Goal: Information Seeking & Learning: Compare options

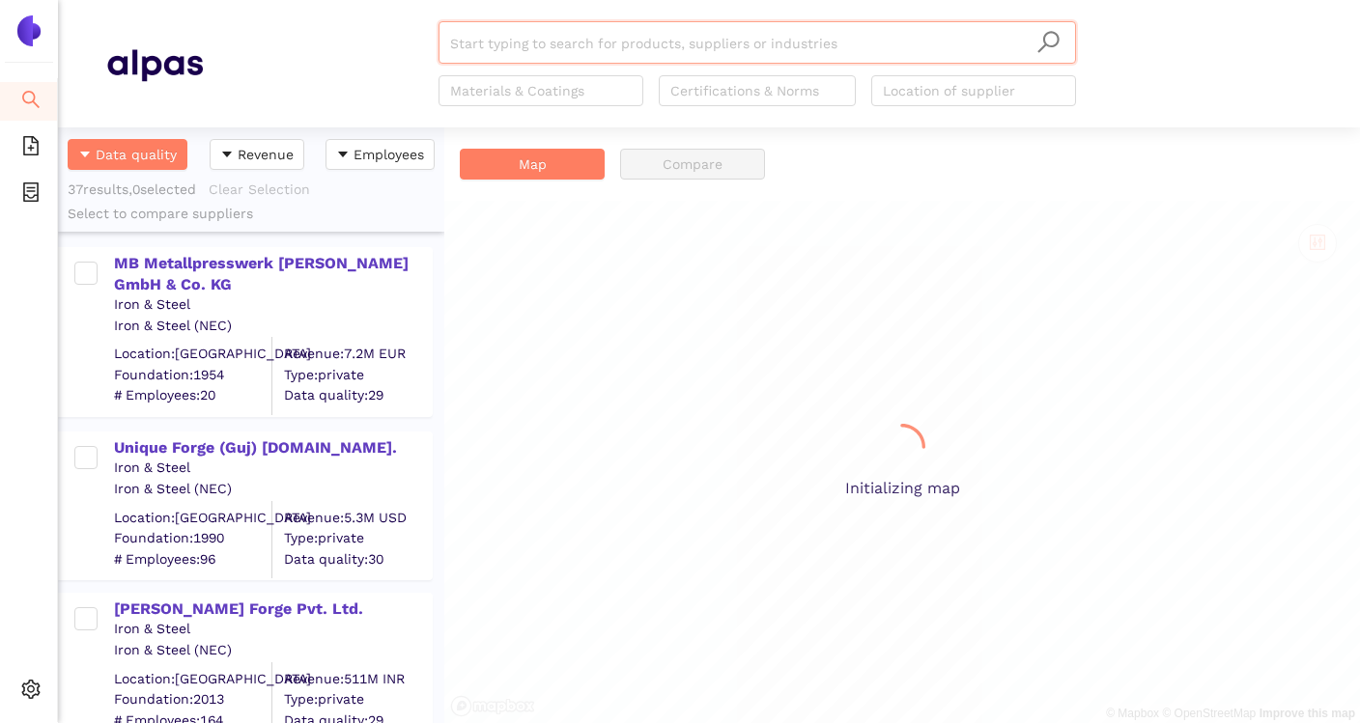
scroll to position [596, 386]
click at [489, 59] on input "search" at bounding box center [757, 43] width 614 height 43
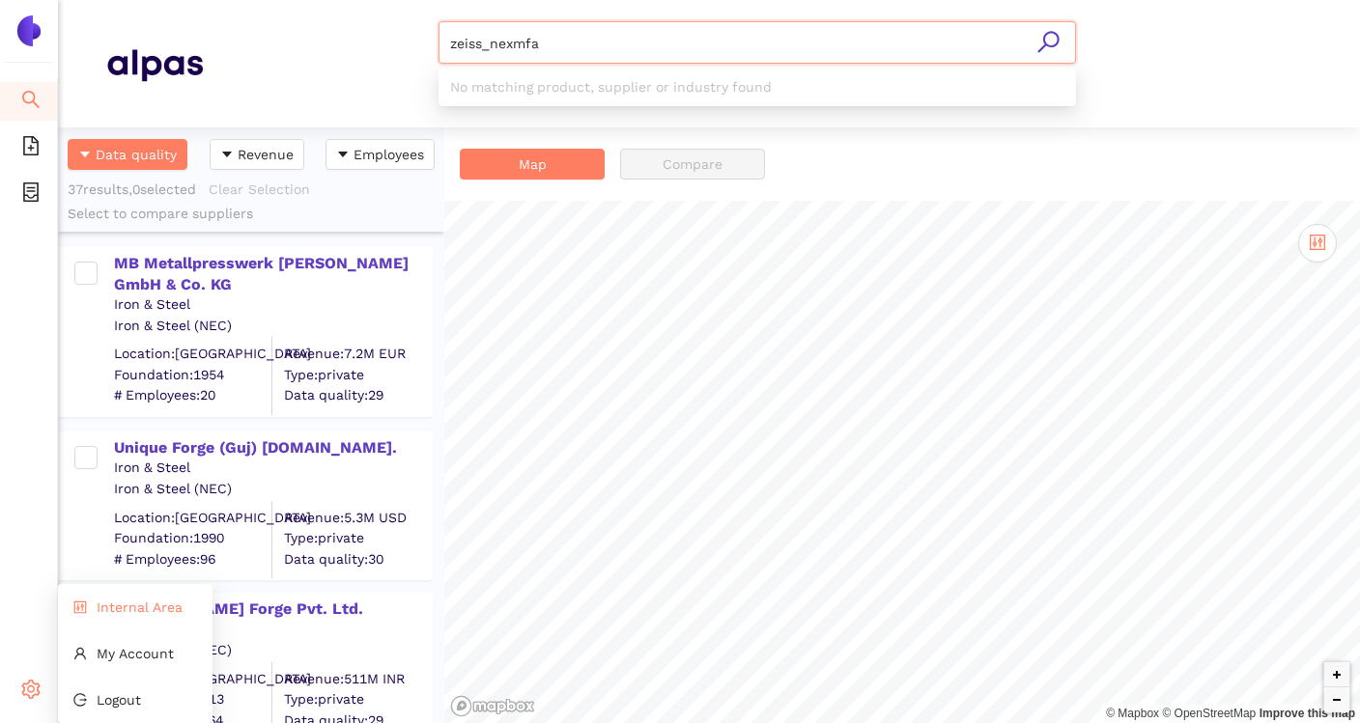
type input "zeiss_nexmfa"
click at [130, 617] on li "Internal Area" at bounding box center [135, 607] width 155 height 39
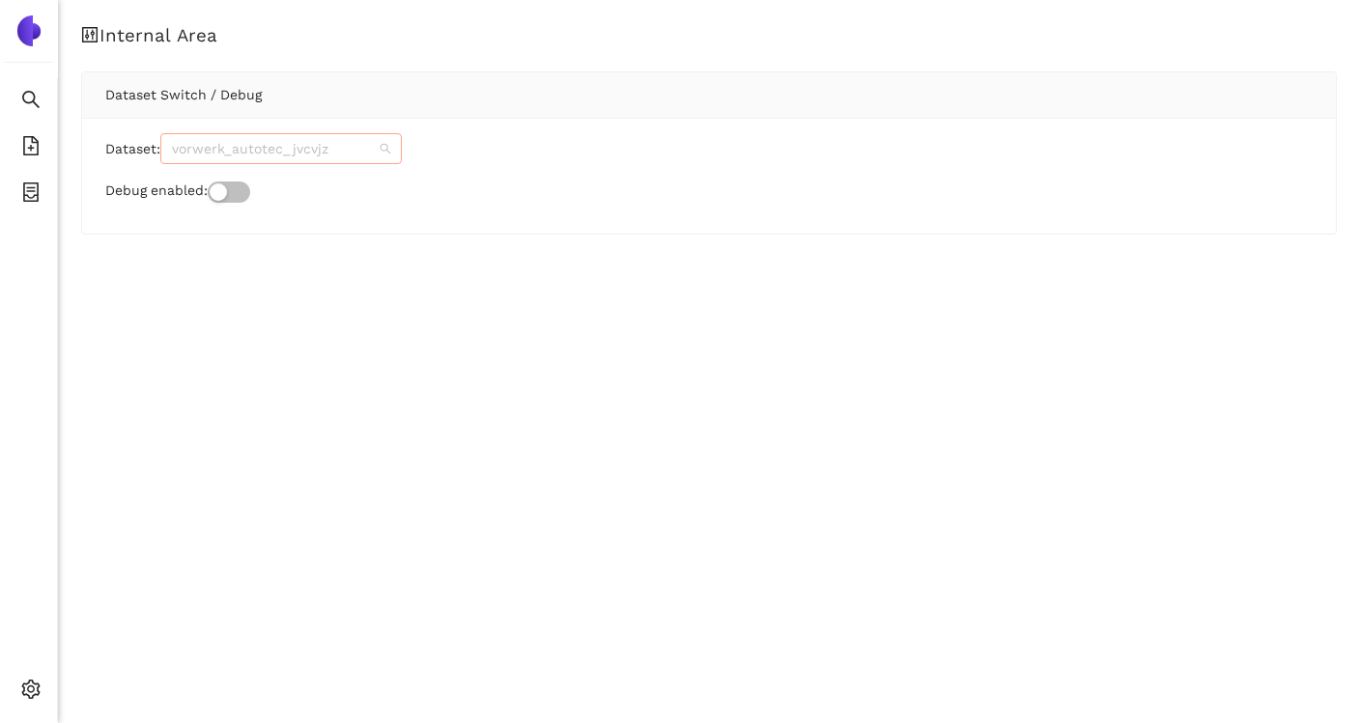
click at [296, 153] on span "vorwerk_autotec_jvcvjz" at bounding box center [281, 148] width 218 height 29
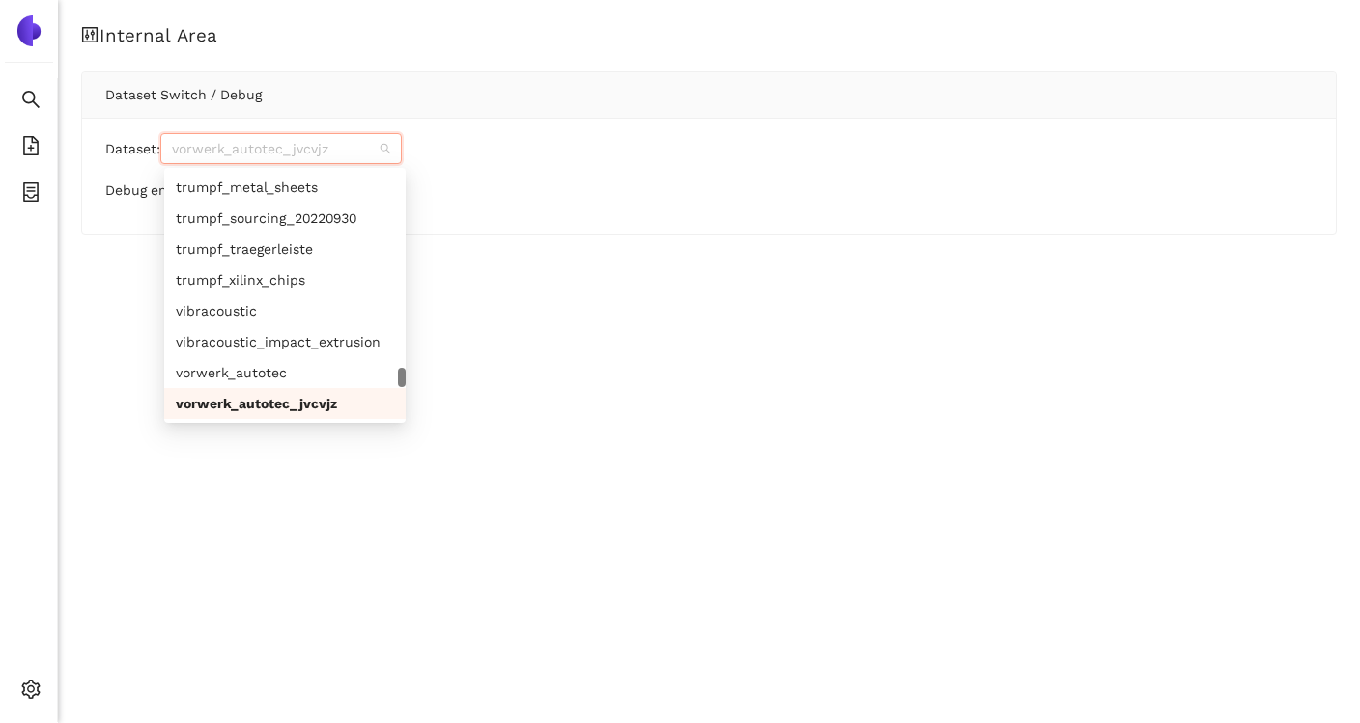
paste input "zeiss_nexmfa"
type input "zeiss_nexmfa"
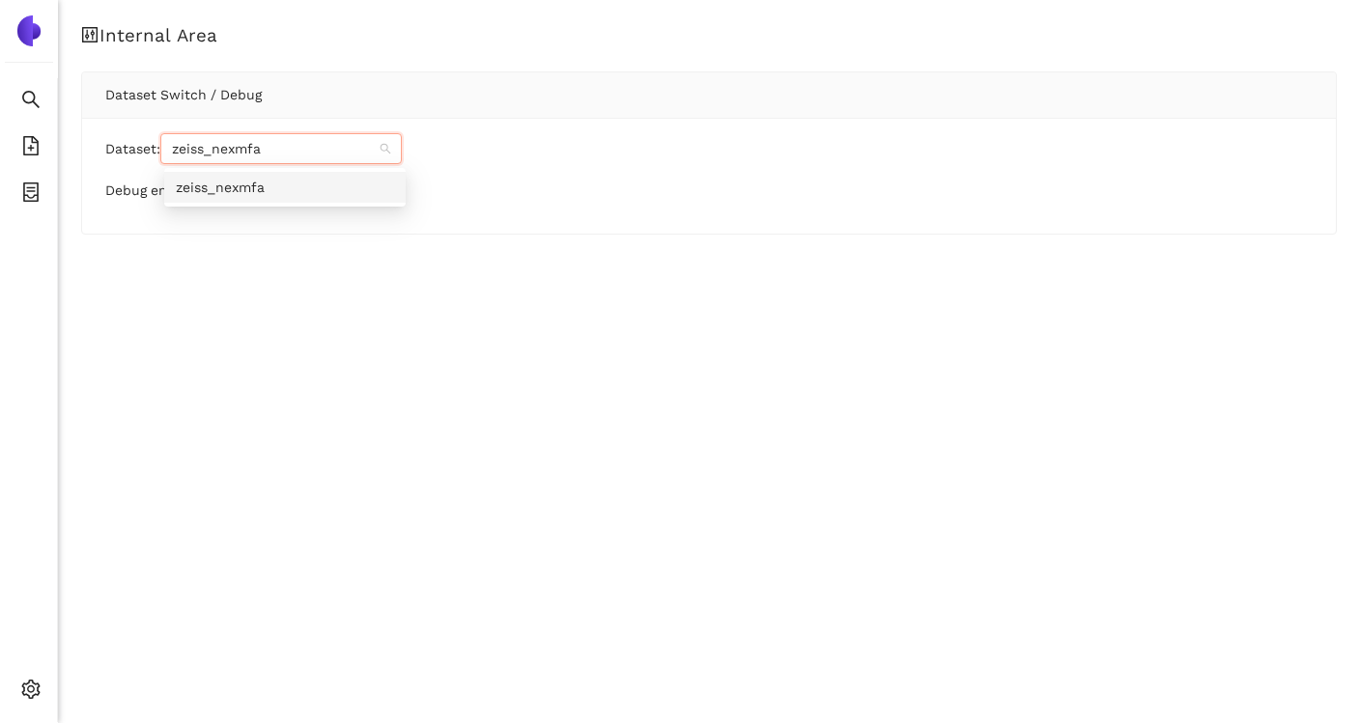
scroll to position [0, 0]
click at [265, 191] on div "zeiss_nexmfa" at bounding box center [285, 187] width 218 height 21
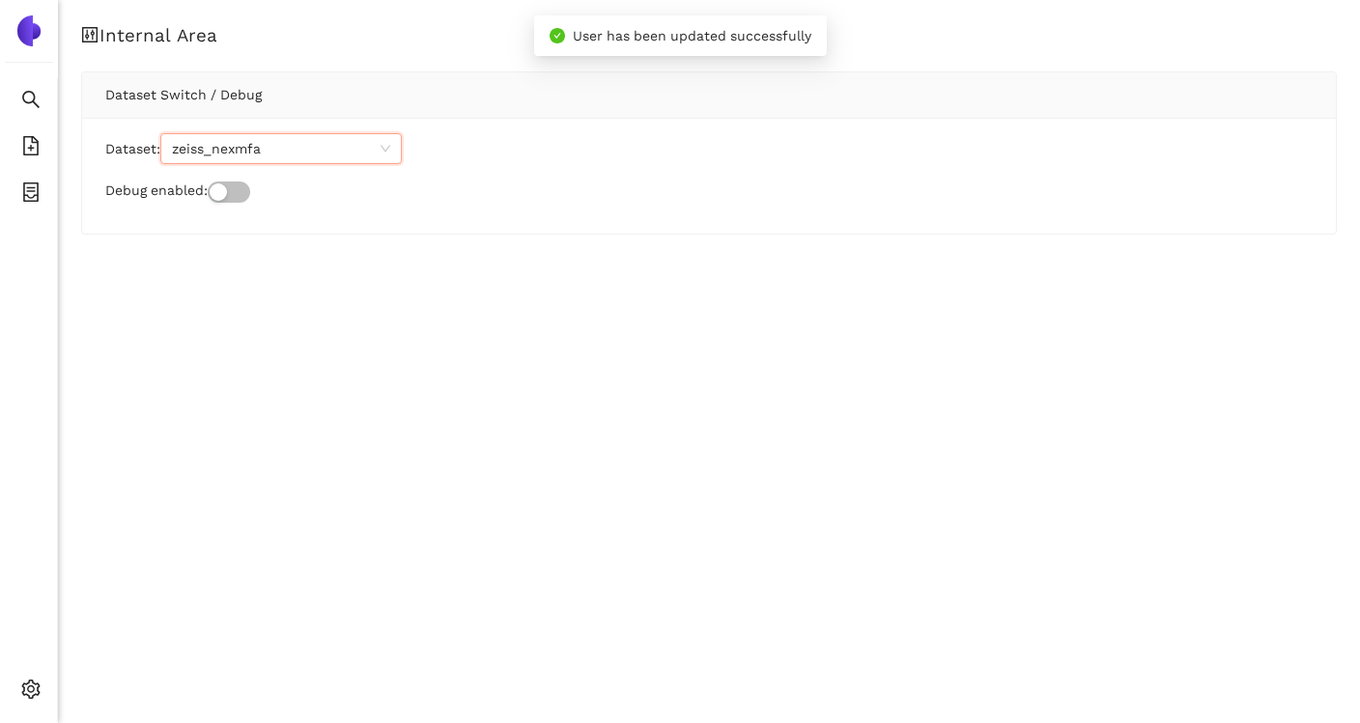
click at [148, 226] on div "Dataset: zeiss_nexmfa zeiss_nexmfa Debug enabled:" at bounding box center [709, 176] width 1254 height 116
click at [32, 90] on icon "search" at bounding box center [30, 99] width 19 height 19
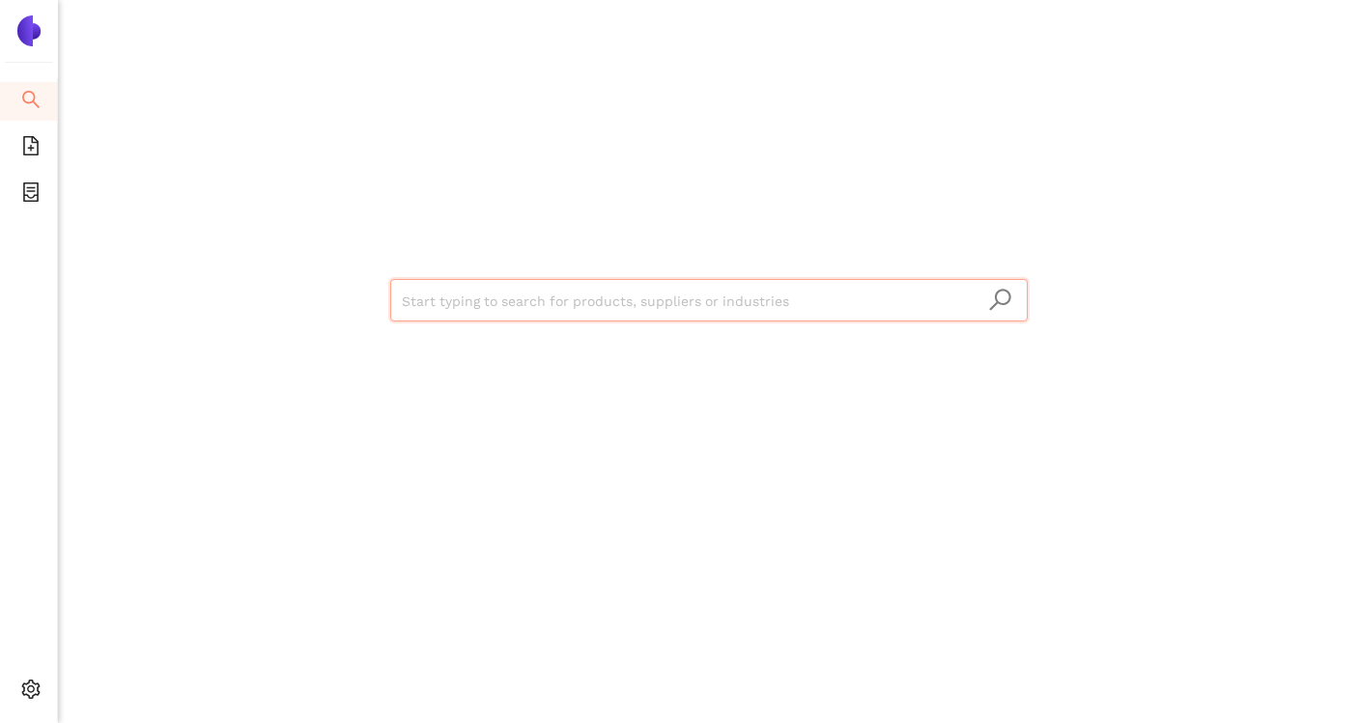
click at [453, 319] on input "search" at bounding box center [709, 301] width 614 height 43
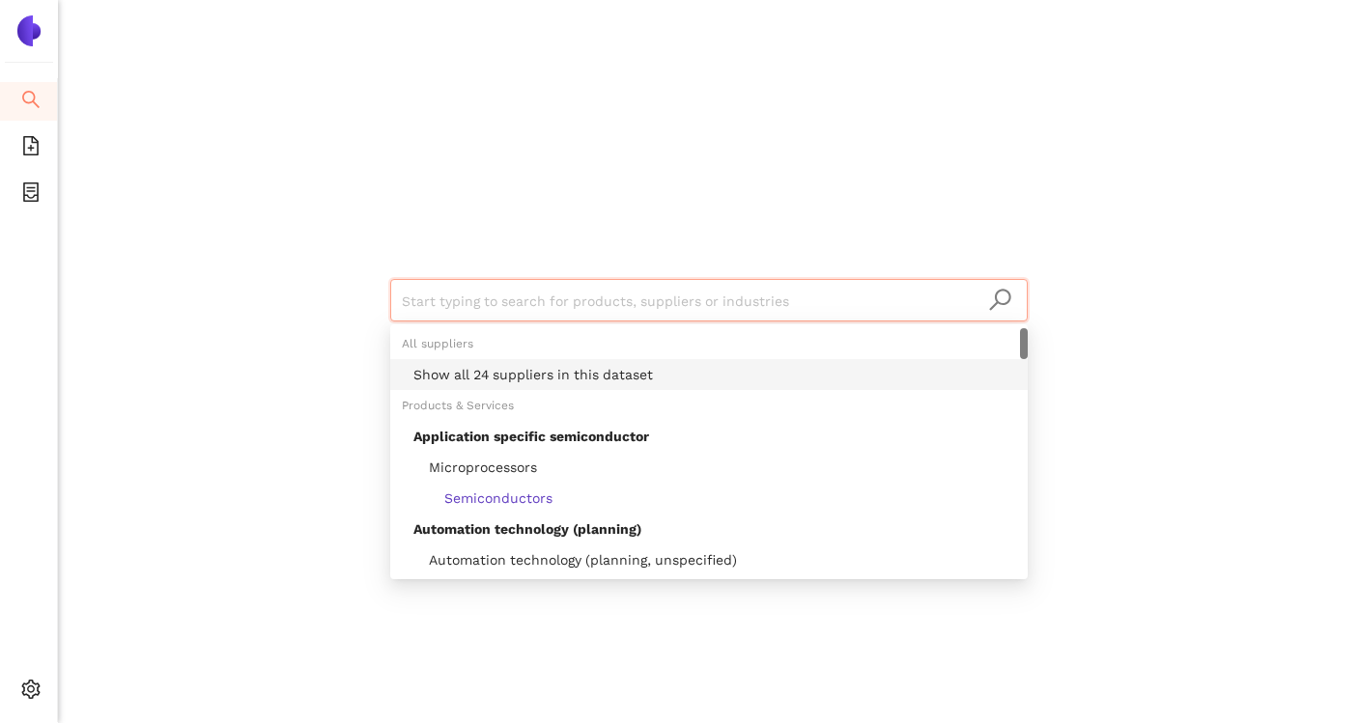
click at [483, 374] on div "Show all 24 suppliers in this dataset" at bounding box center [714, 374] width 603 height 21
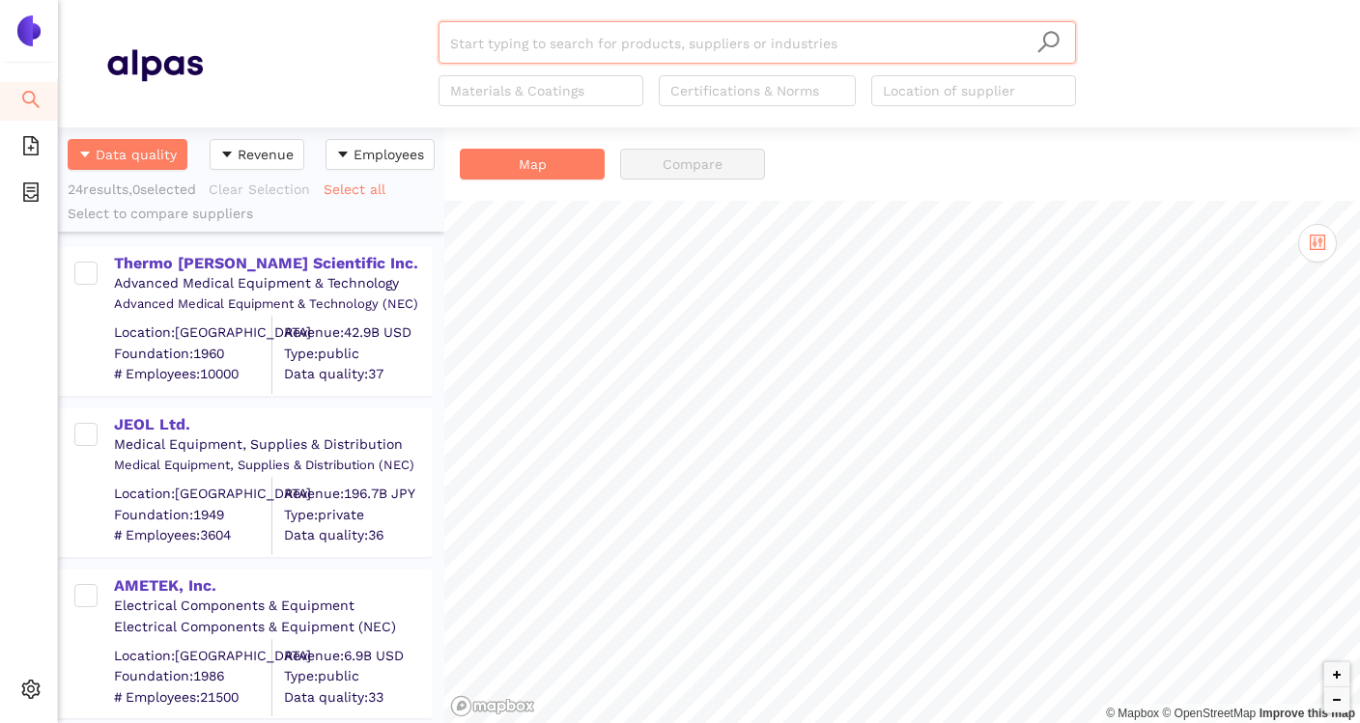
click at [40, 561] on ul "Search eSourcing Templates eSourcing Projects Settings" at bounding box center [29, 400] width 58 height 644
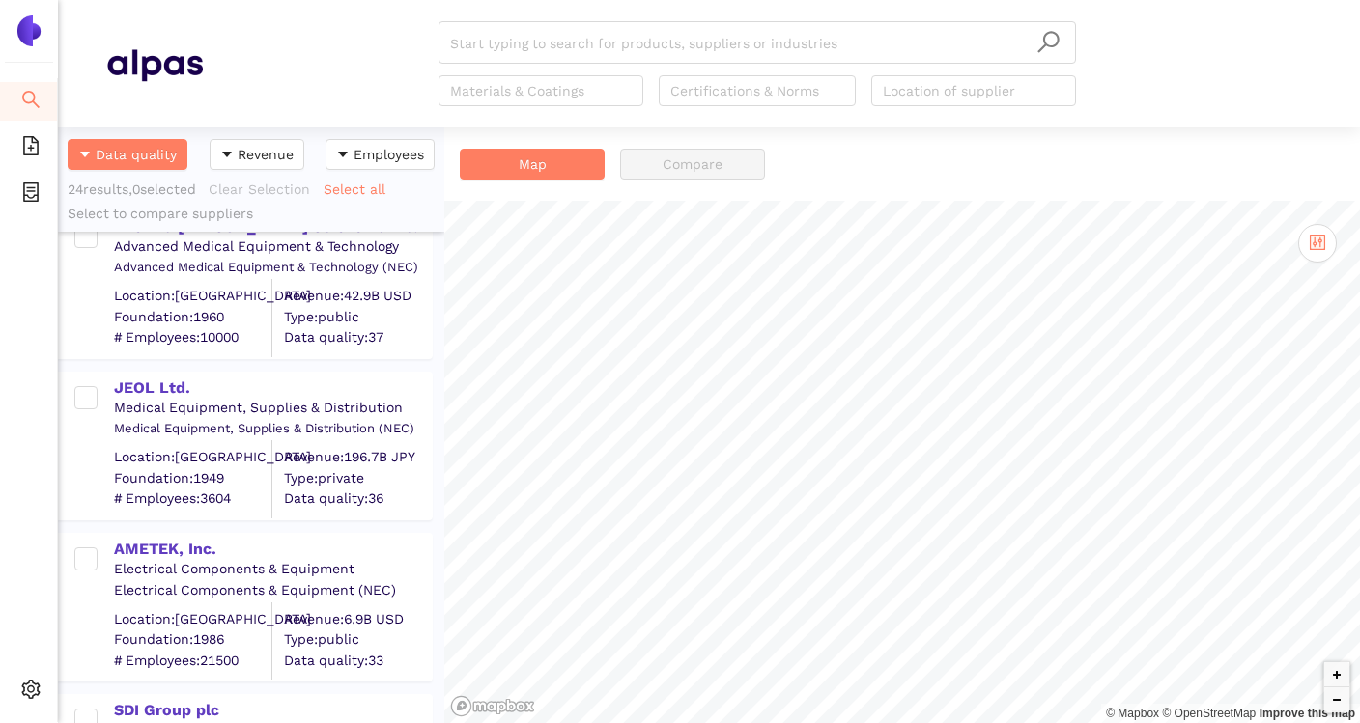
scroll to position [40, 0]
click at [176, 391] on div "JEOL Ltd." at bounding box center [272, 385] width 317 height 21
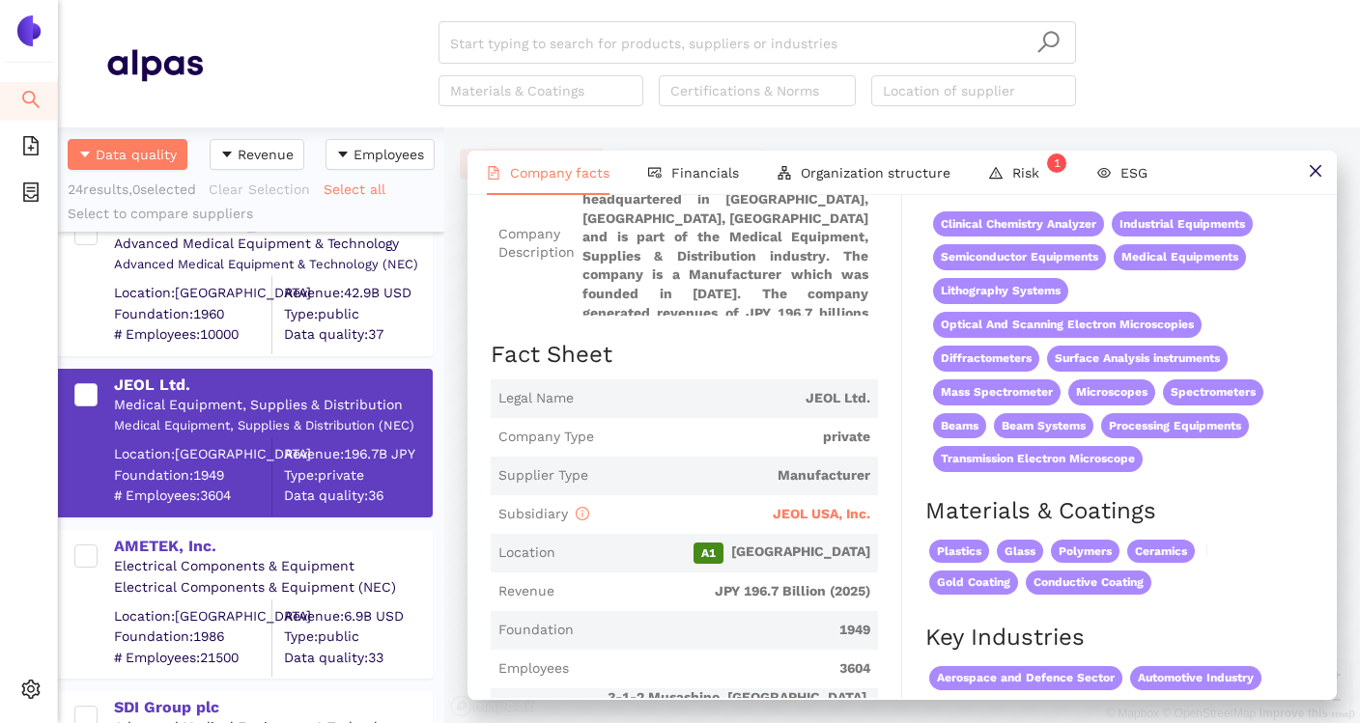
scroll to position [183, 0]
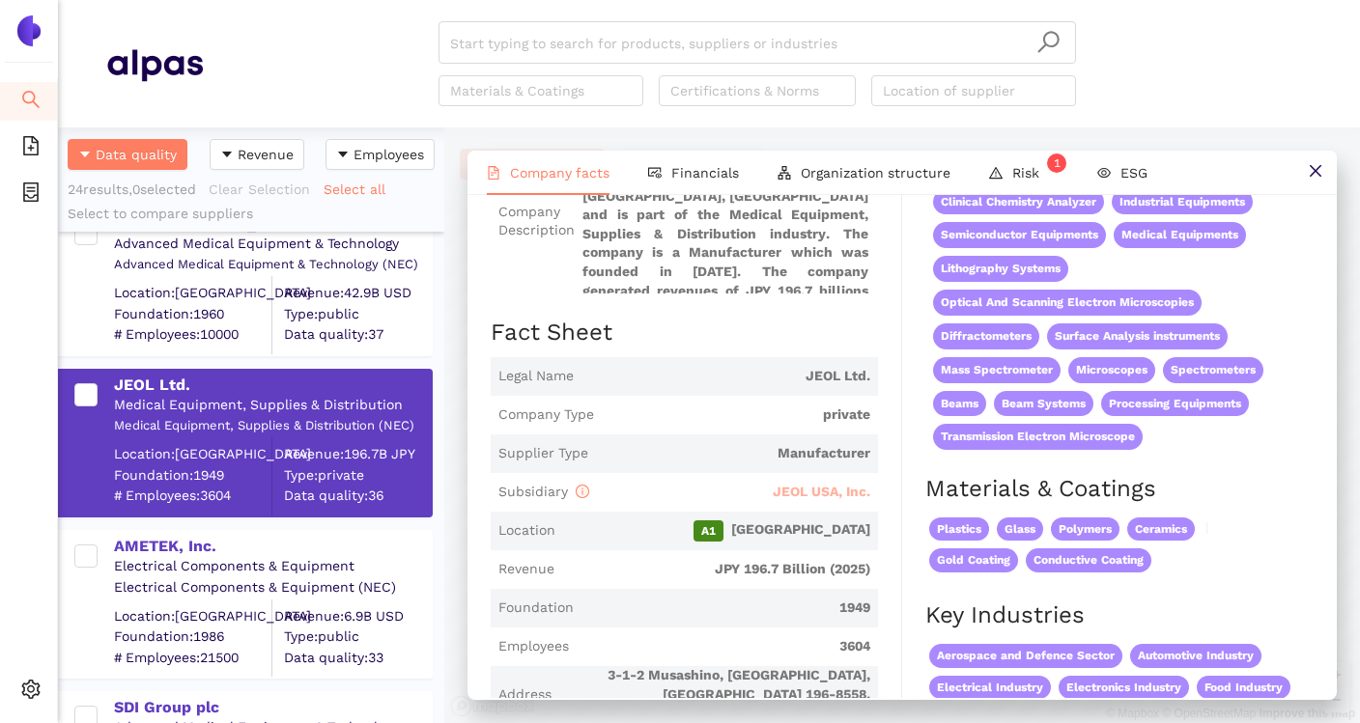
click at [802, 484] on span "JEOL USA, Inc." at bounding box center [822, 491] width 98 height 15
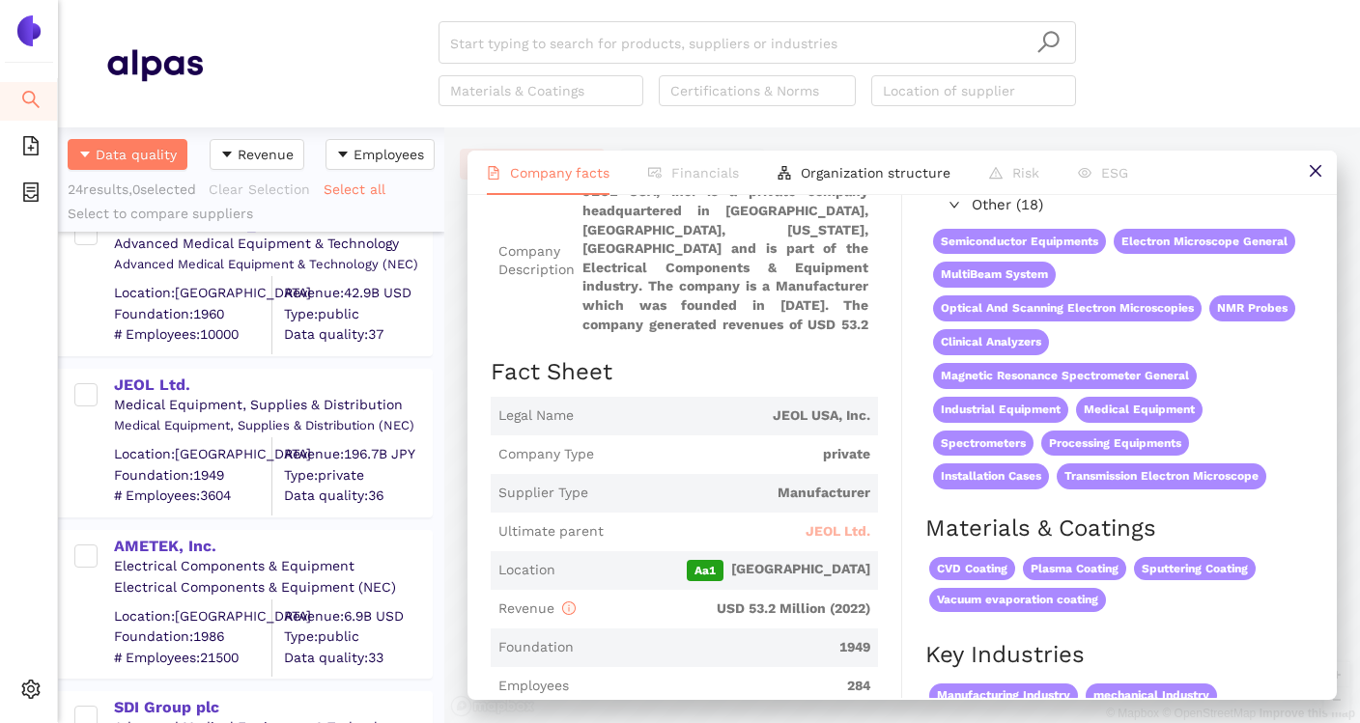
scroll to position [198, 0]
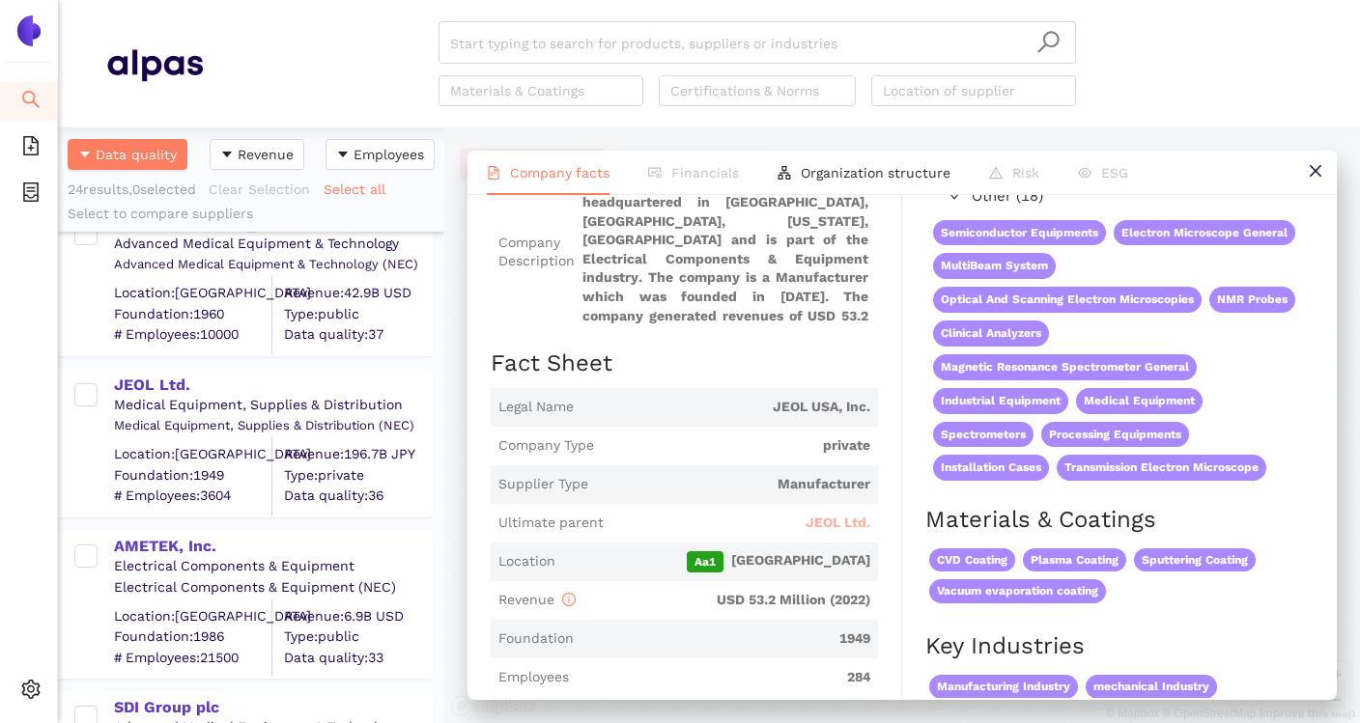
click at [825, 528] on span "JEOL Ltd." at bounding box center [838, 523] width 65 height 19
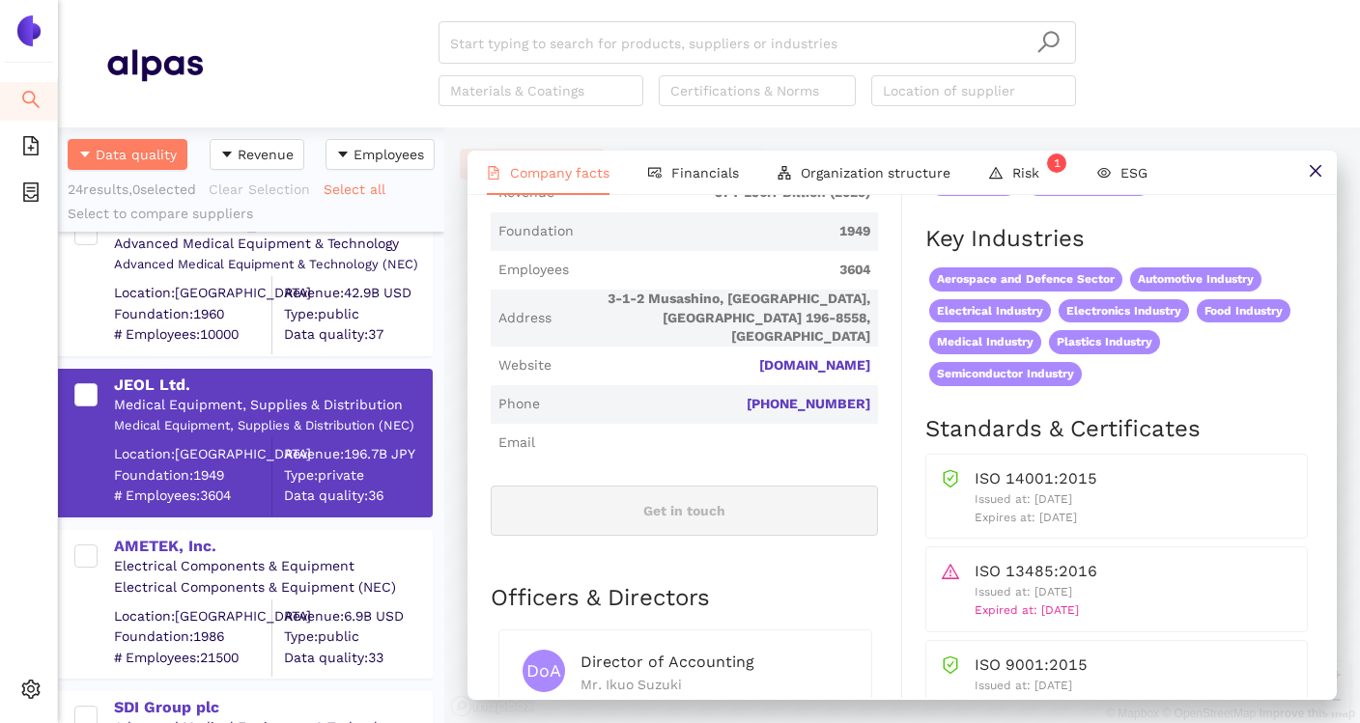
scroll to position [580, 0]
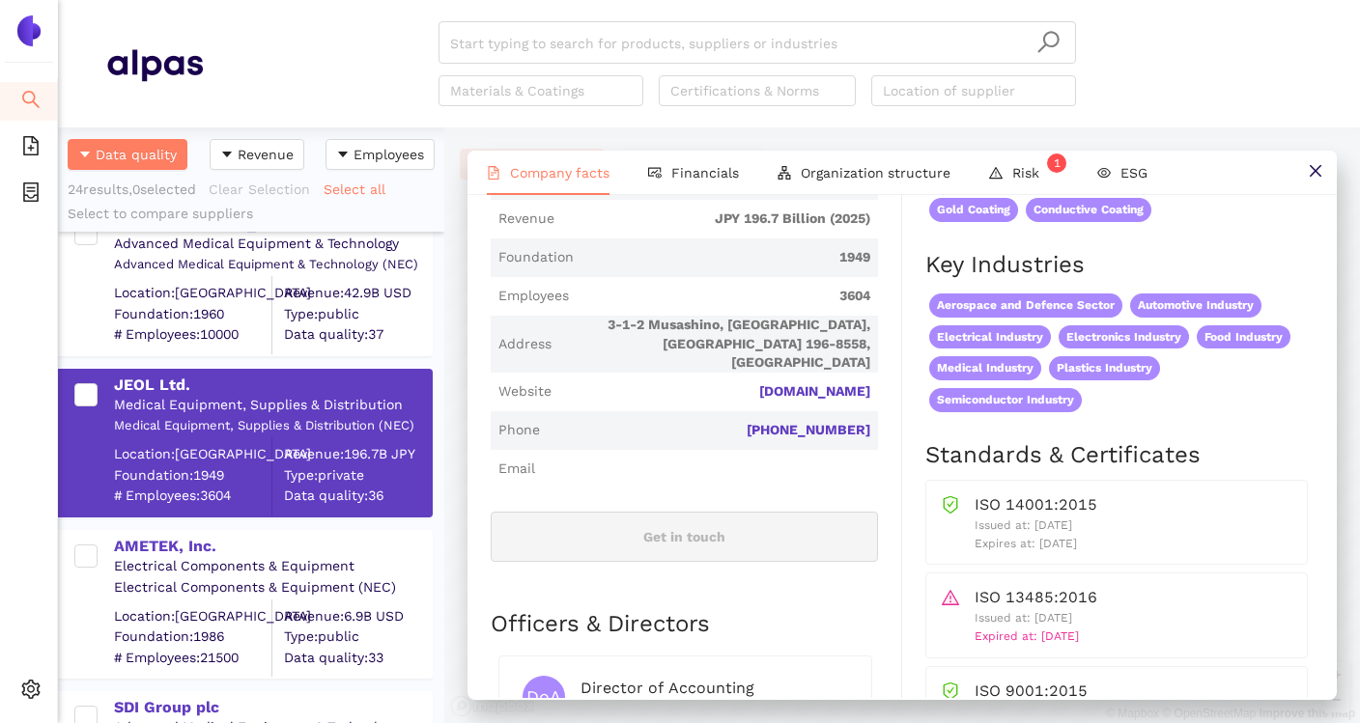
click at [893, 416] on div "Industry Medical Equipment, Supplies & Distribution Company Description JEOL Lt…" at bounding box center [696, 578] width 411 height 1638
click at [0, 0] on link "jeol.com" at bounding box center [0, 0] width 0 height 0
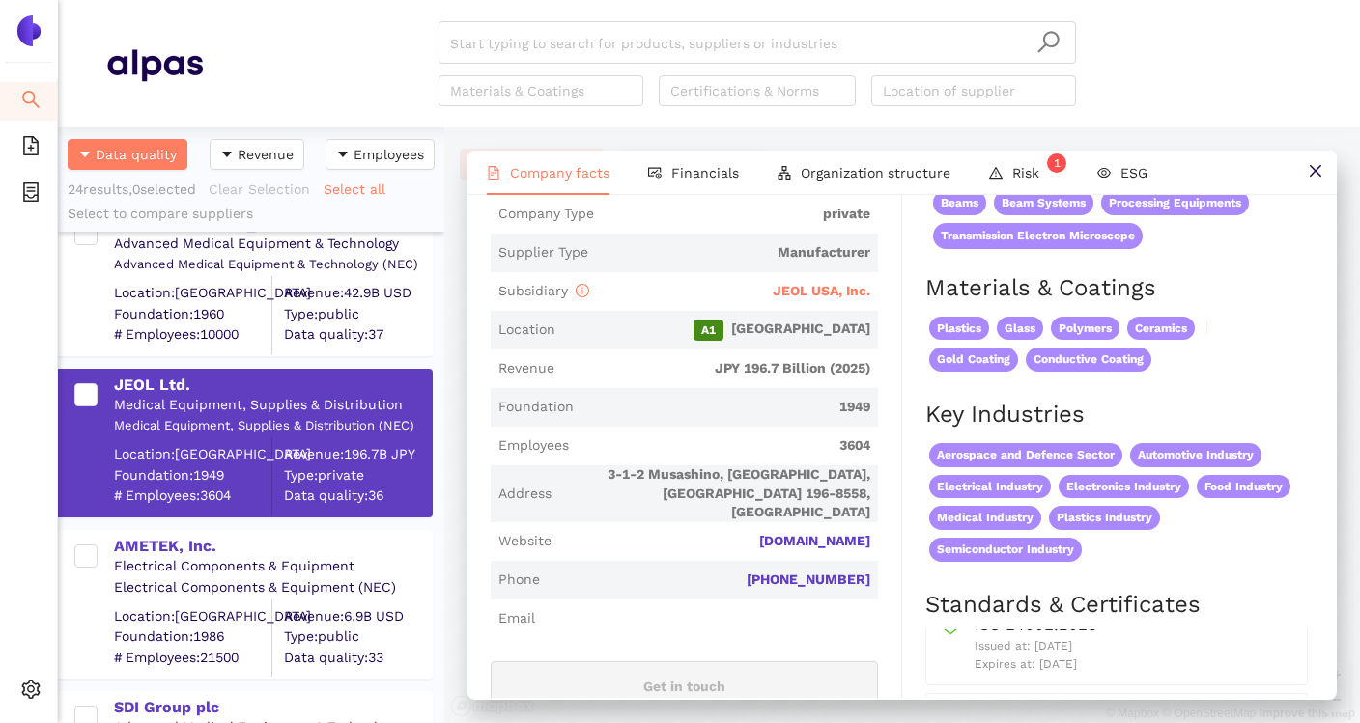
scroll to position [408, 0]
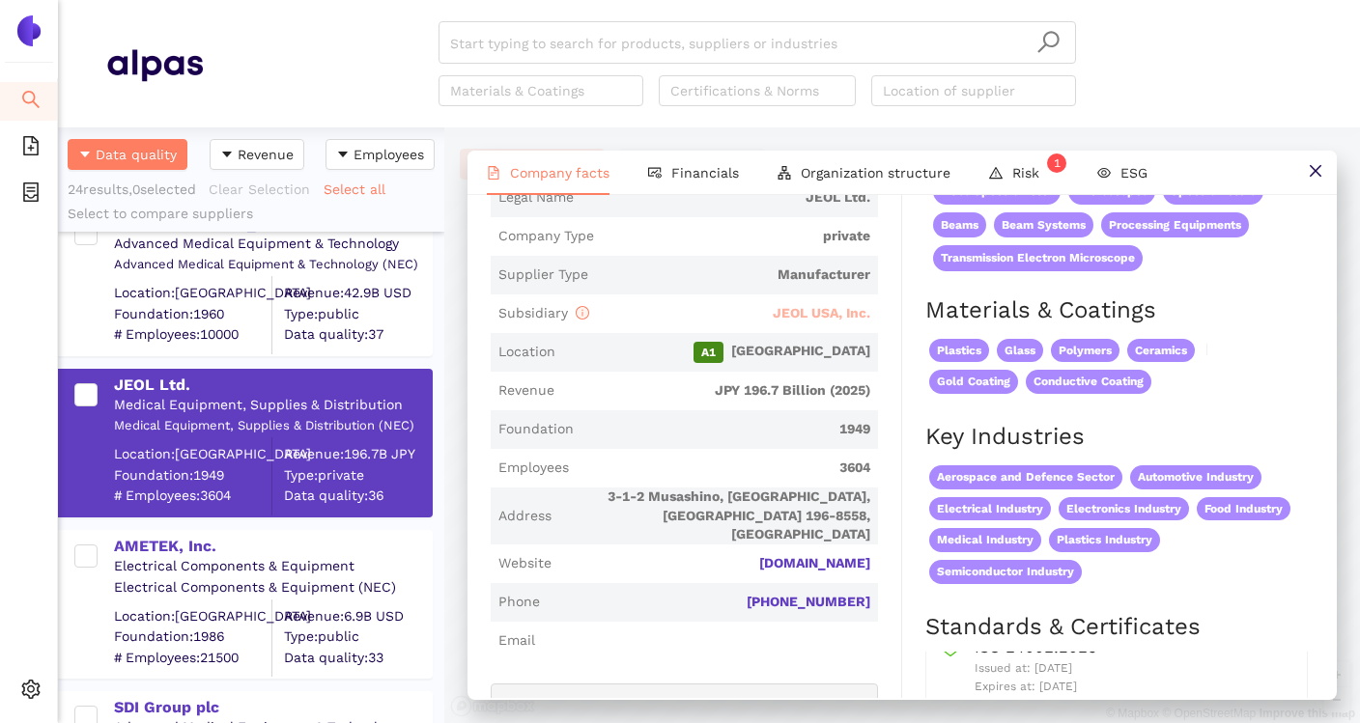
click at [822, 305] on span "JEOL USA, Inc." at bounding box center [822, 312] width 98 height 15
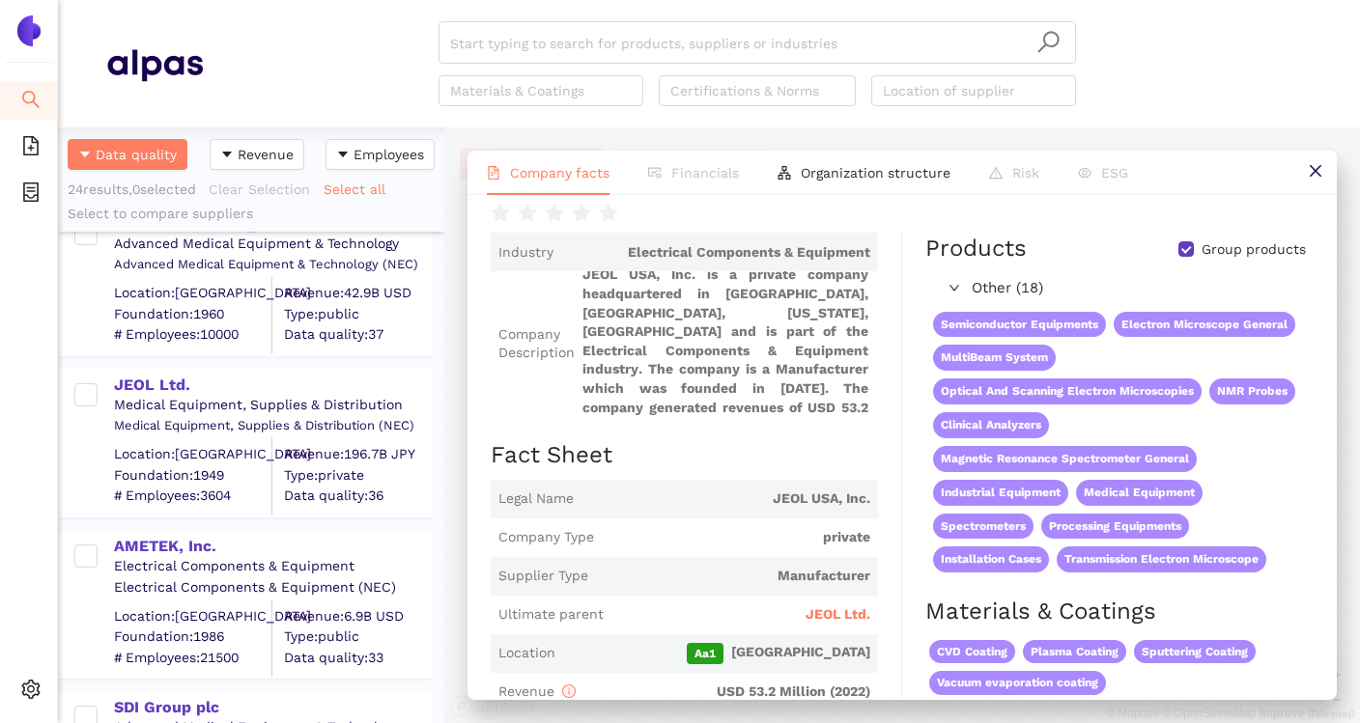
scroll to position [128, 0]
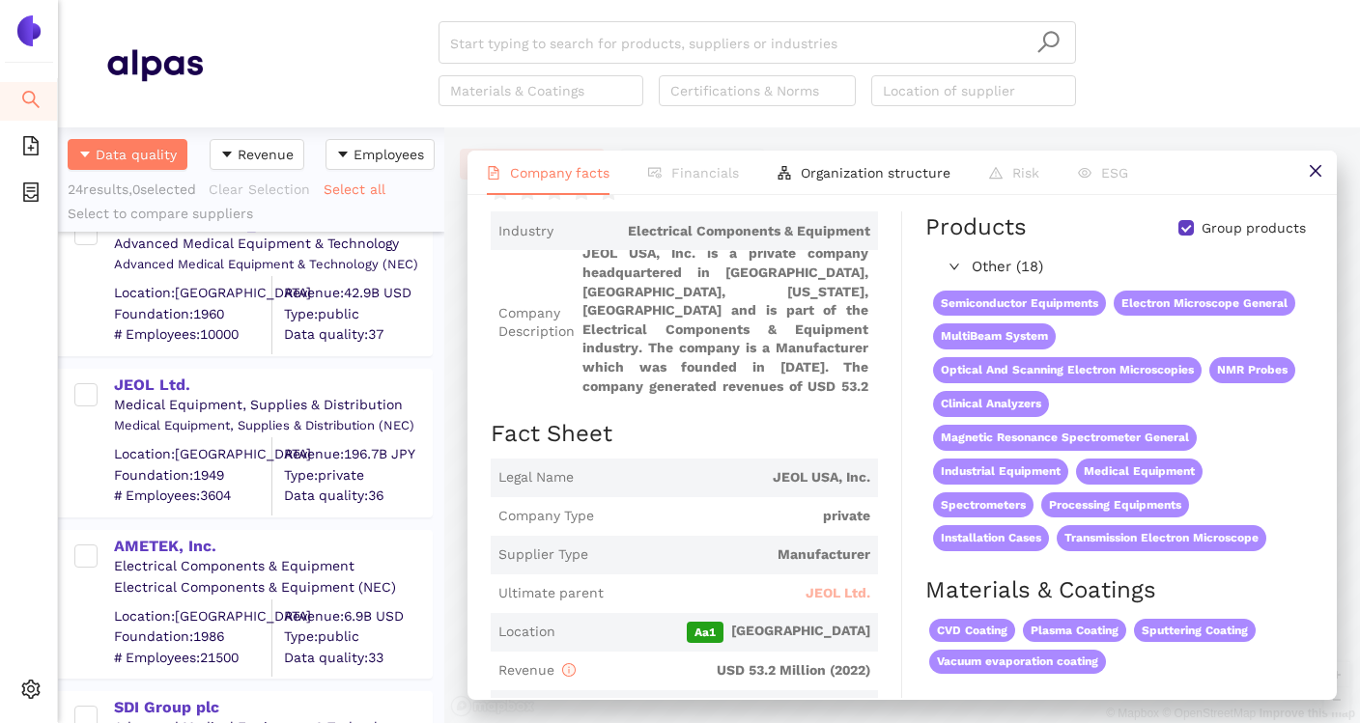
click at [854, 588] on span "JEOL Ltd." at bounding box center [838, 593] width 65 height 19
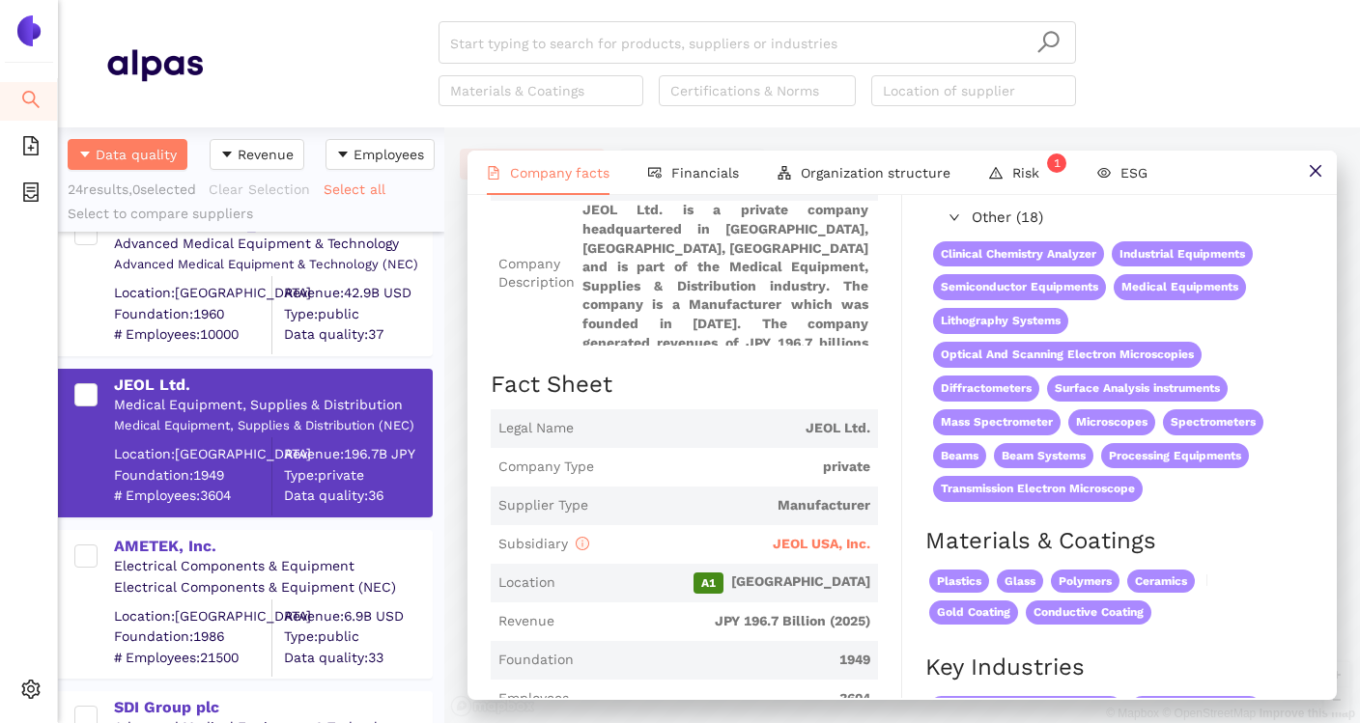
scroll to position [207, 0]
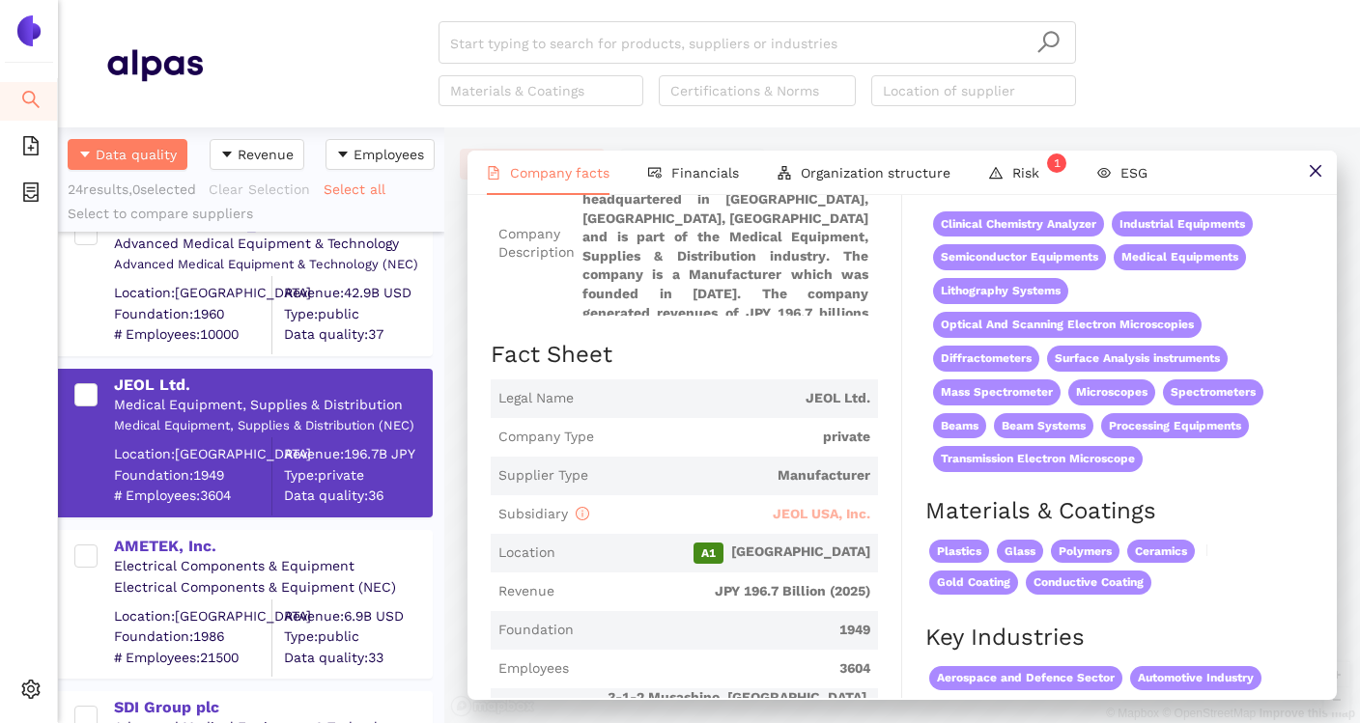
click at [826, 507] on span "JEOL USA, Inc." at bounding box center [822, 513] width 98 height 15
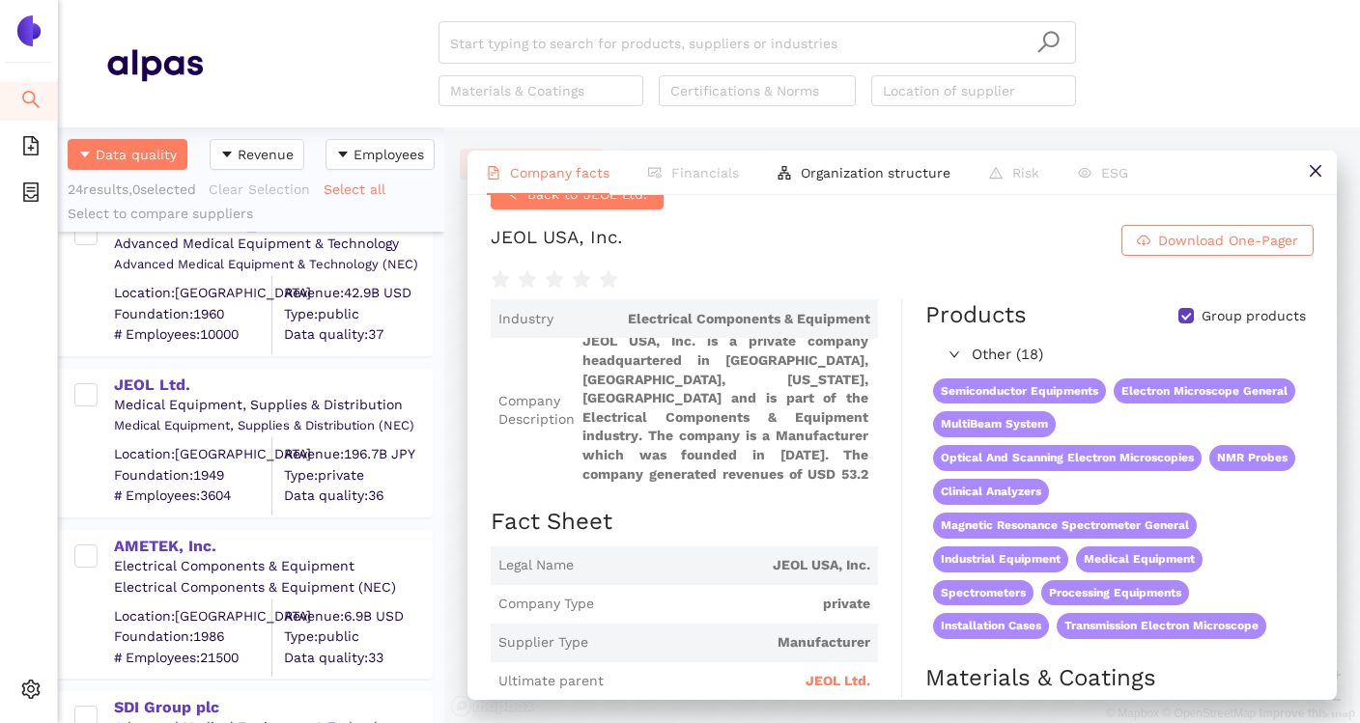
scroll to position [2, 0]
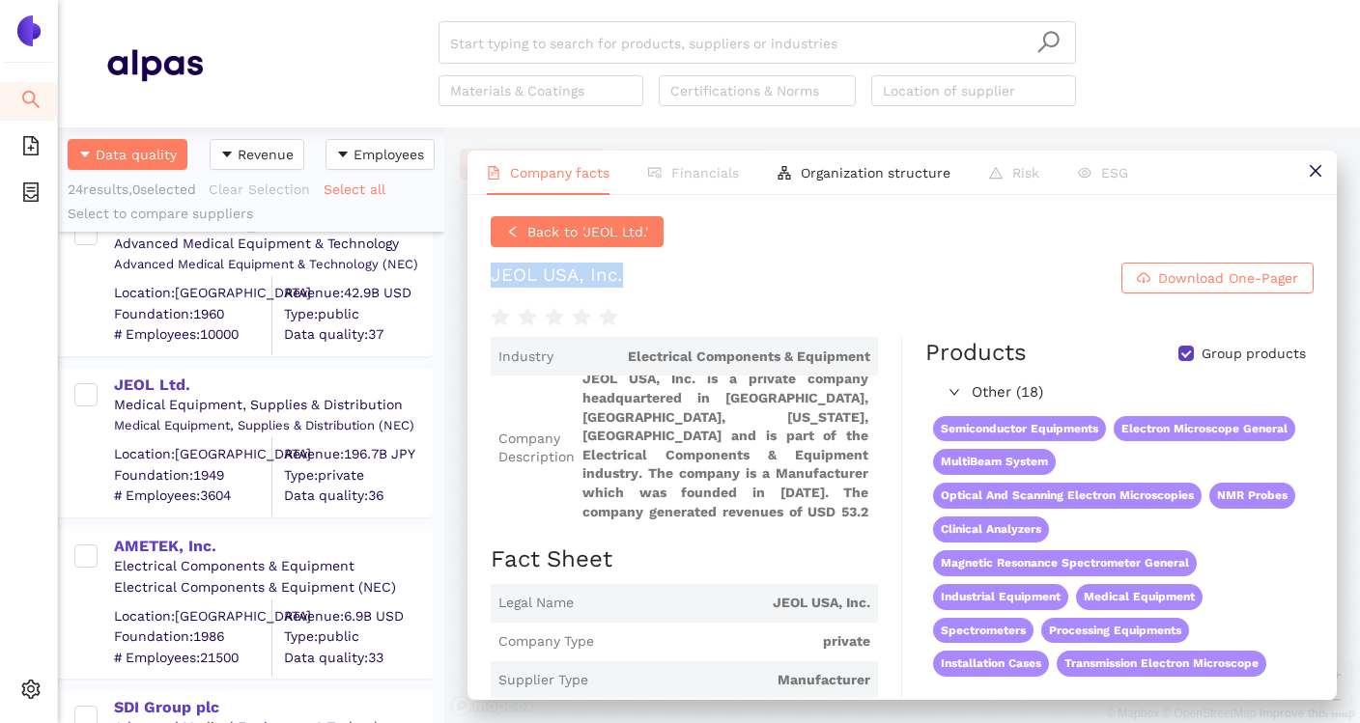
drag, startPoint x: 558, startPoint y: 277, endPoint x: 482, endPoint y: 274, distance: 76.4
click at [481, 274] on div "Back to 'JEOL Ltd.' JEOL USA, Inc. Download One-Pager Industry Electrical Compo…" at bounding box center [902, 446] width 869 height 503
copy div "JEOL USA, Inc."
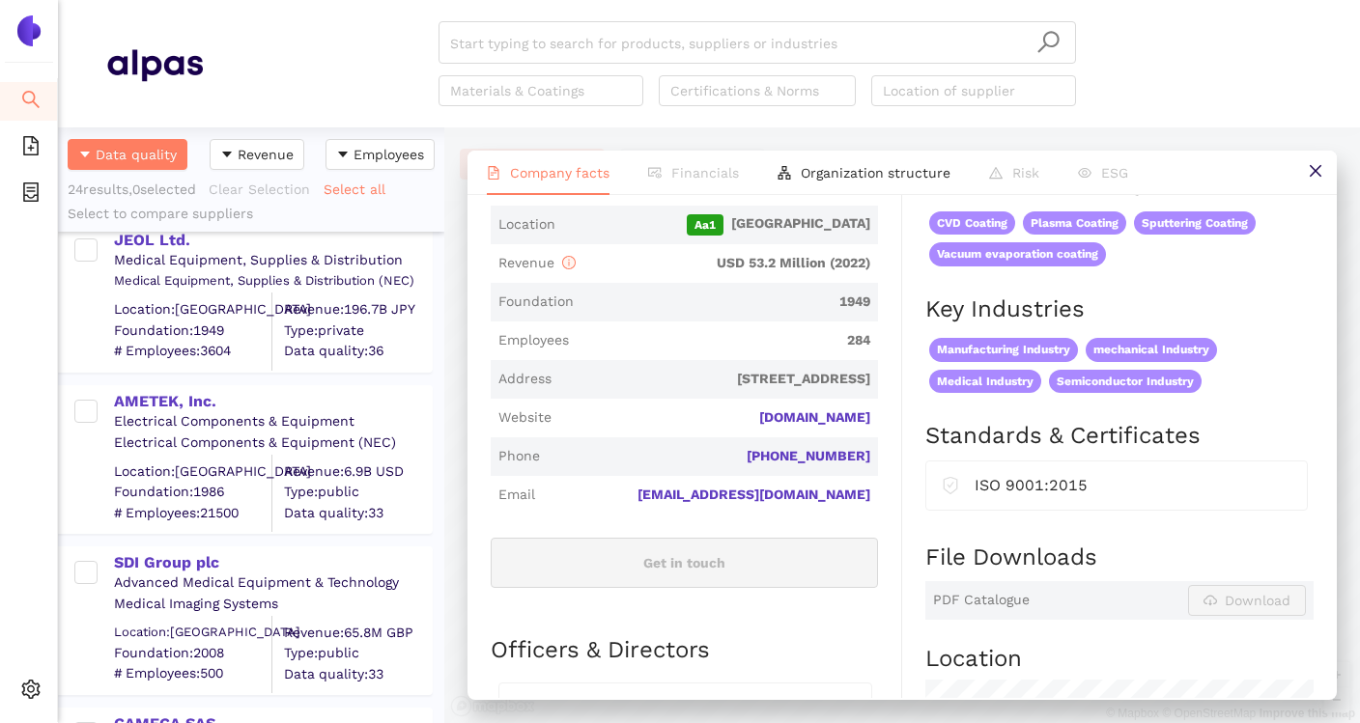
scroll to position [531, 0]
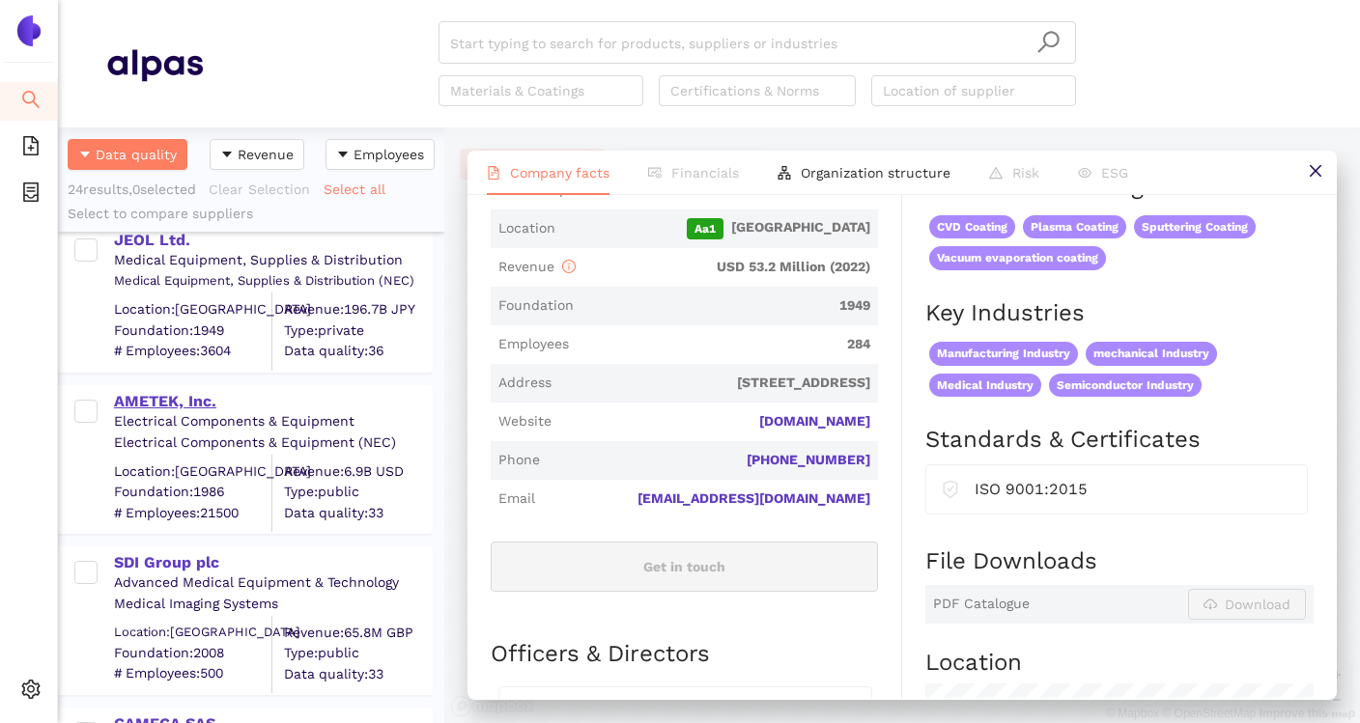
click at [181, 406] on div "AMETEK, Inc." at bounding box center [272, 401] width 317 height 21
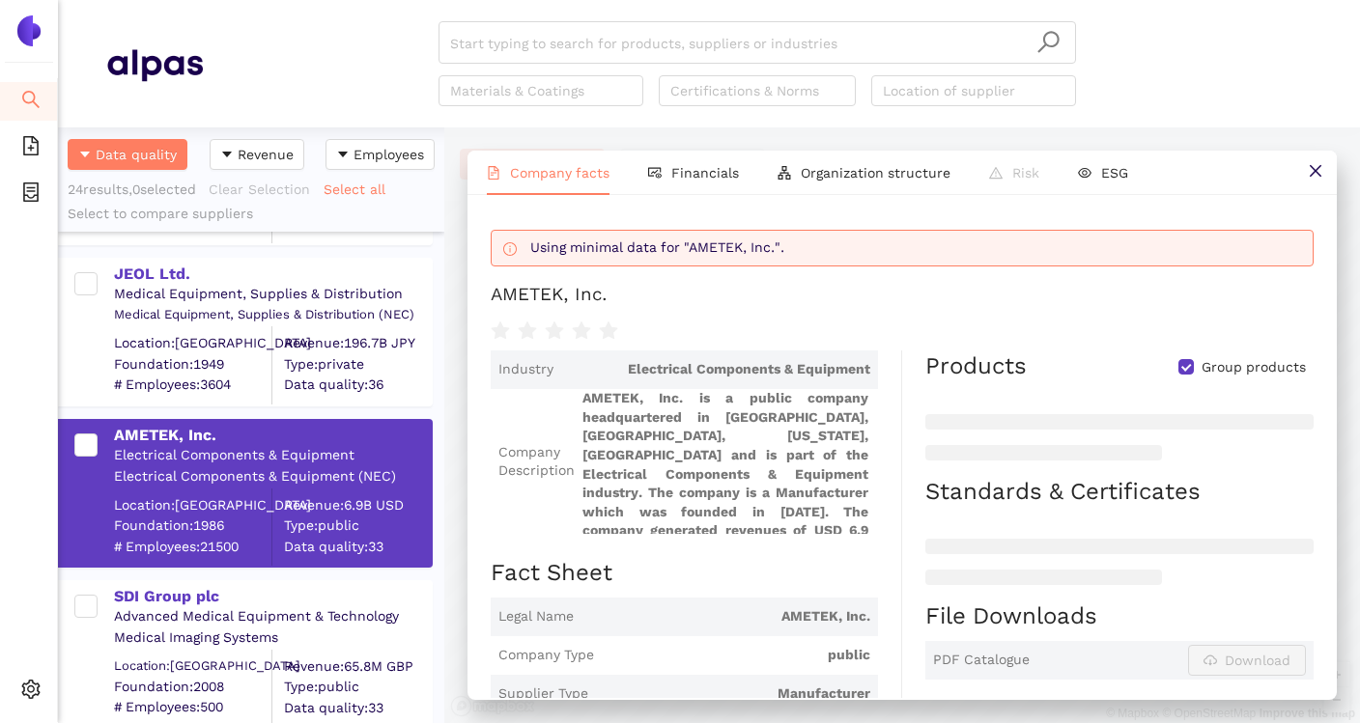
scroll to position [158, 0]
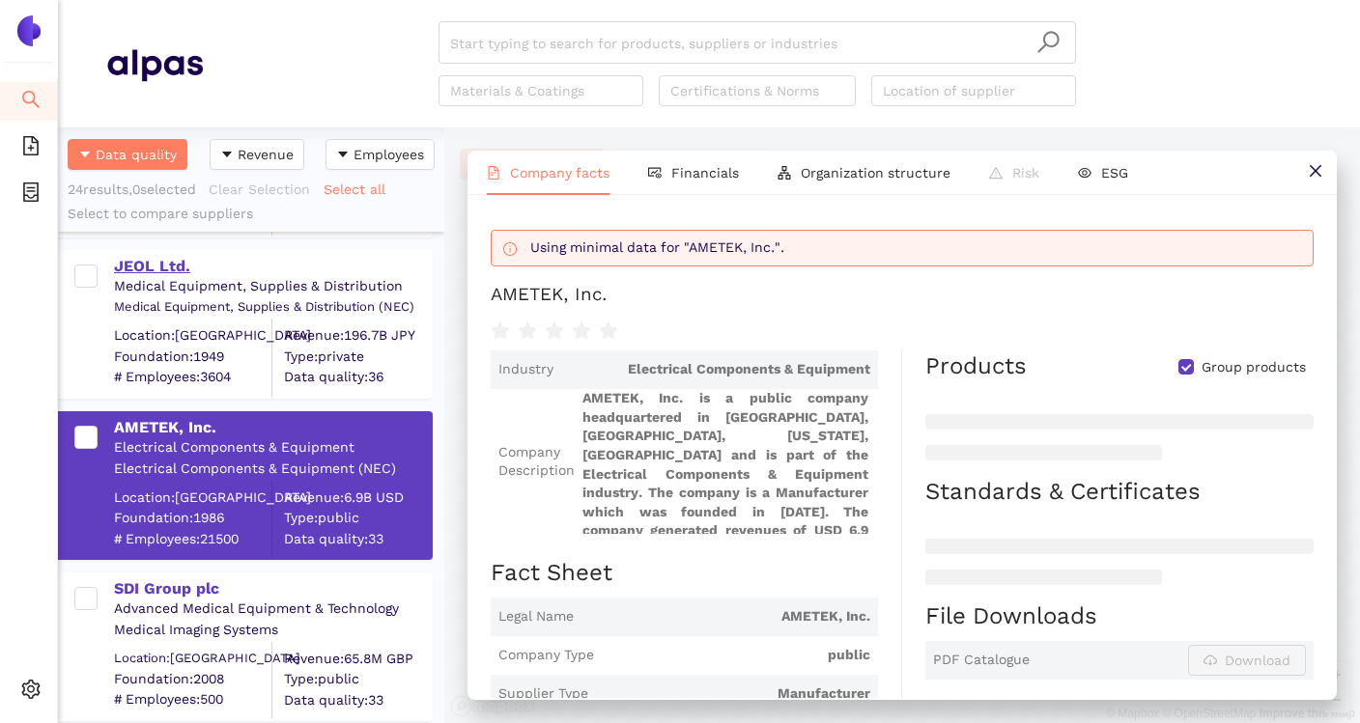
click at [167, 271] on div "JEOL Ltd." at bounding box center [272, 266] width 317 height 21
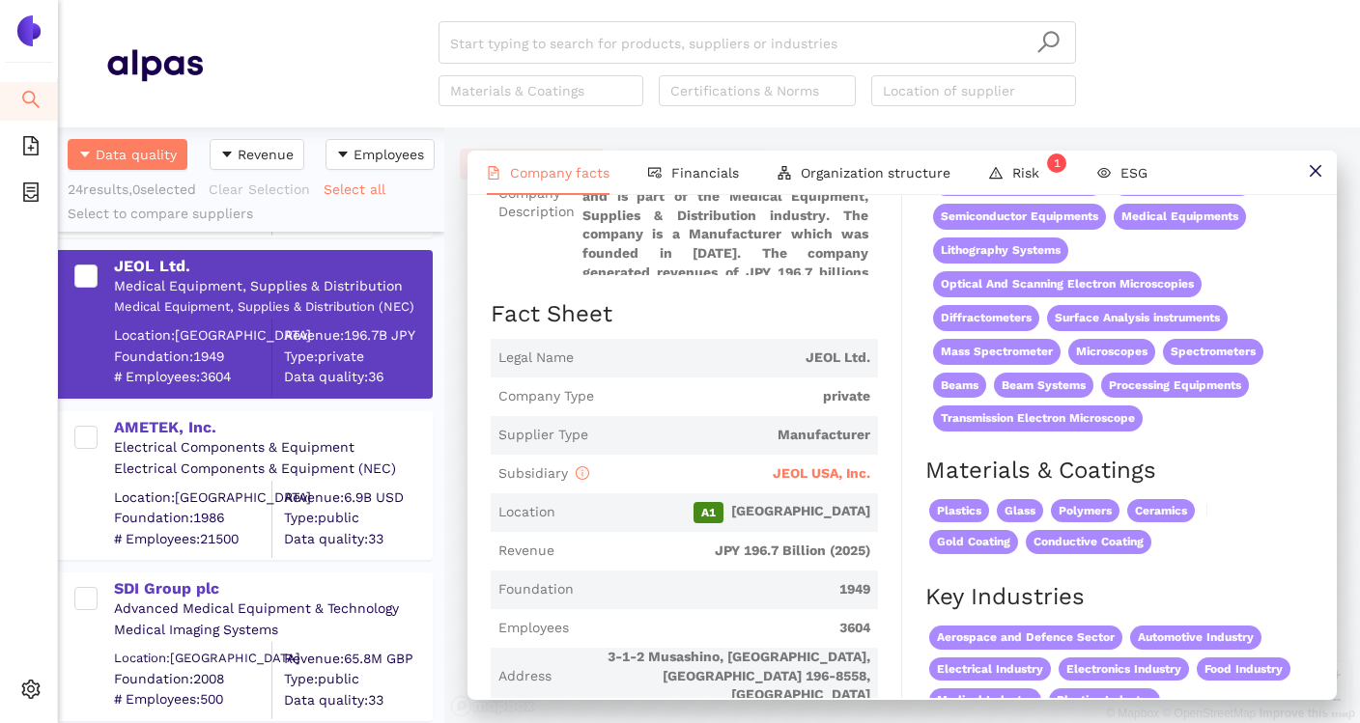
scroll to position [236, 0]
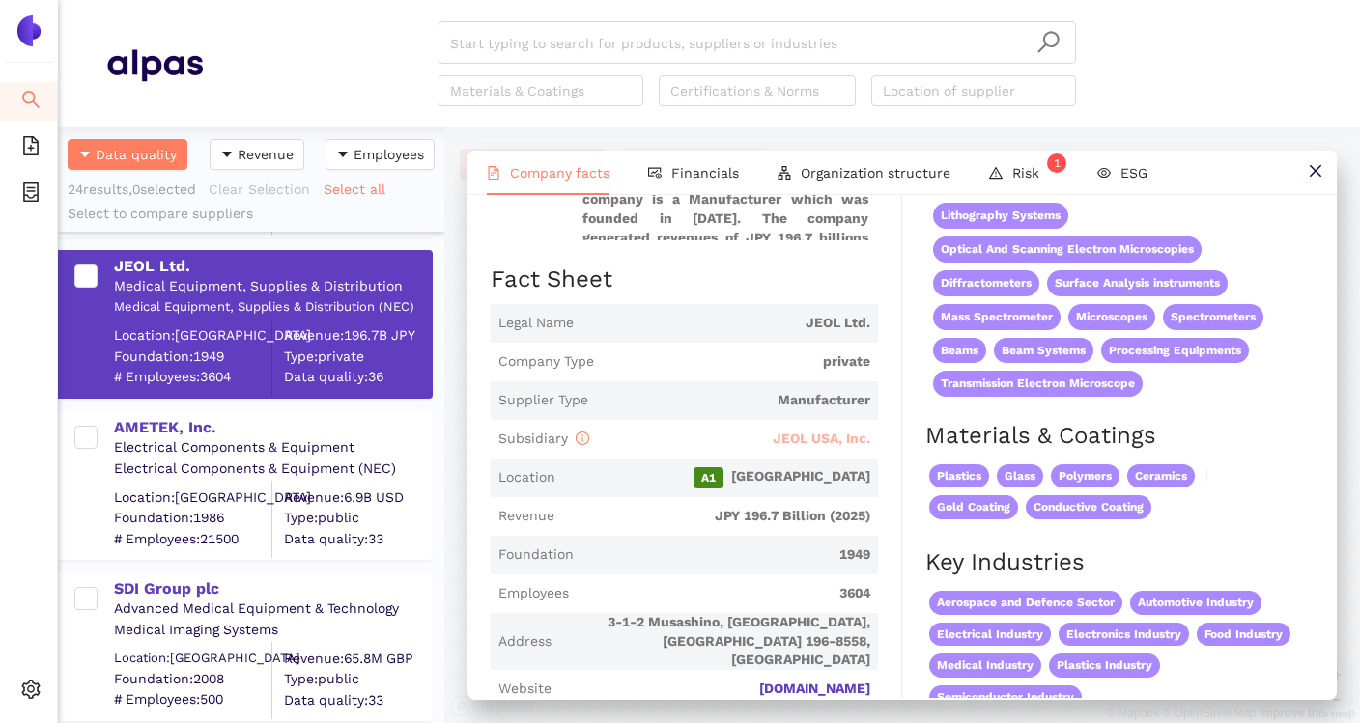
click at [815, 431] on span "JEOL USA, Inc." at bounding box center [822, 438] width 98 height 15
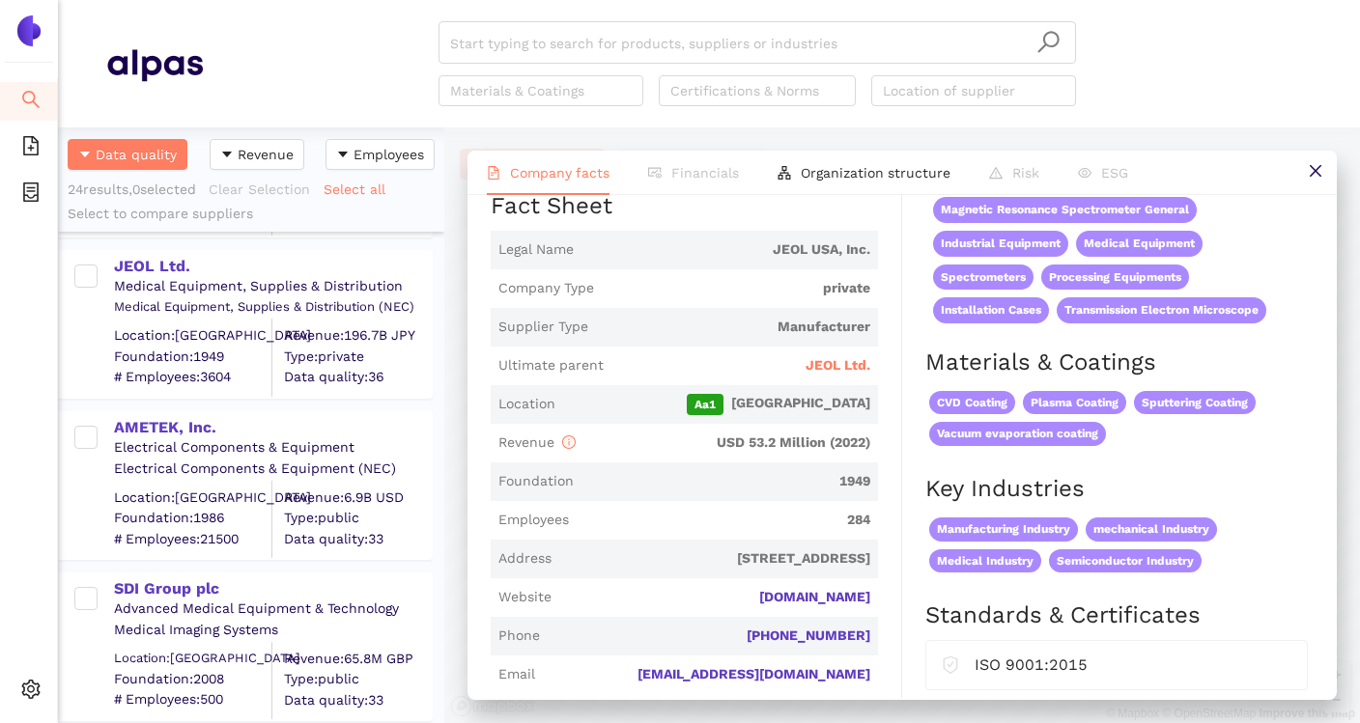
scroll to position [374, 0]
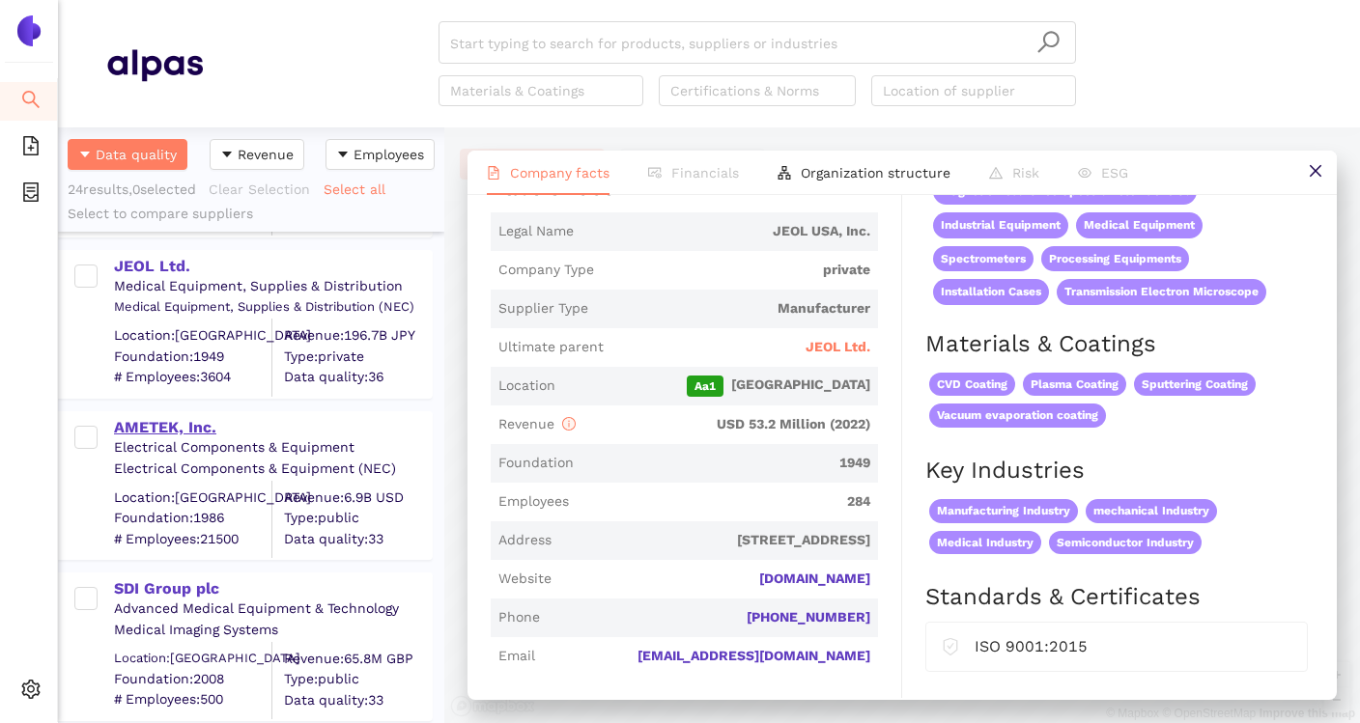
click at [195, 431] on div "AMETEK, Inc." at bounding box center [272, 427] width 317 height 21
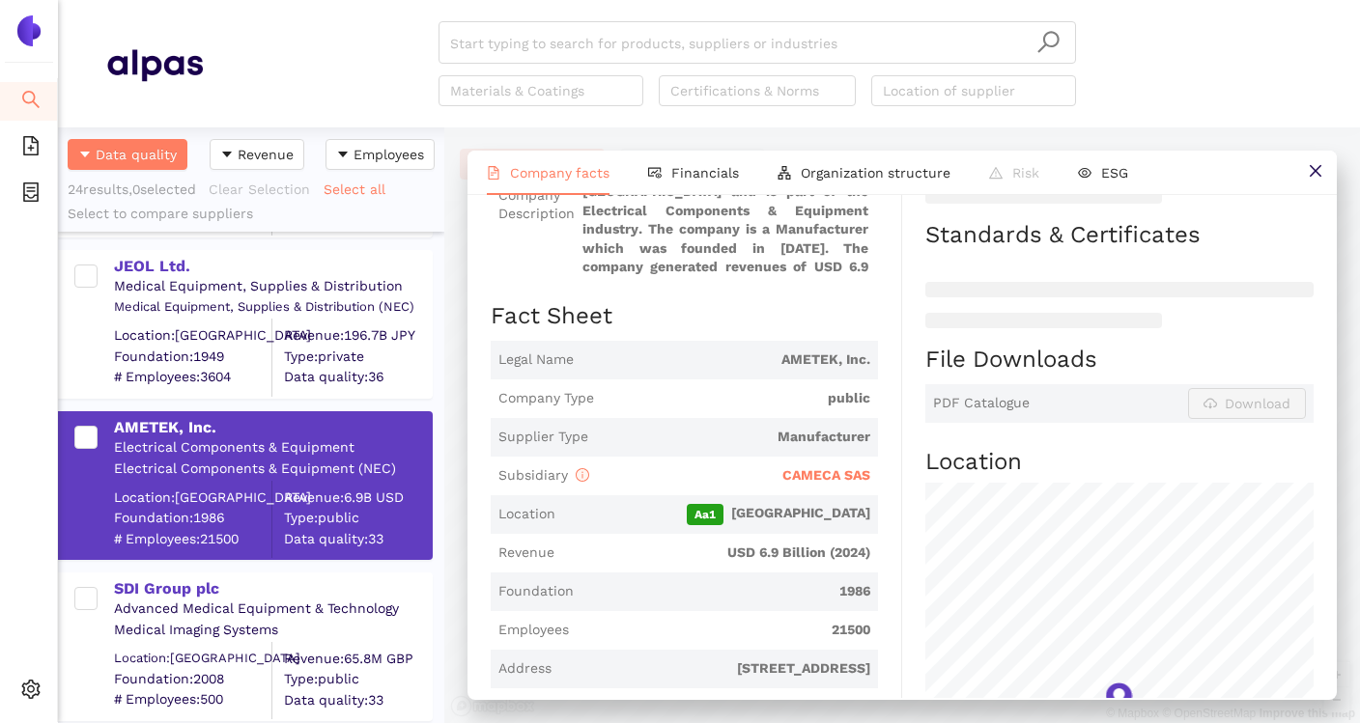
scroll to position [262, 0]
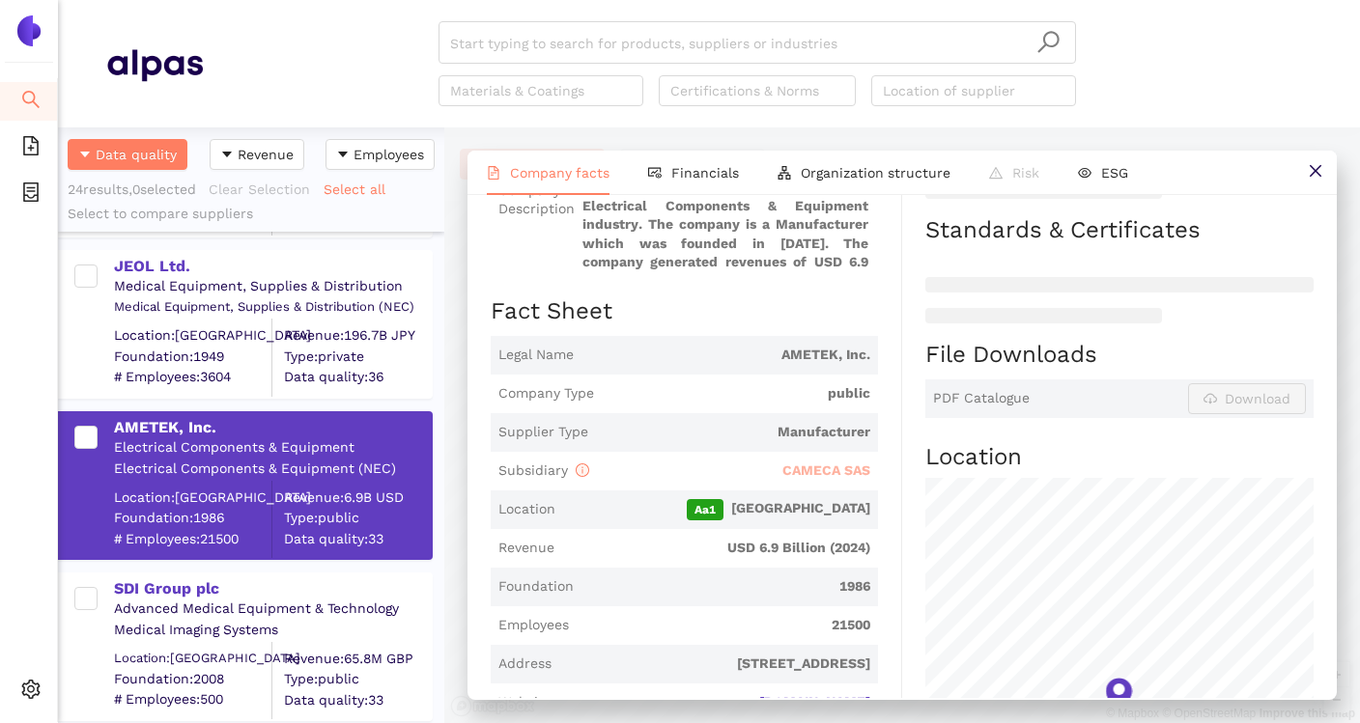
click at [819, 466] on span "CAMECA SAS" at bounding box center [826, 470] width 88 height 15
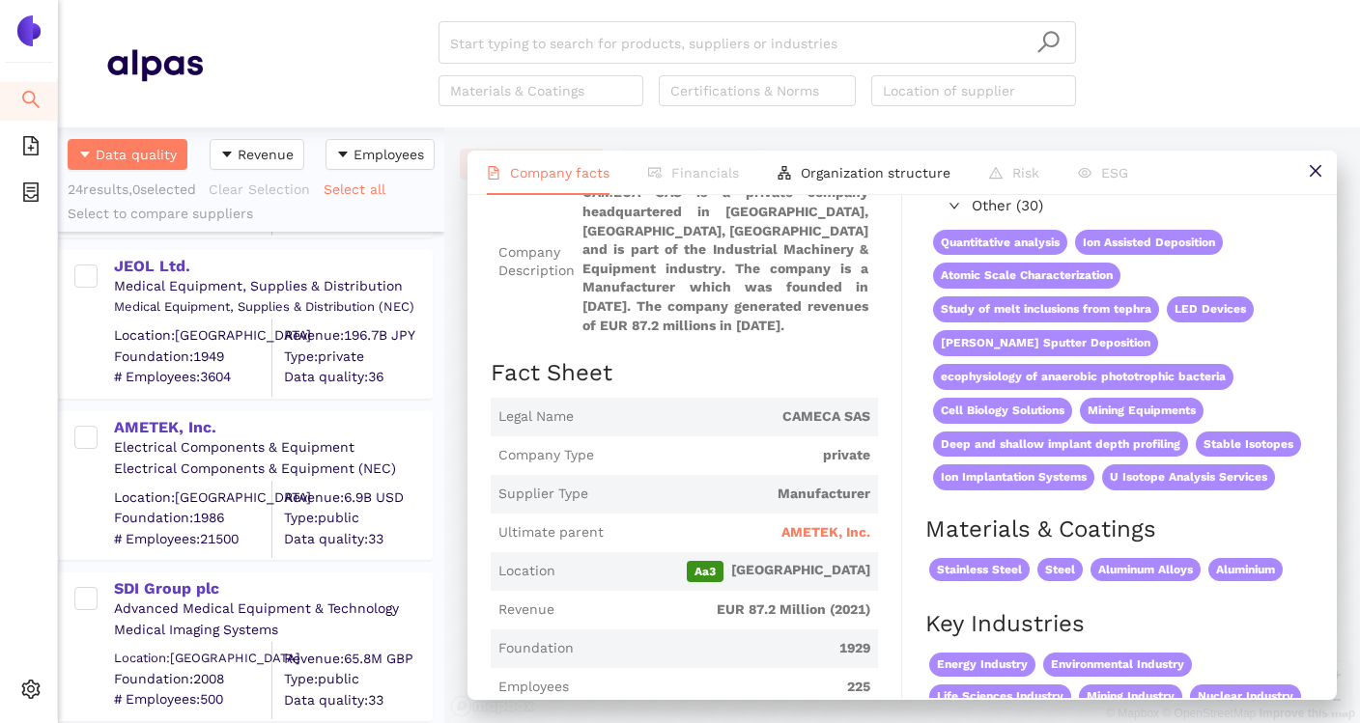
scroll to position [190, 0]
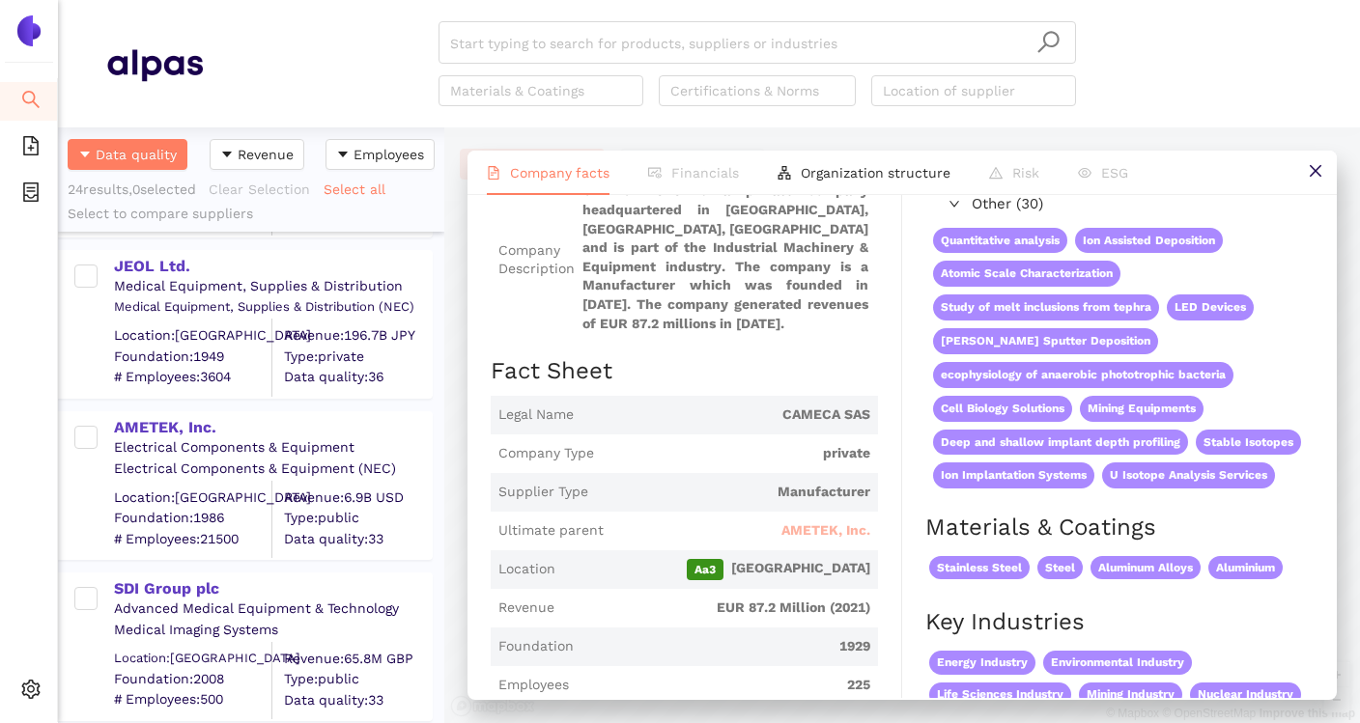
click at [833, 530] on span "AMETEK, Inc." at bounding box center [825, 531] width 89 height 19
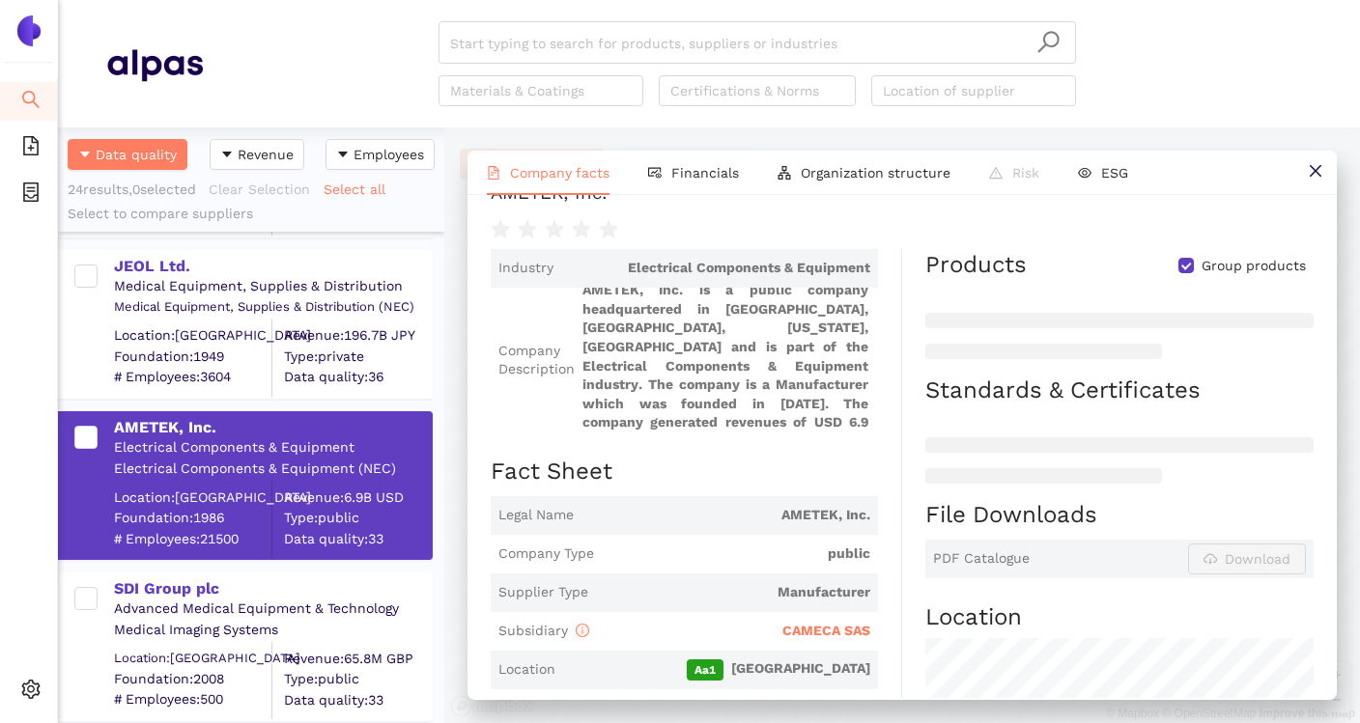
scroll to position [0, 0]
drag, startPoint x: 577, startPoint y: 294, endPoint x: 681, endPoint y: 297, distance: 104.4
click at [682, 297] on span "Company Description AMETEK, Inc. is a public company headquartered in Berwyn, C…" at bounding box center [684, 360] width 387 height 145
copy span "AMETEK, Inc."
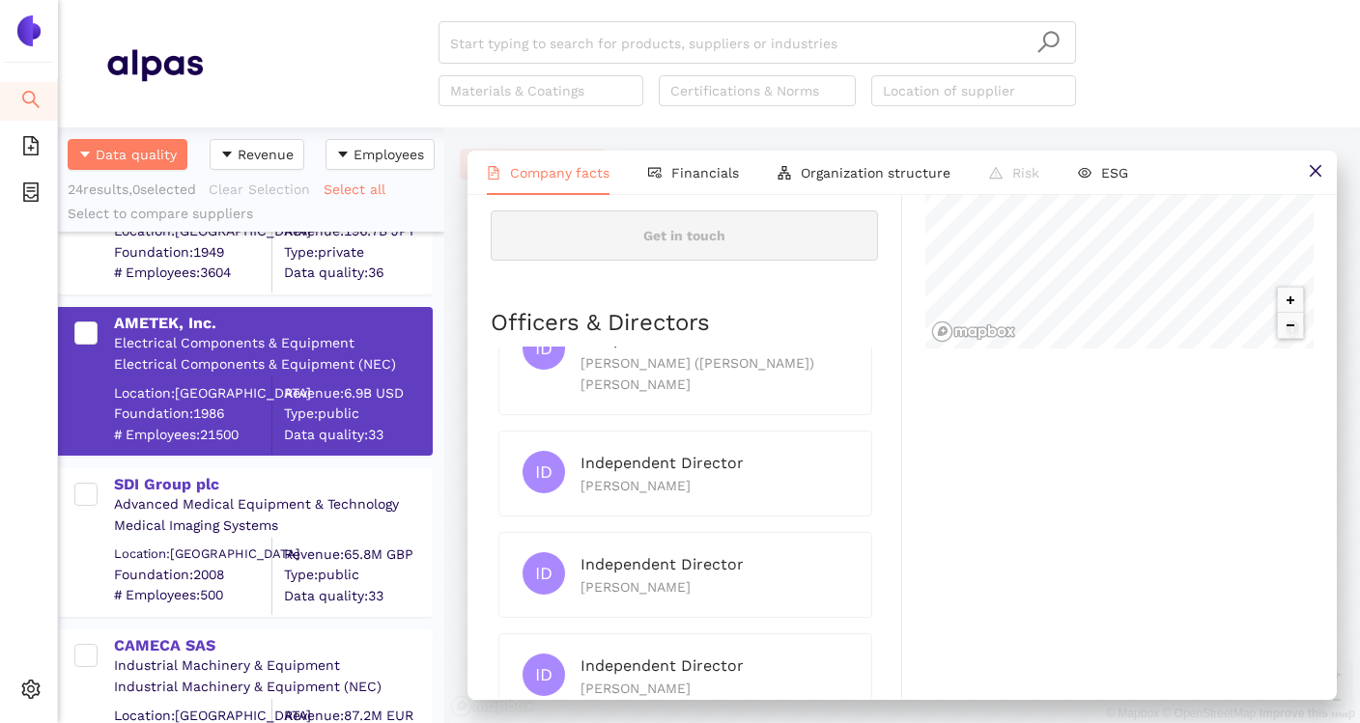
scroll to position [275, 0]
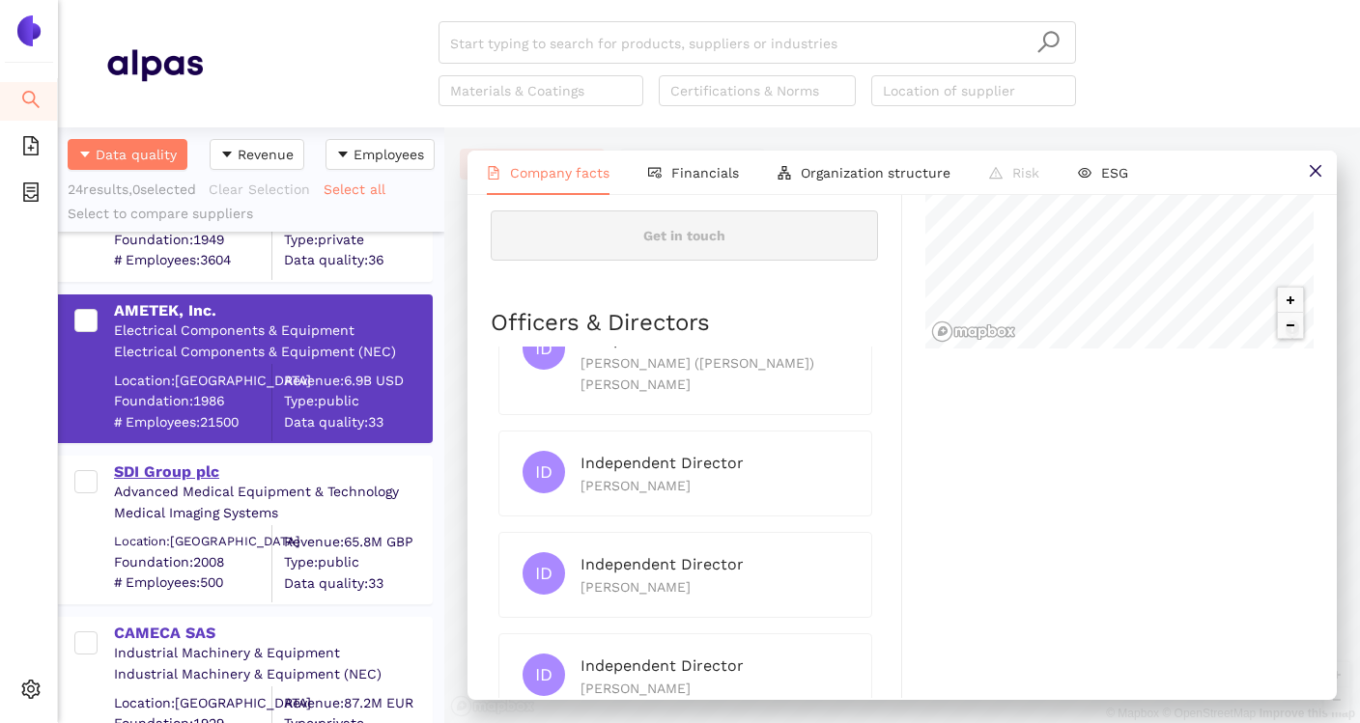
click at [184, 466] on div "SDI Group plc" at bounding box center [272, 472] width 317 height 21
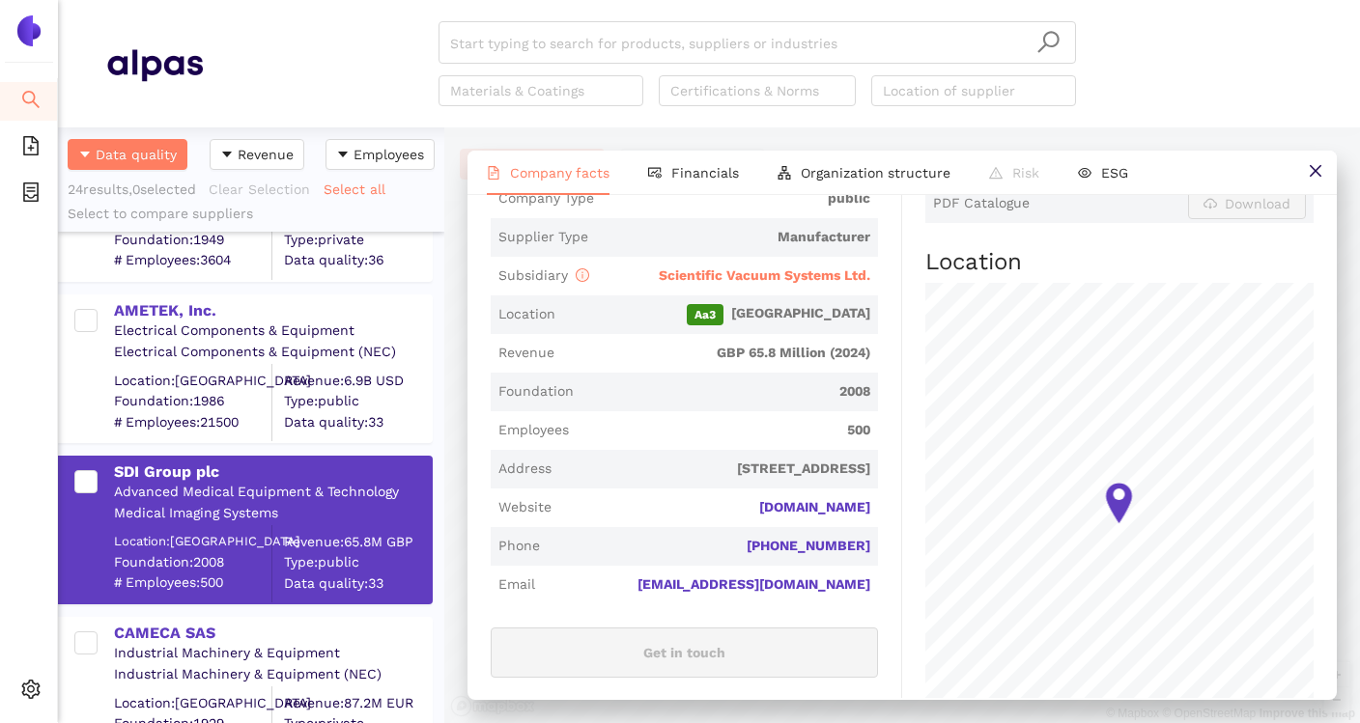
scroll to position [456, 0]
click at [671, 427] on span "500" at bounding box center [724, 431] width 294 height 19
click at [769, 272] on span "Scientific Vacuum Systems Ltd." at bounding box center [765, 276] width 212 height 15
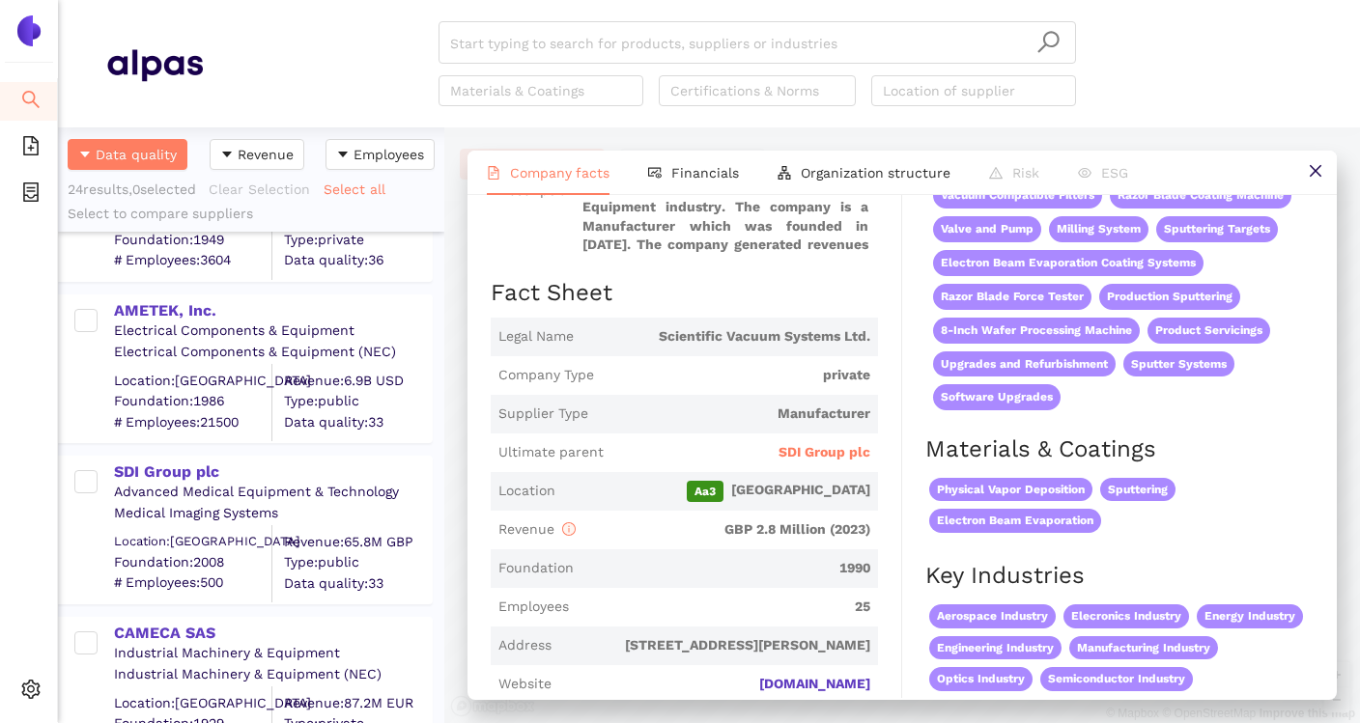
scroll to position [280, 0]
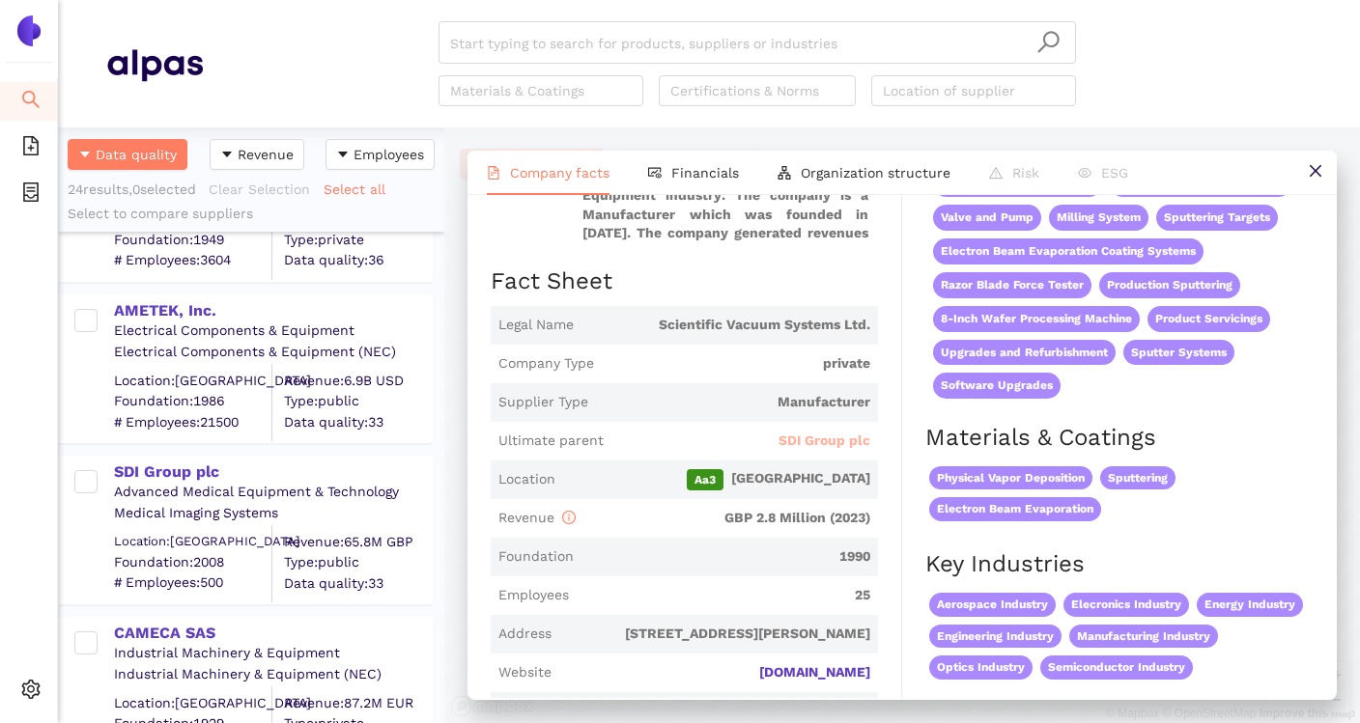
click at [820, 442] on span "SDI Group plc" at bounding box center [825, 441] width 92 height 19
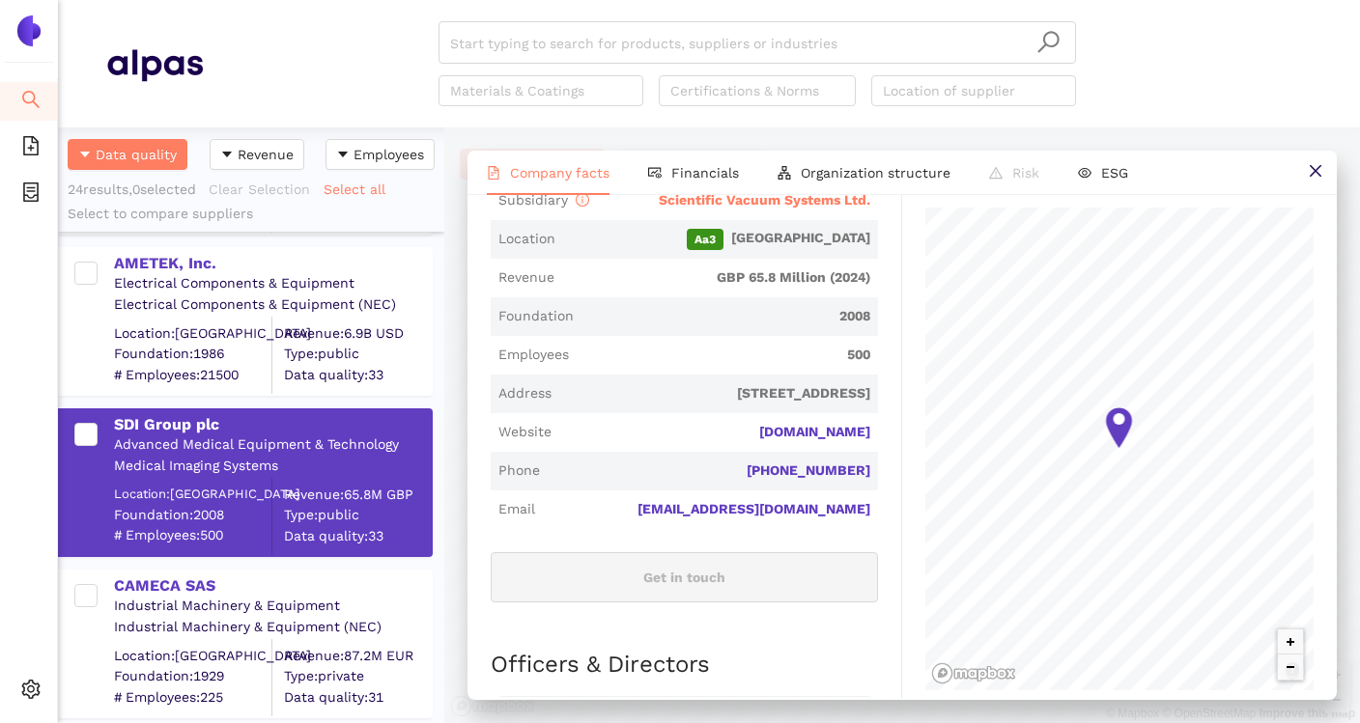
scroll to position [533, 0]
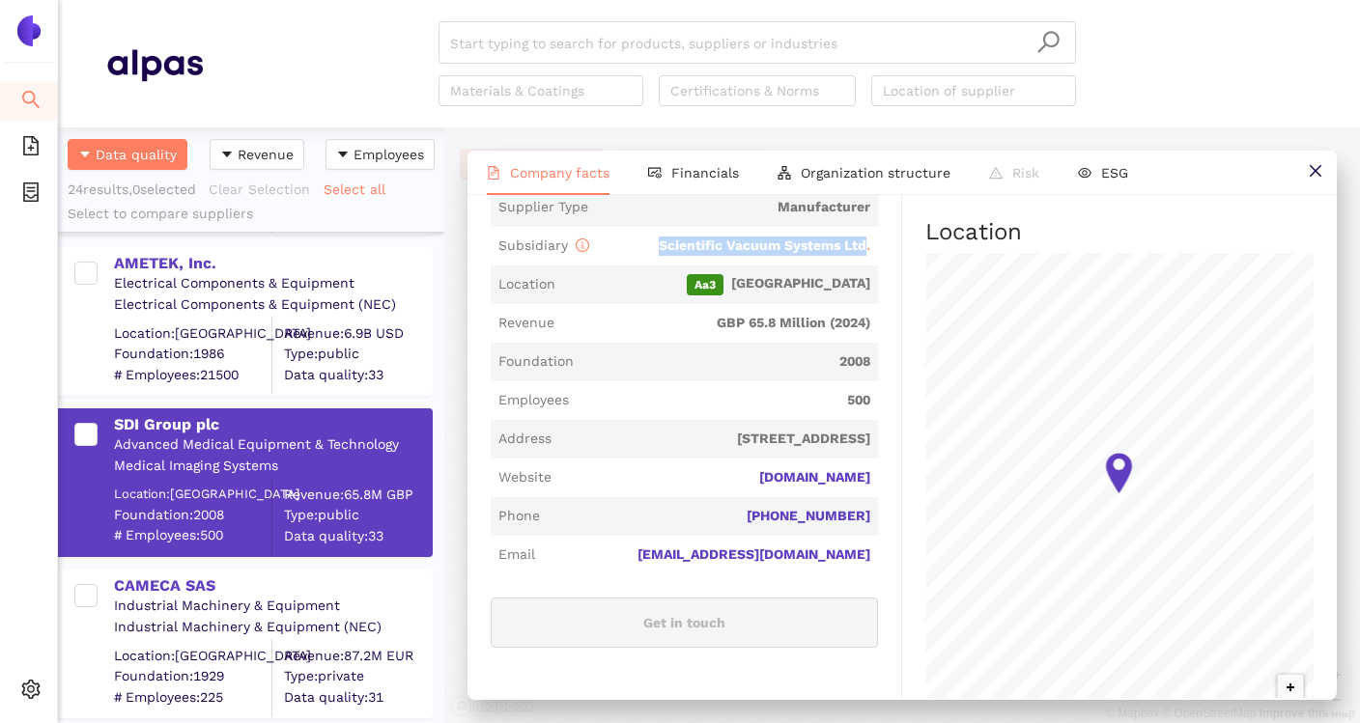
drag, startPoint x: 652, startPoint y: 248, endPoint x: 868, endPoint y: 250, distance: 216.4
click at [868, 250] on div "Scientific Vacuum Systems Ltd." at bounding box center [733, 246] width 273 height 19
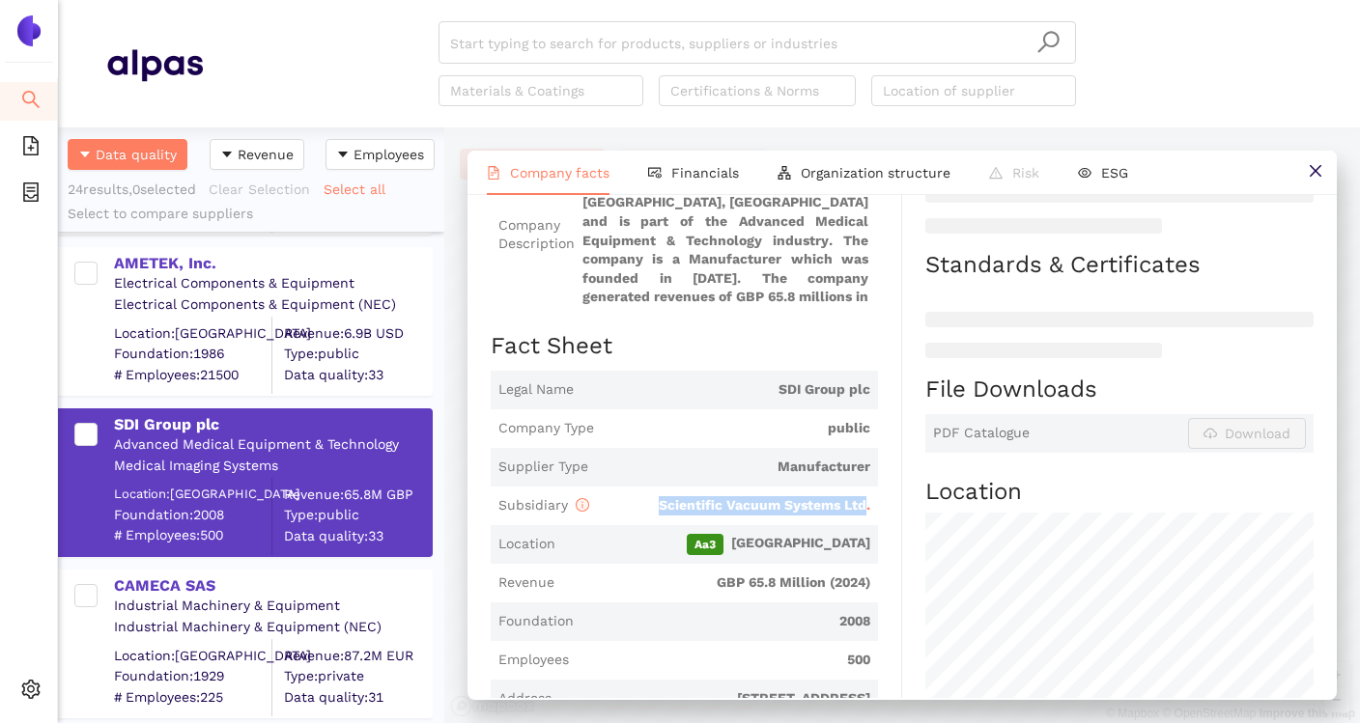
click at [810, 361] on h2 "Fact Sheet" at bounding box center [684, 346] width 387 height 33
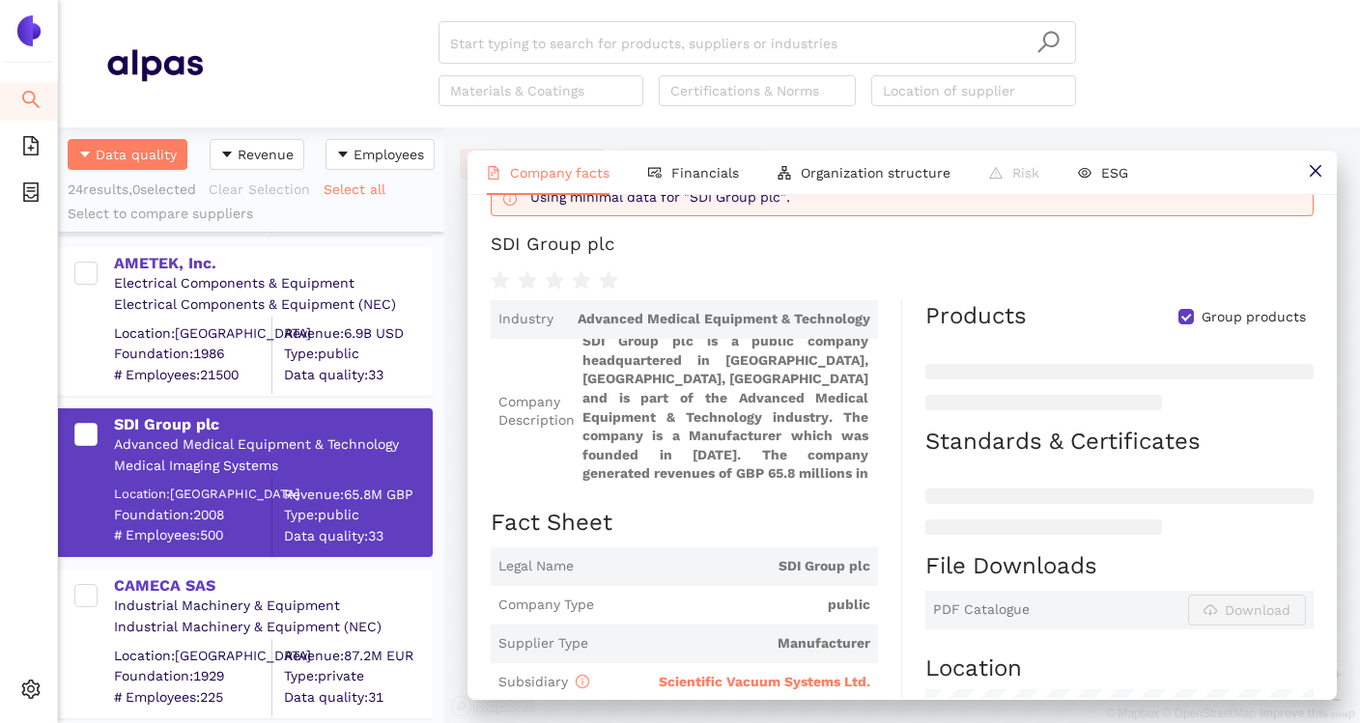
scroll to position [0, 0]
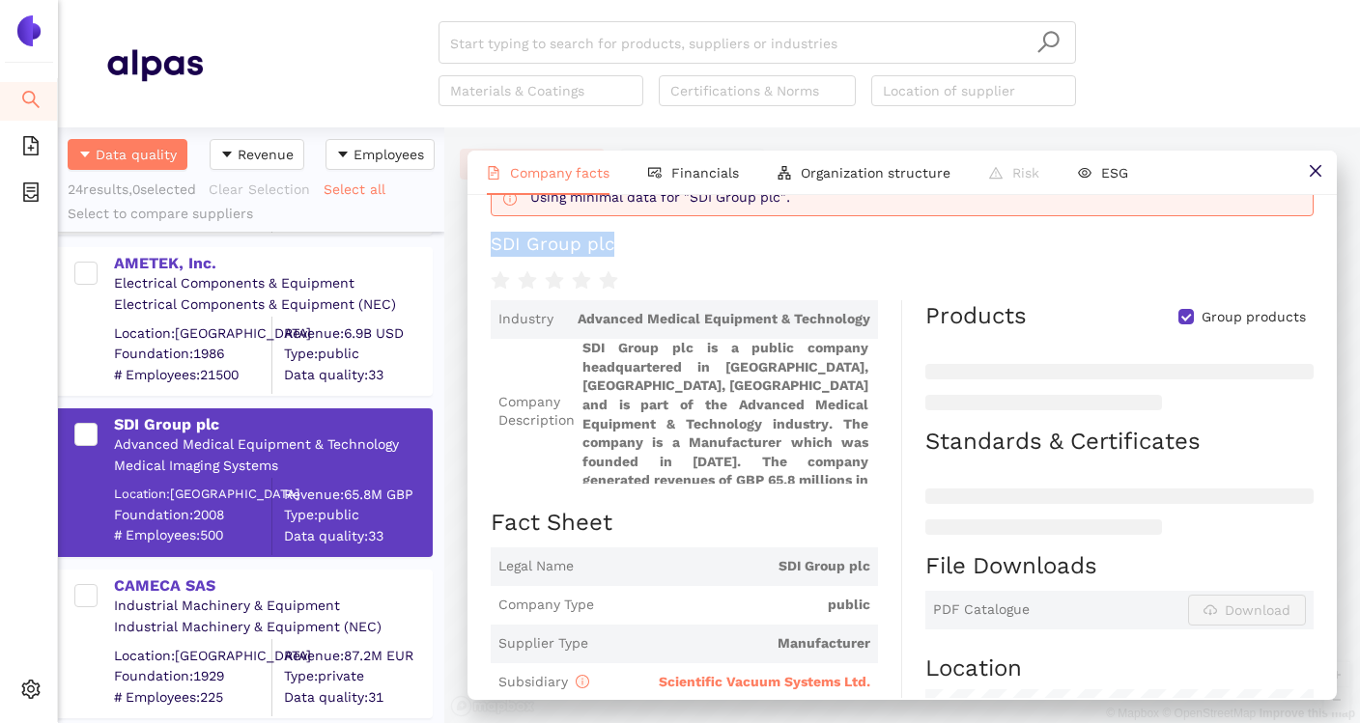
drag, startPoint x: 482, startPoint y: 247, endPoint x: 635, endPoint y: 247, distance: 152.6
click at [635, 247] on div "Back to 'Scientific Vacuum Systems Ltd.' Using minimal data for "SDI Group plc"…" at bounding box center [902, 446] width 869 height 503
copy div "SDI Group plc"
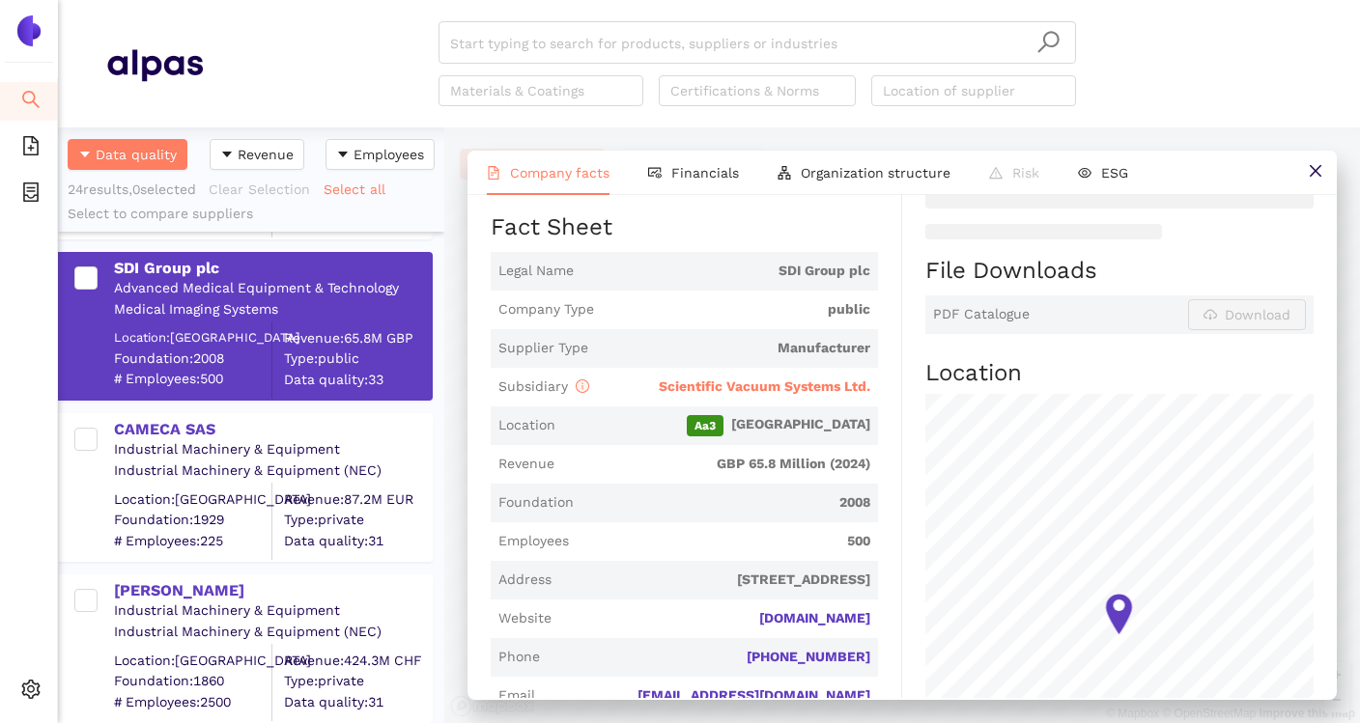
scroll to position [395, 0]
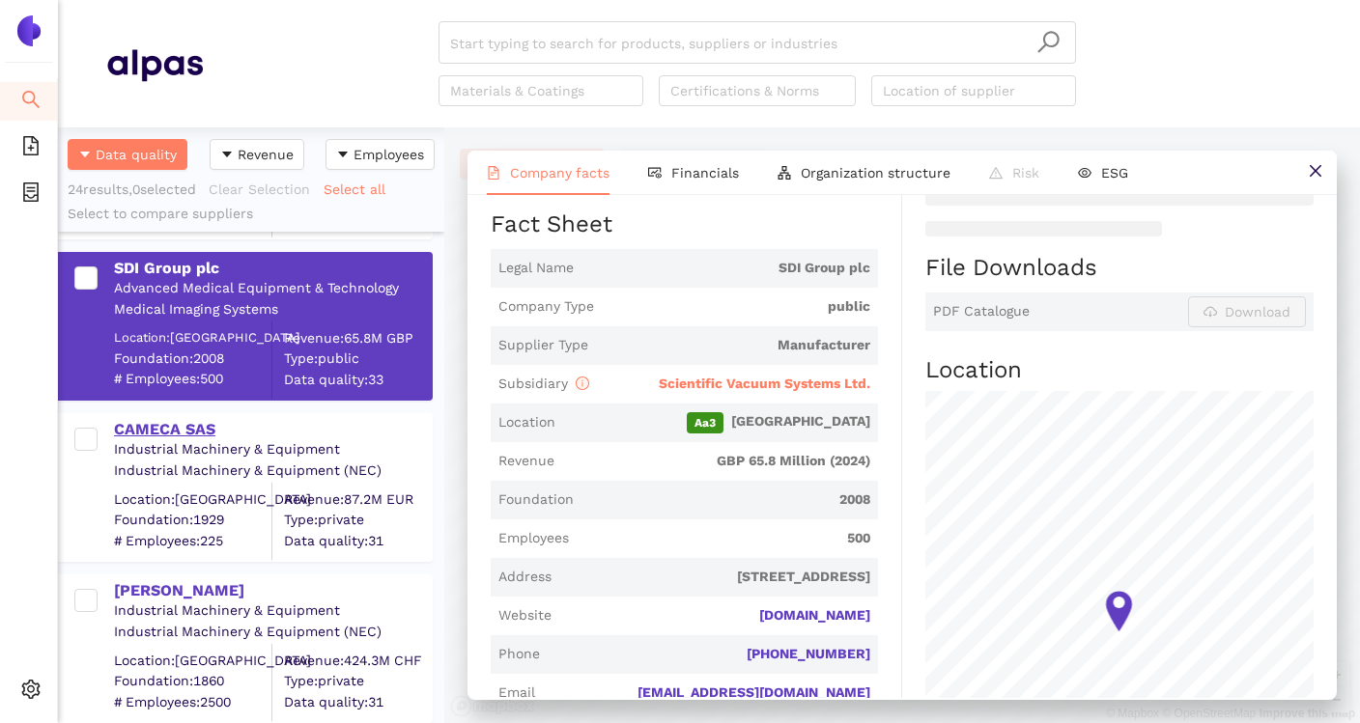
click at [200, 427] on div "CAMECA SAS" at bounding box center [272, 429] width 317 height 21
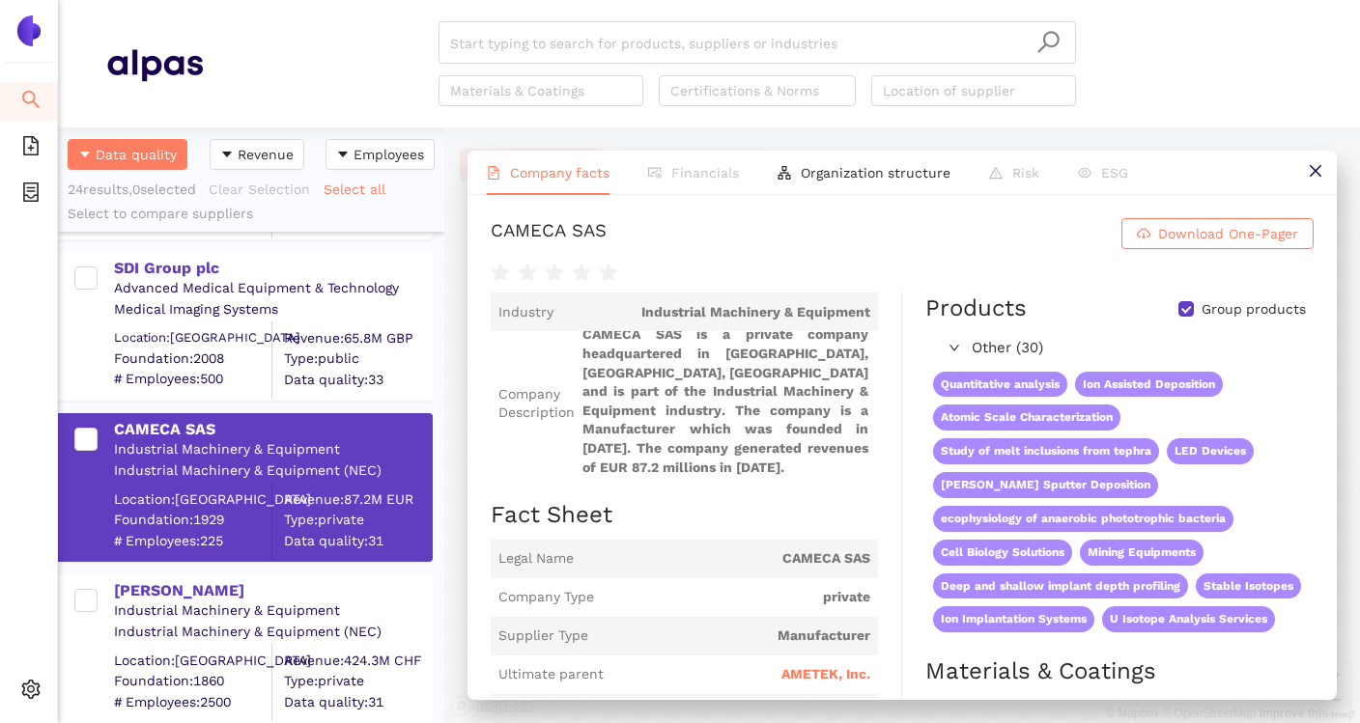
scroll to position [0, 0]
drag, startPoint x: 494, startPoint y: 230, endPoint x: 636, endPoint y: 230, distance: 142.0
click at [637, 230] on h1 "CAMECA SAS Download One-Pager" at bounding box center [902, 233] width 823 height 31
copy div "CAMECA SAS"
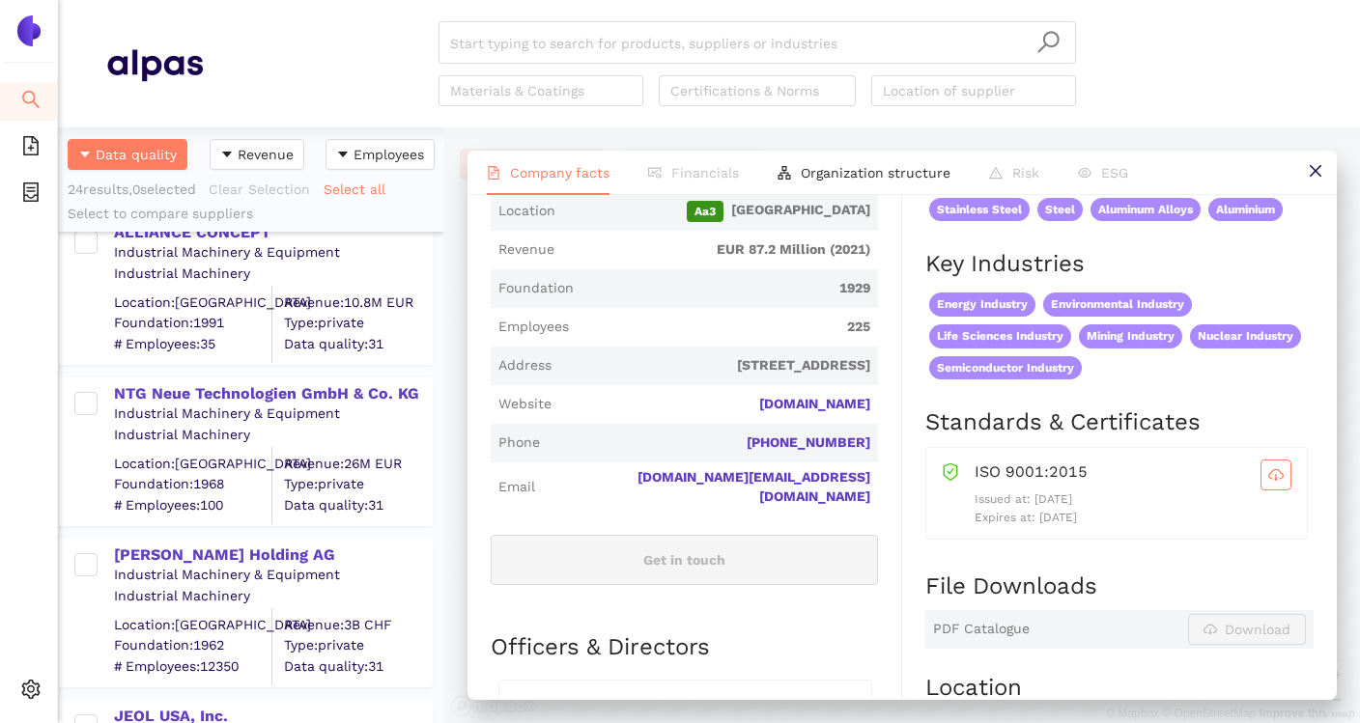
scroll to position [1002, 0]
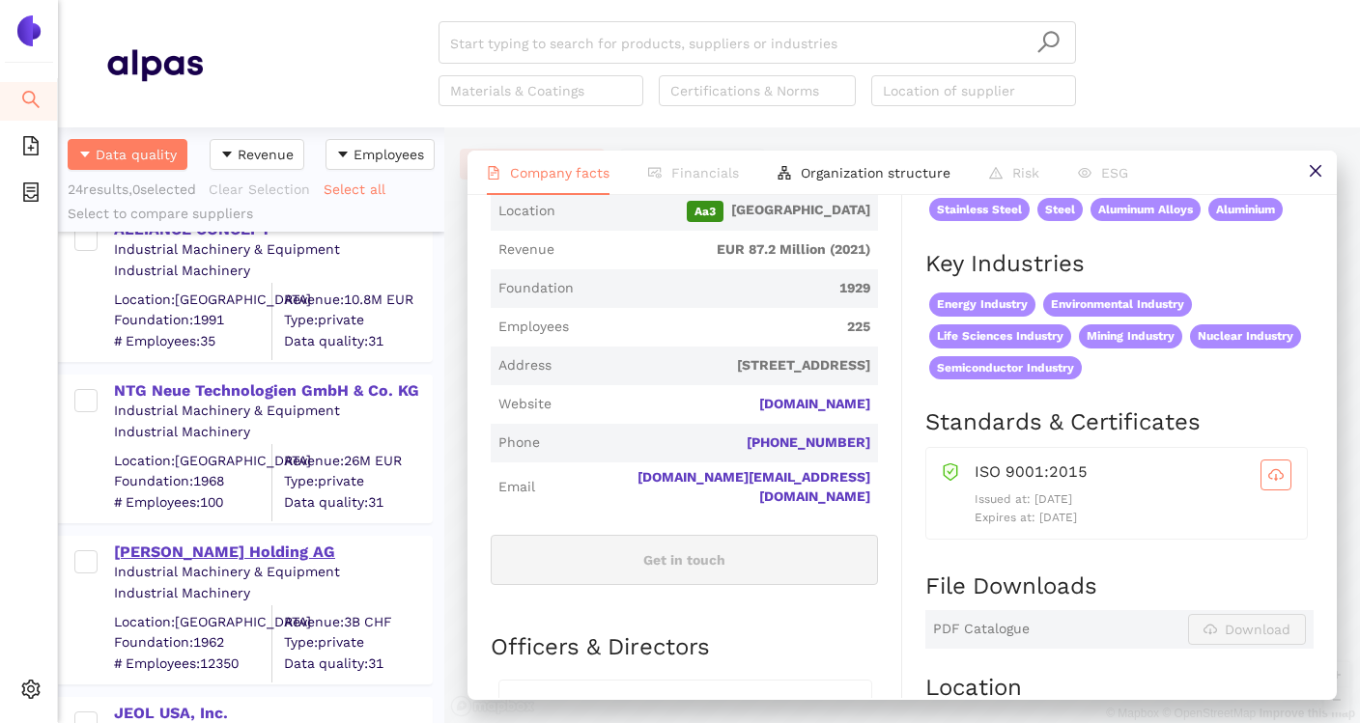
click at [189, 545] on div "[PERSON_NAME] Holding AG" at bounding box center [272, 552] width 317 height 21
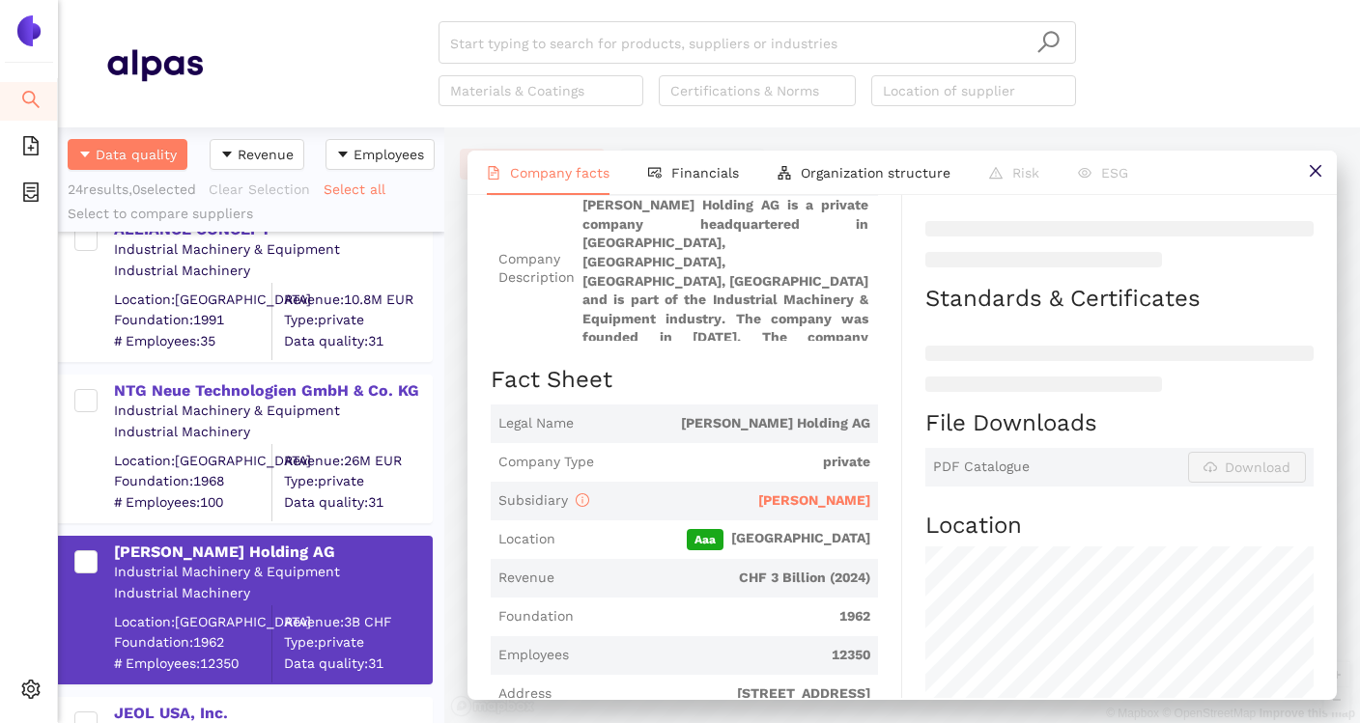
scroll to position [229, 0]
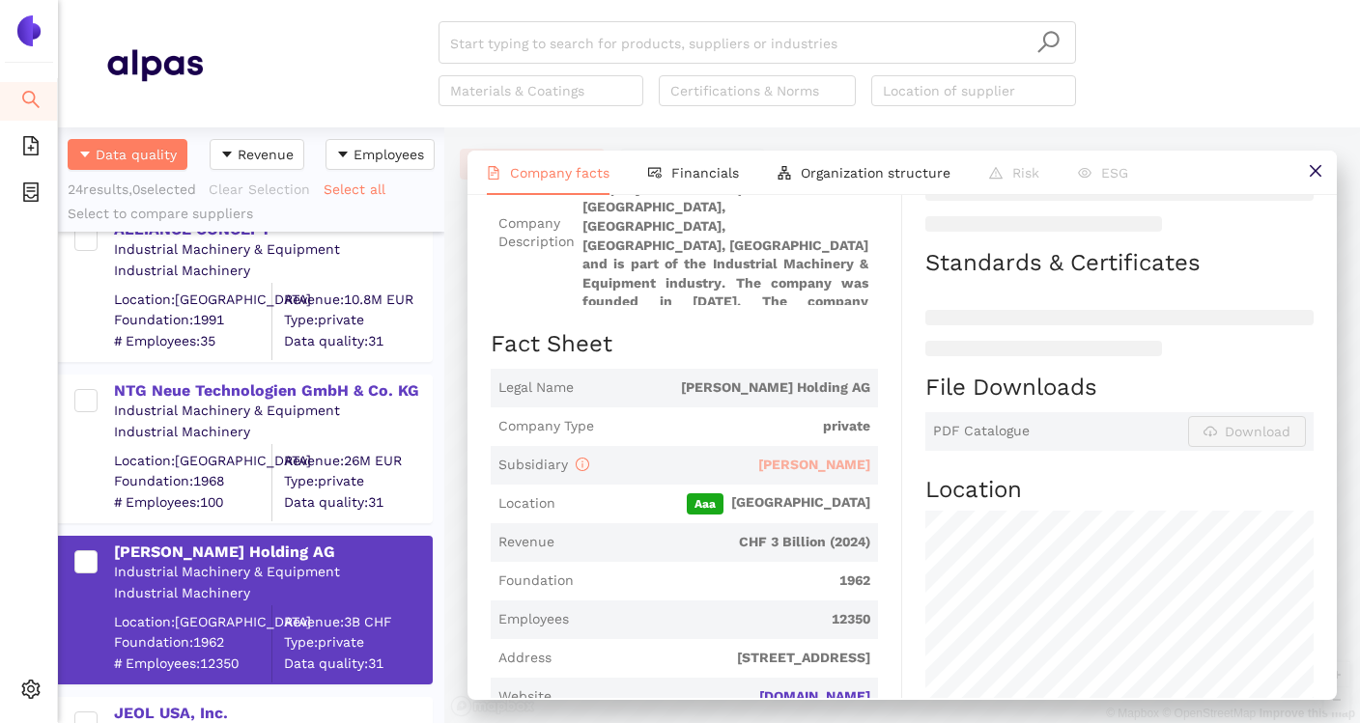
click at [842, 457] on span "[PERSON_NAME]" at bounding box center [814, 464] width 112 height 15
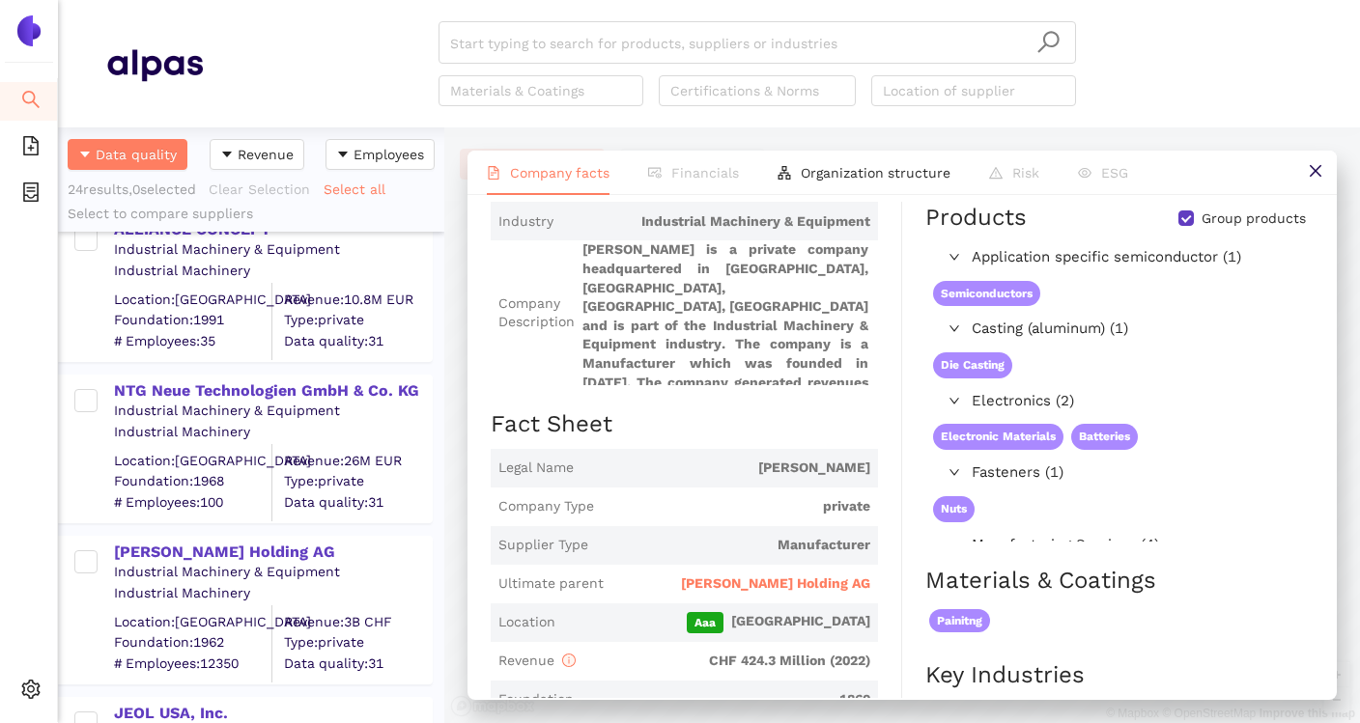
scroll to position [164, 0]
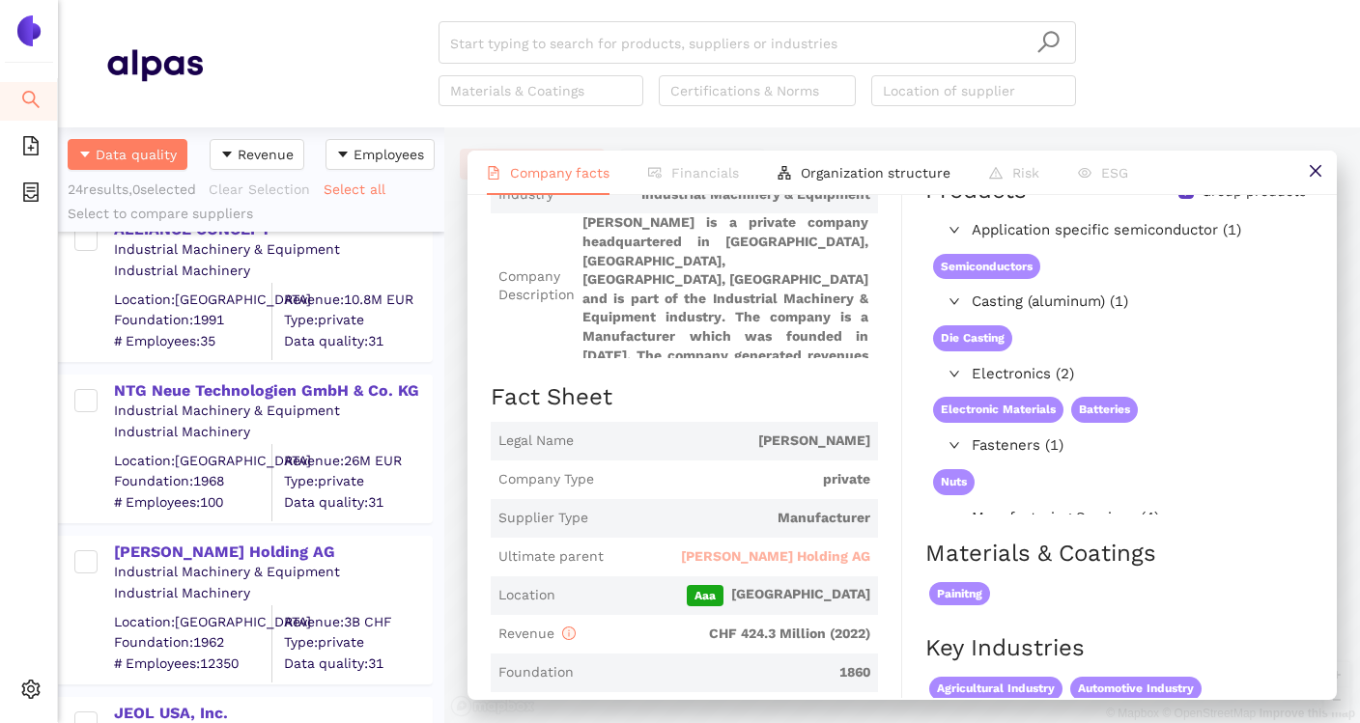
click at [829, 548] on span "[PERSON_NAME] Holding AG" at bounding box center [775, 557] width 189 height 19
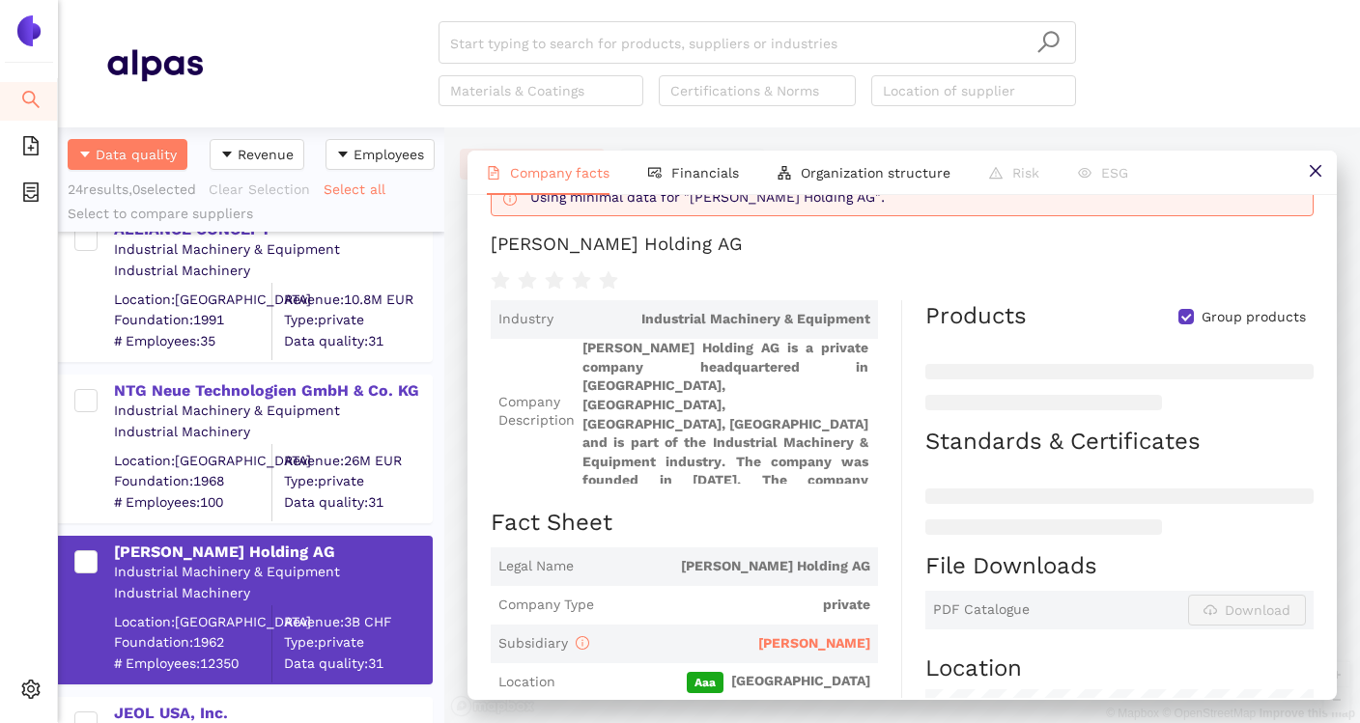
scroll to position [84, 0]
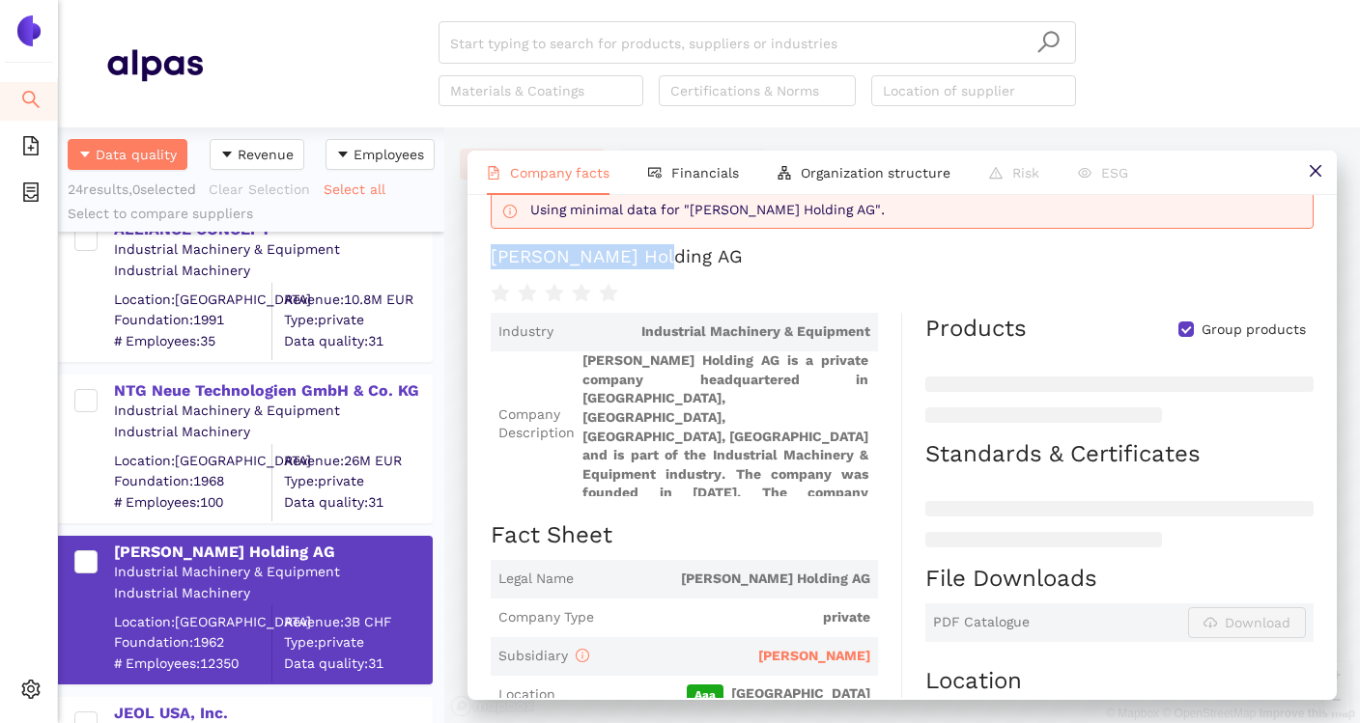
drag, startPoint x: 484, startPoint y: 260, endPoint x: 675, endPoint y: 261, distance: 191.3
click at [675, 261] on div "Back to 'Bühler AG' Using minimal data for "Bühler Holding AG". Bühler Holding …" at bounding box center [902, 446] width 869 height 503
copy div "[PERSON_NAME] Holding AG"
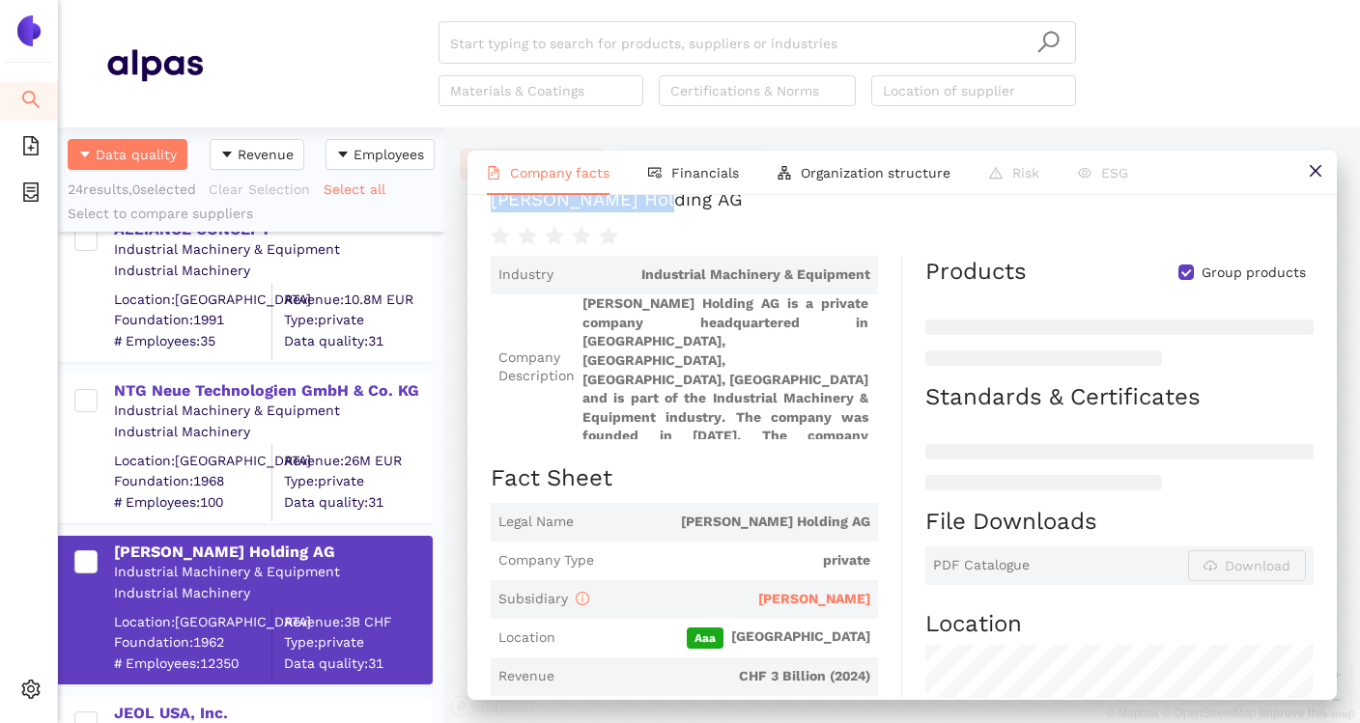
scroll to position [116, 0]
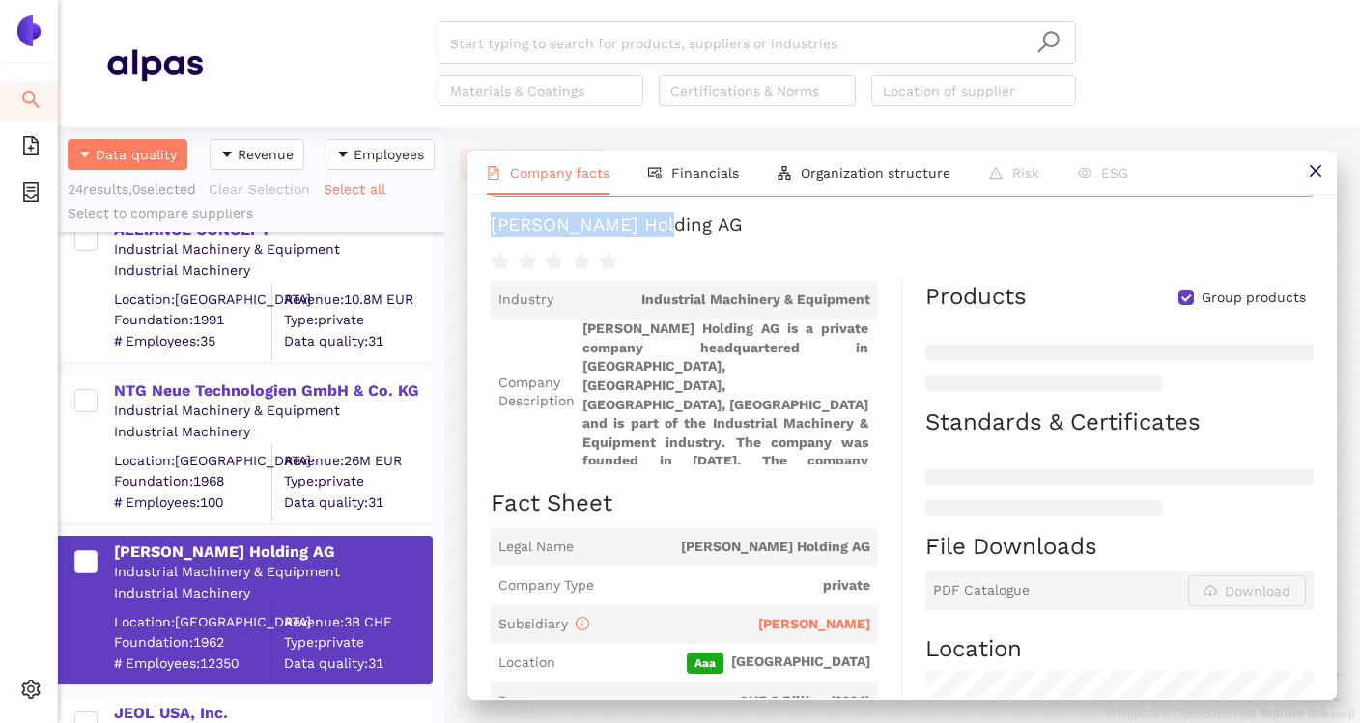
copy div "[PERSON_NAME] Holding AG"
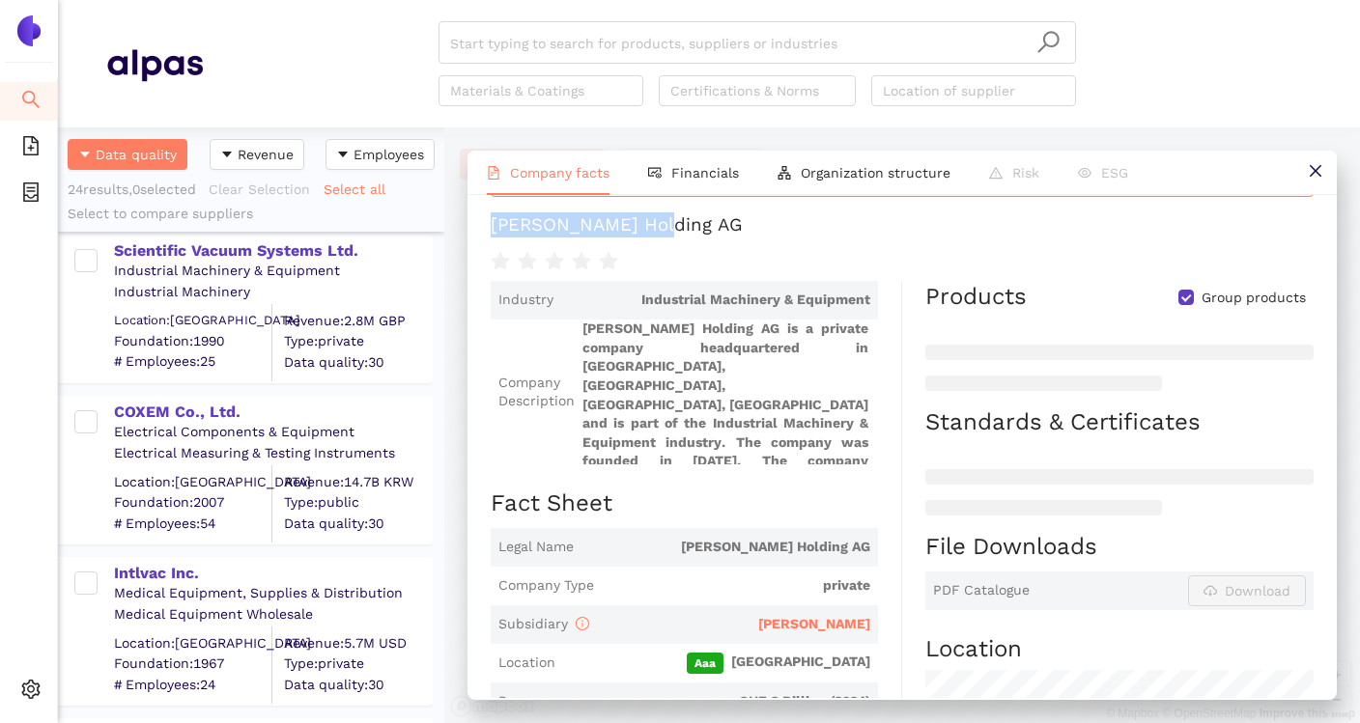
scroll to position [2268, 0]
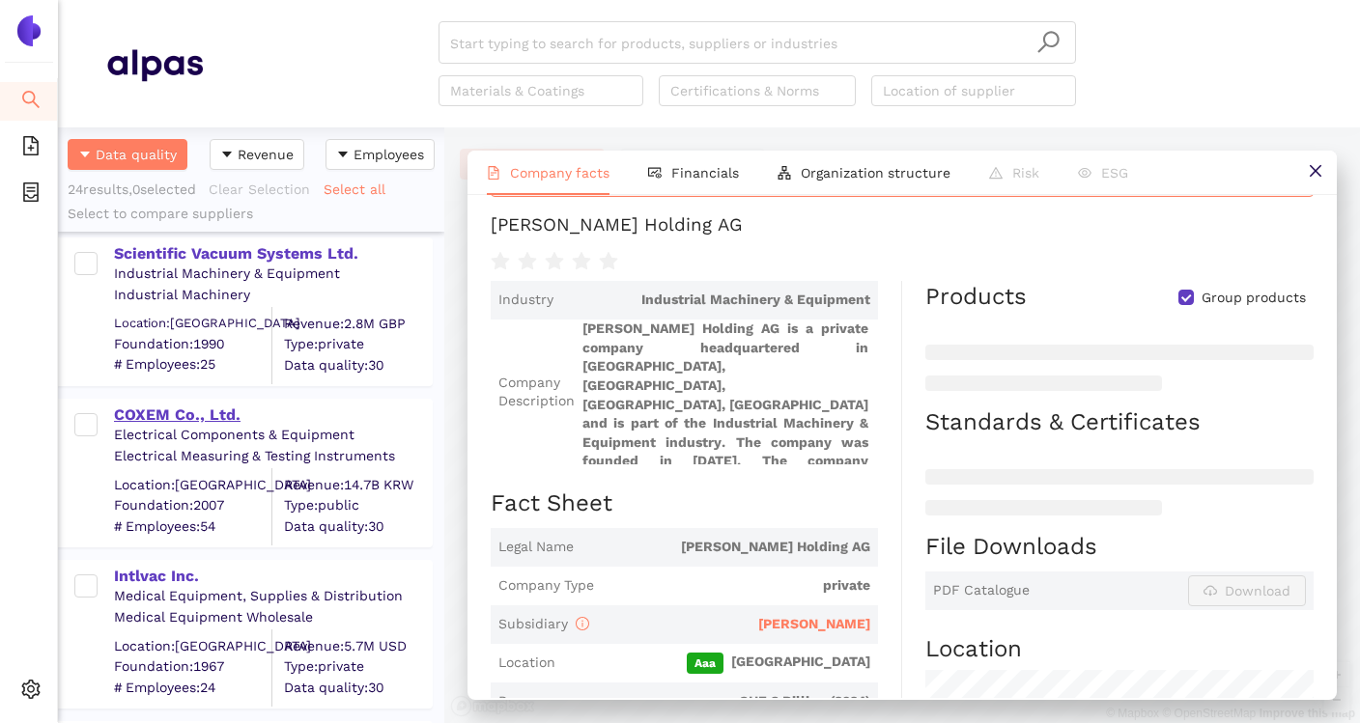
click at [214, 415] on div "COXEM Co., Ltd." at bounding box center [272, 415] width 317 height 21
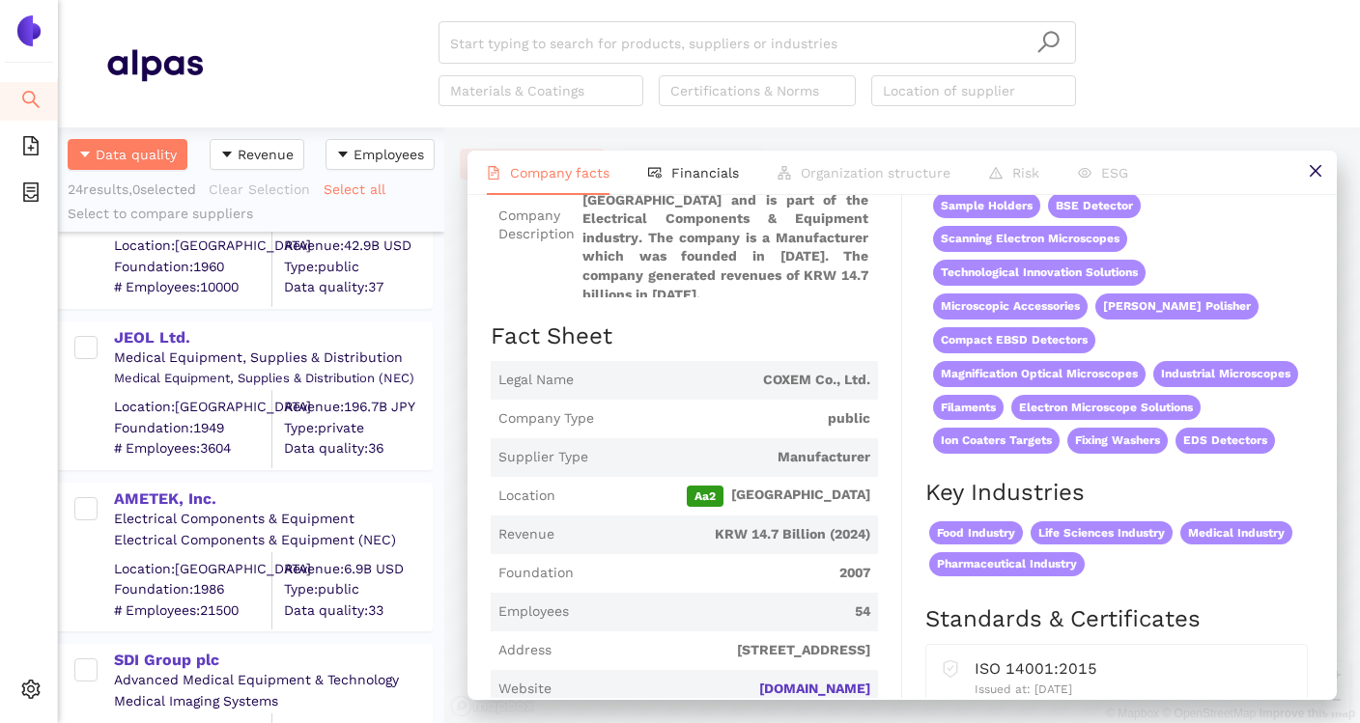
scroll to position [0, 0]
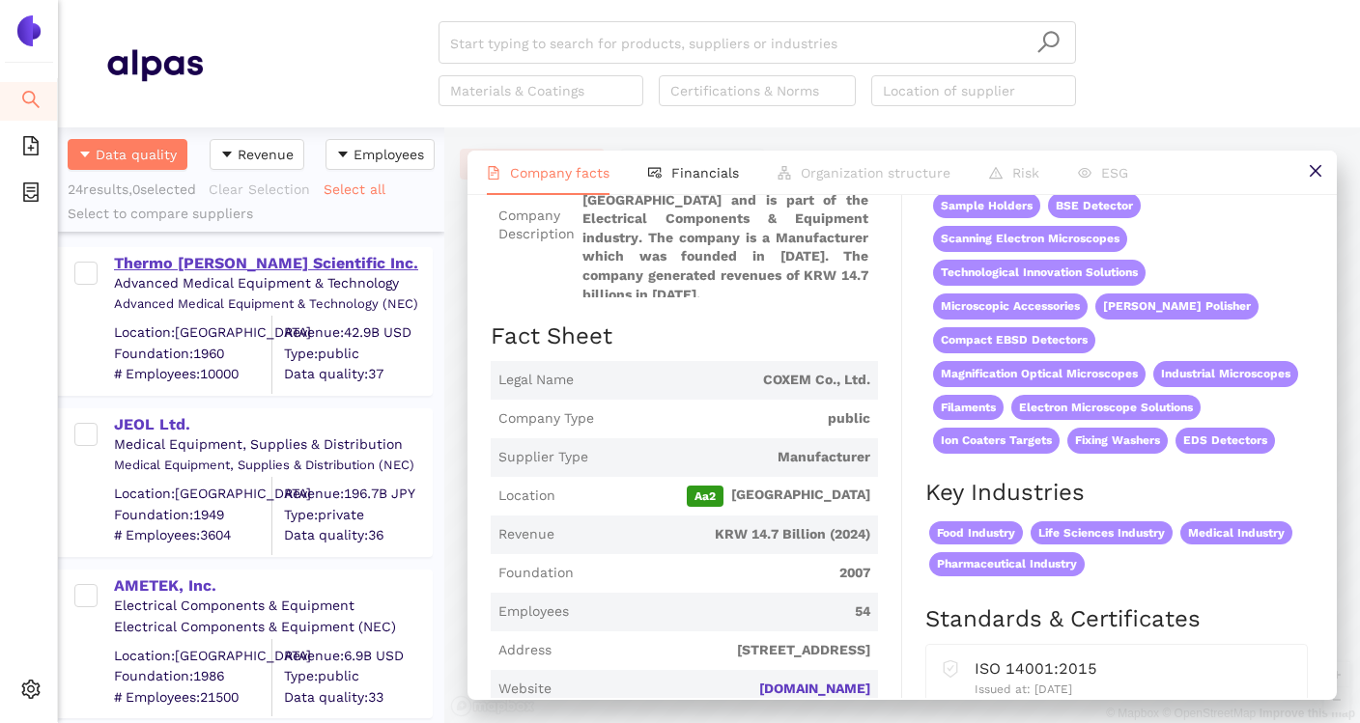
click at [266, 269] on div "Thermo [PERSON_NAME] Scientific Inc." at bounding box center [272, 263] width 317 height 21
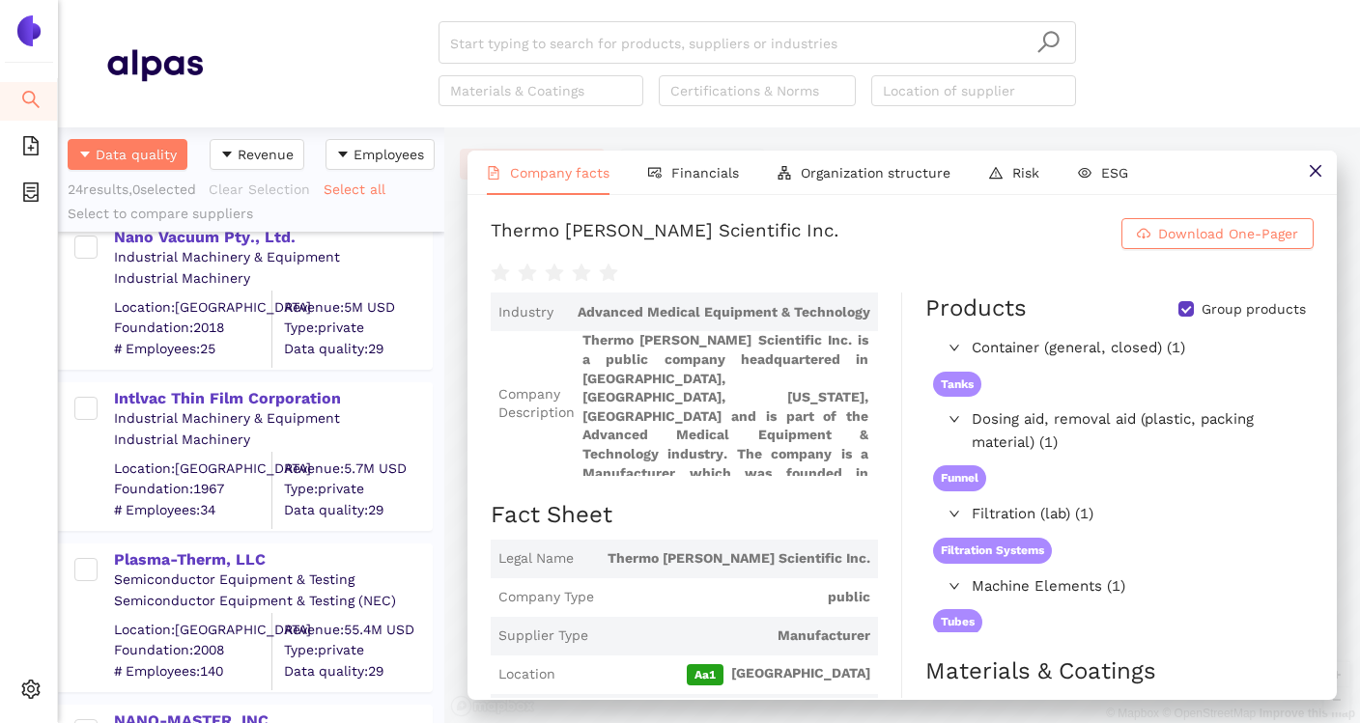
scroll to position [2951, 0]
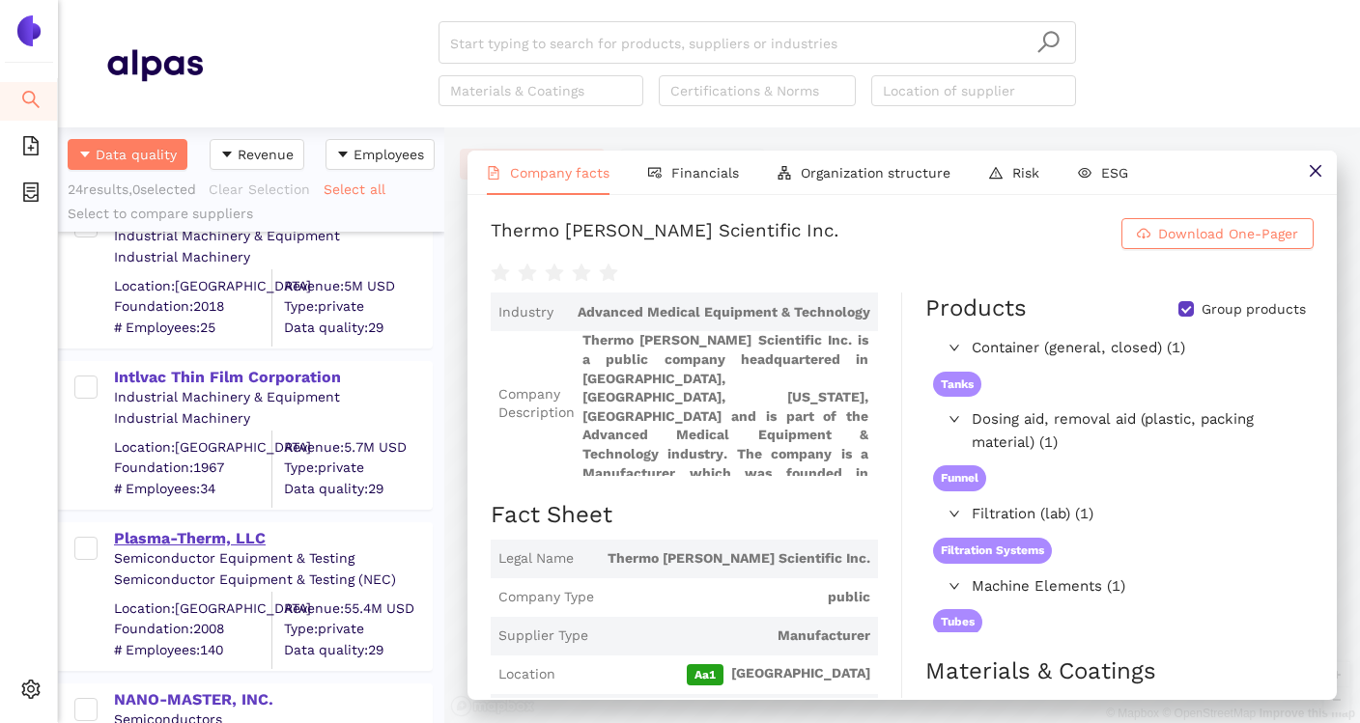
click at [247, 546] on div "Plasma-Therm, LLC" at bounding box center [272, 538] width 317 height 21
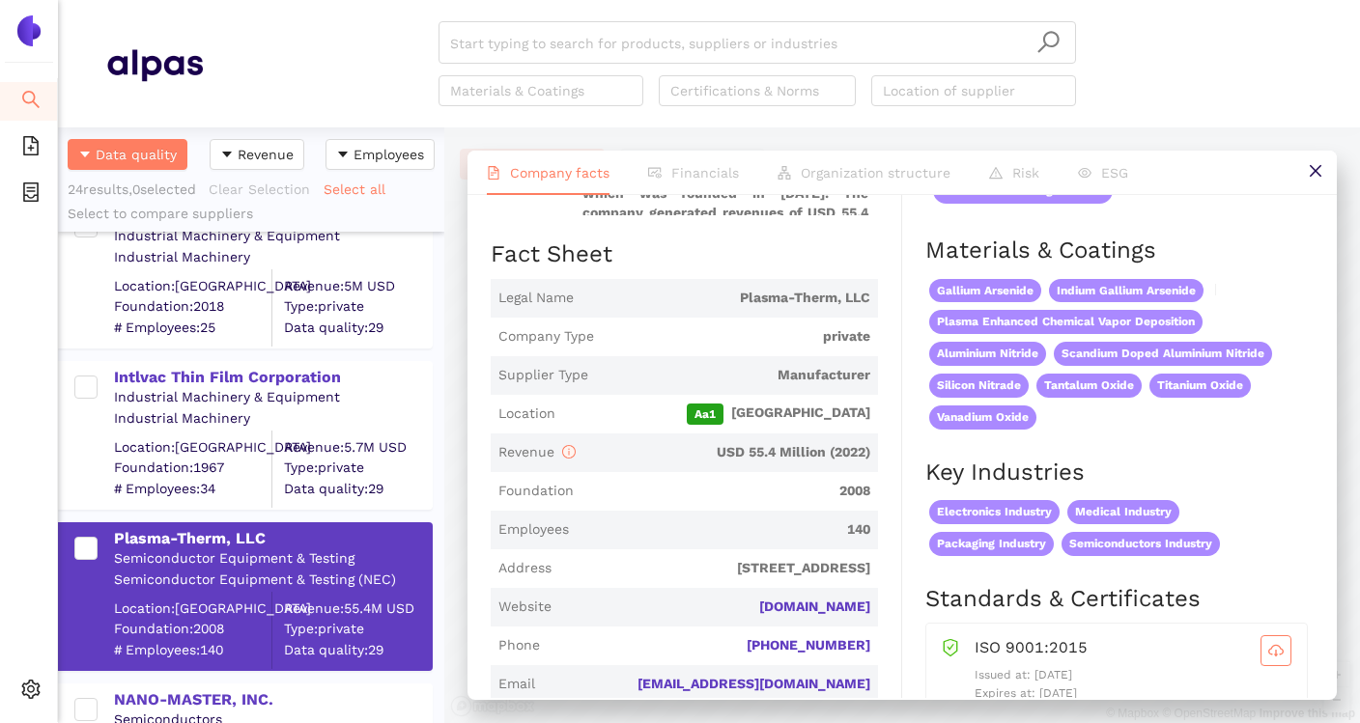
scroll to position [281, 0]
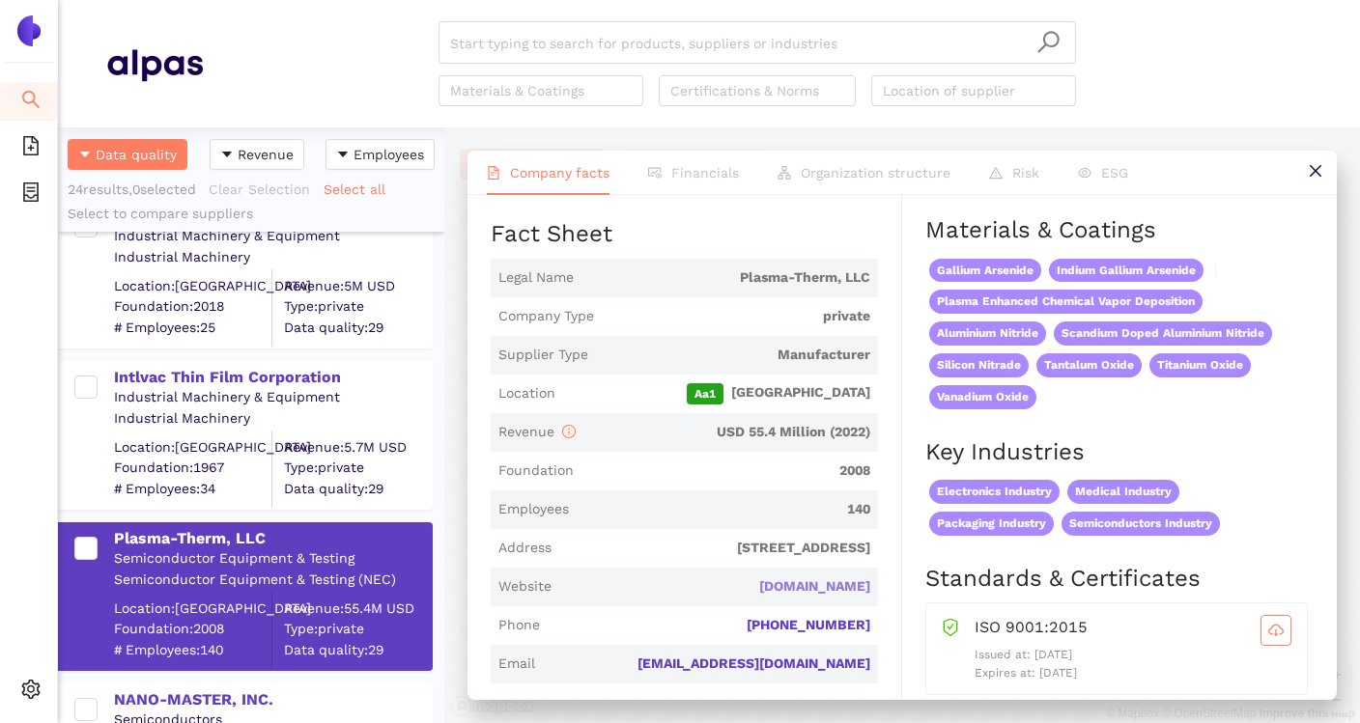
click at [0, 0] on link "plasmatherm.com" at bounding box center [0, 0] width 0 height 0
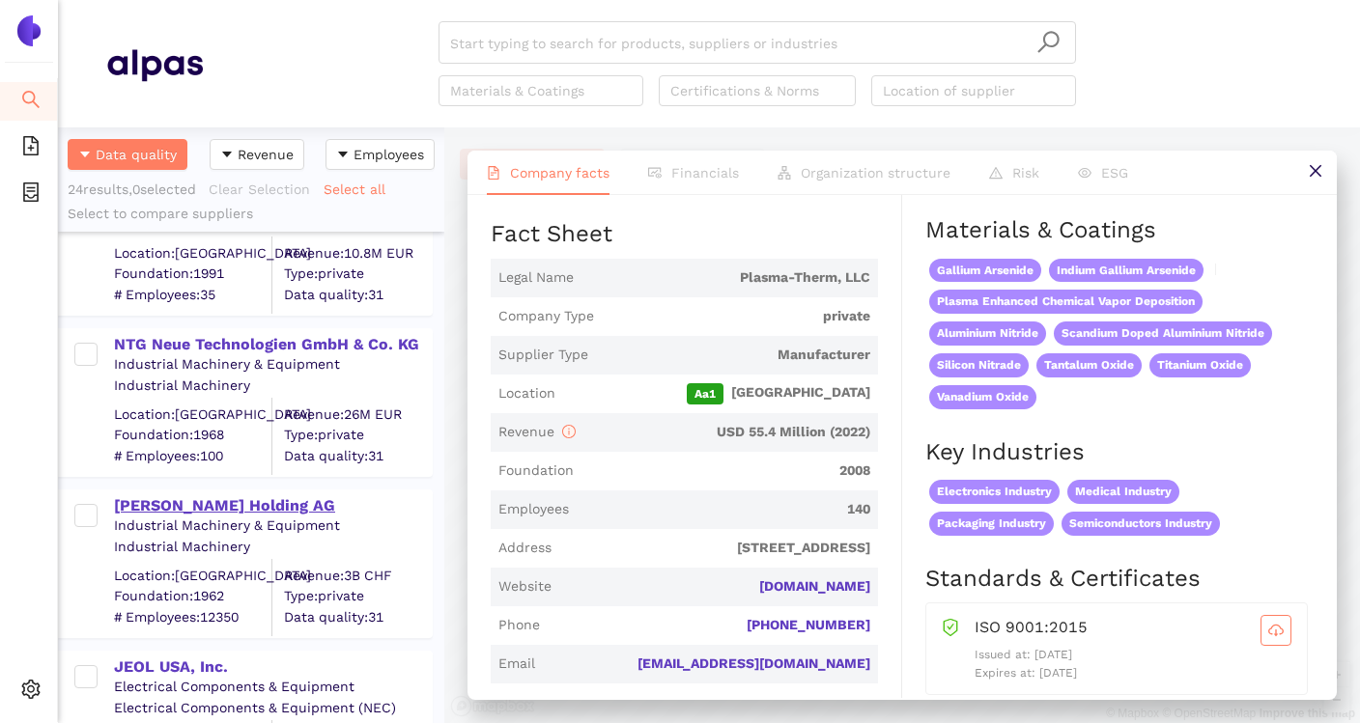
scroll to position [1013, 0]
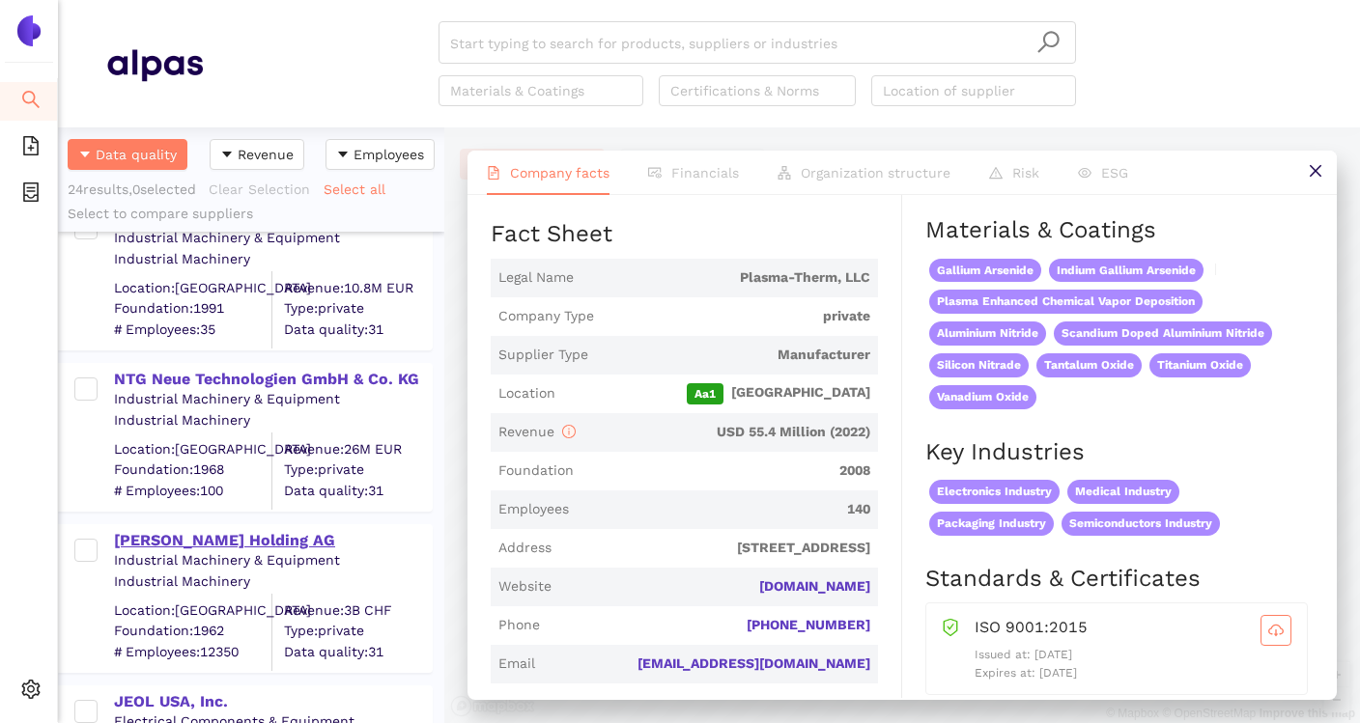
click at [204, 543] on div "[PERSON_NAME] Holding AG" at bounding box center [272, 540] width 317 height 21
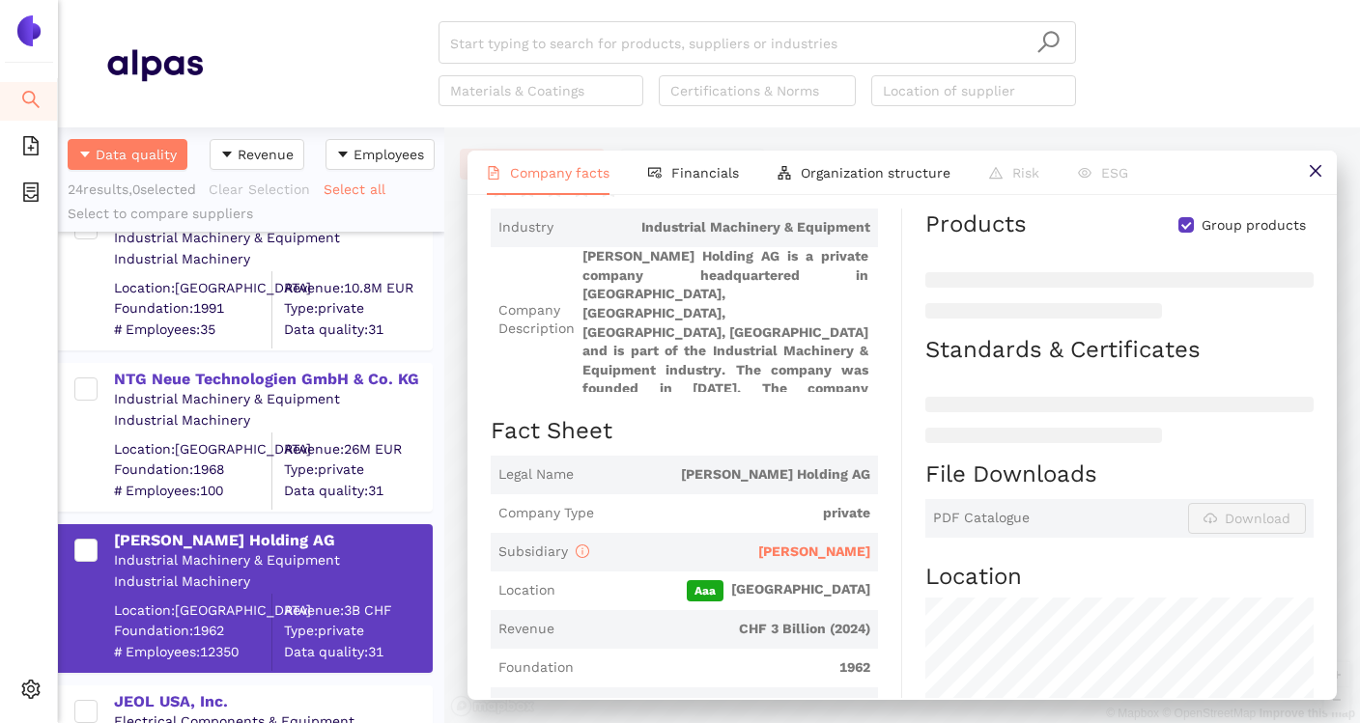
scroll to position [144, 0]
click at [847, 542] on span "[PERSON_NAME]" at bounding box center [814, 549] width 112 height 15
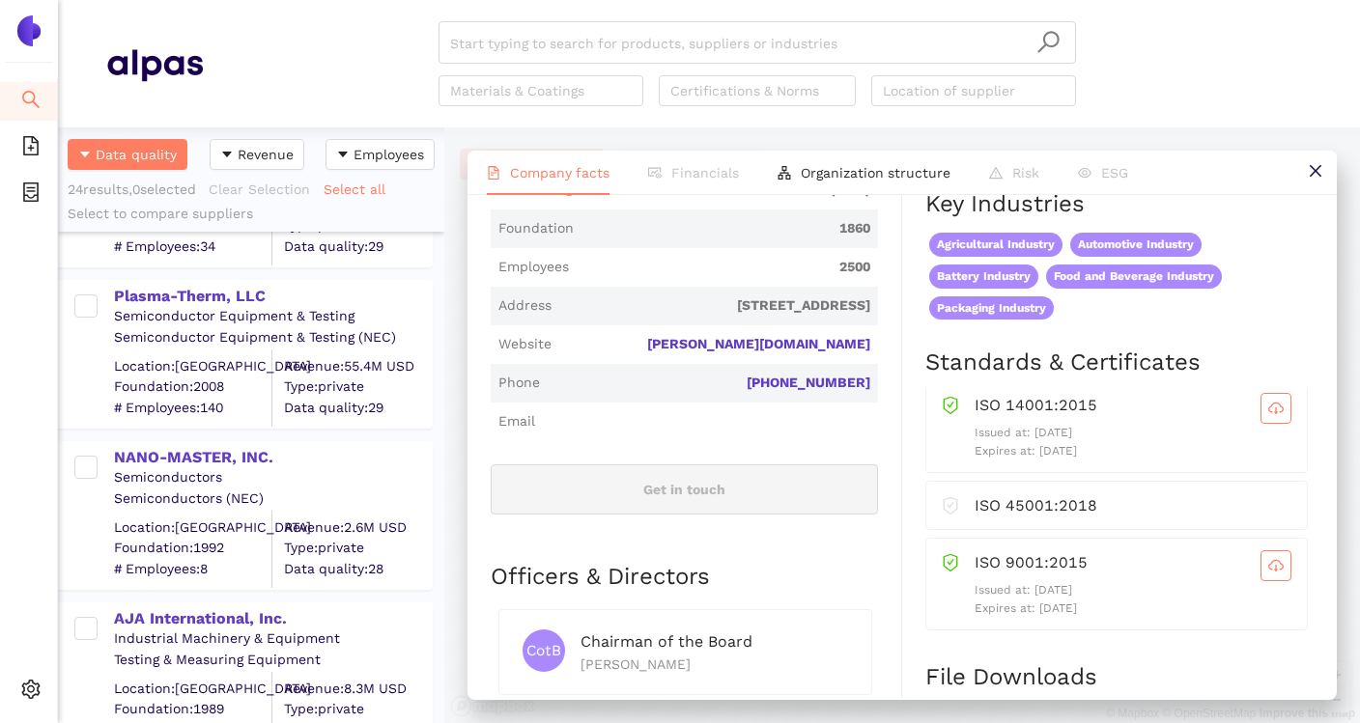
scroll to position [3132, 0]
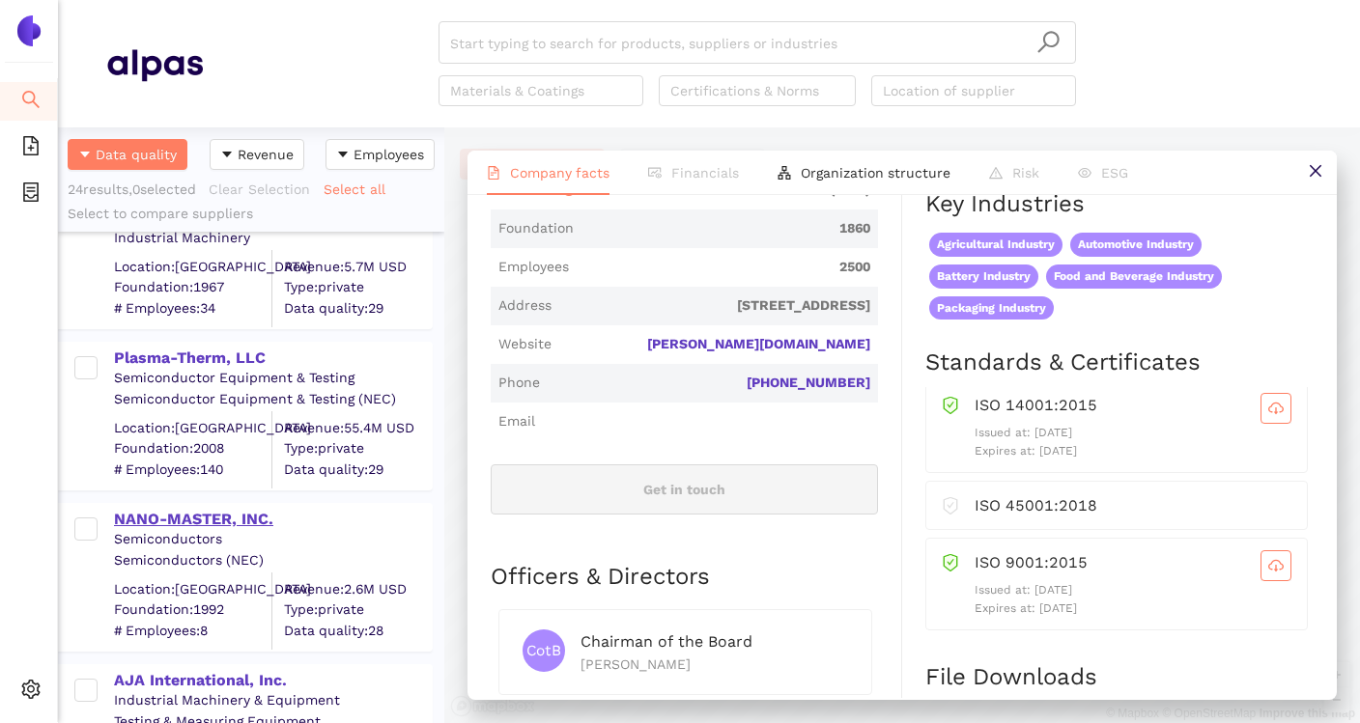
click at [262, 527] on div "NANO-MASTER, INC." at bounding box center [272, 519] width 317 height 21
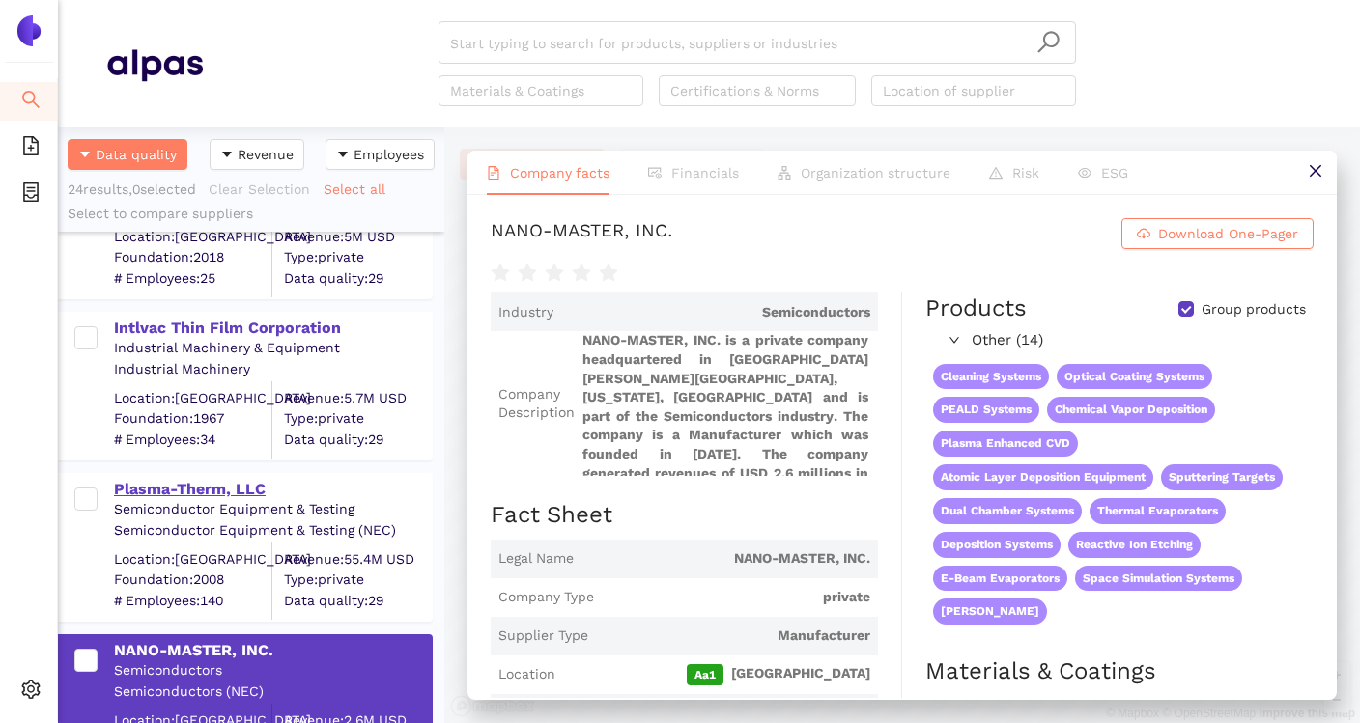
scroll to position [2996, 0]
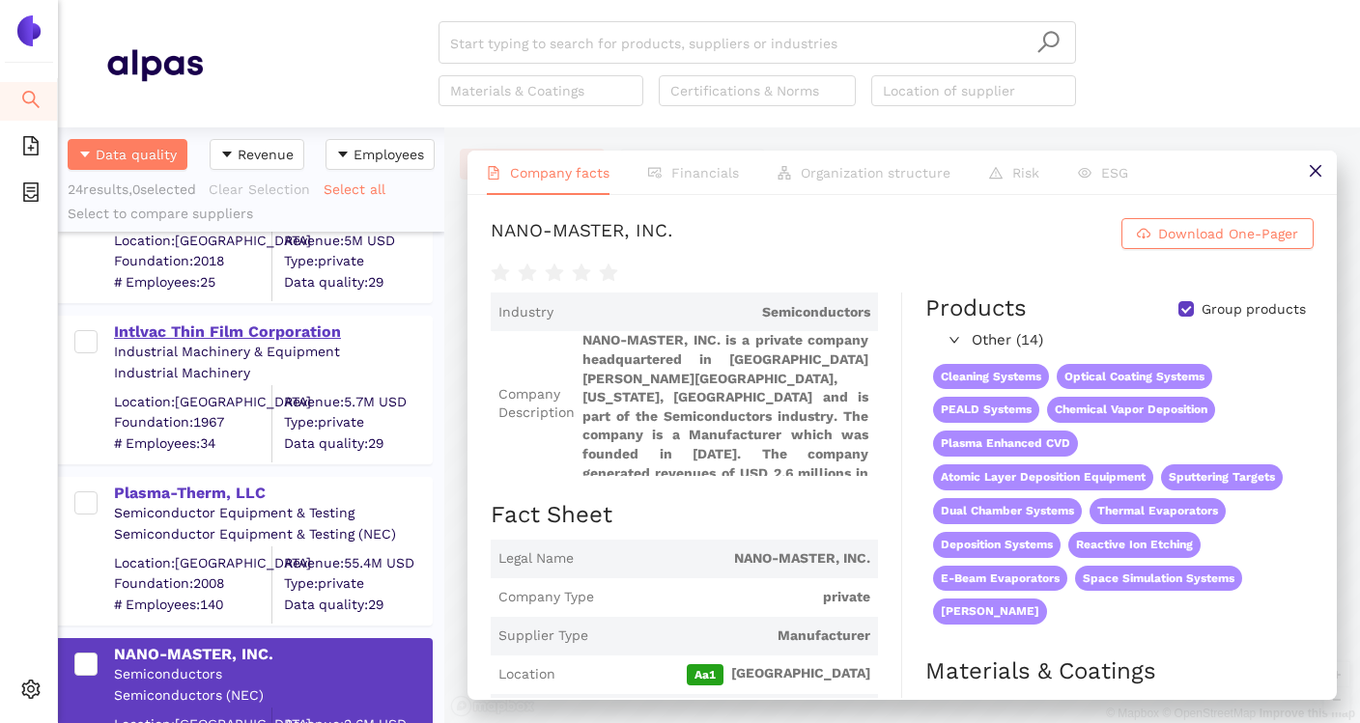
click at [274, 339] on div "Intlvac Thin Film Corporation" at bounding box center [272, 332] width 317 height 21
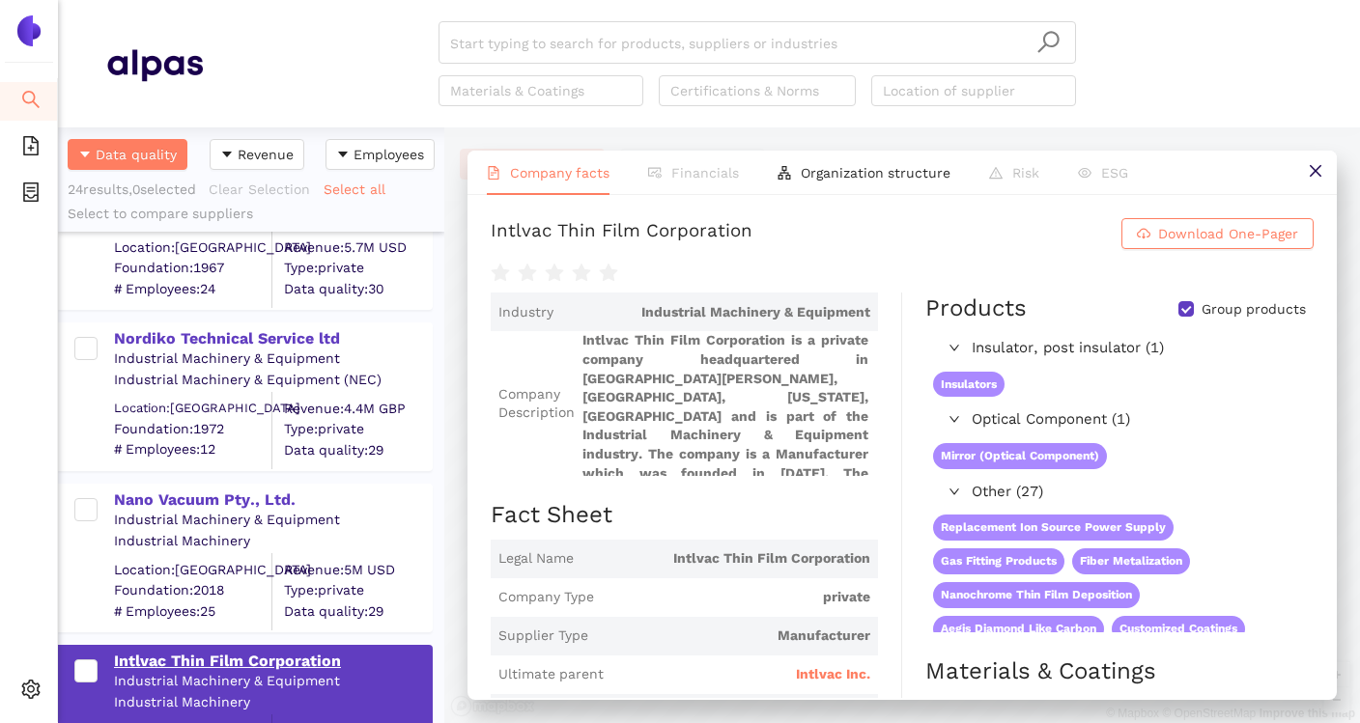
scroll to position [2613, 0]
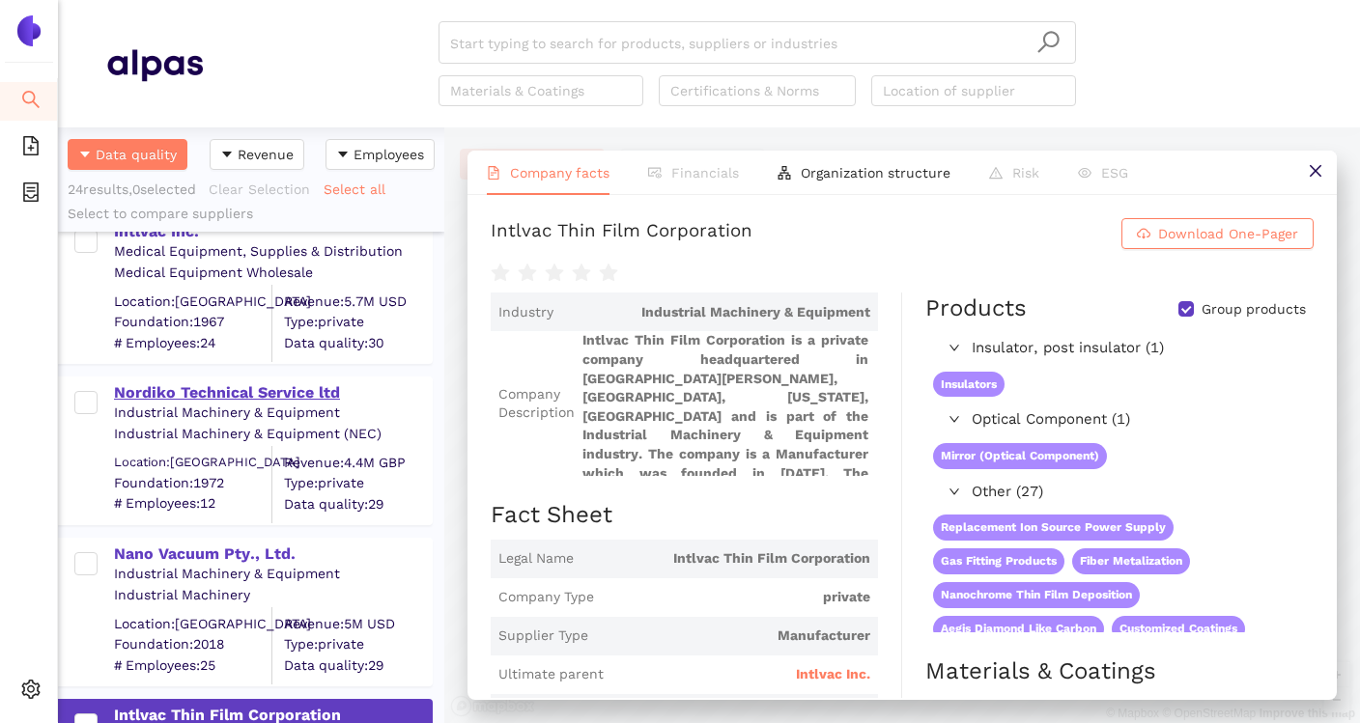
click at [292, 402] on div "Nordiko Technical Service ltd" at bounding box center [272, 393] width 317 height 21
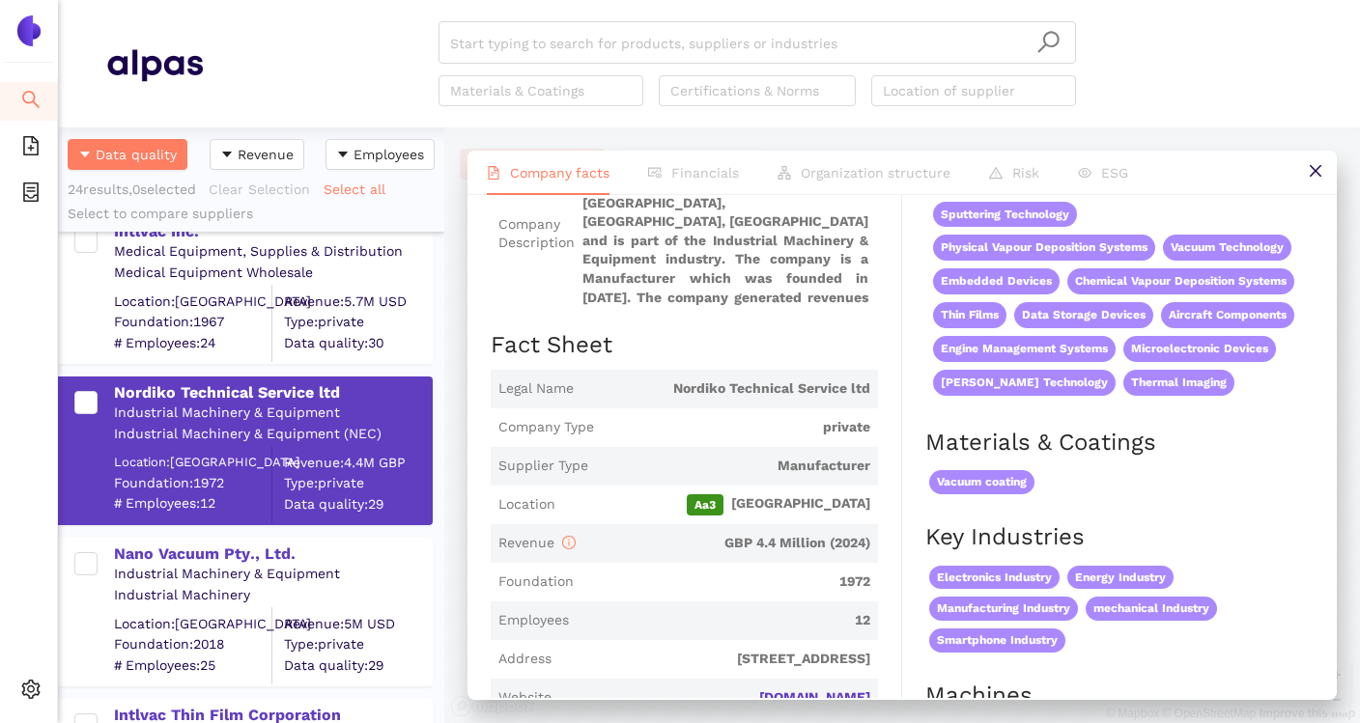
scroll to position [147, 0]
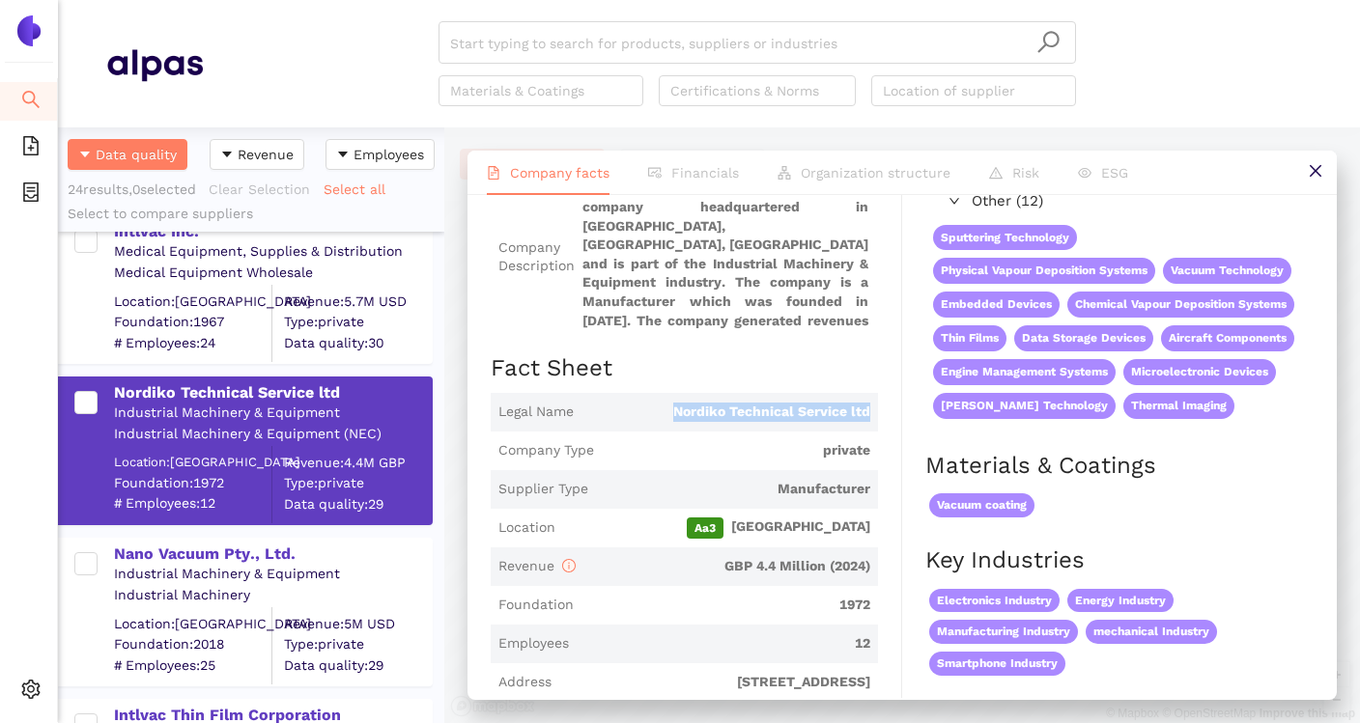
drag, startPoint x: 671, startPoint y: 412, endPoint x: 886, endPoint y: 411, distance: 214.4
copy span "Nordiko Technical Service ltd"
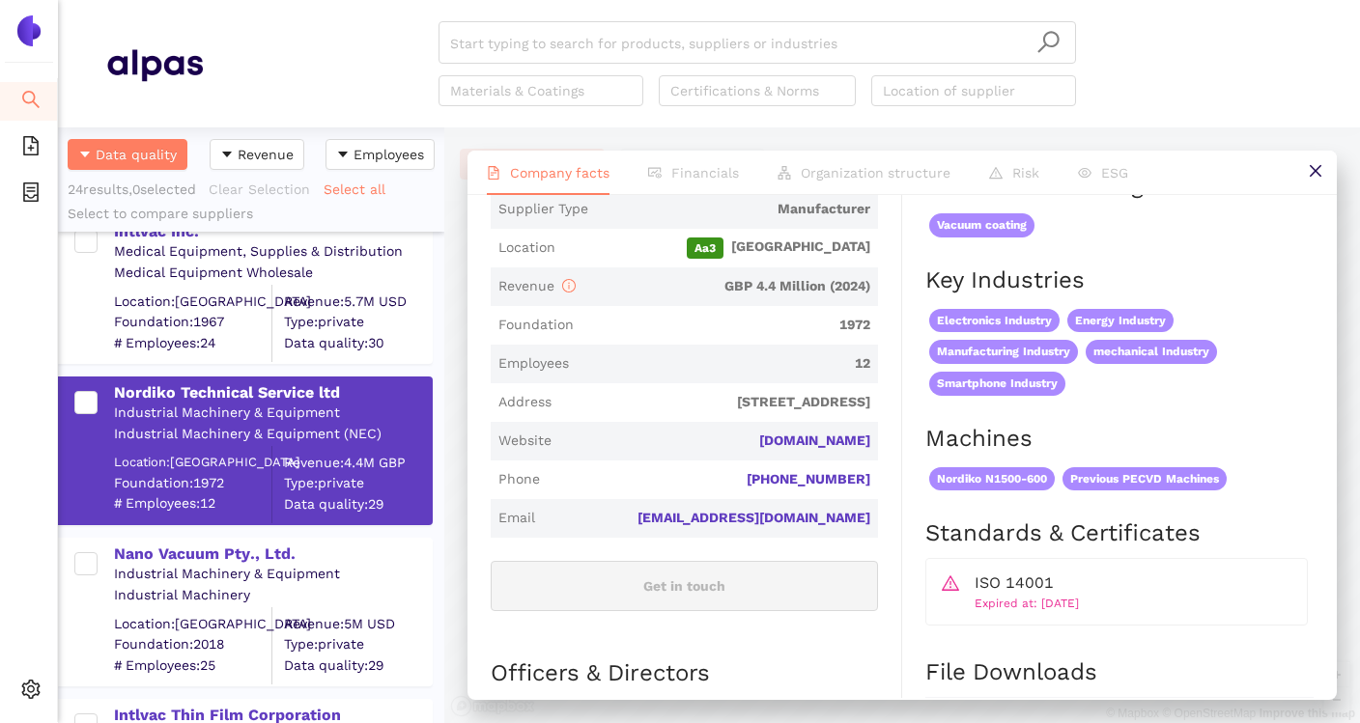
scroll to position [386, 0]
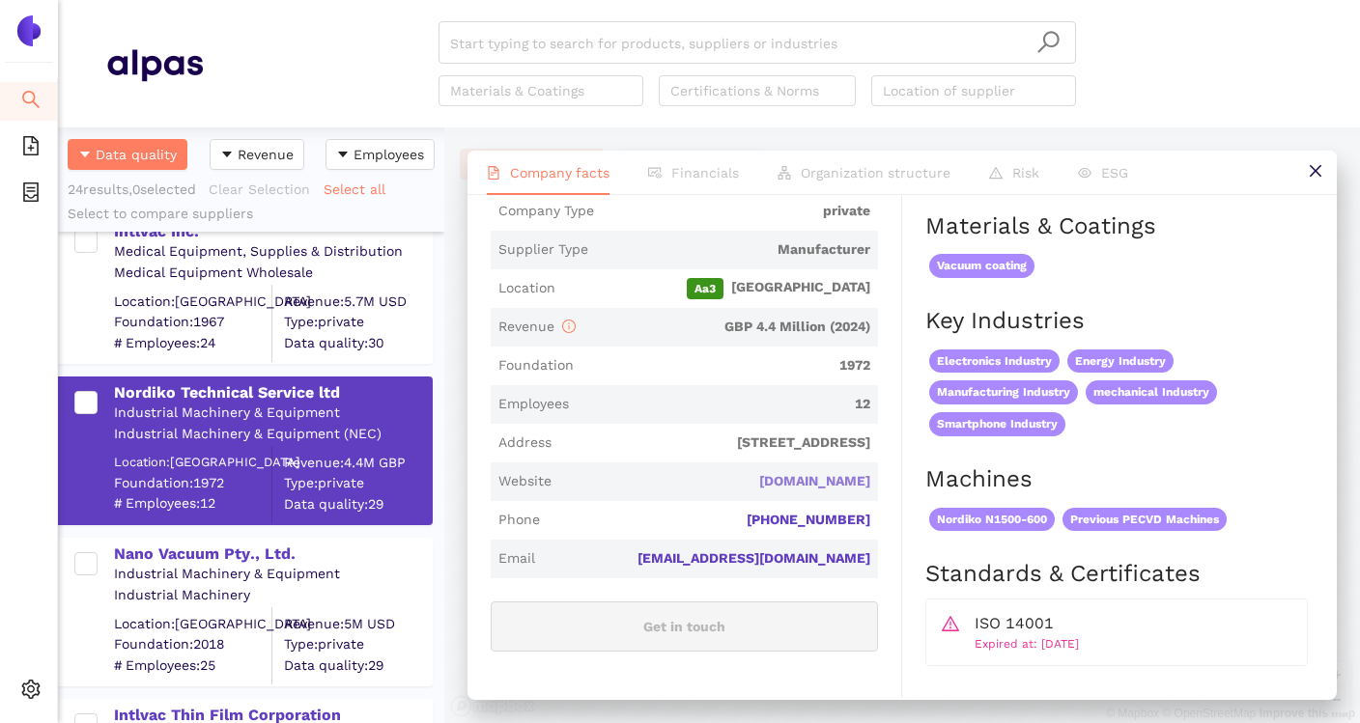
click at [0, 0] on link "nordiko-tech.co.uk" at bounding box center [0, 0] width 0 height 0
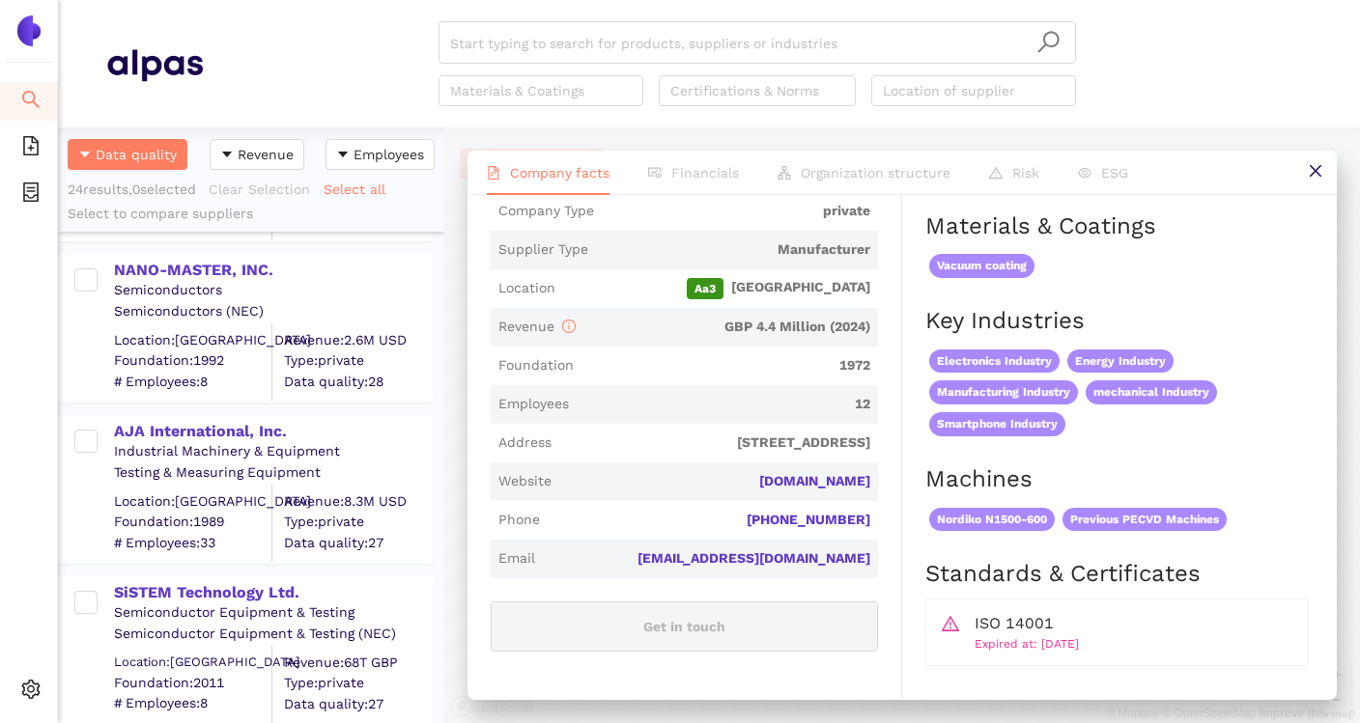
scroll to position [3382, 0]
click at [254, 592] on div "SiSTEM Technology Ltd." at bounding box center [272, 591] width 317 height 21
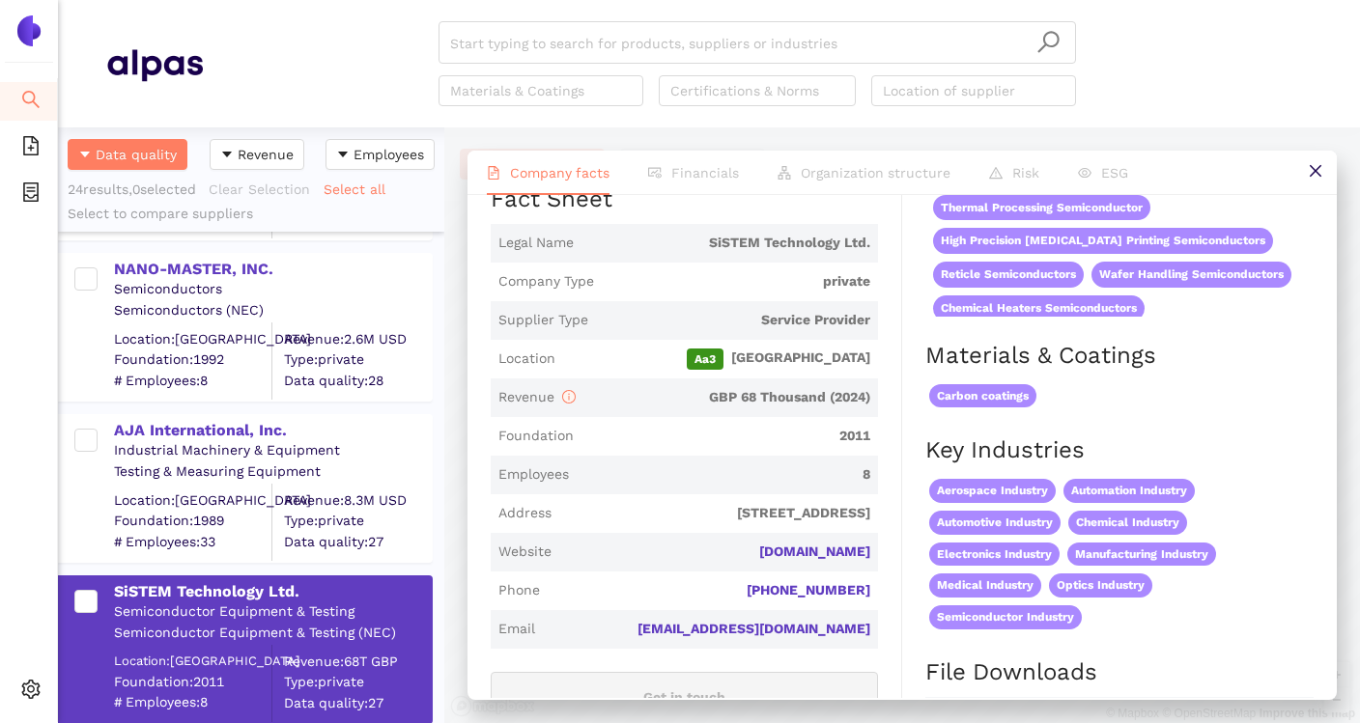
scroll to position [319, 0]
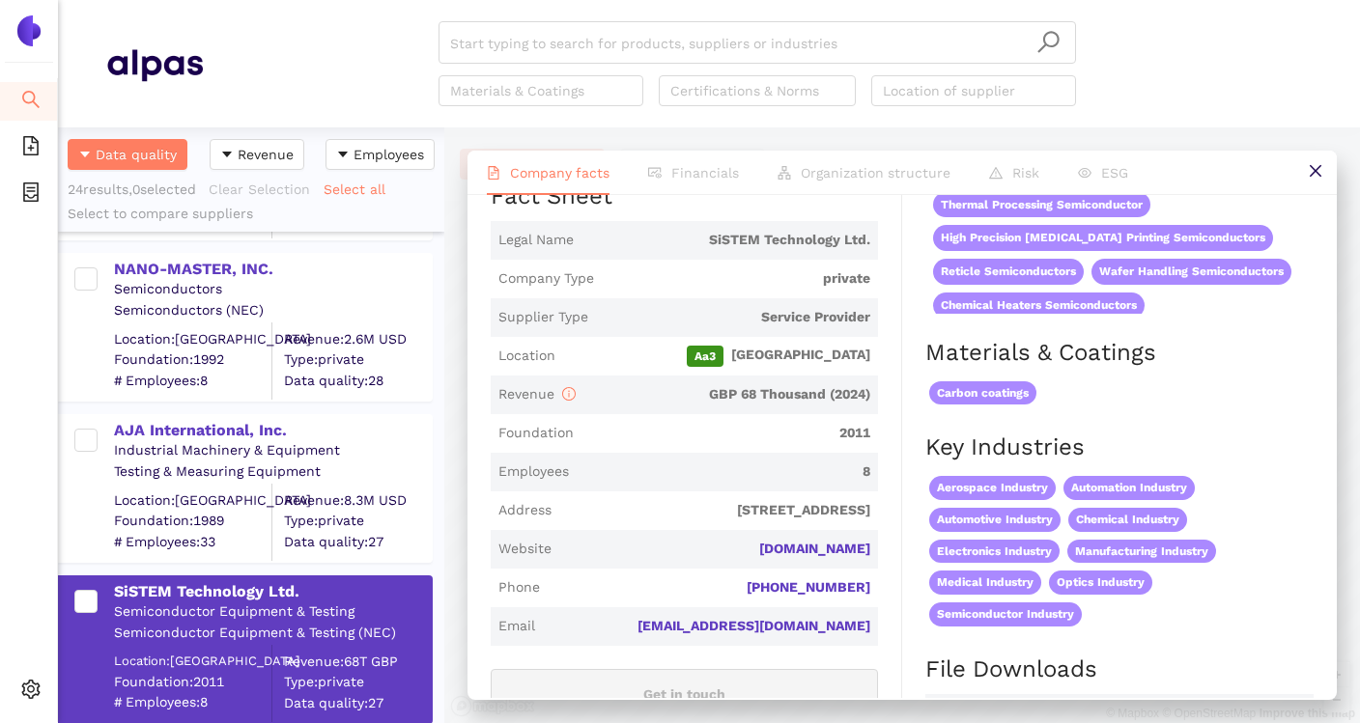
drag, startPoint x: 709, startPoint y: 570, endPoint x: 871, endPoint y: 563, distance: 162.4
click at [871, 563] on span "Website sistemtechnology.com" at bounding box center [684, 549] width 387 height 39
copy link "[DOMAIN_NAME]"
click at [0, 0] on link "[EMAIL_ADDRESS][DOMAIN_NAME]" at bounding box center [0, 0] width 0 height 0
click at [0, 0] on link "[DOMAIN_NAME]" at bounding box center [0, 0] width 0 height 0
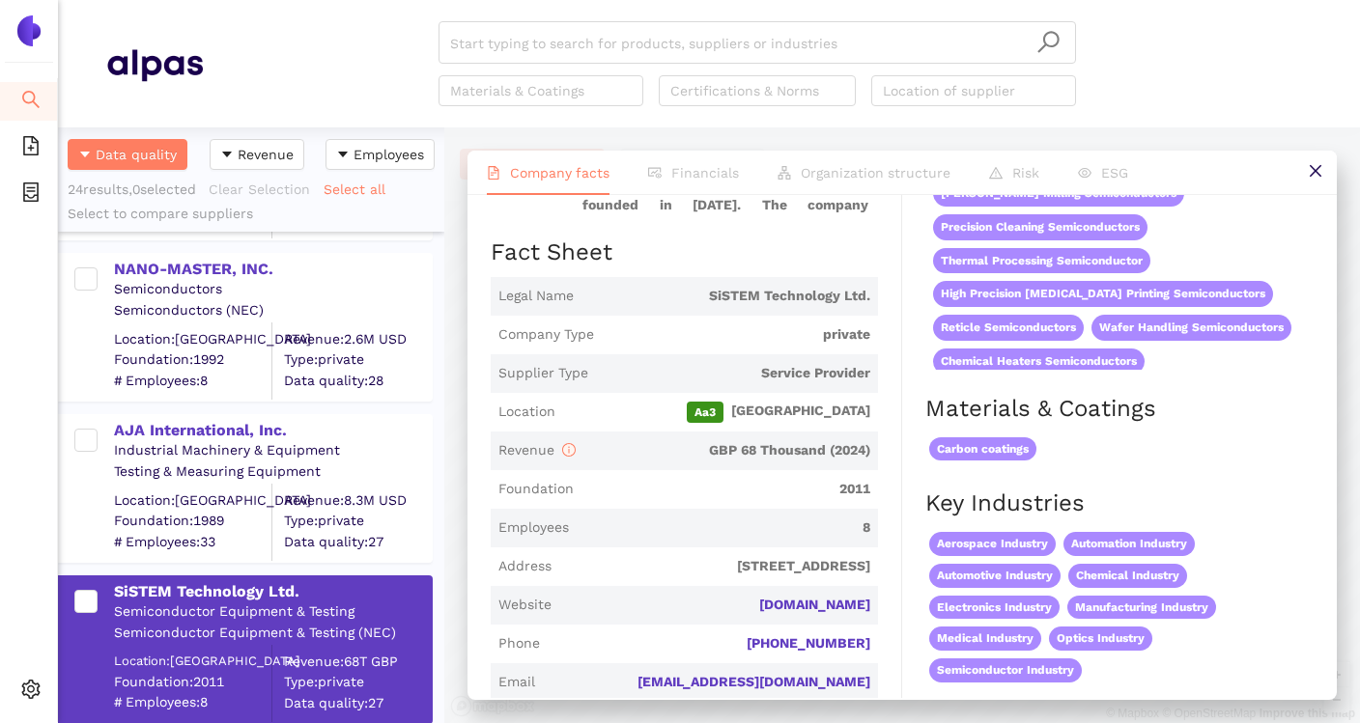
scroll to position [3316, 0]
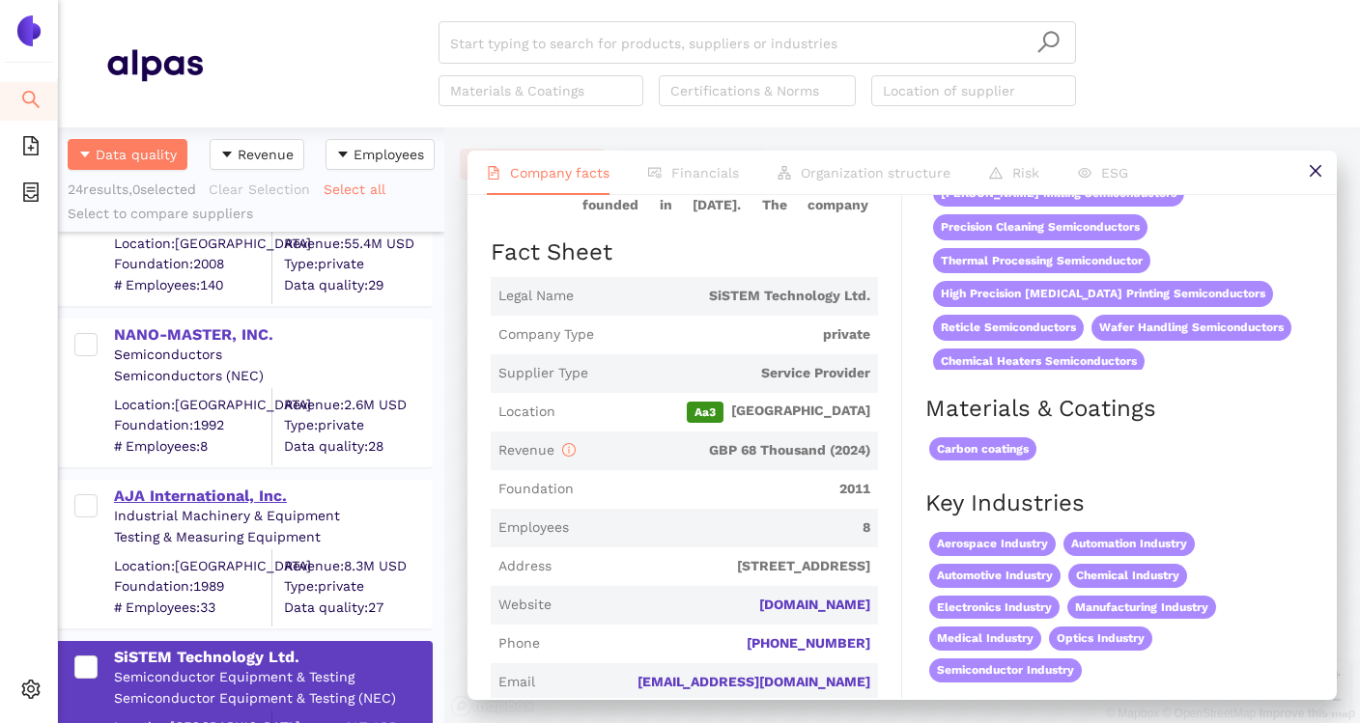
click at [227, 496] on div "AJA International, Inc." at bounding box center [272, 496] width 317 height 21
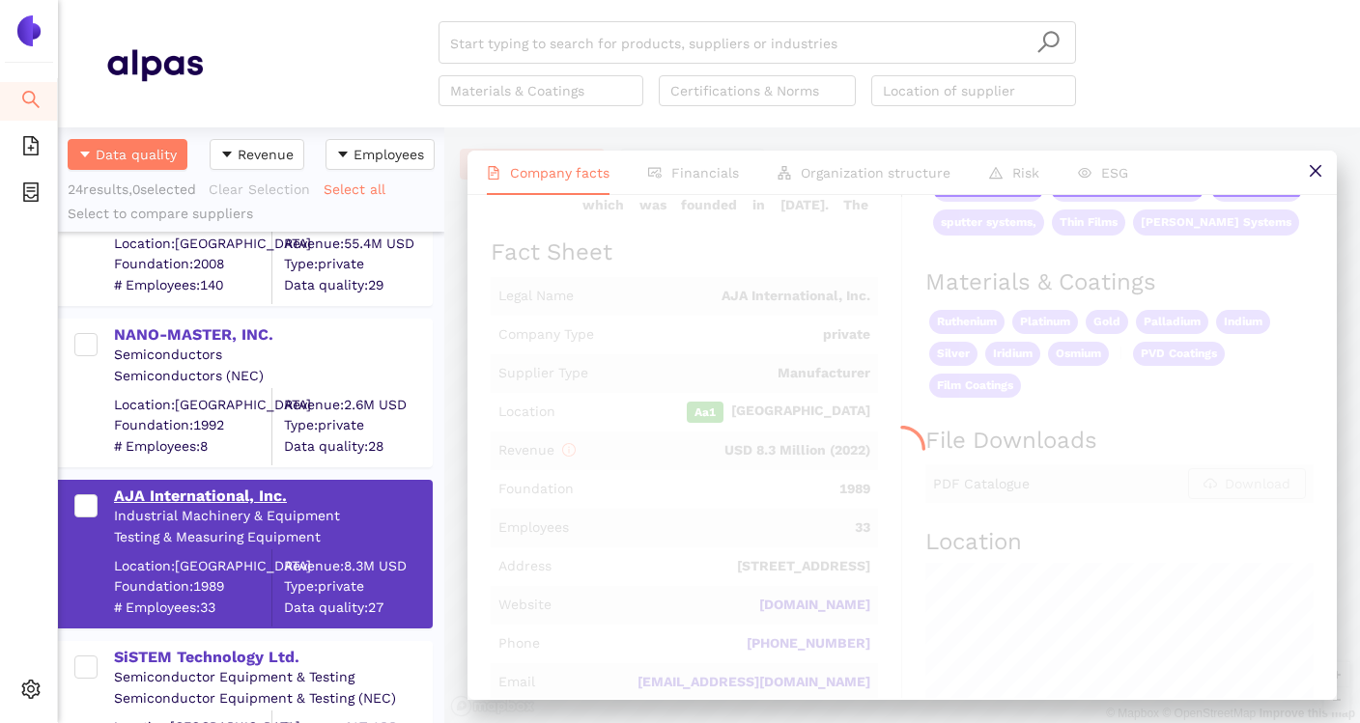
scroll to position [0, 0]
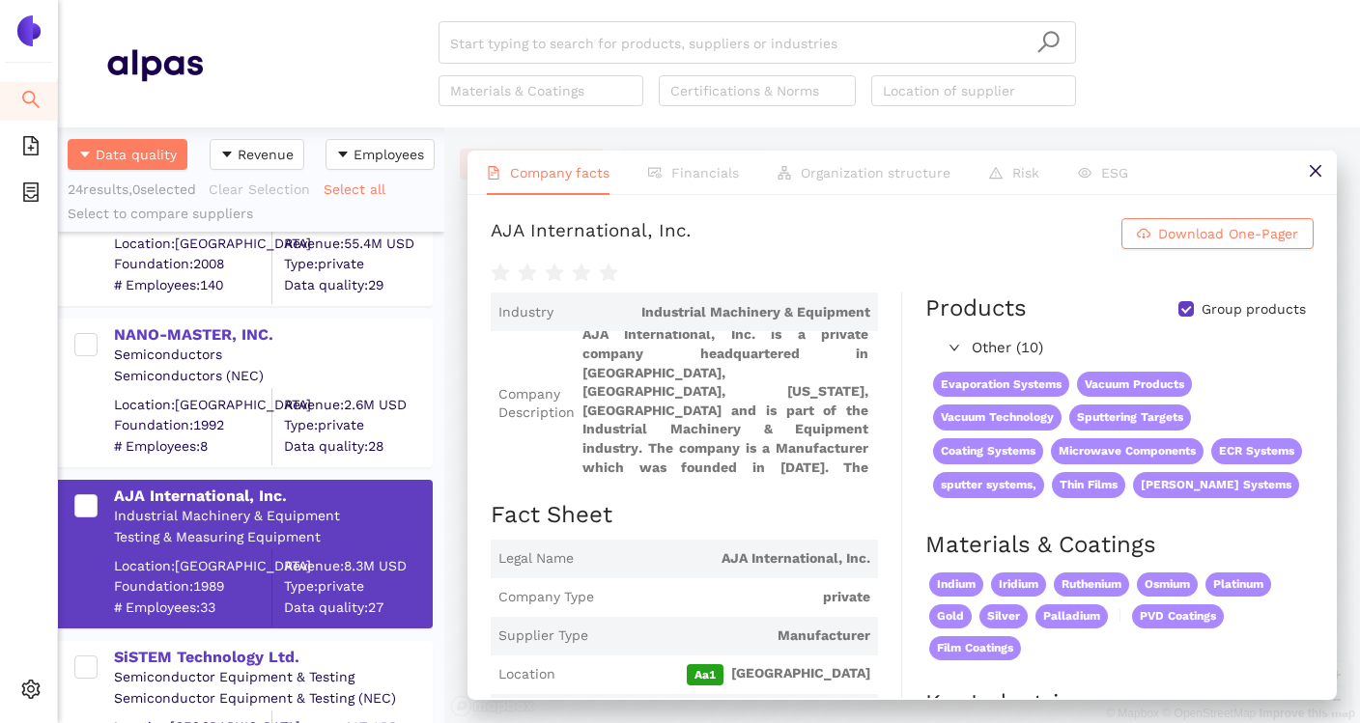
click at [1003, 214] on div "AJA International, Inc. Download One-Pager Industry Industrial Machinery & Equi…" at bounding box center [902, 446] width 869 height 503
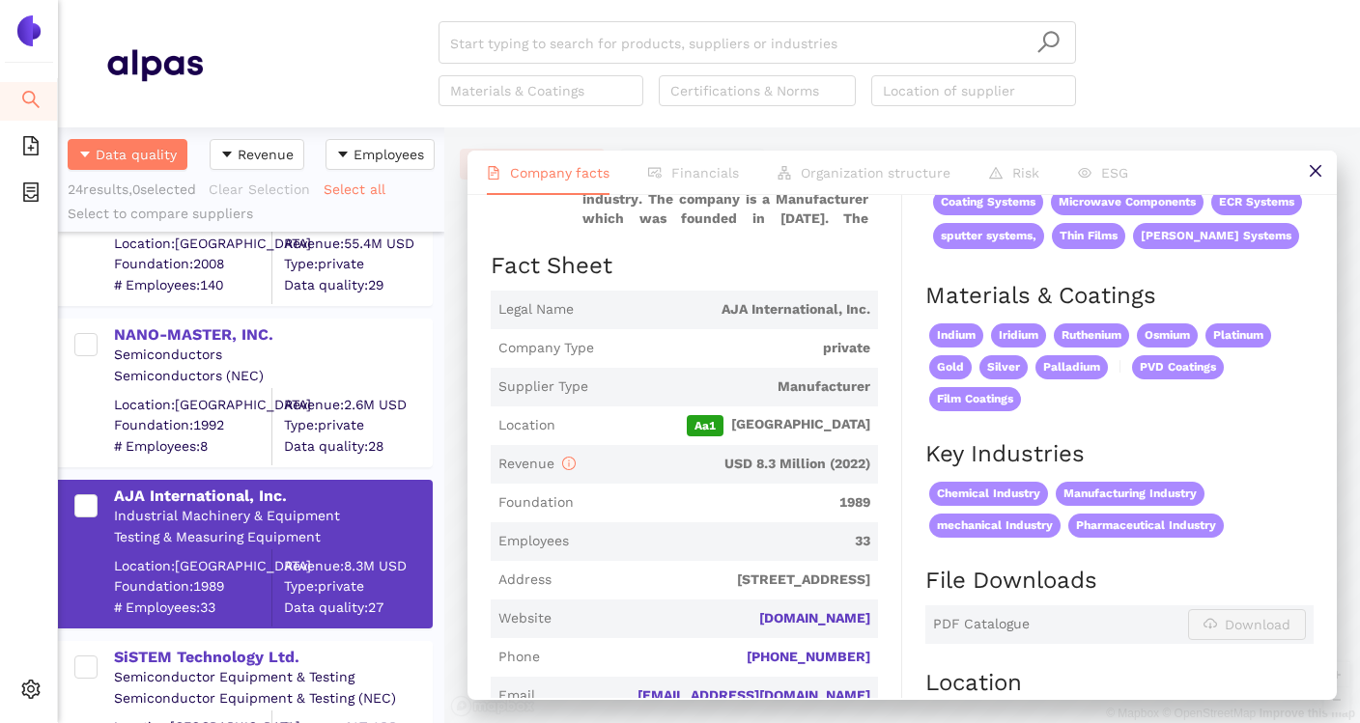
scroll to position [244, 0]
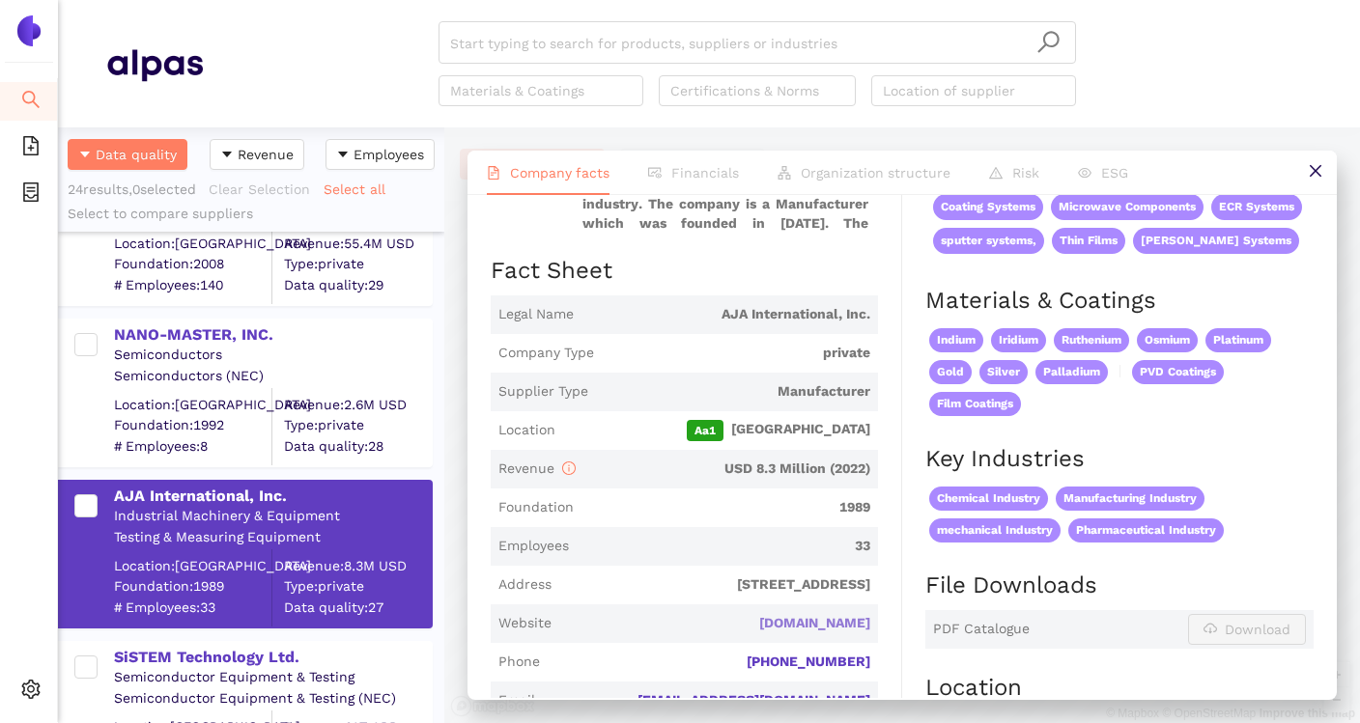
click at [0, 0] on link "ajaint.com" at bounding box center [0, 0] width 0 height 0
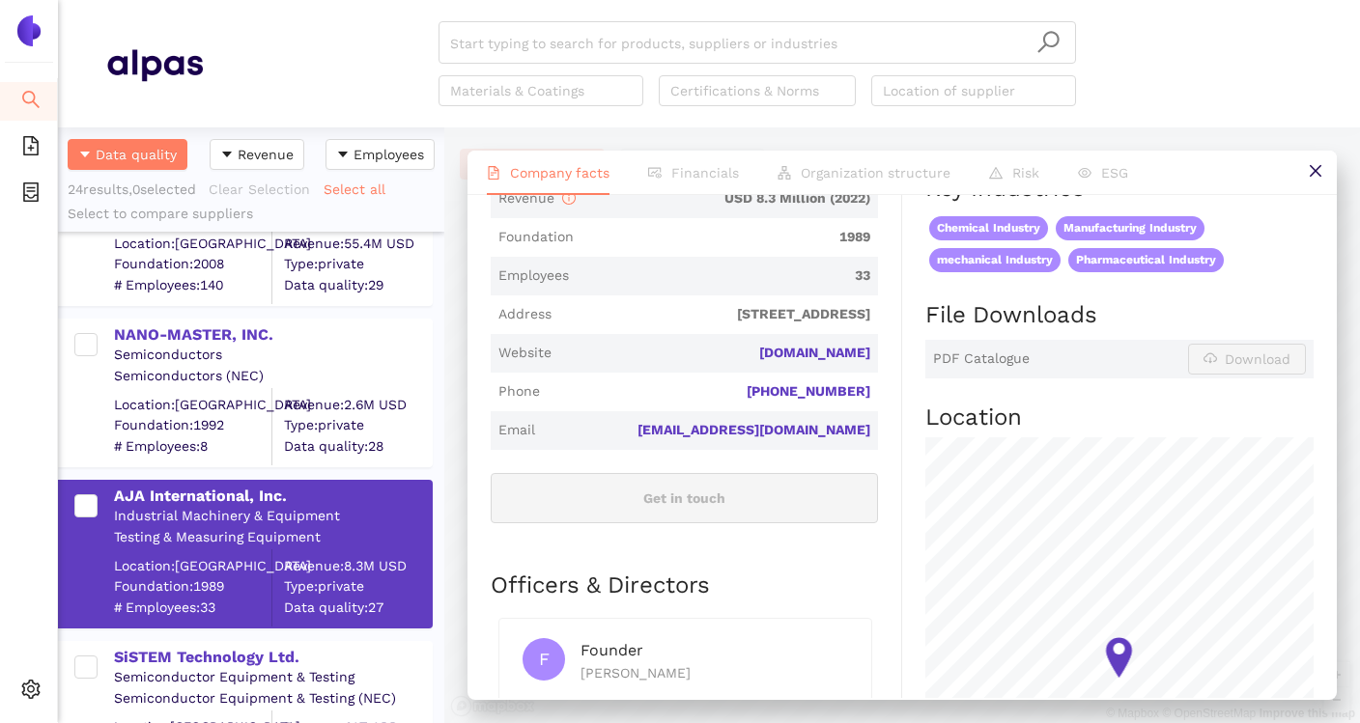
scroll to position [535, 0]
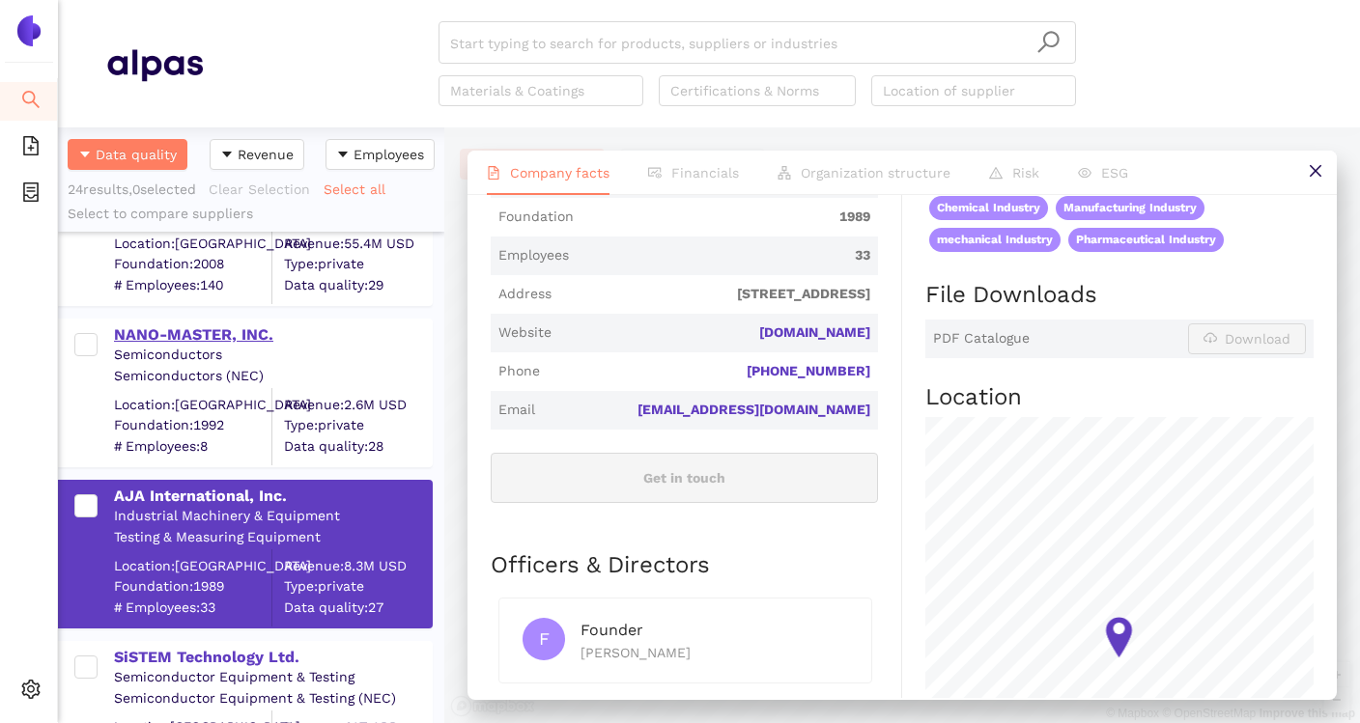
click at [246, 340] on div "NANO-MASTER, INC." at bounding box center [272, 335] width 317 height 21
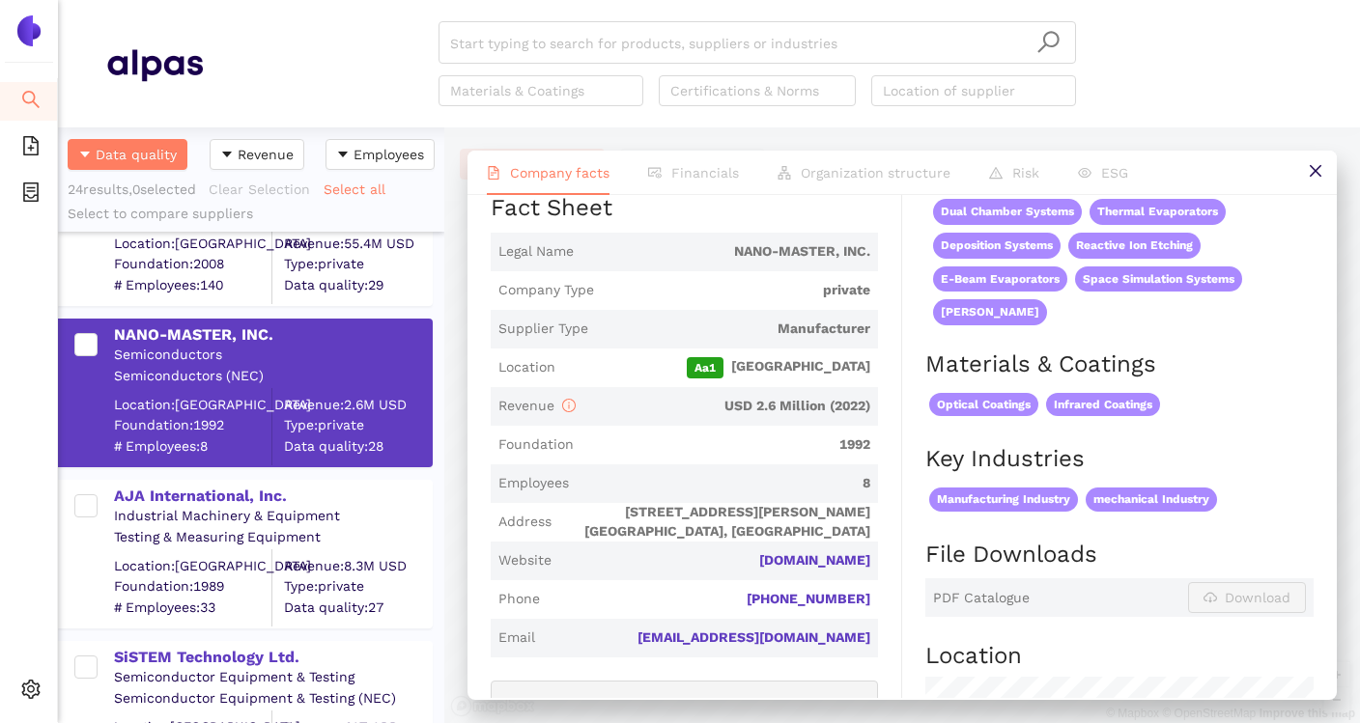
scroll to position [327, 0]
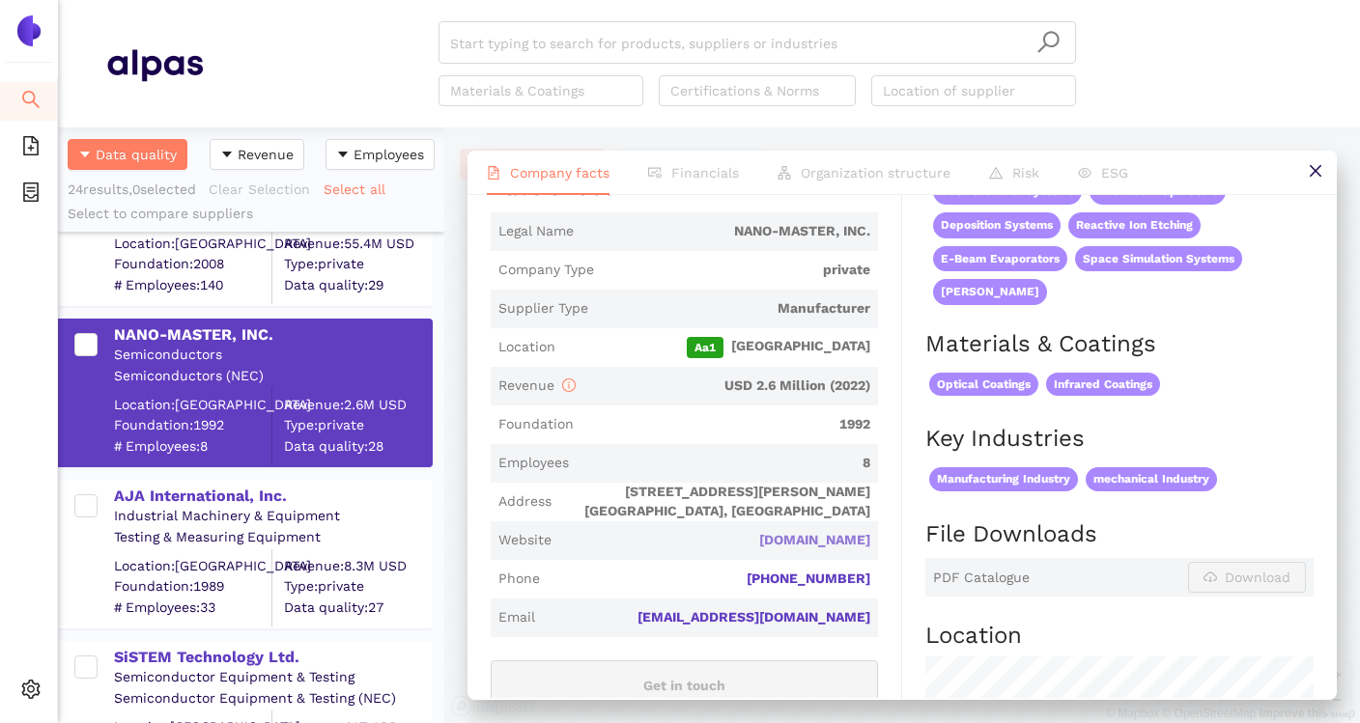
click at [0, 0] on link "[DOMAIN_NAME]" at bounding box center [0, 0] width 0 height 0
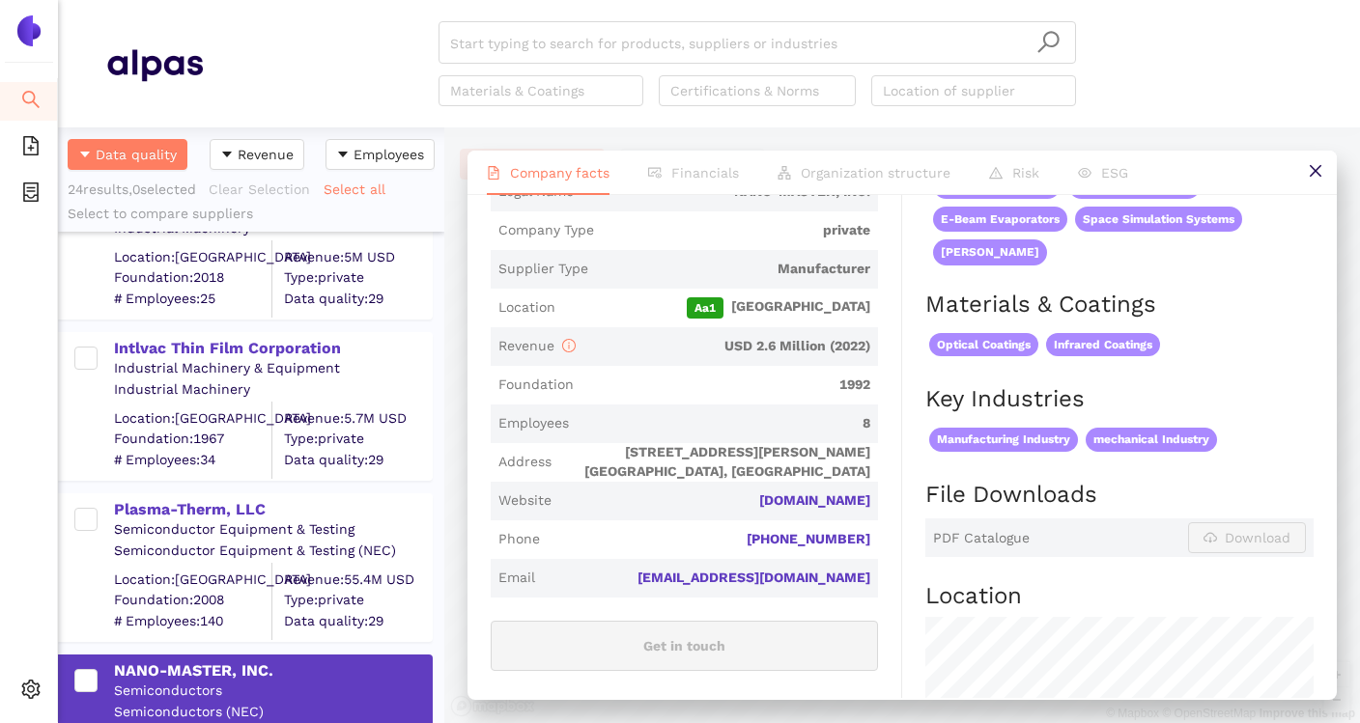
scroll to position [2970, 0]
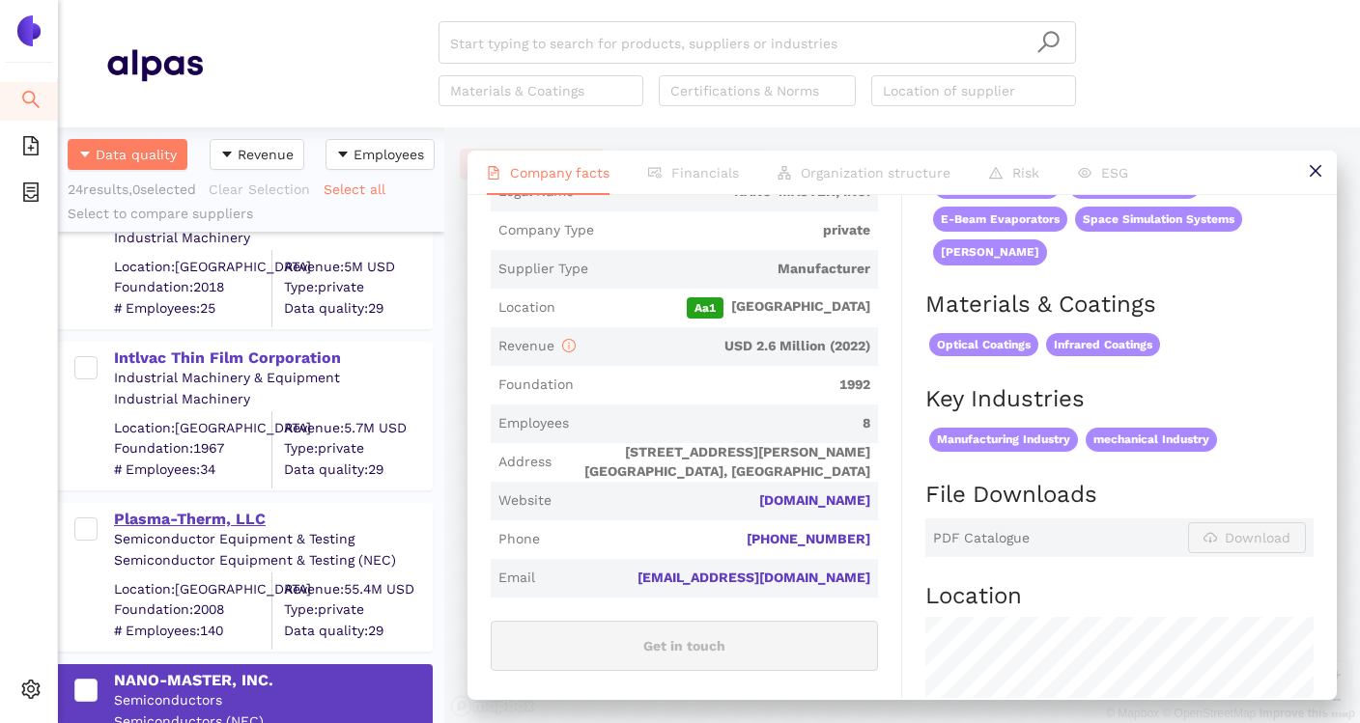
click at [254, 521] on div "Plasma-Therm, LLC" at bounding box center [272, 519] width 317 height 21
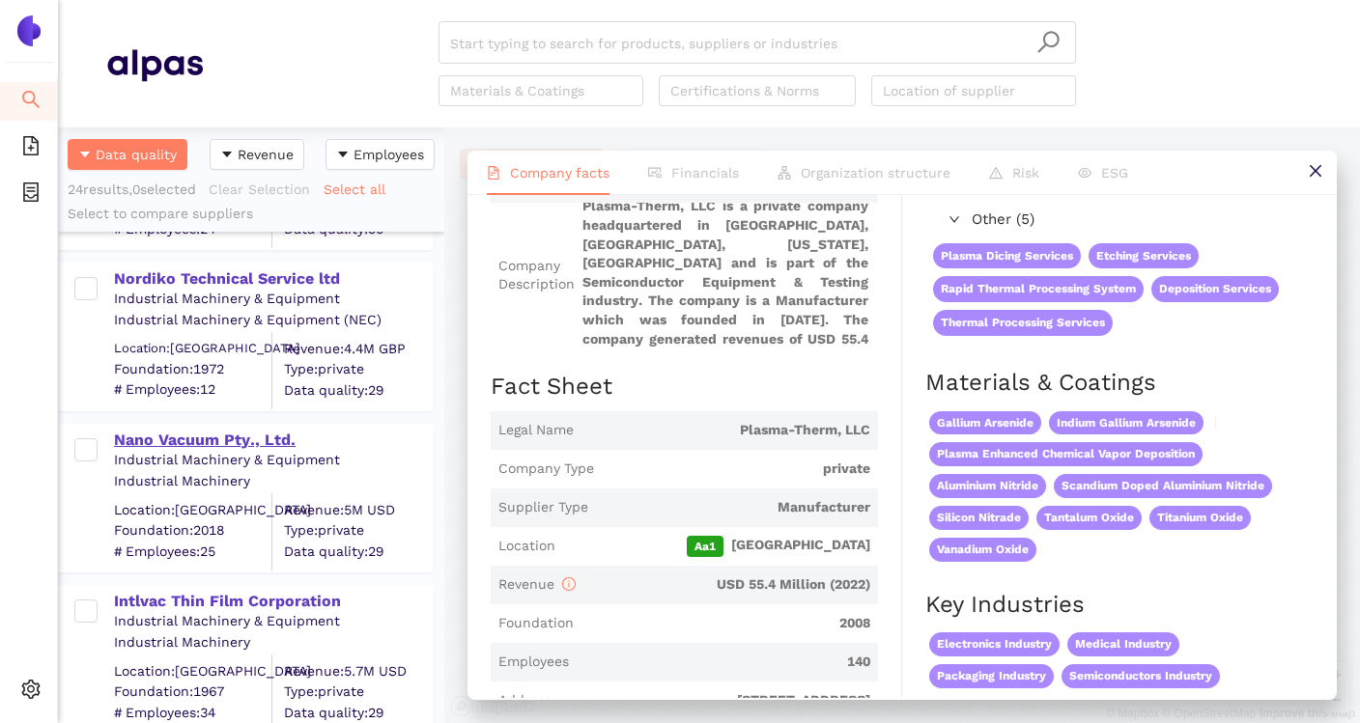
scroll to position [2733, 0]
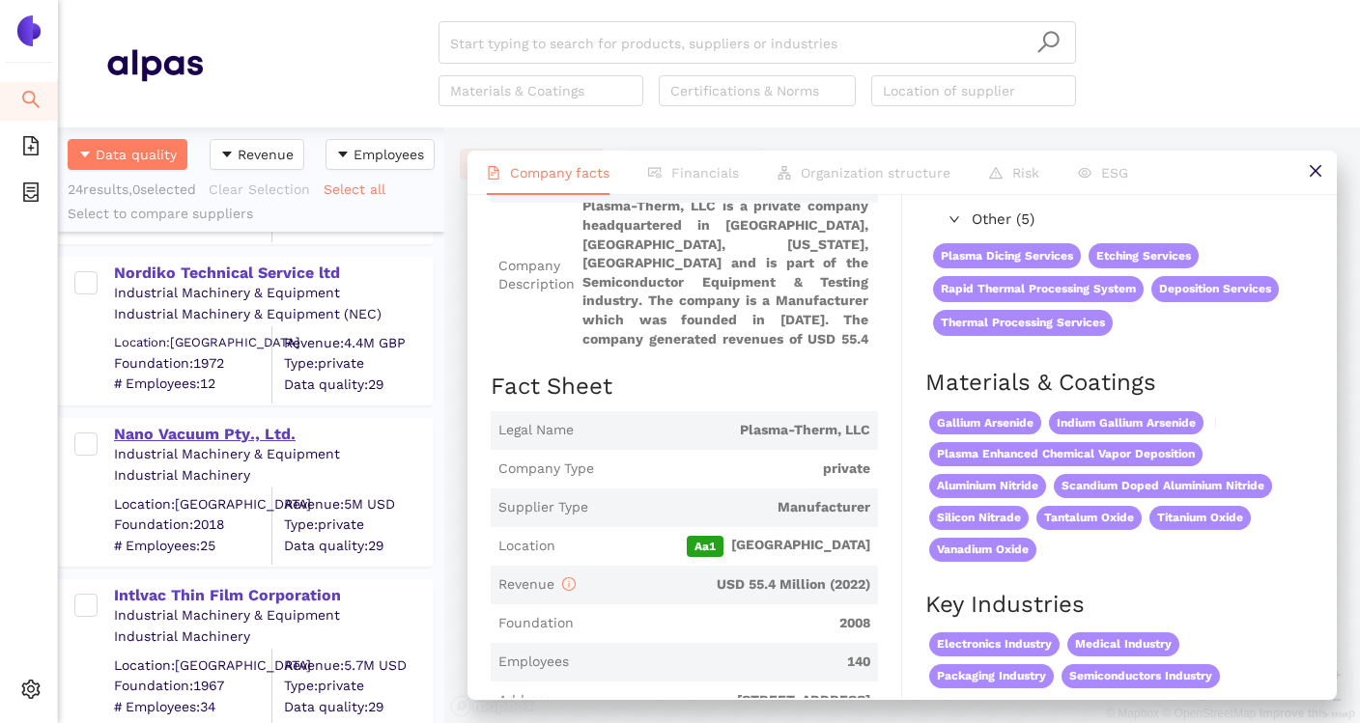
click at [241, 441] on div "Nano Vacuum Pty., Ltd." at bounding box center [272, 434] width 317 height 21
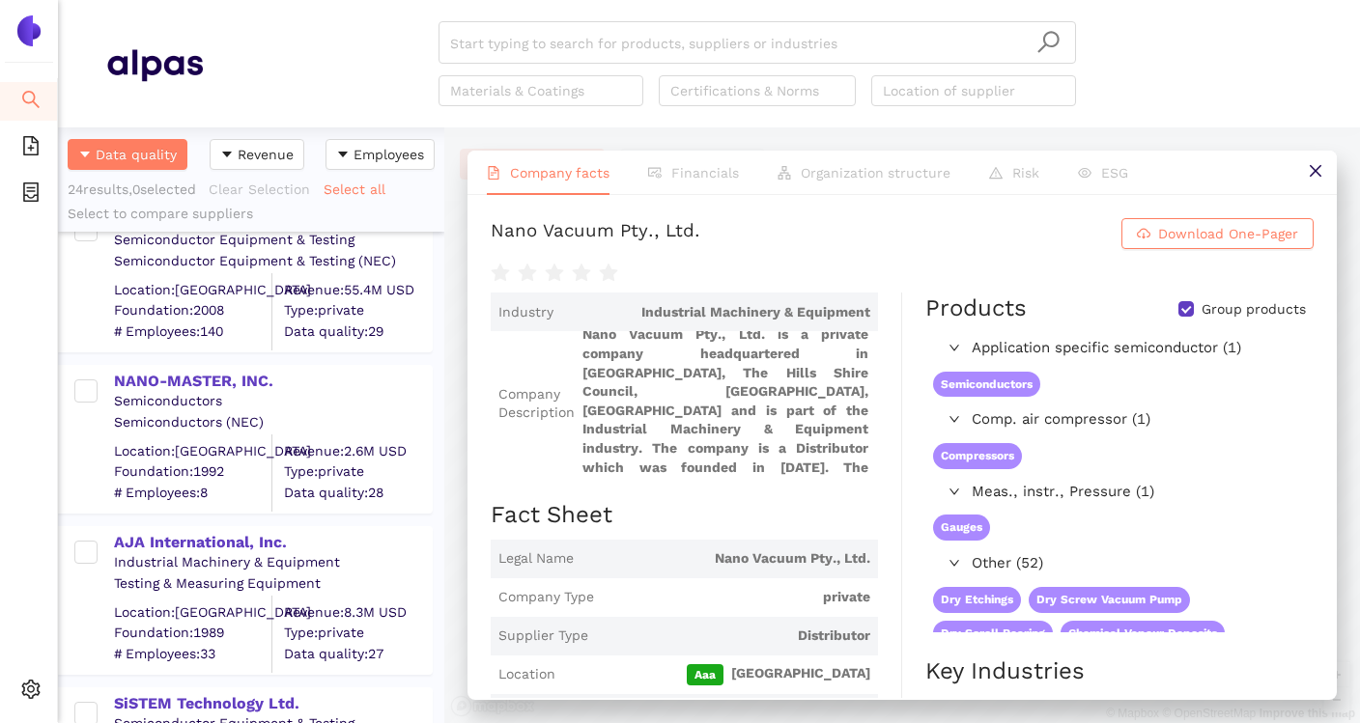
scroll to position [3272, 0]
click at [266, 378] on div "NANO-MASTER, INC." at bounding box center [272, 379] width 317 height 21
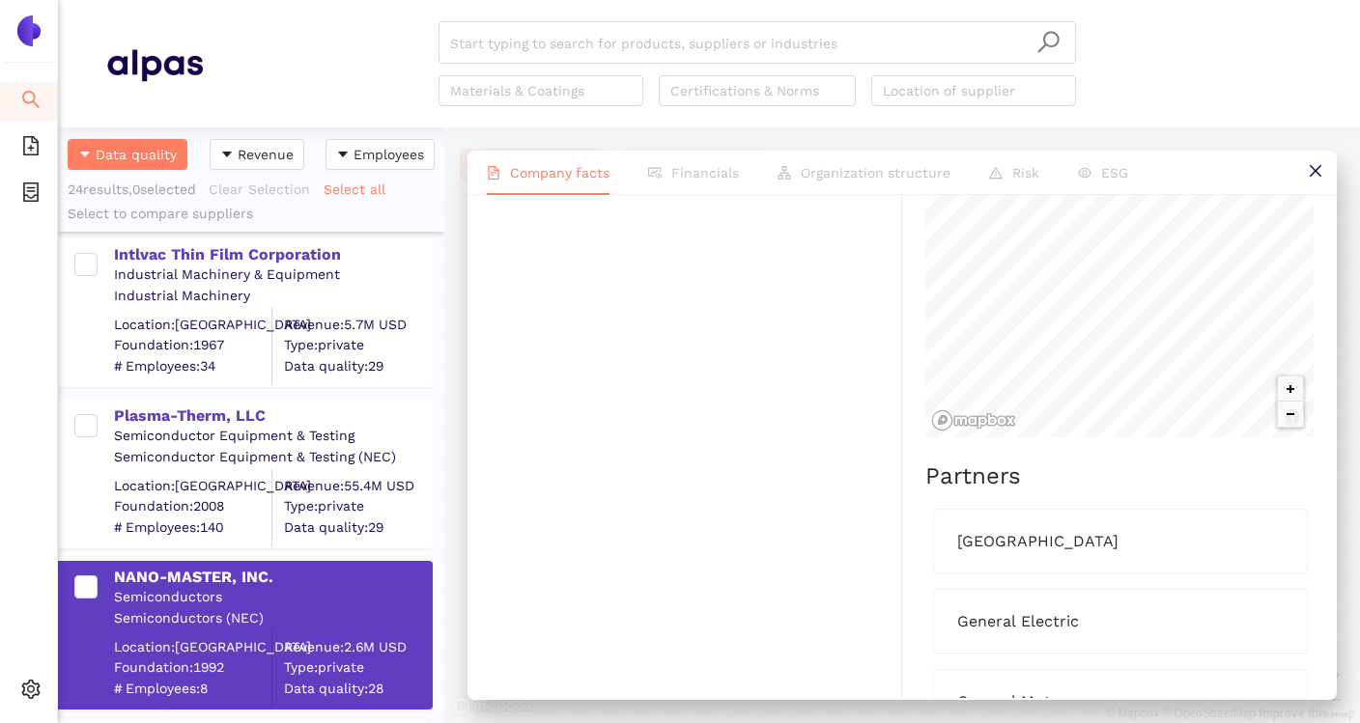
scroll to position [3061, 0]
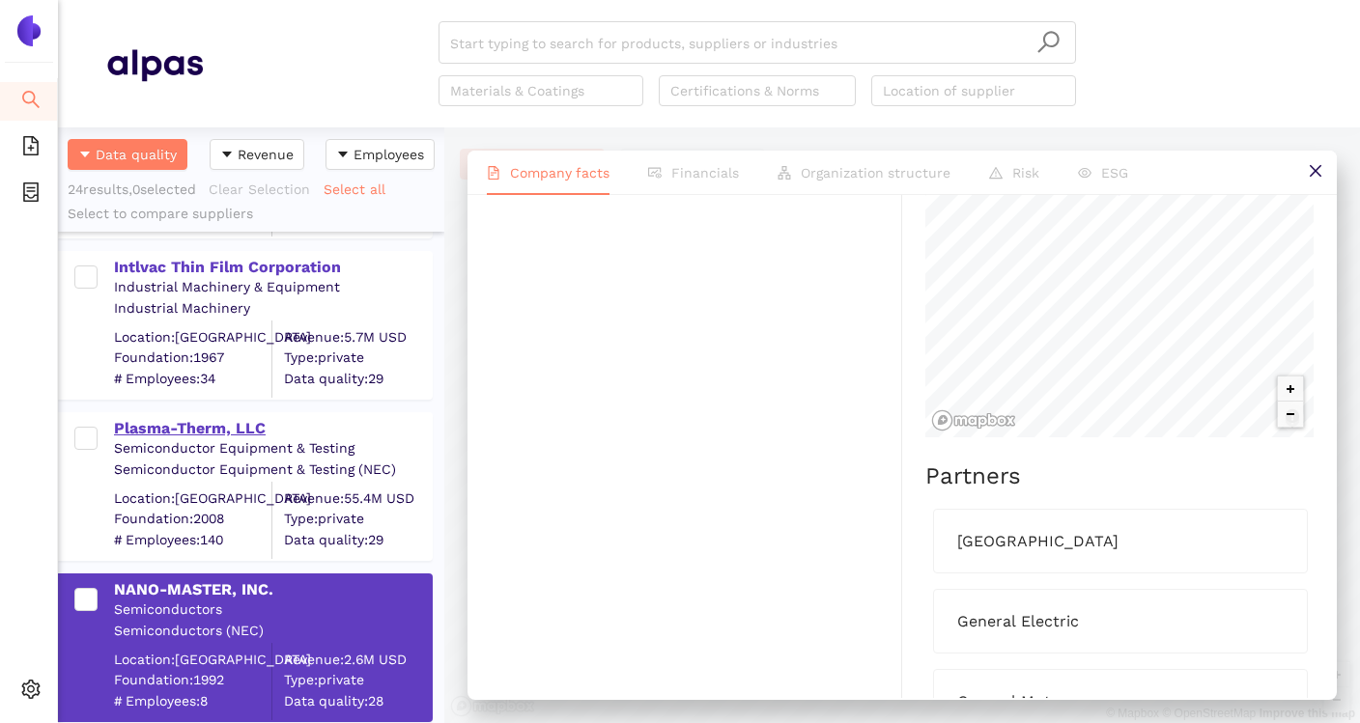
click at [257, 437] on div "Plasma-Therm, LLC" at bounding box center [272, 428] width 317 height 21
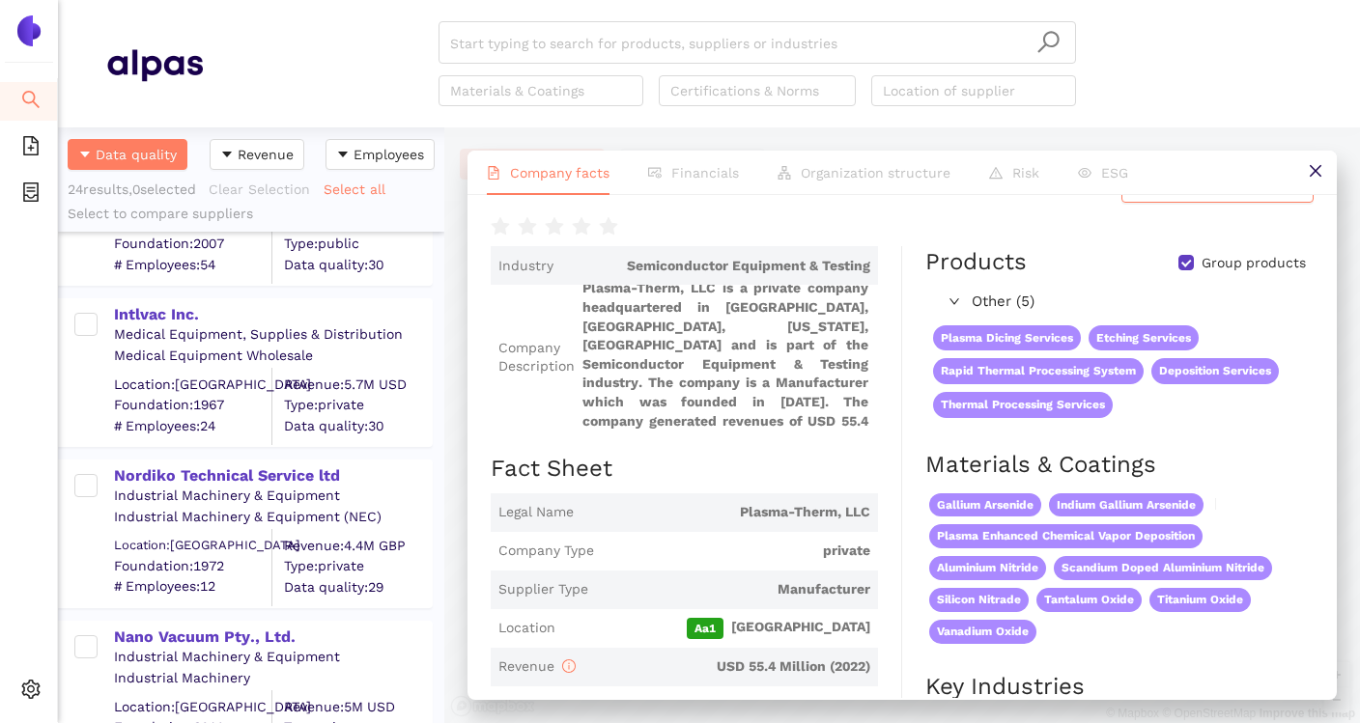
scroll to position [2514, 0]
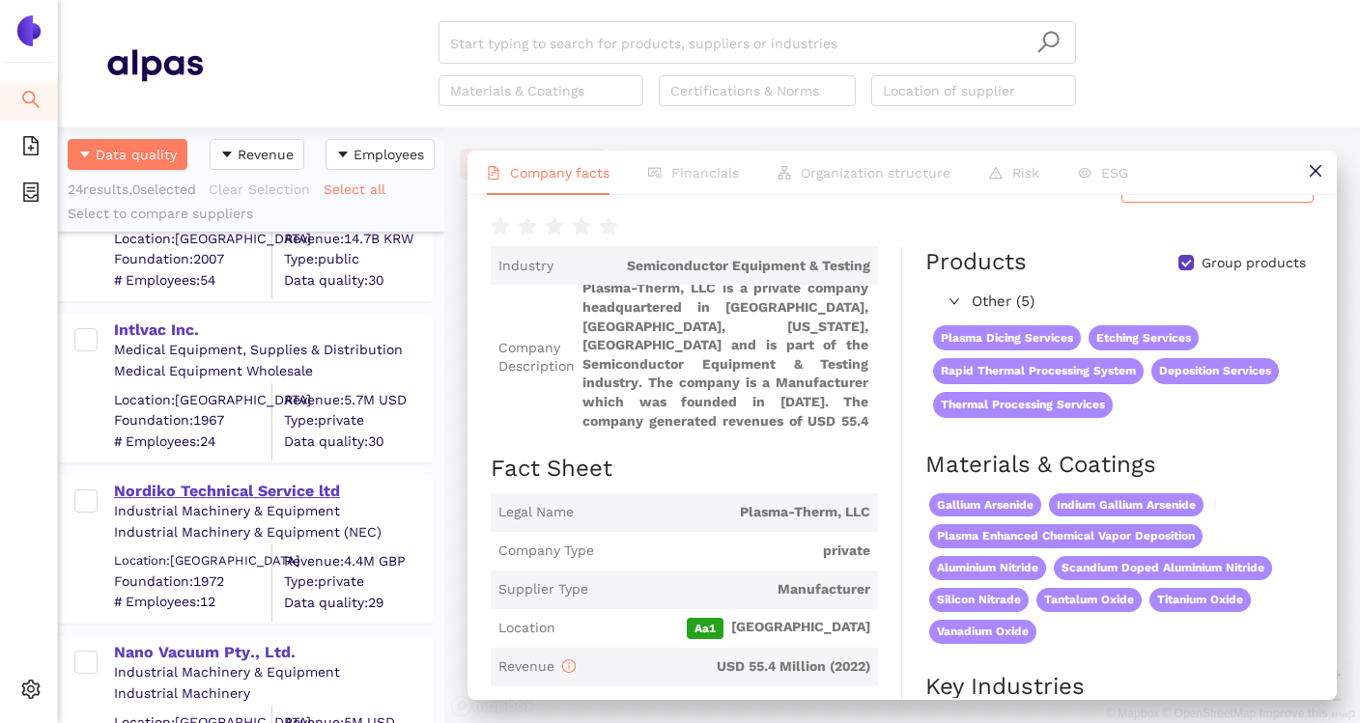
click at [228, 496] on div "Nordiko Technical Service ltd" at bounding box center [272, 491] width 317 height 21
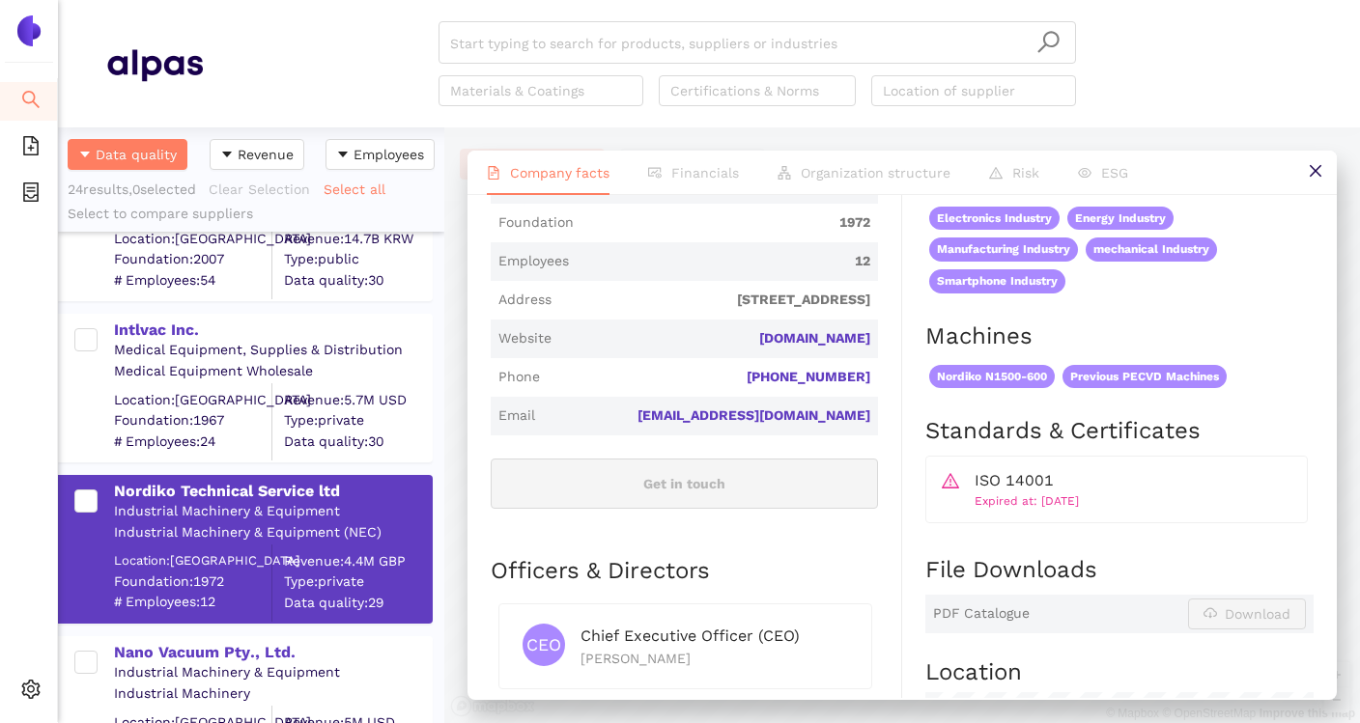
scroll to position [534, 0]
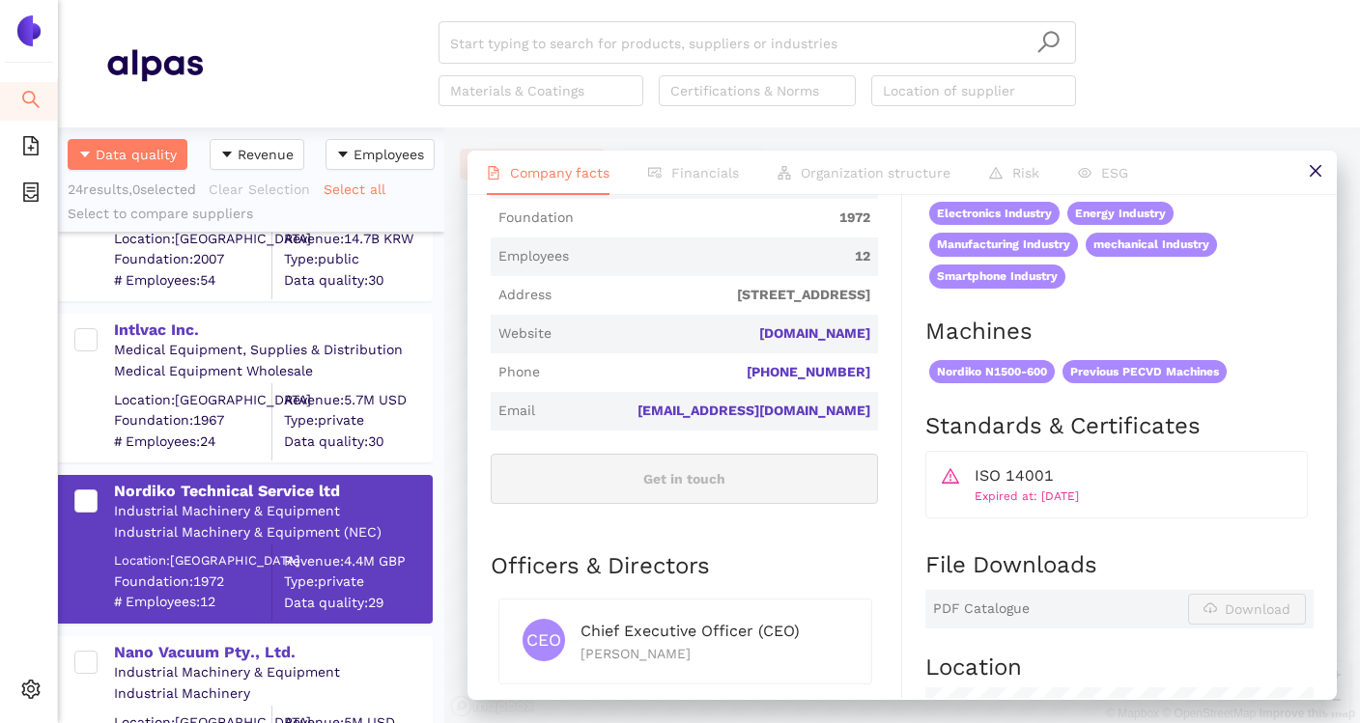
click at [805, 520] on div "Legal Name Nordiko Technical Service ltd Company Type private Supplier Type Man…" at bounding box center [684, 267] width 387 height 522
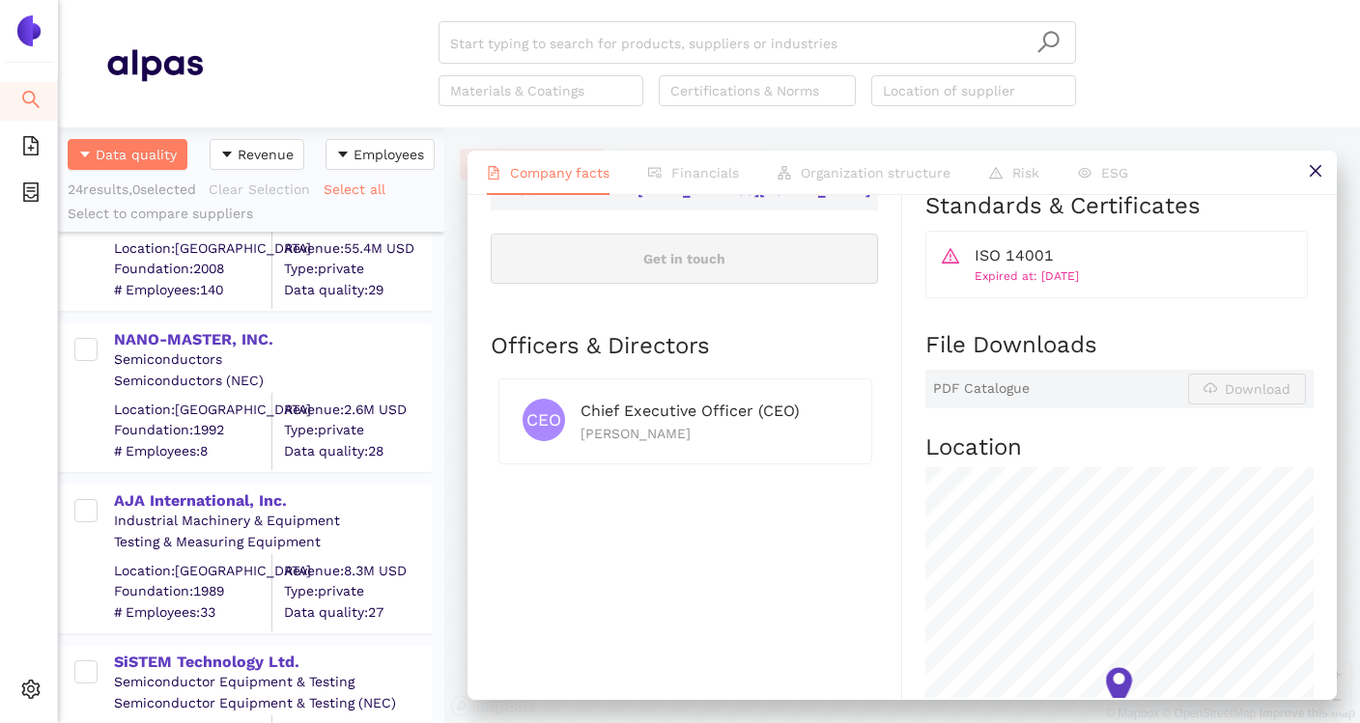
scroll to position [3382, 0]
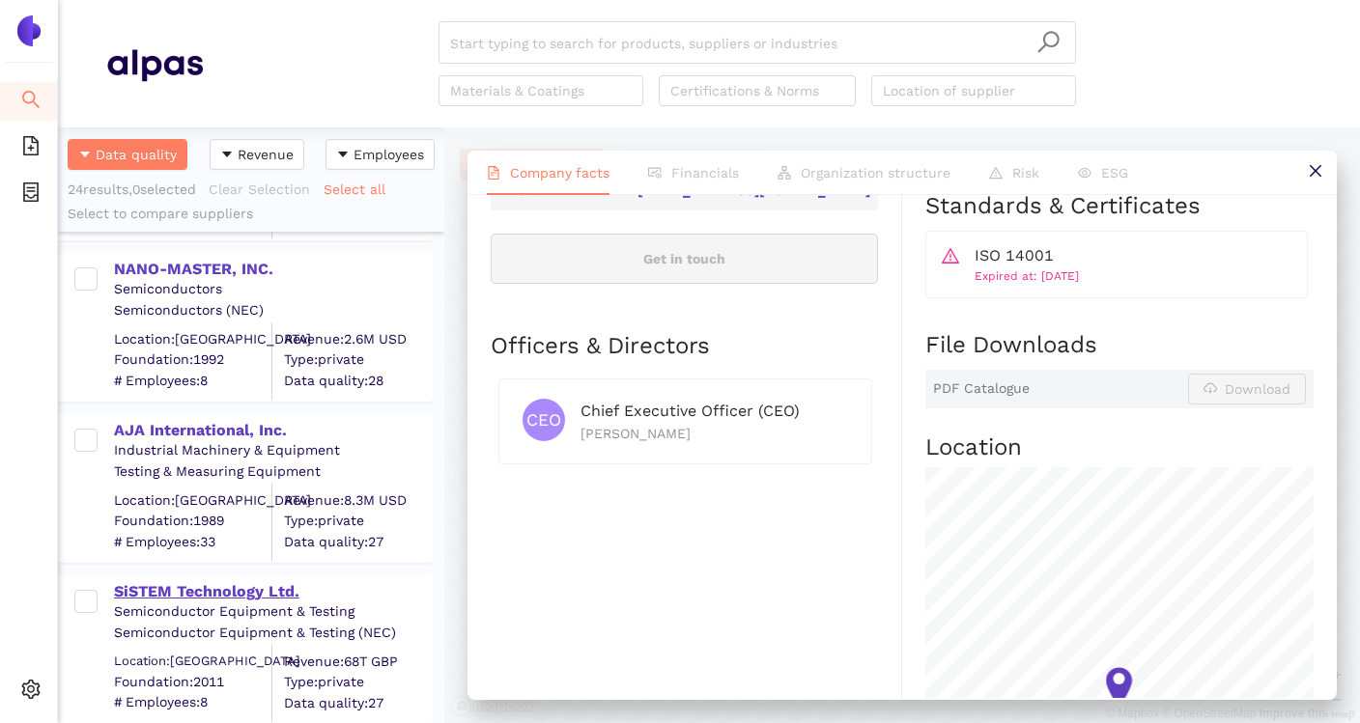
click at [266, 591] on div "SiSTEM Technology Ltd." at bounding box center [272, 591] width 317 height 21
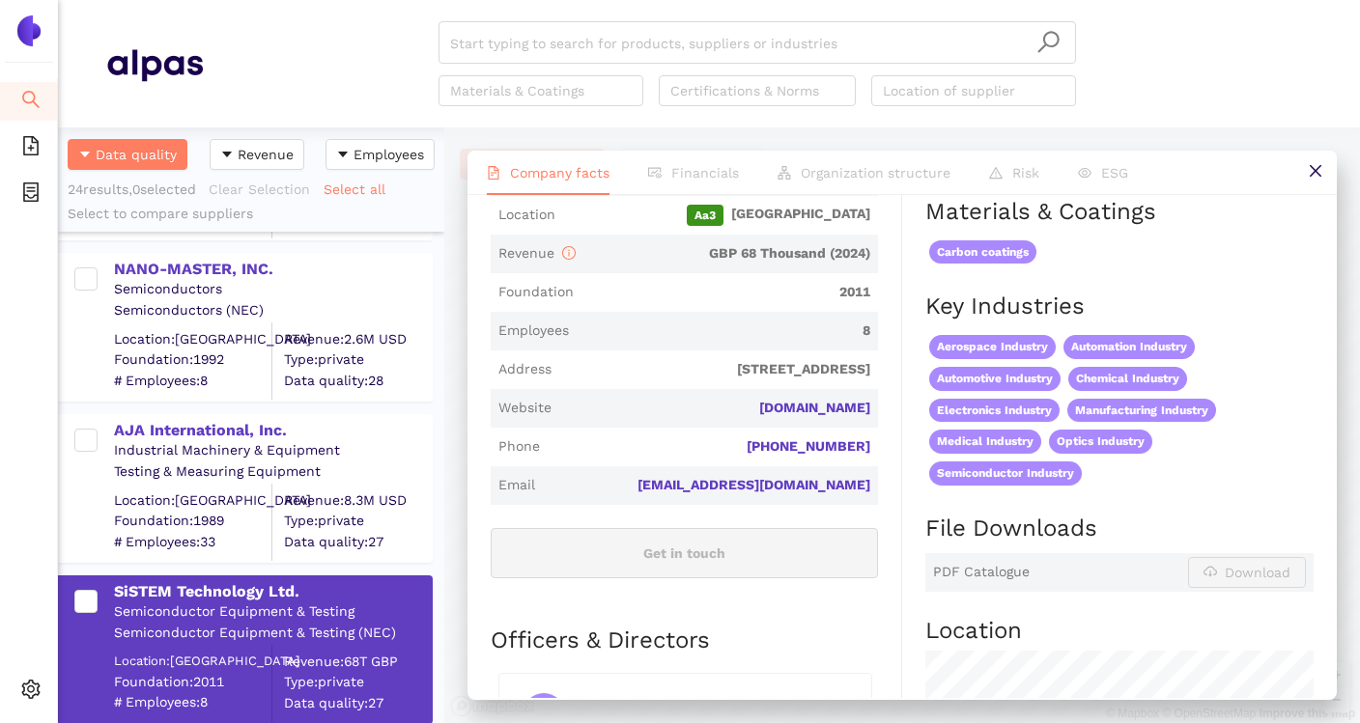
scroll to position [453, 0]
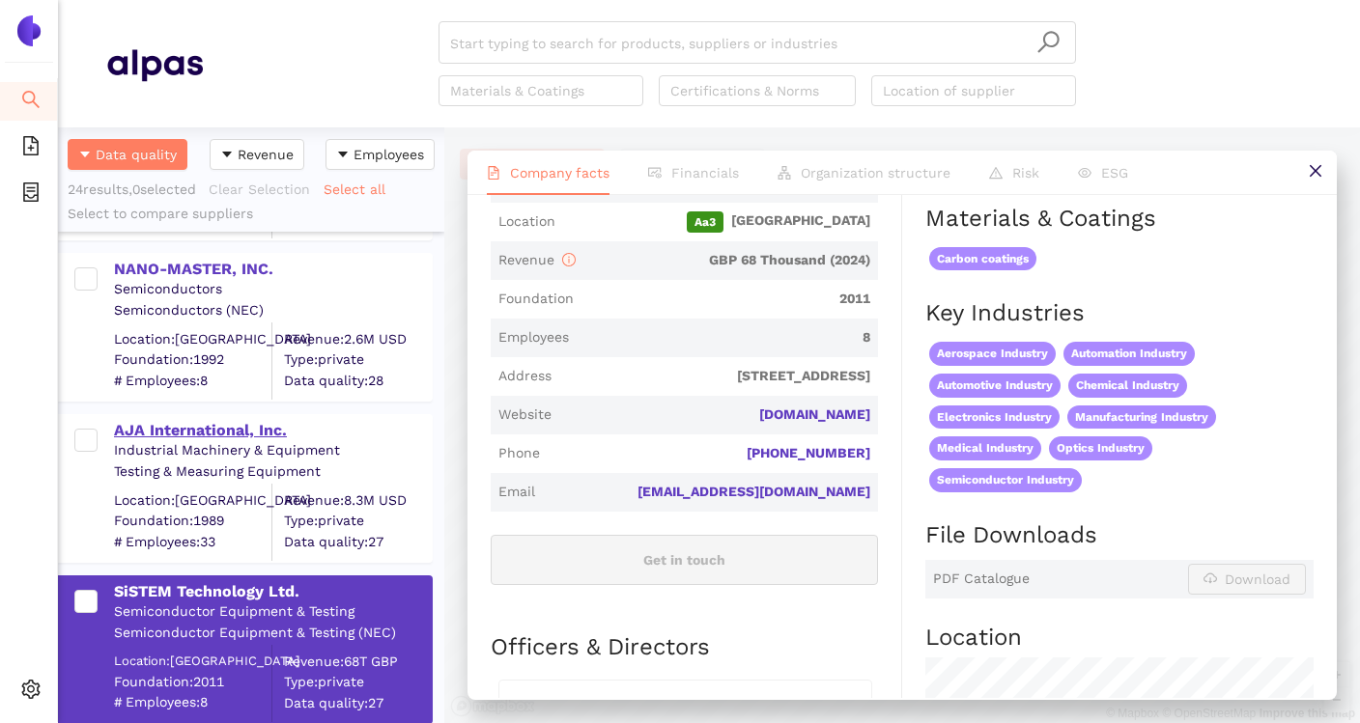
click at [242, 431] on div "AJA International, Inc." at bounding box center [272, 430] width 317 height 21
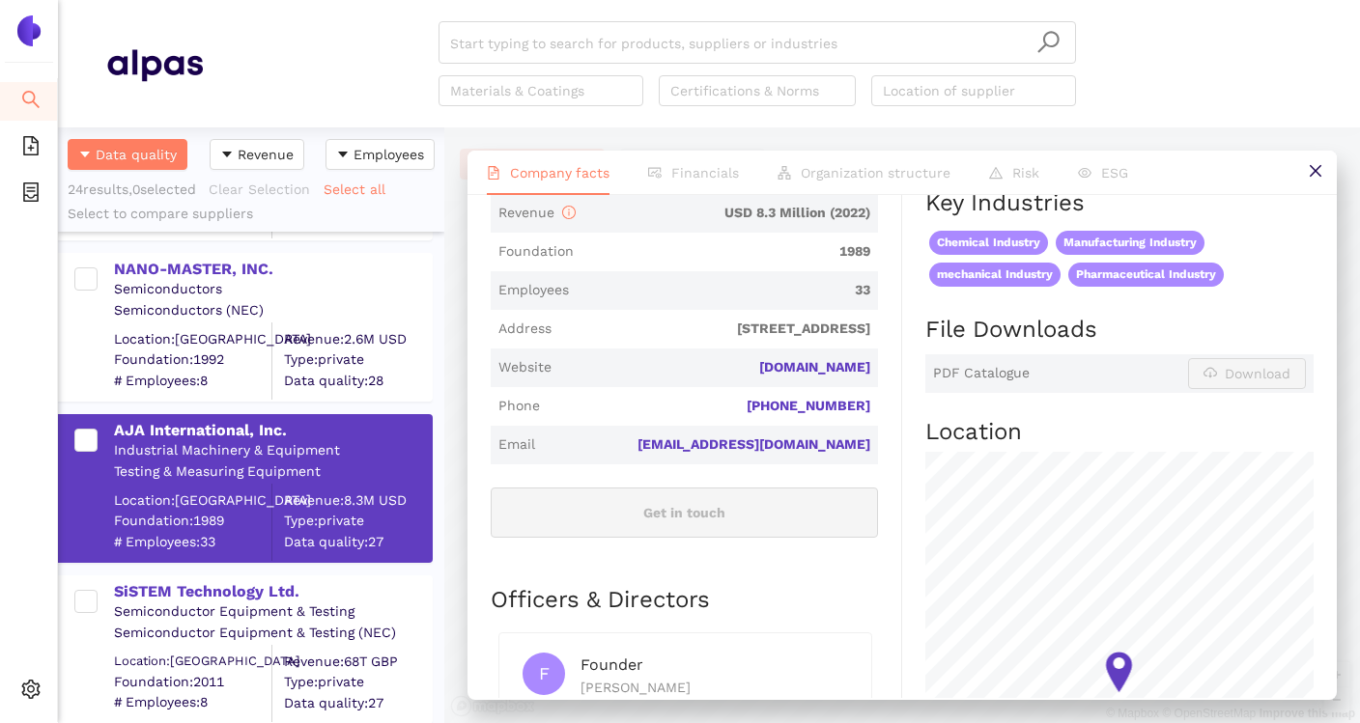
scroll to position [485, 0]
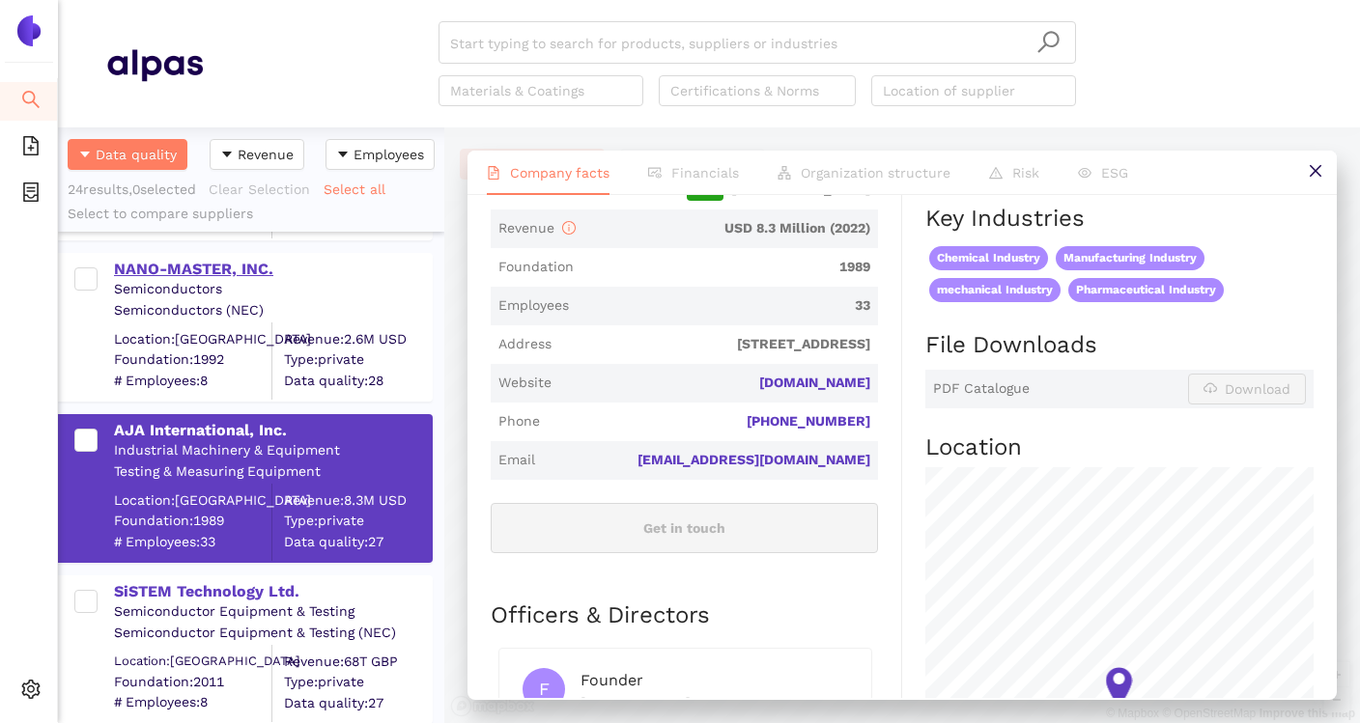
click at [217, 268] on div "NANO-MASTER, INC." at bounding box center [272, 269] width 317 height 21
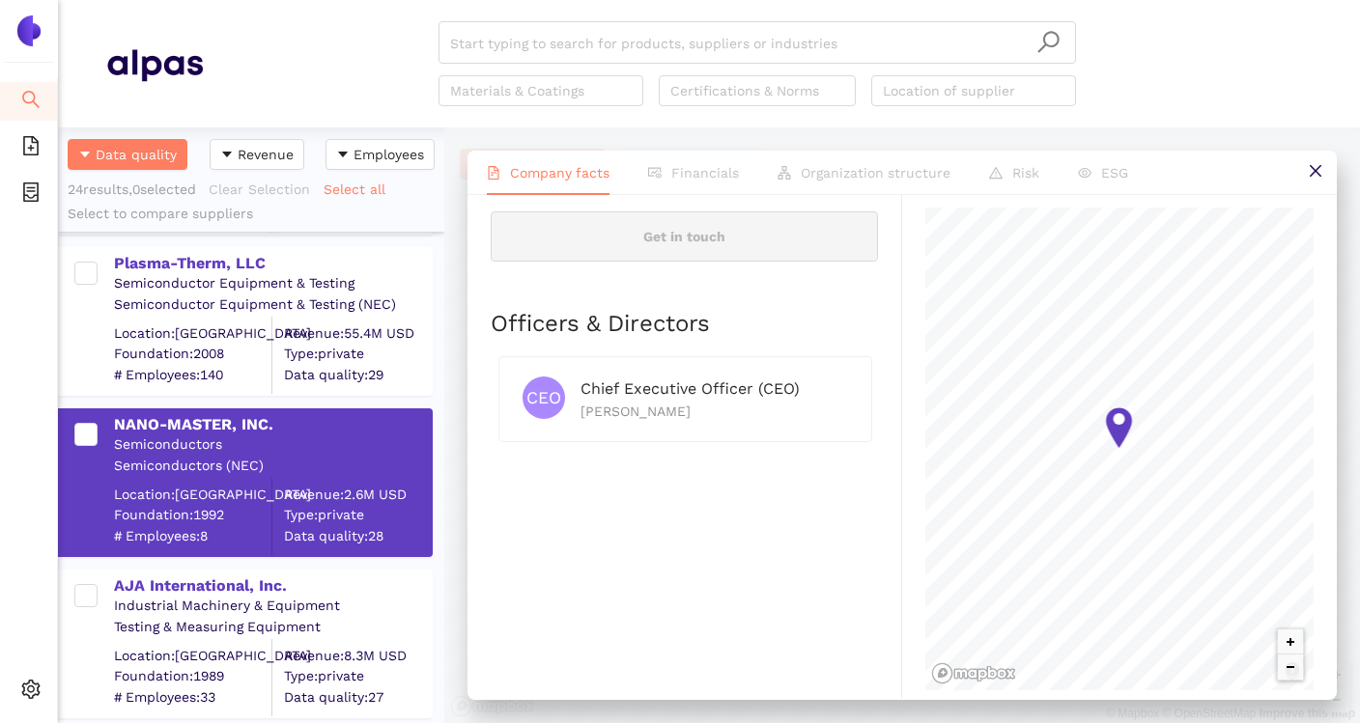
scroll to position [3224, 0]
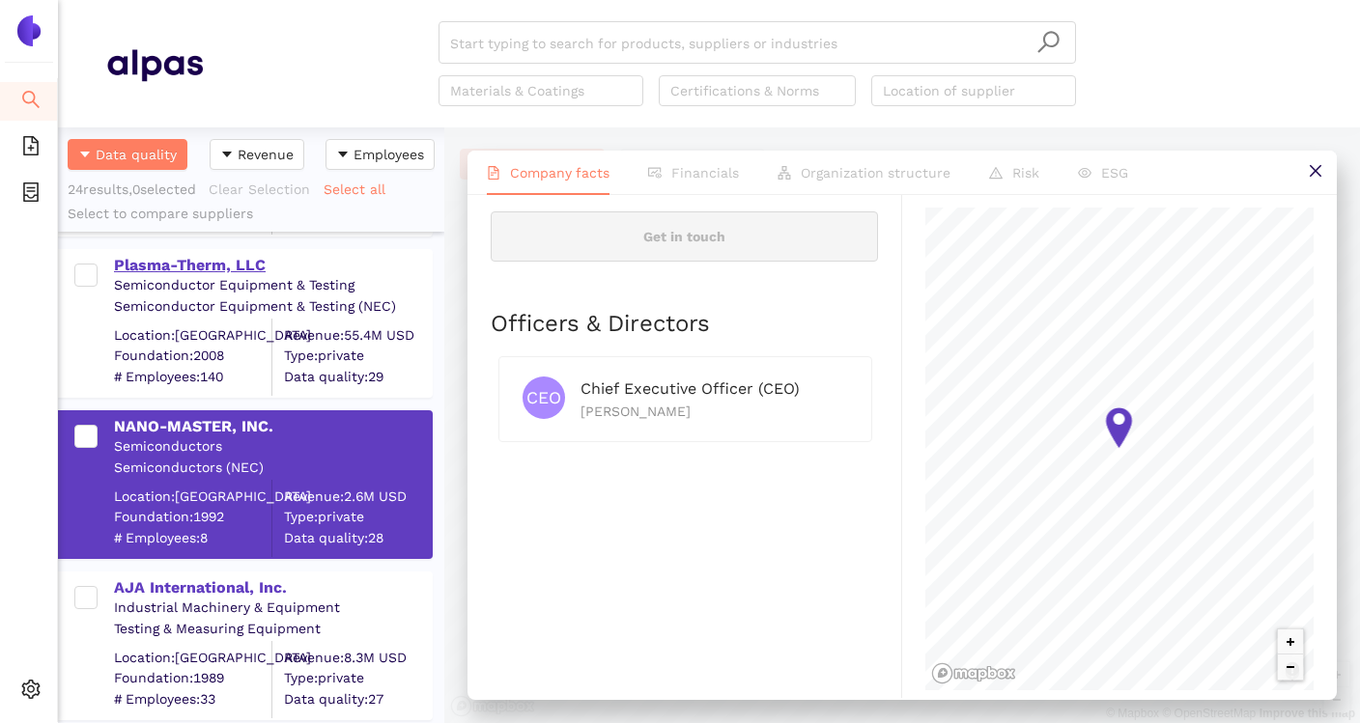
click at [213, 262] on div "Plasma-Therm, LLC" at bounding box center [272, 265] width 317 height 21
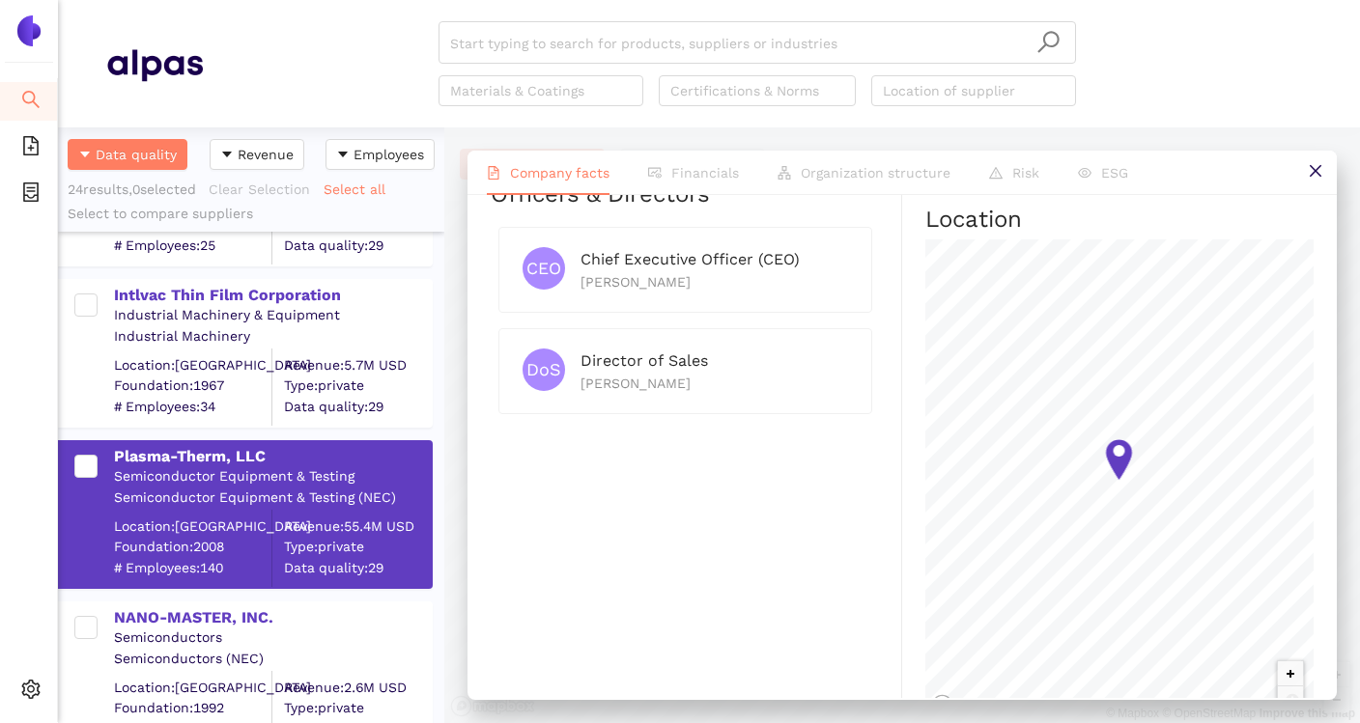
scroll to position [3005, 0]
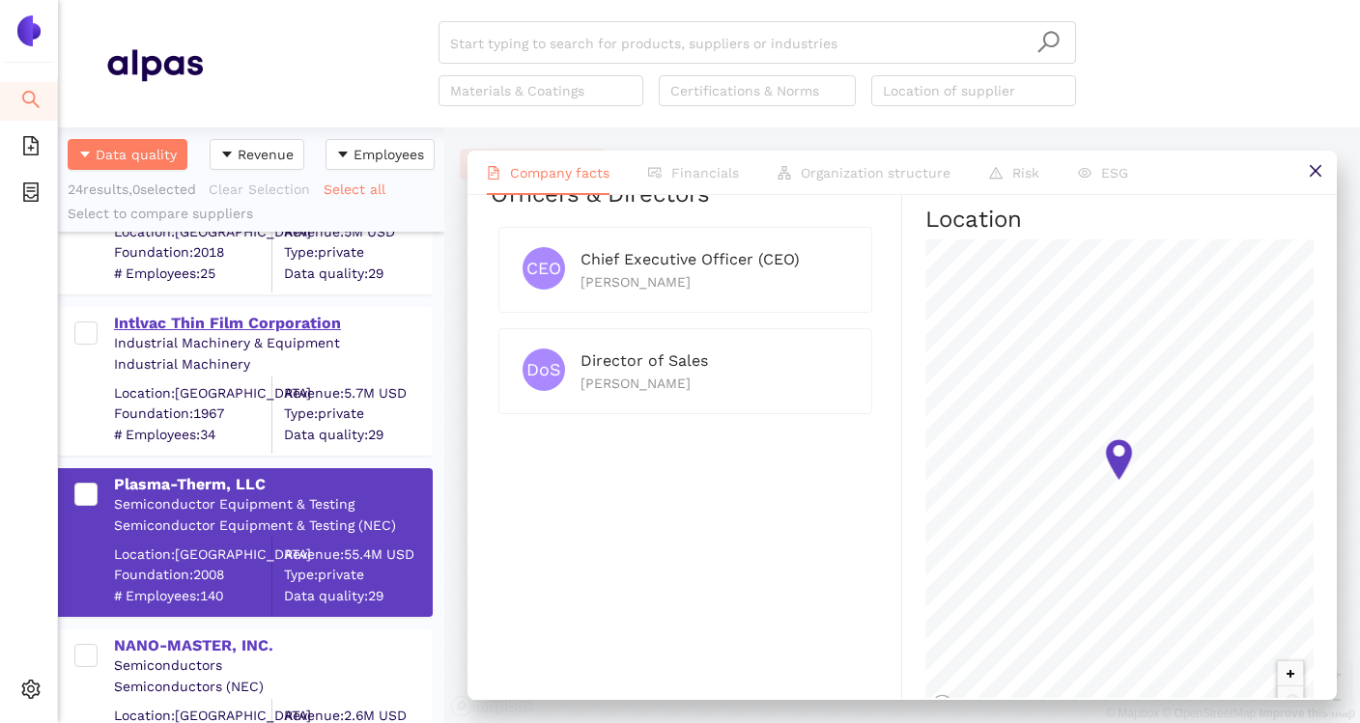
click at [297, 326] on div "Intlvac Thin Film Corporation" at bounding box center [272, 323] width 317 height 21
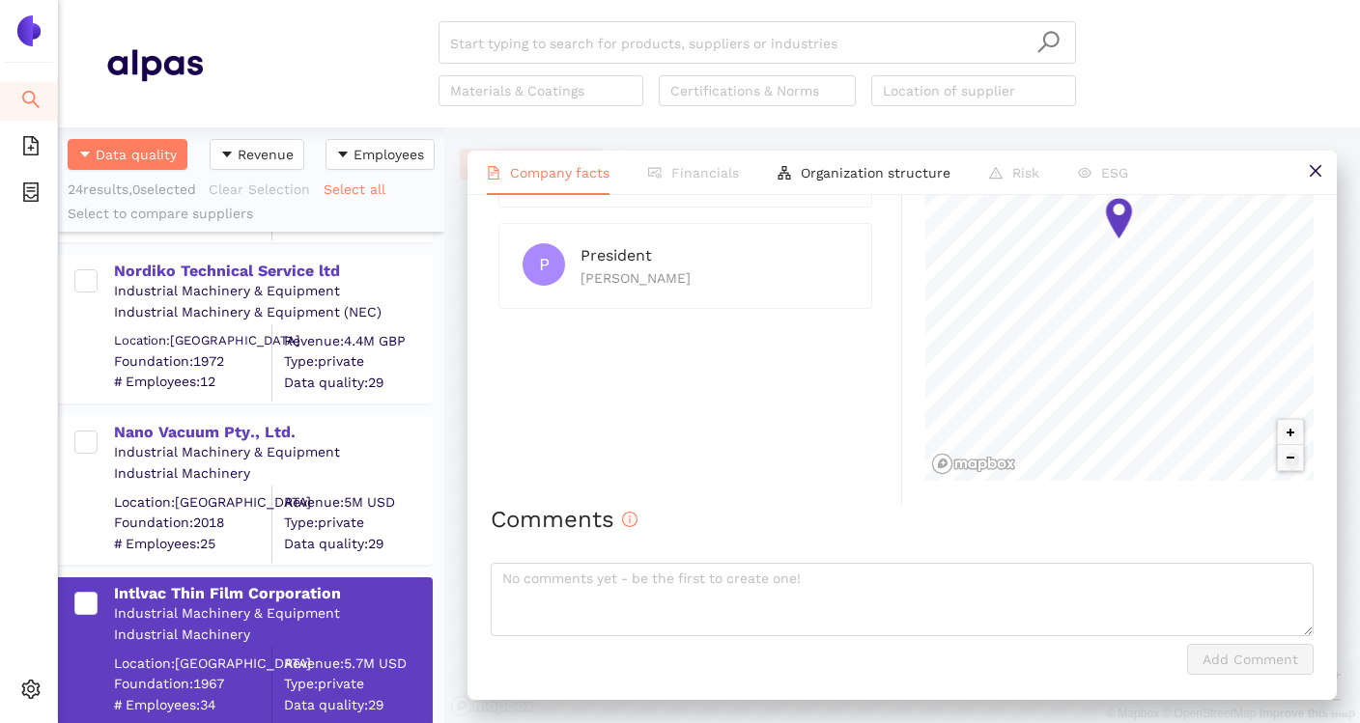
scroll to position [2726, 0]
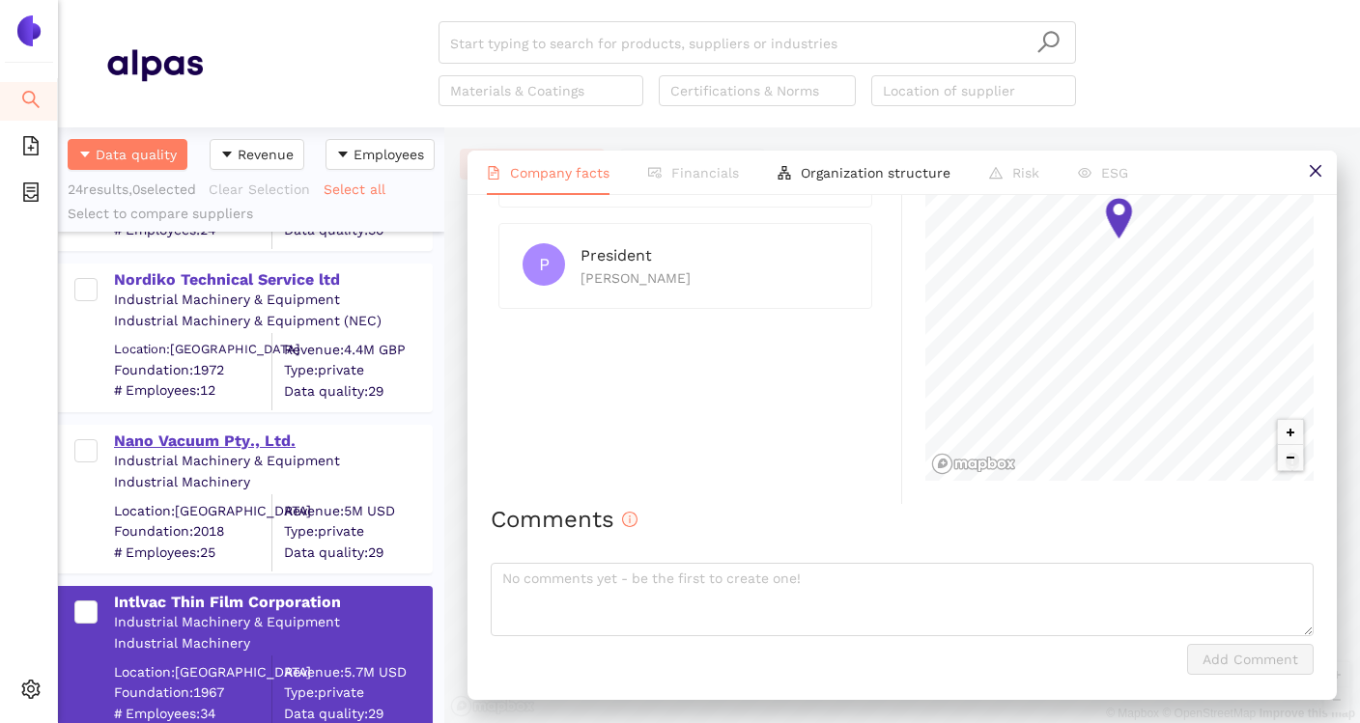
click at [265, 448] on div "Nano Vacuum Pty., Ltd." at bounding box center [272, 441] width 317 height 21
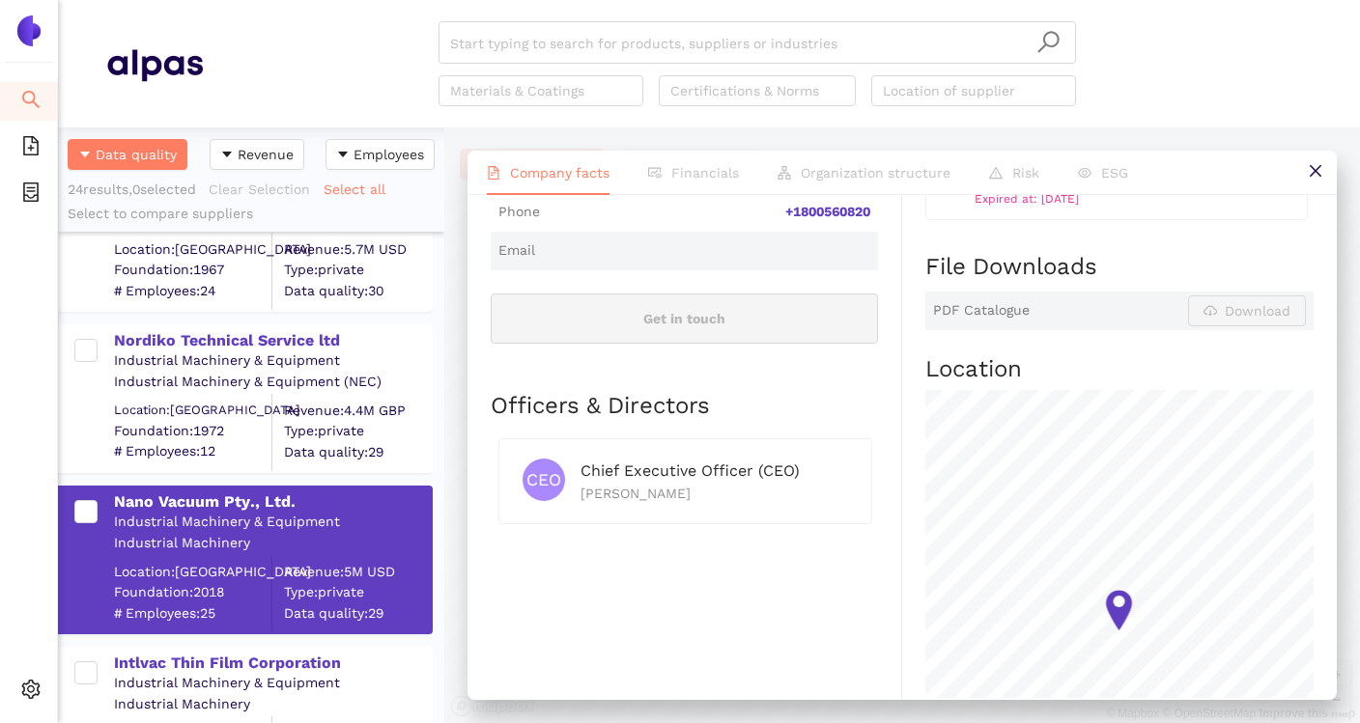
scroll to position [2662, 0]
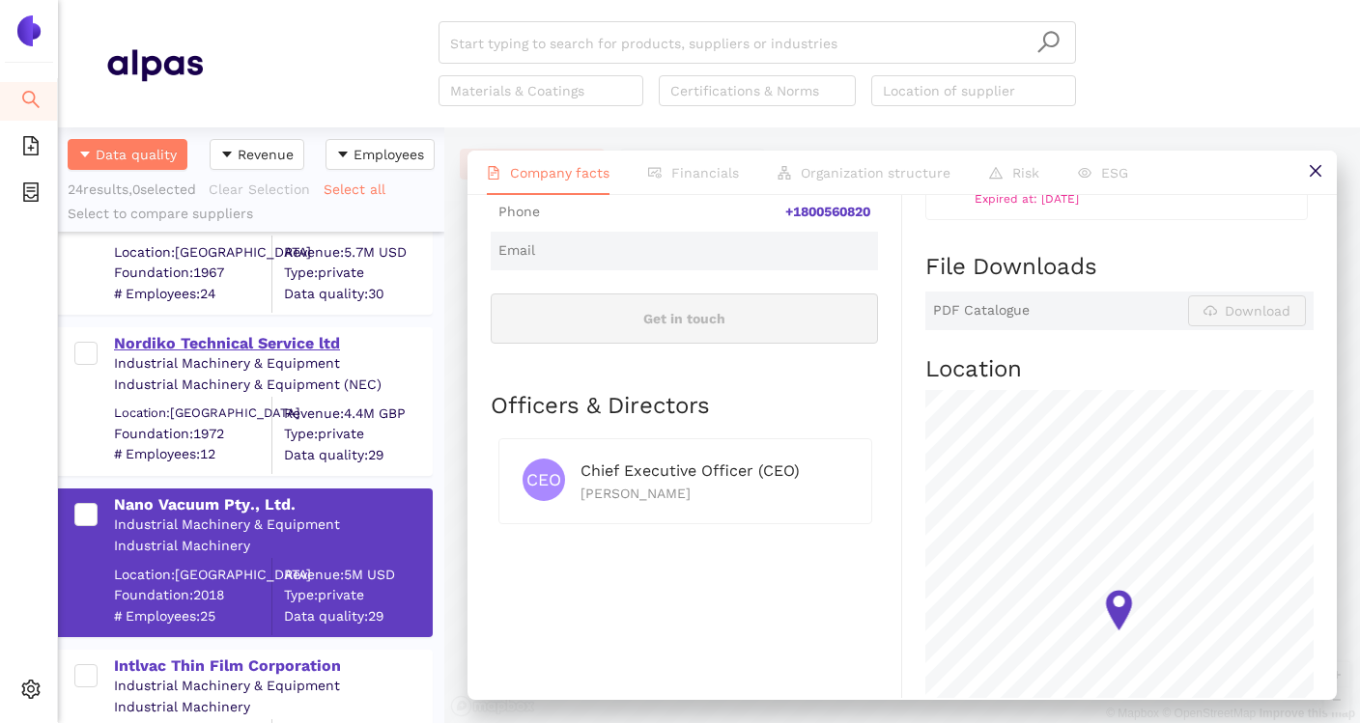
click at [307, 348] on div "Nordiko Technical Service ltd" at bounding box center [272, 343] width 317 height 21
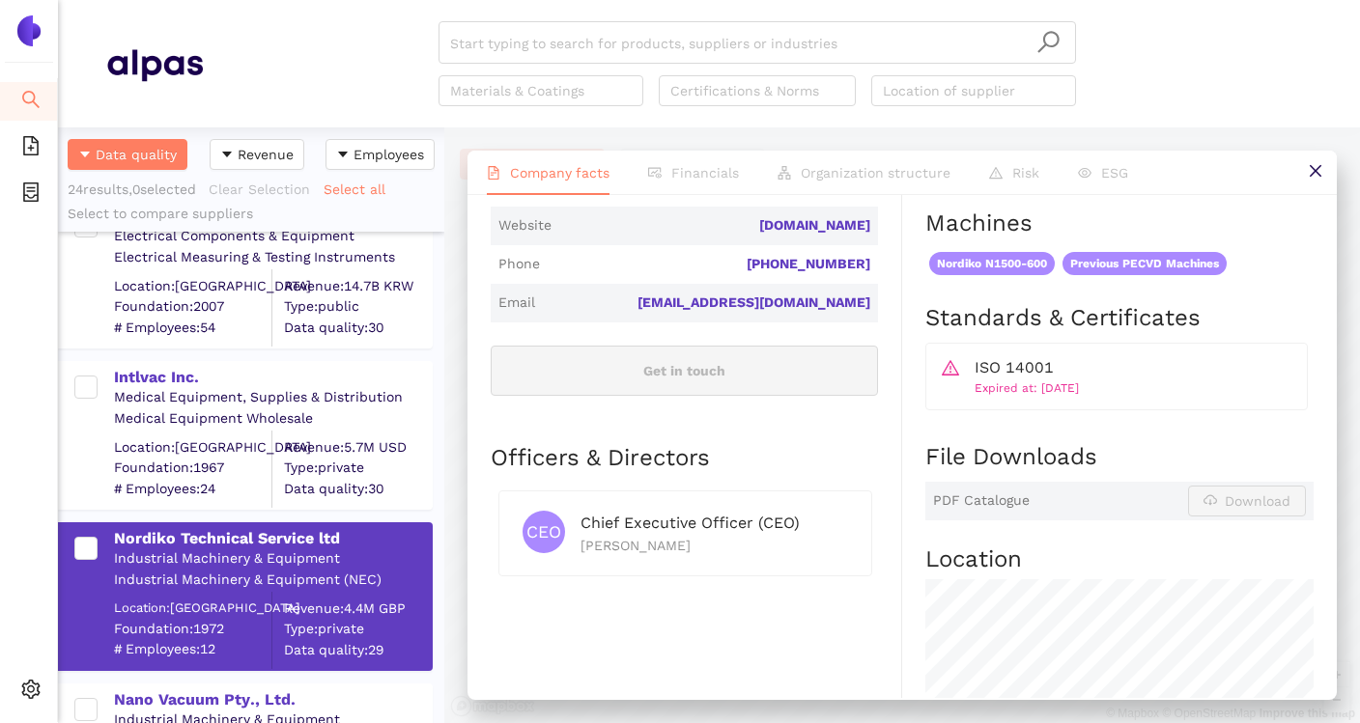
scroll to position [2461, 0]
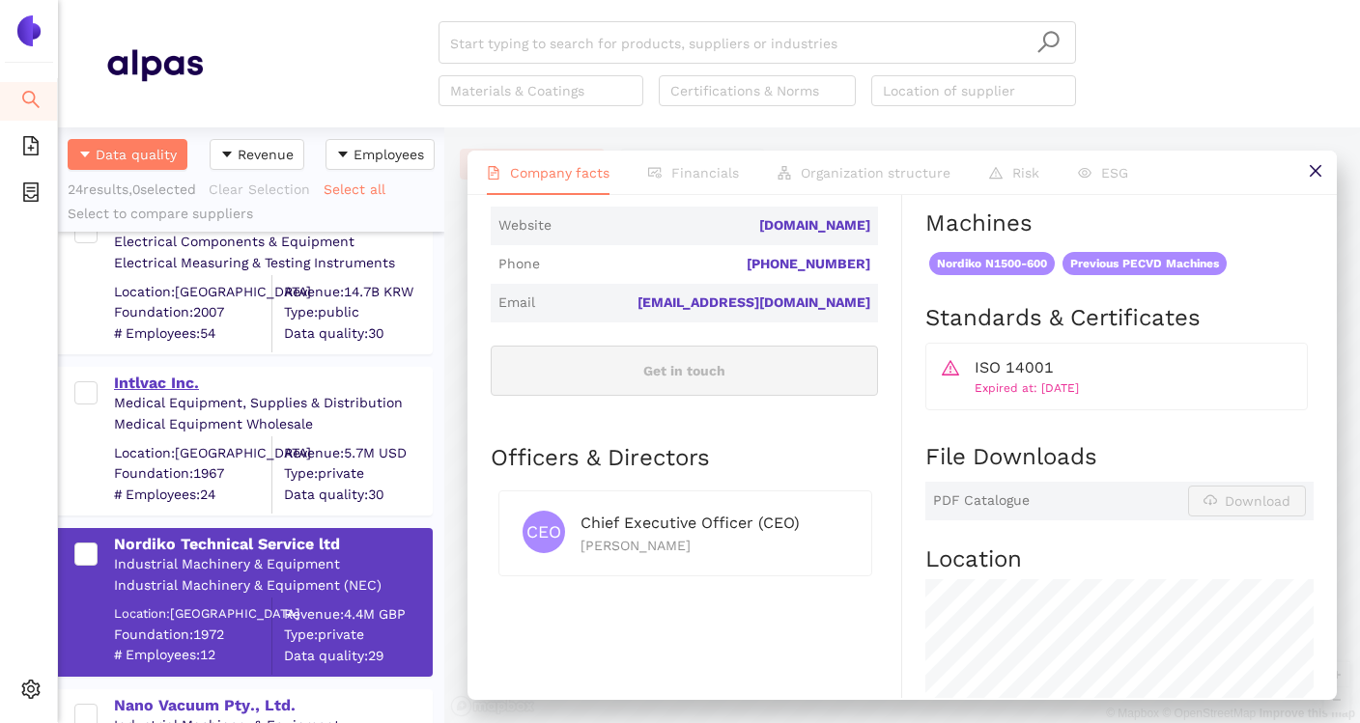
click at [171, 378] on div "Intlvac Inc." at bounding box center [272, 383] width 317 height 21
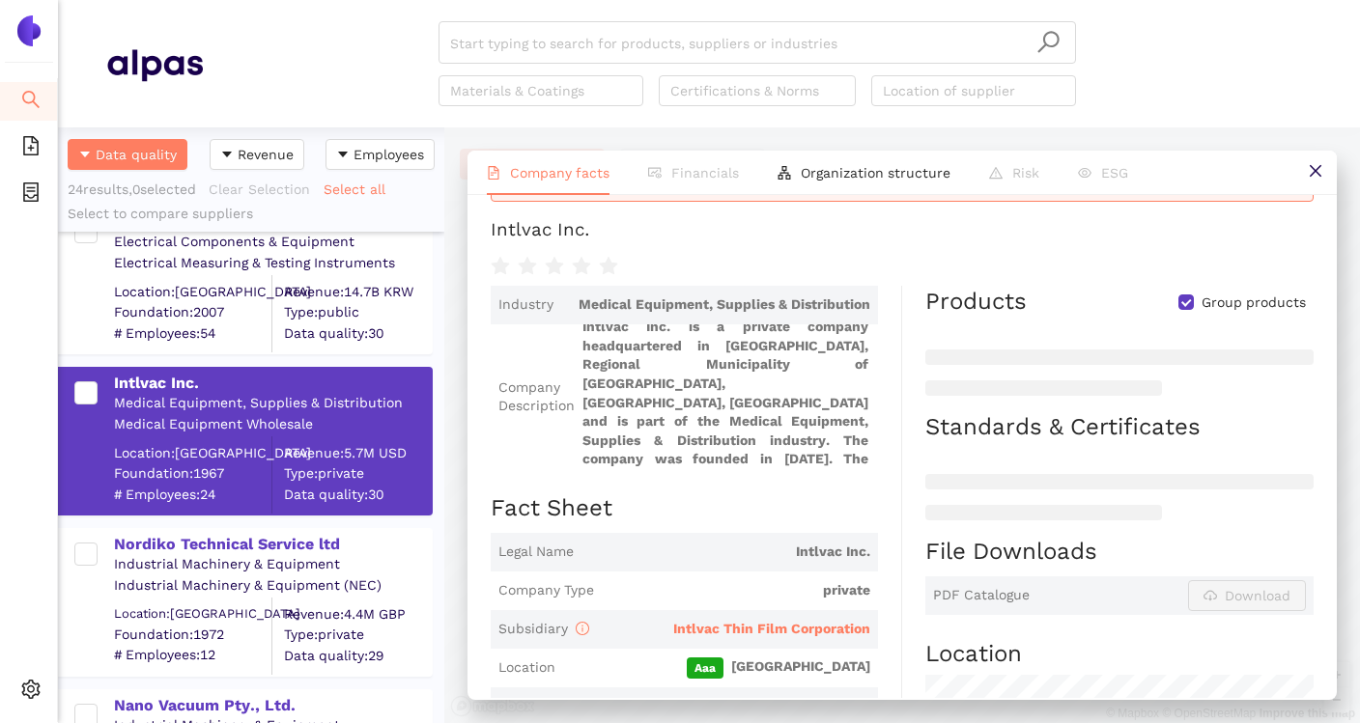
scroll to position [55, 0]
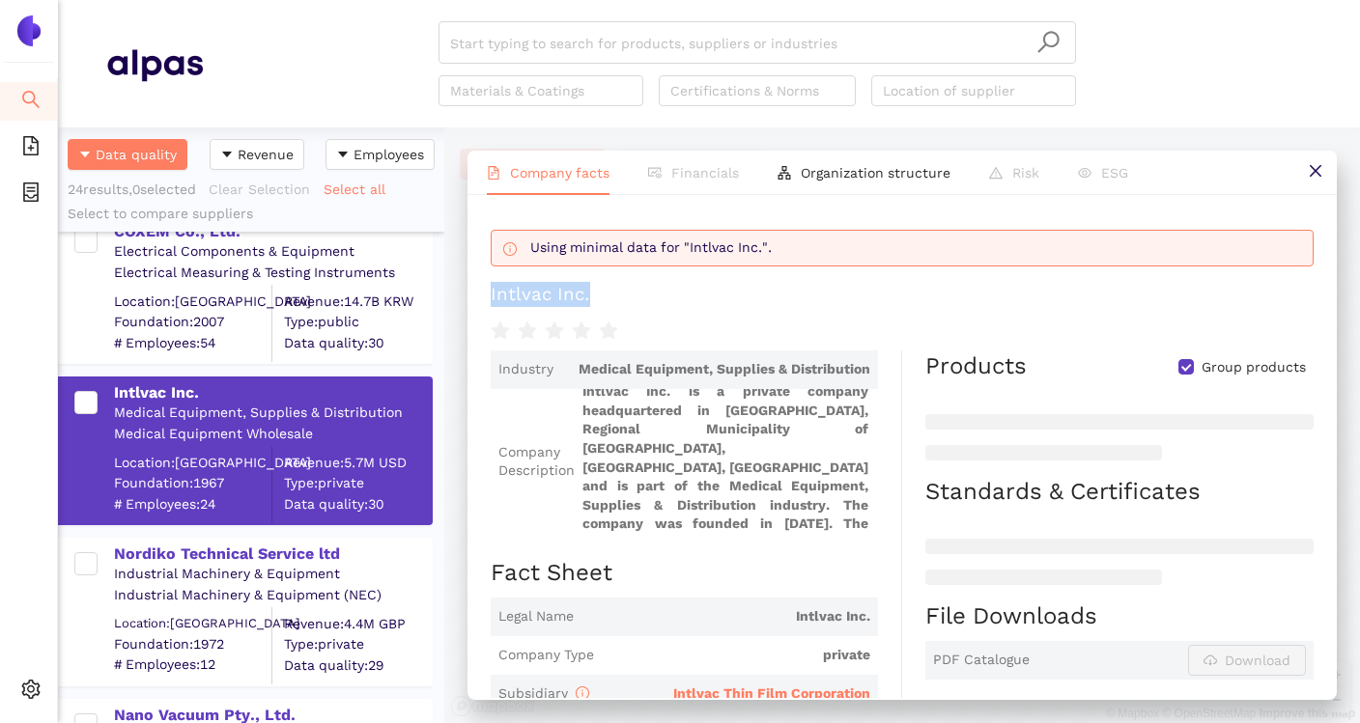
drag, startPoint x: 488, startPoint y: 295, endPoint x: 635, endPoint y: 295, distance: 146.8
click at [635, 295] on div "Using minimal data for "Intlvac Inc.". Intlvac Inc. Industry Medical Equipment,…" at bounding box center [902, 446] width 869 height 503
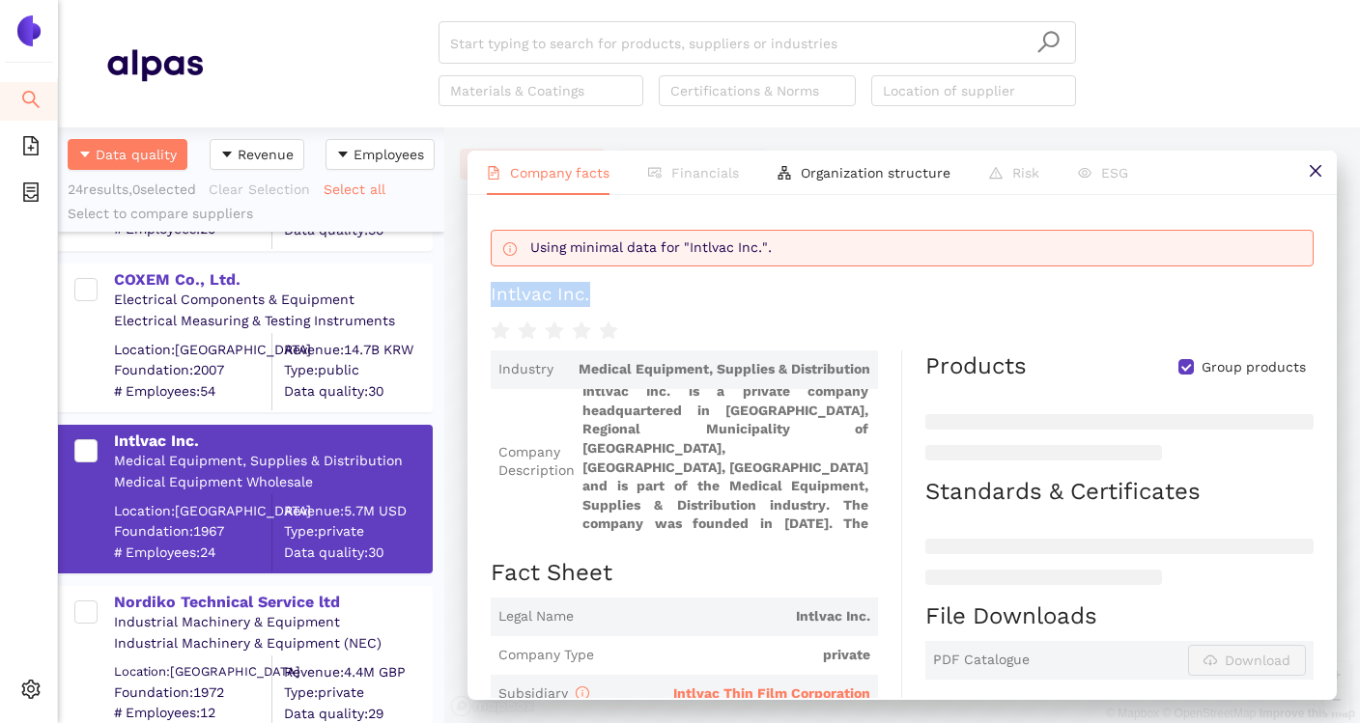
scroll to position [2379, 0]
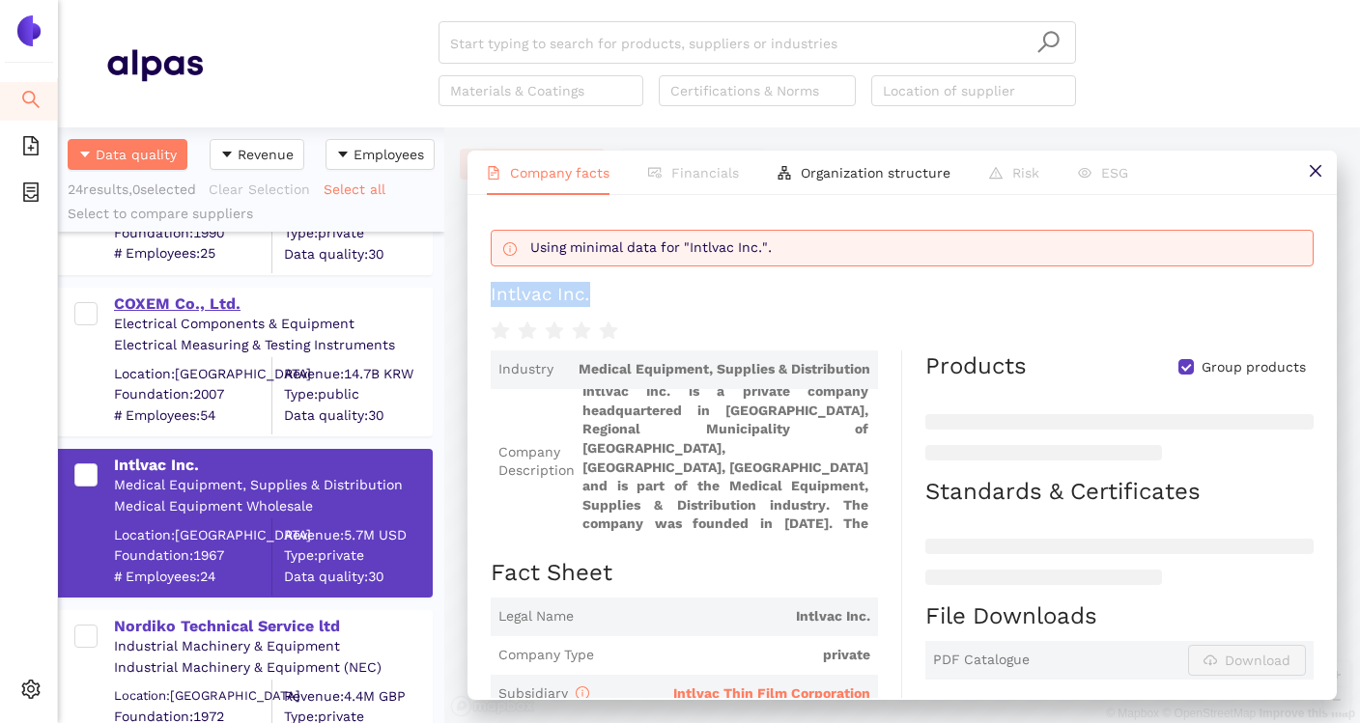
click at [195, 302] on div "COXEM Co., Ltd." at bounding box center [272, 304] width 317 height 21
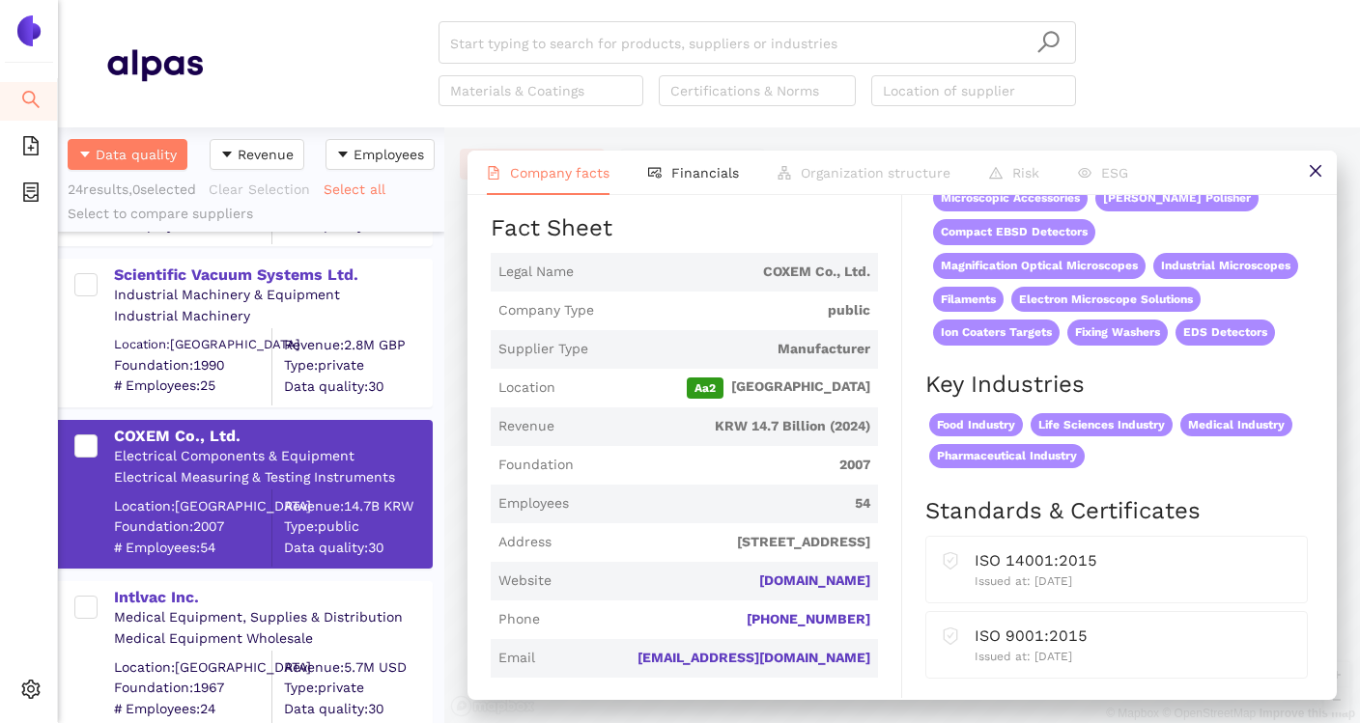
scroll to position [2243, 0]
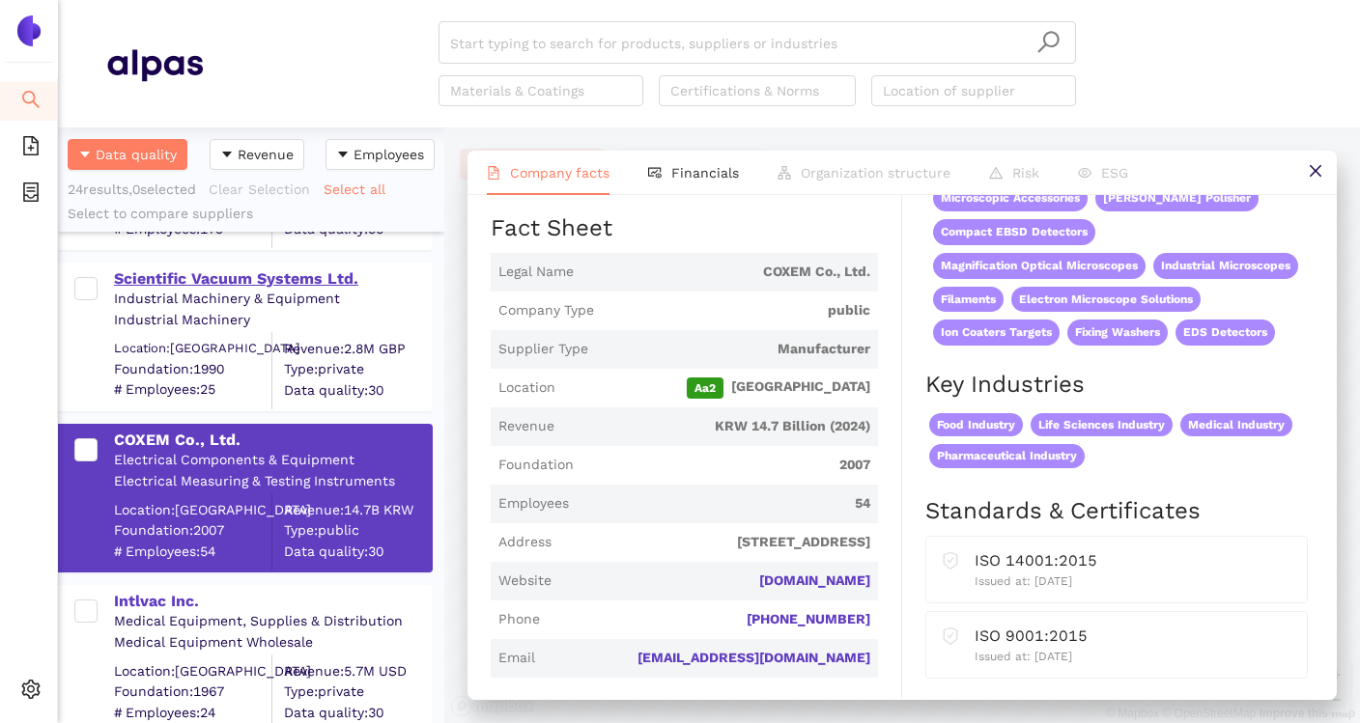
click at [281, 272] on div "Scientific Vacuum Systems Ltd." at bounding box center [272, 279] width 317 height 21
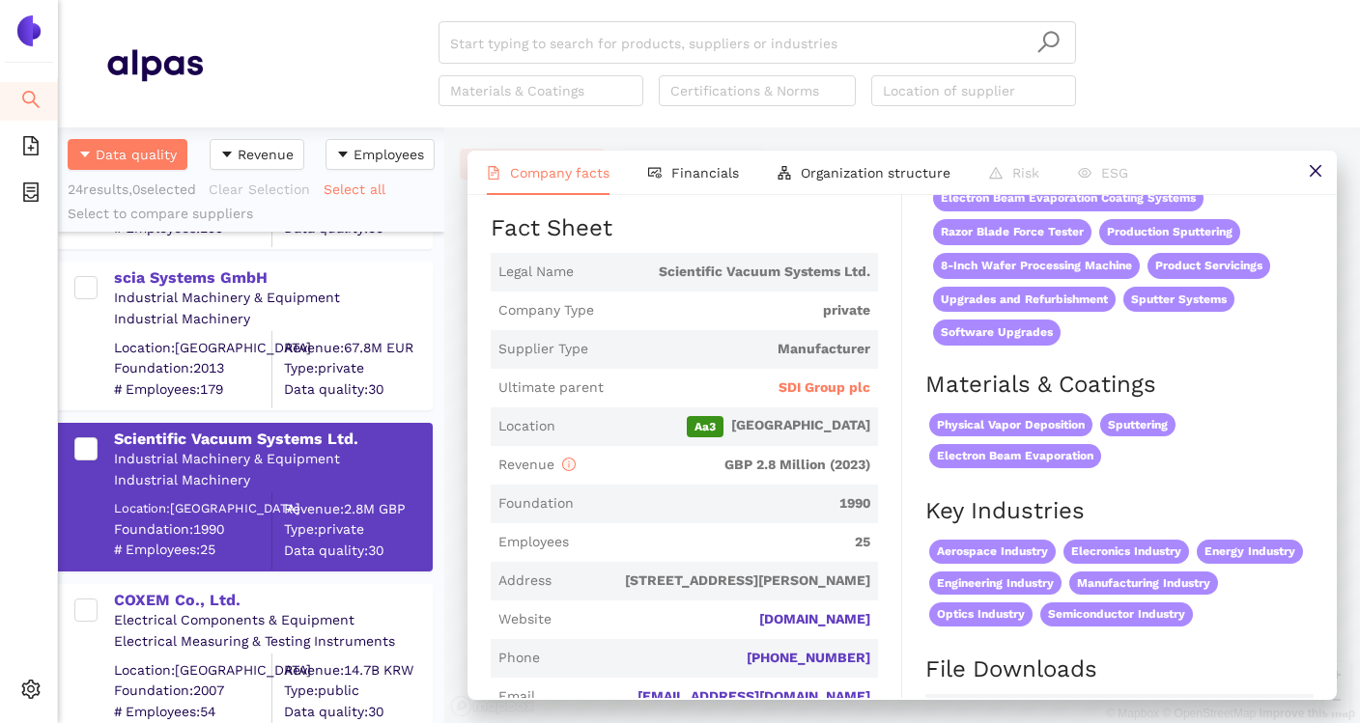
scroll to position [2059, 0]
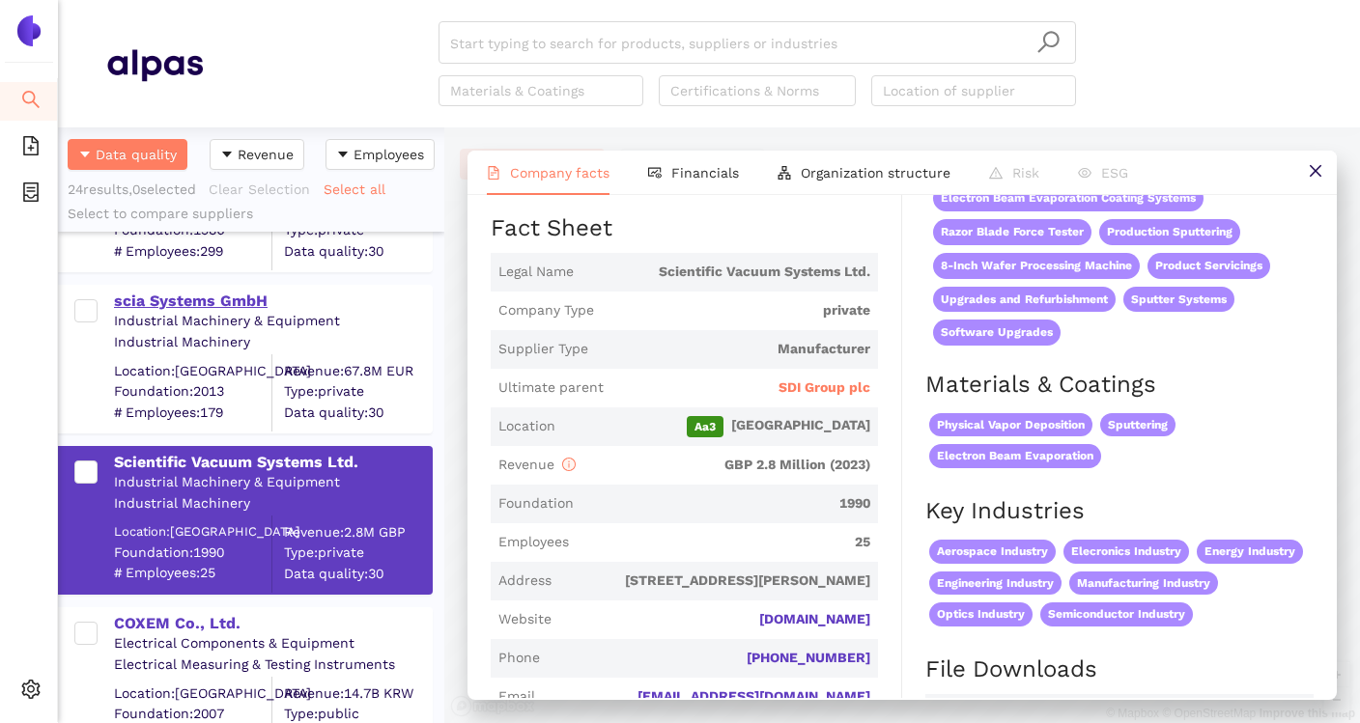
click at [257, 298] on div "scia Systems GmbH" at bounding box center [272, 301] width 317 height 21
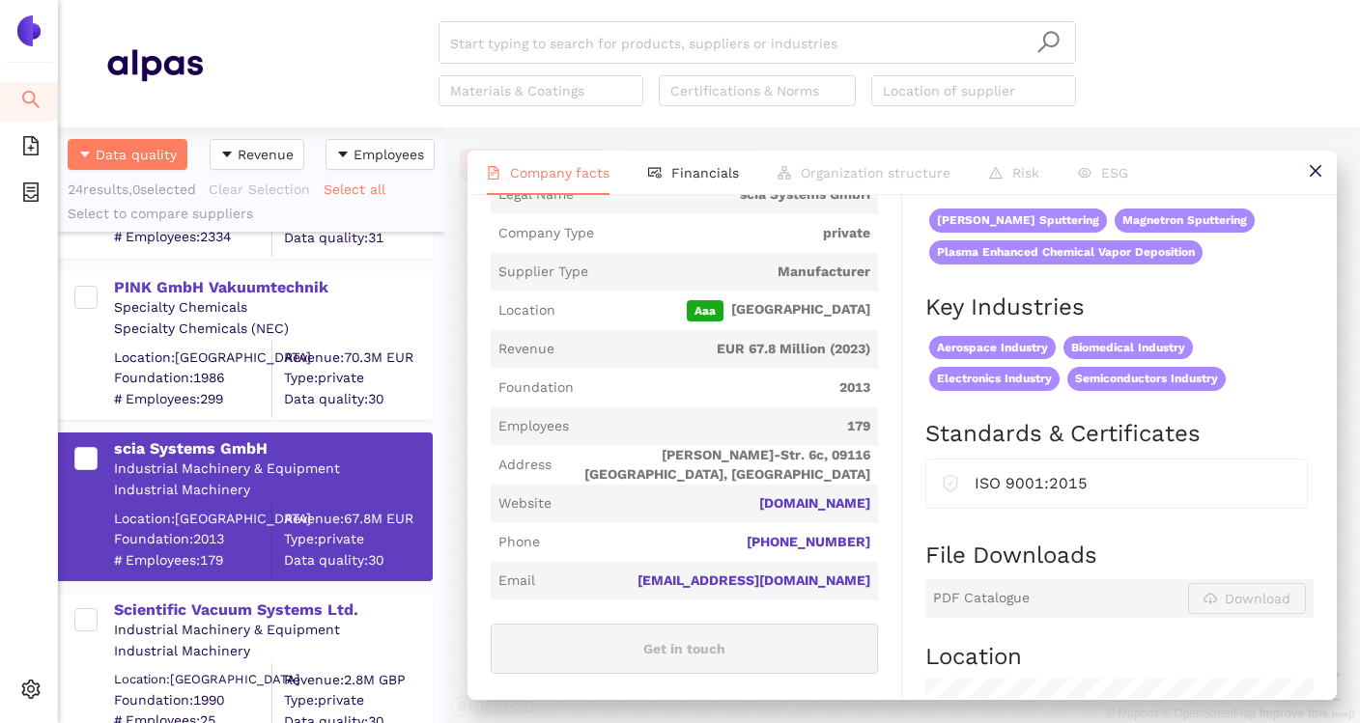
scroll to position [1908, 0]
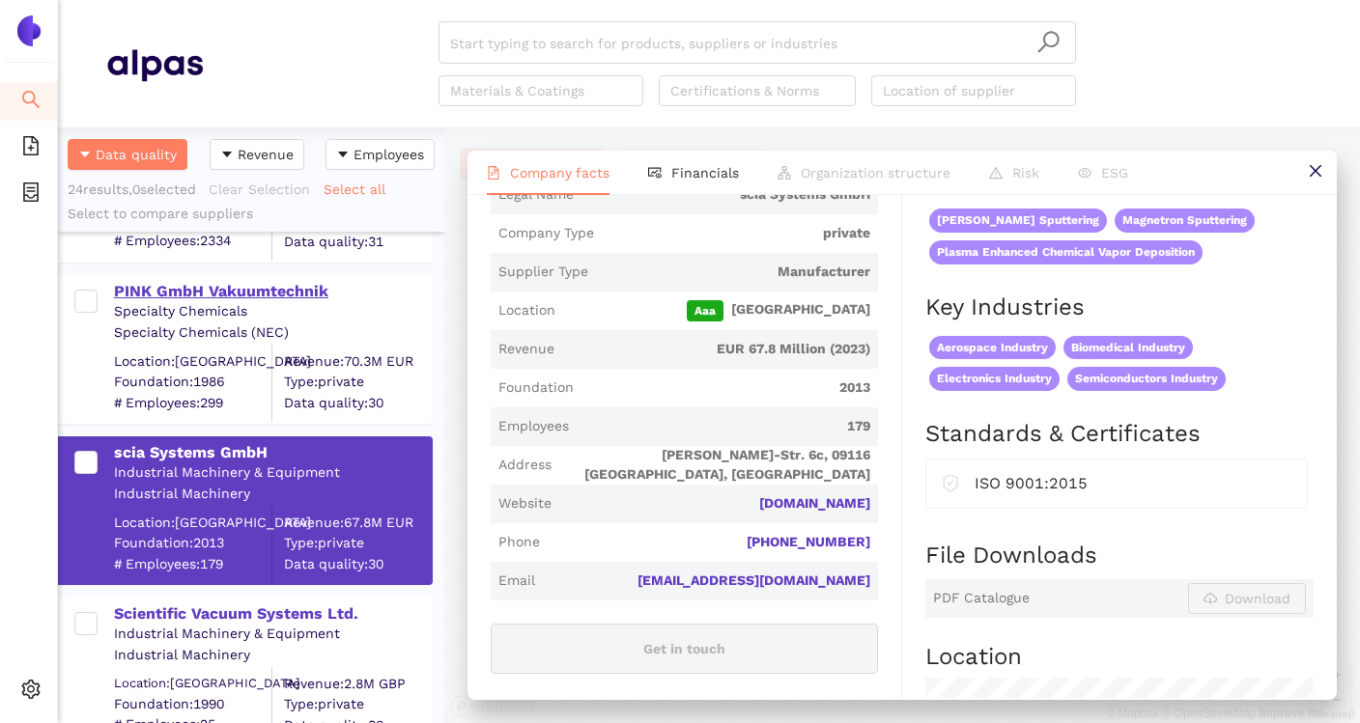
click at [208, 285] on div "PINK GmbH Vakuumtechnik" at bounding box center [272, 291] width 317 height 21
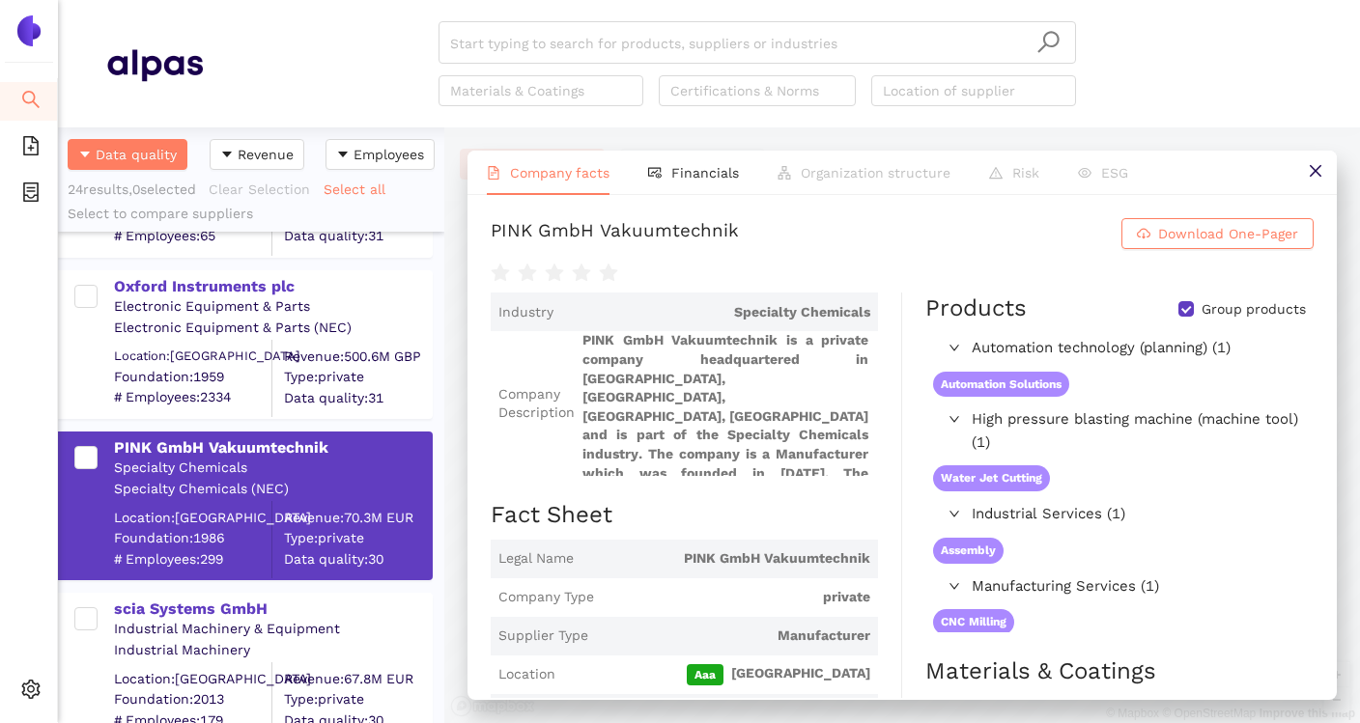
scroll to position [1730, 0]
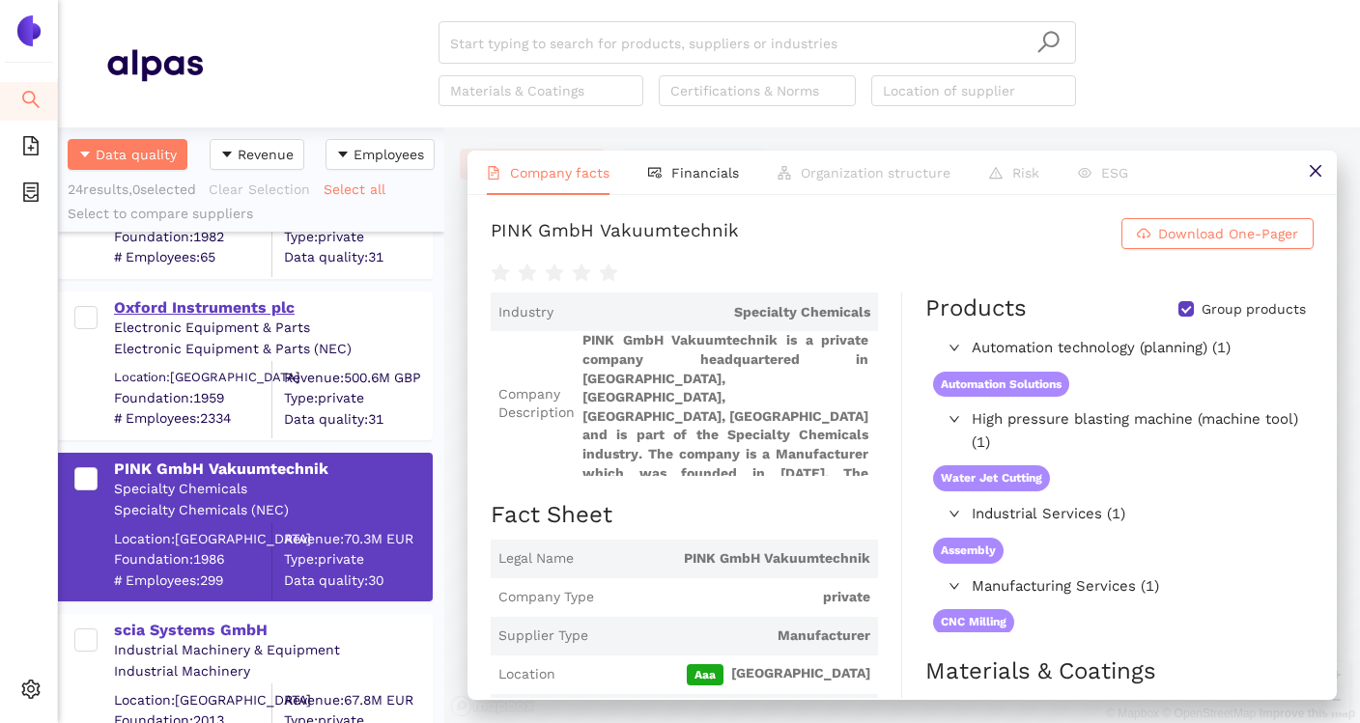
click at [249, 309] on div "Oxford Instruments plc" at bounding box center [272, 308] width 317 height 21
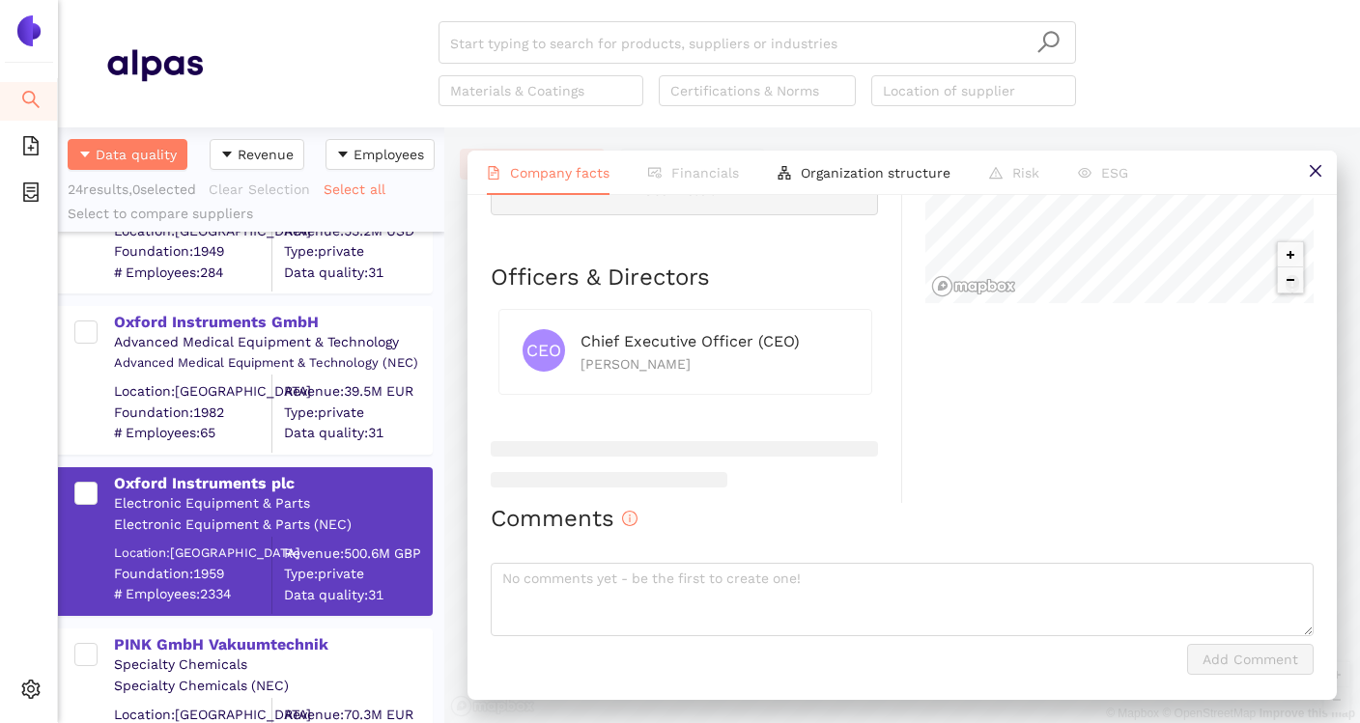
scroll to position [1553, 0]
click at [296, 334] on div "Advanced Medical Equipment & Technology" at bounding box center [272, 343] width 317 height 19
click at [294, 326] on div "Oxford Instruments GmbH" at bounding box center [272, 323] width 317 height 21
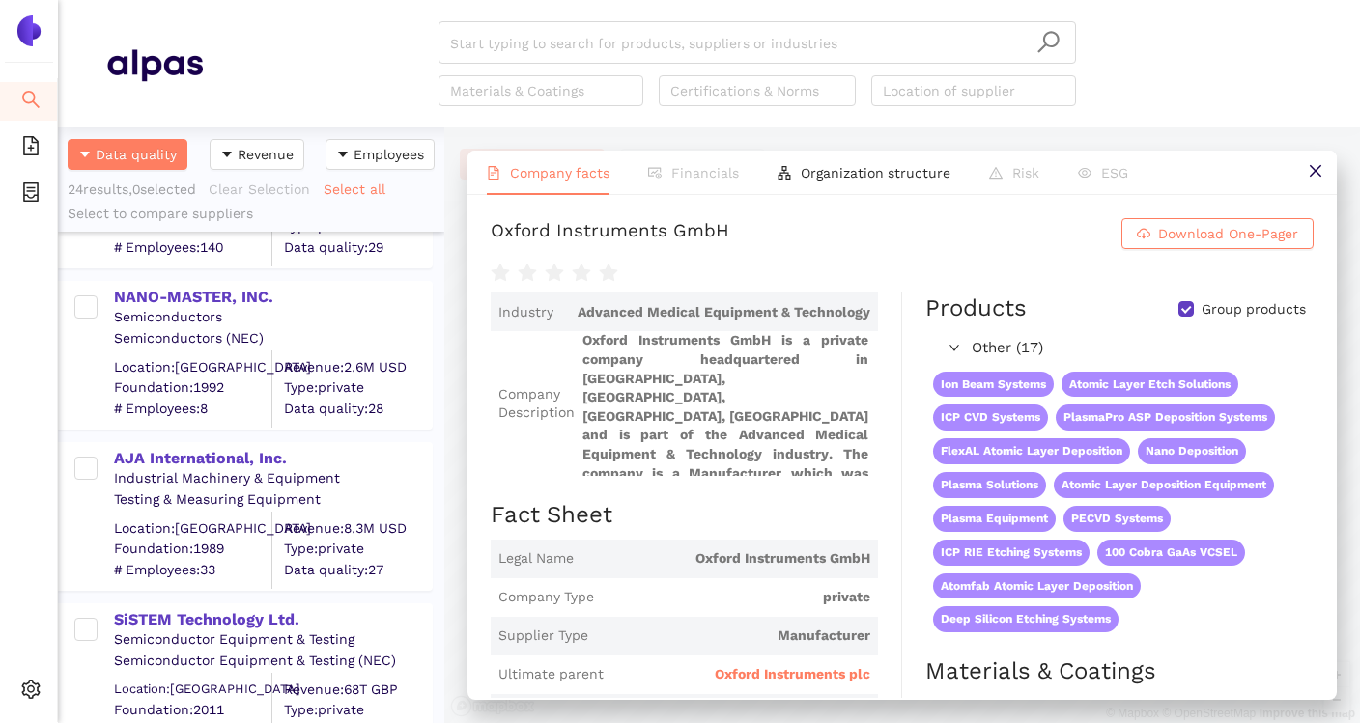
scroll to position [3338, 0]
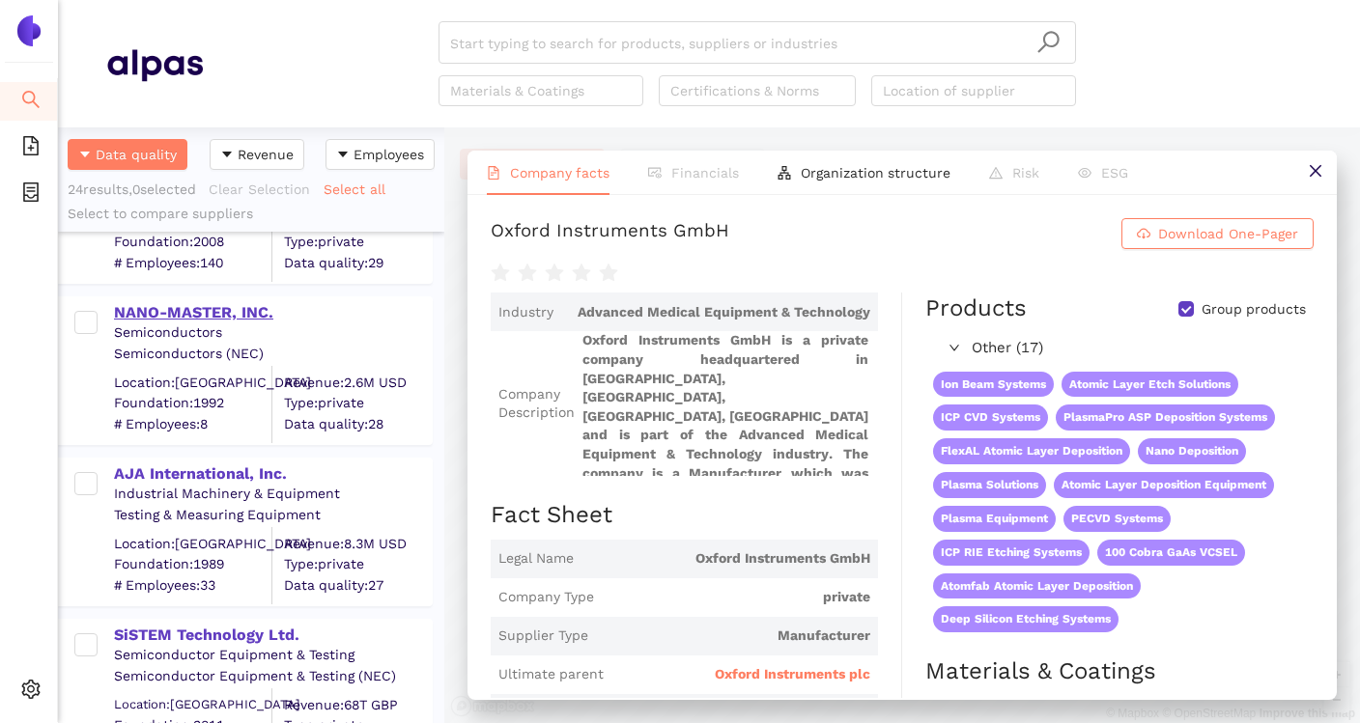
click at [263, 304] on div "NANO-MASTER, INC." at bounding box center [272, 312] width 317 height 21
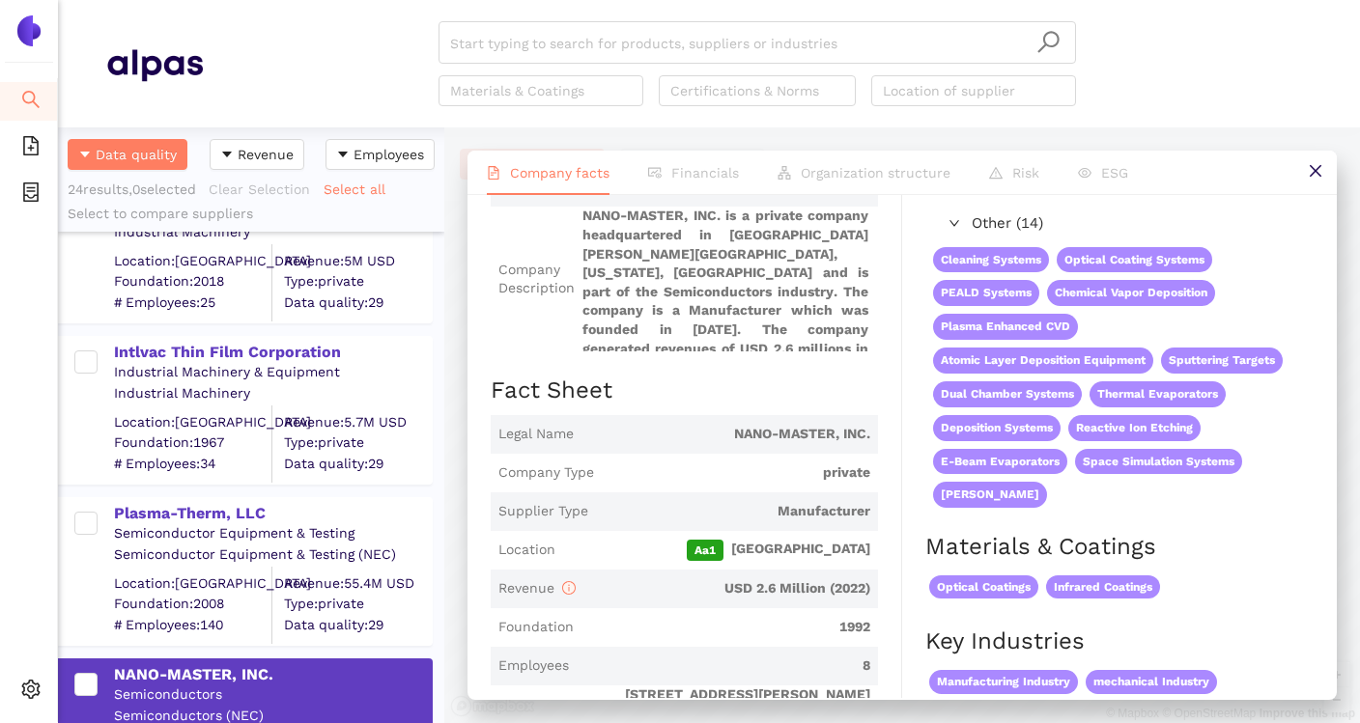
scroll to position [2969, 0]
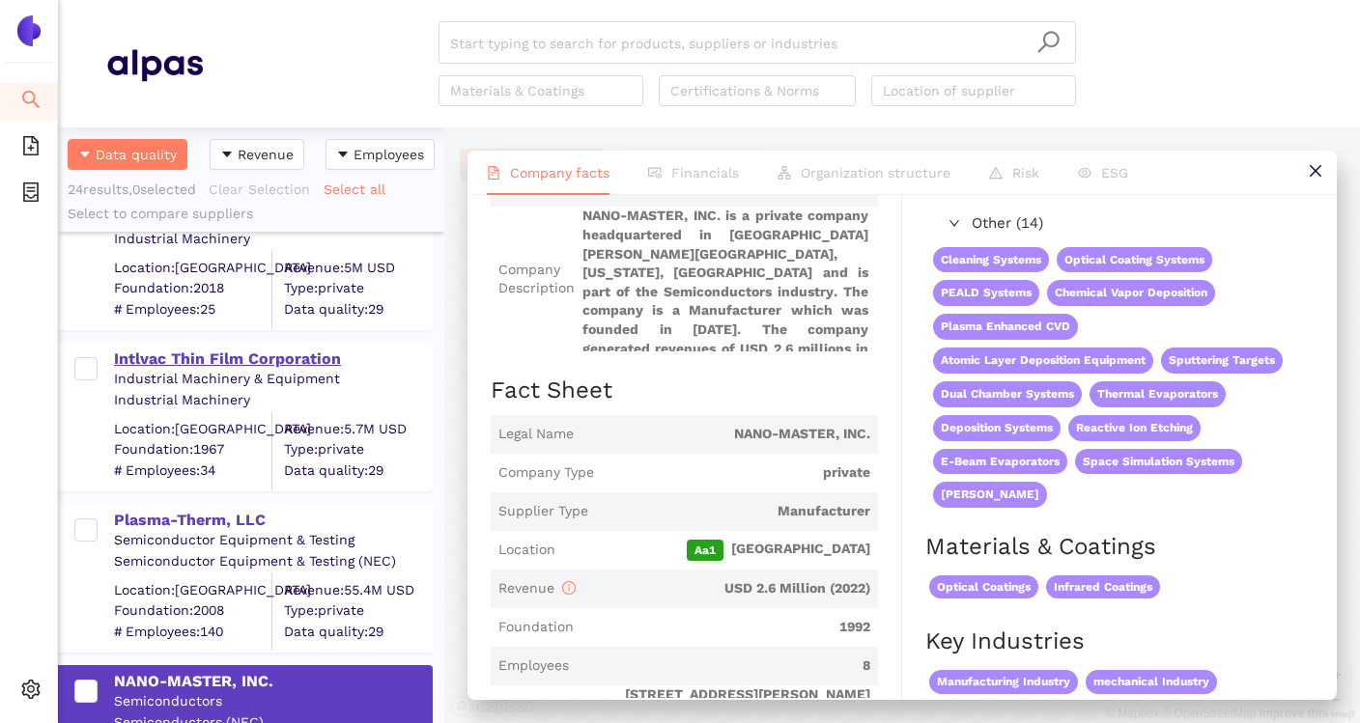
click at [299, 366] on div "Intlvac Thin Film Corporation" at bounding box center [272, 359] width 317 height 21
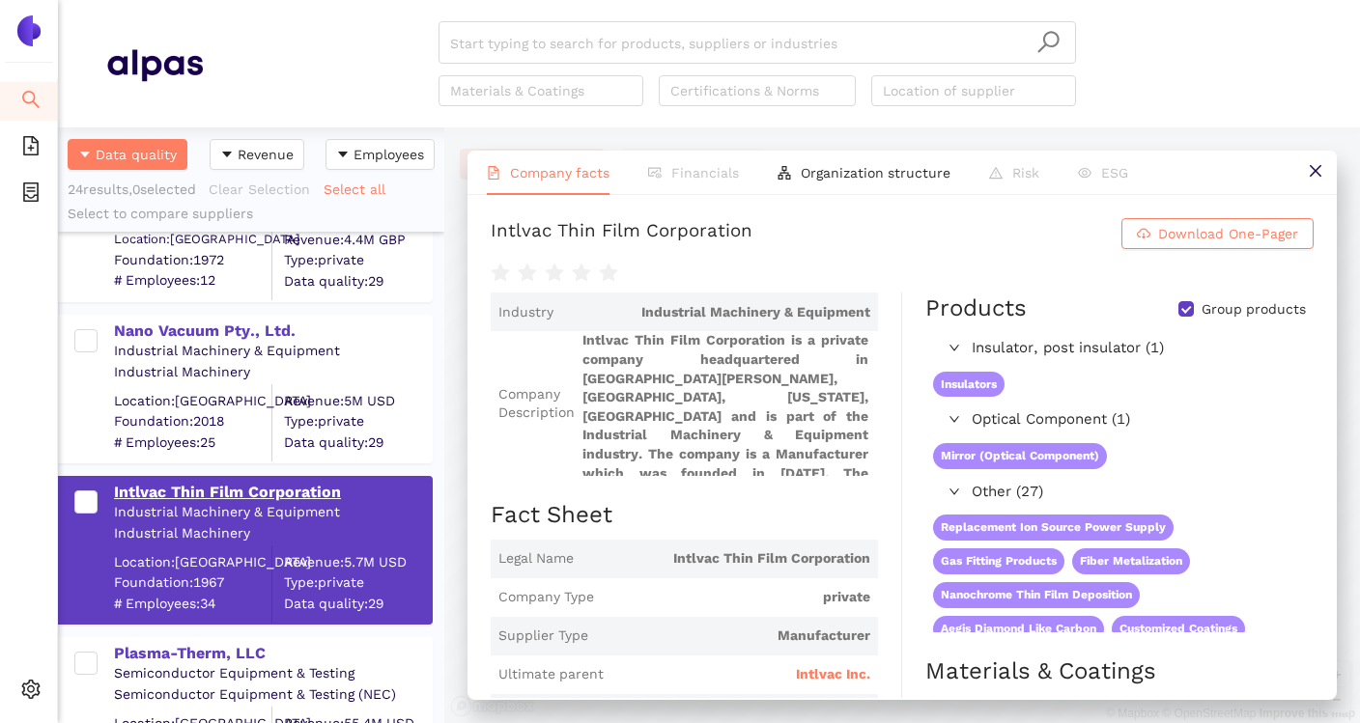
scroll to position [2829, 0]
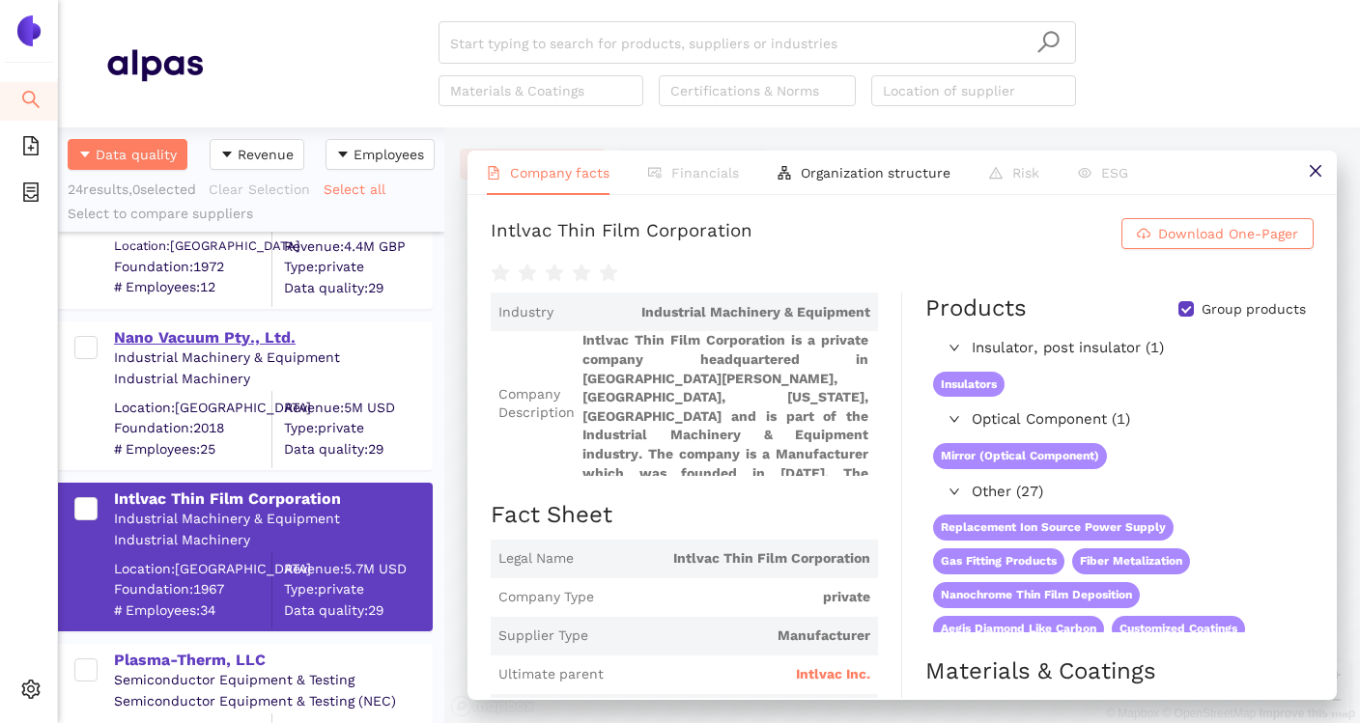
click at [260, 347] on div "Nano Vacuum Pty., Ltd." at bounding box center [272, 337] width 317 height 21
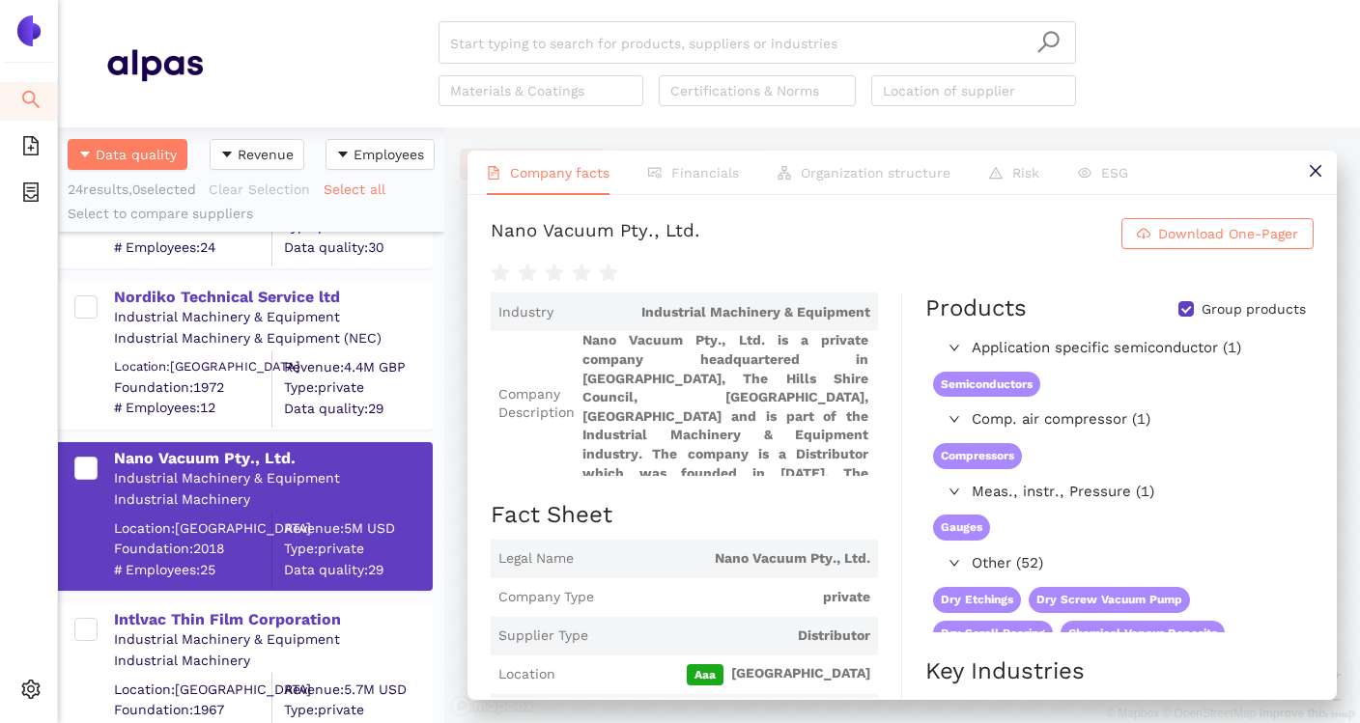
scroll to position [2691, 0]
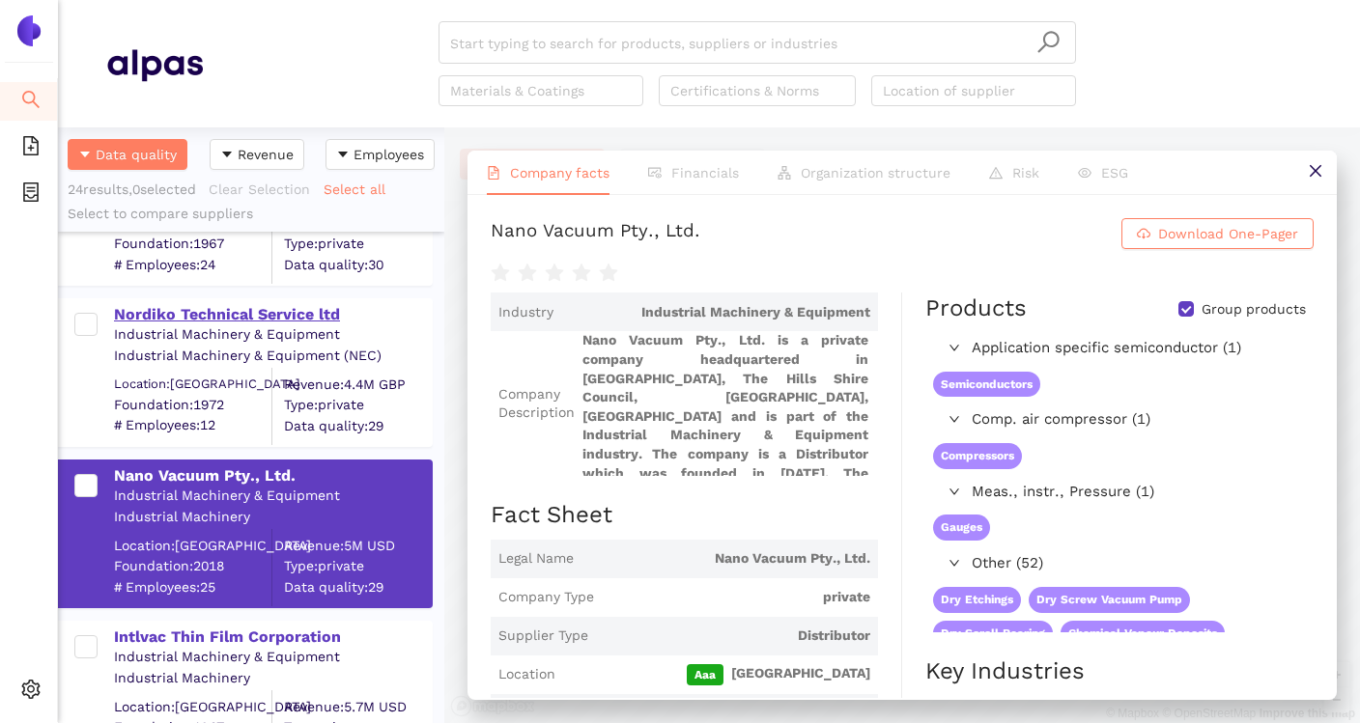
click at [325, 319] on div "Nordiko Technical Service ltd" at bounding box center [272, 314] width 317 height 21
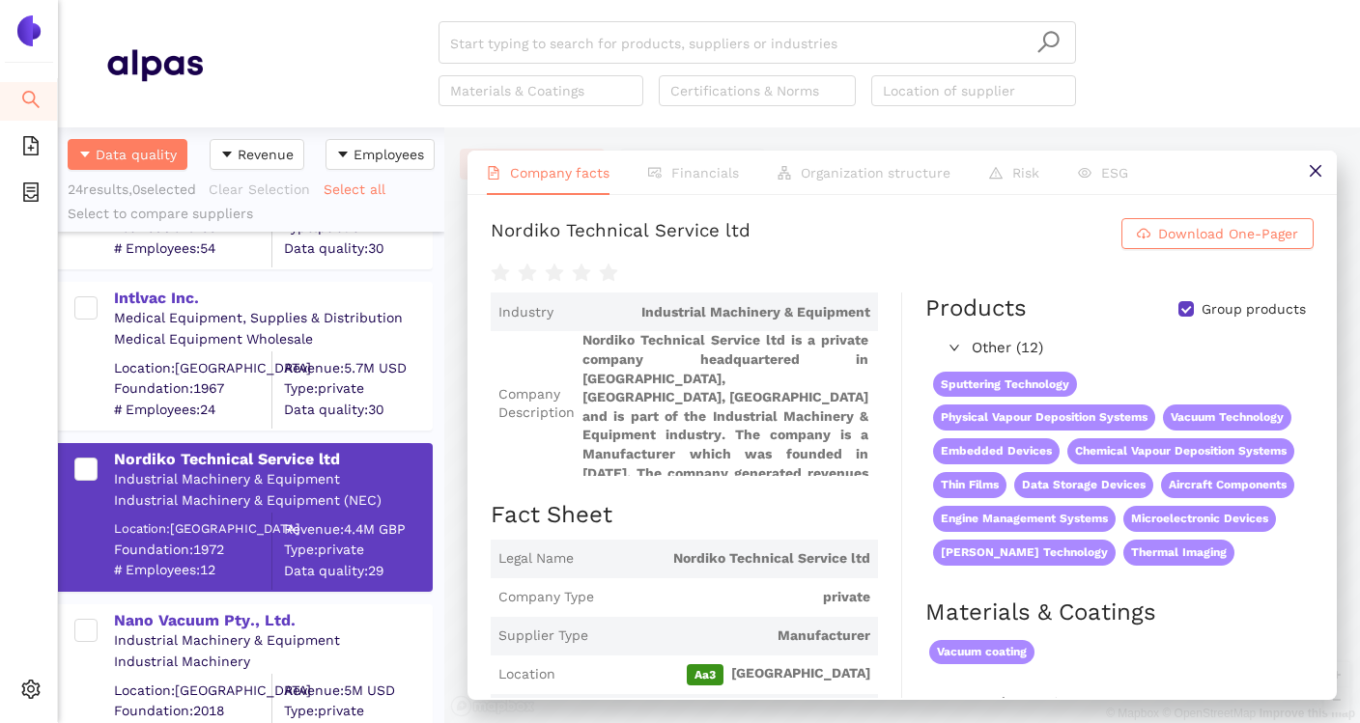
scroll to position [2537, 0]
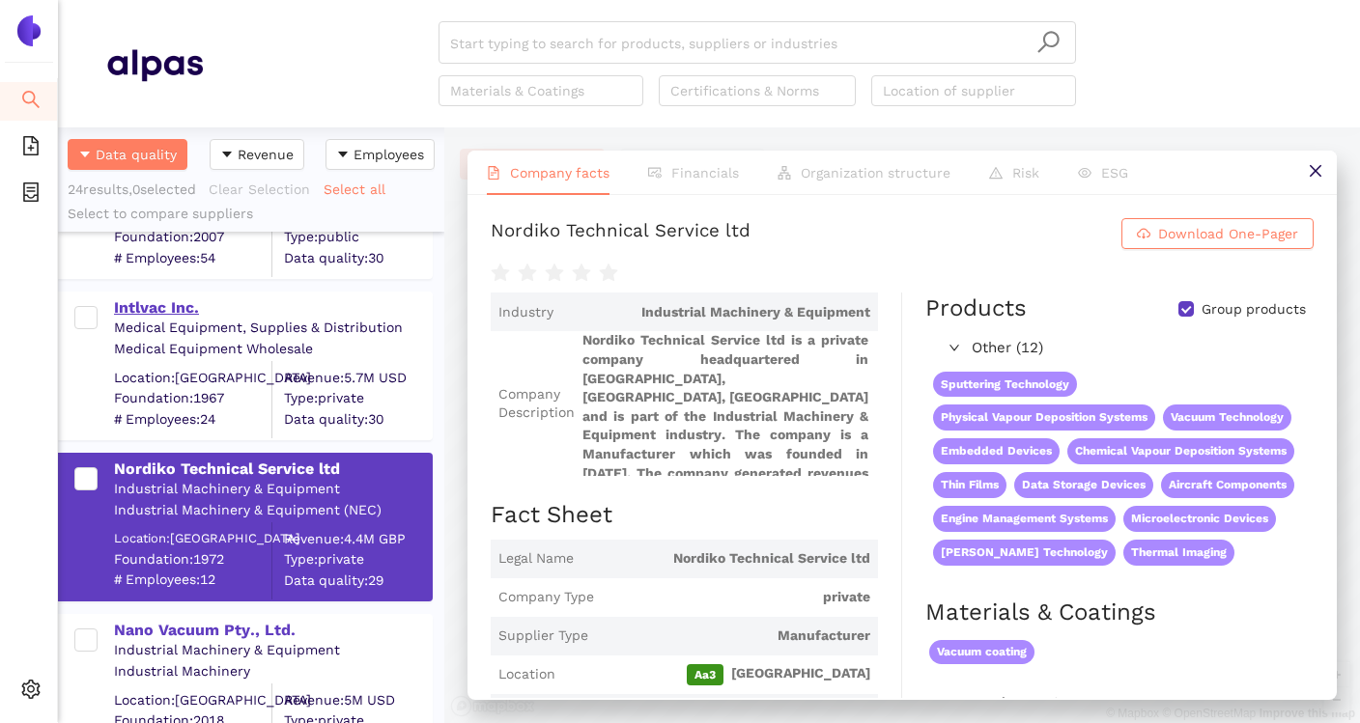
click at [167, 311] on div "Intlvac Inc." at bounding box center [272, 308] width 317 height 21
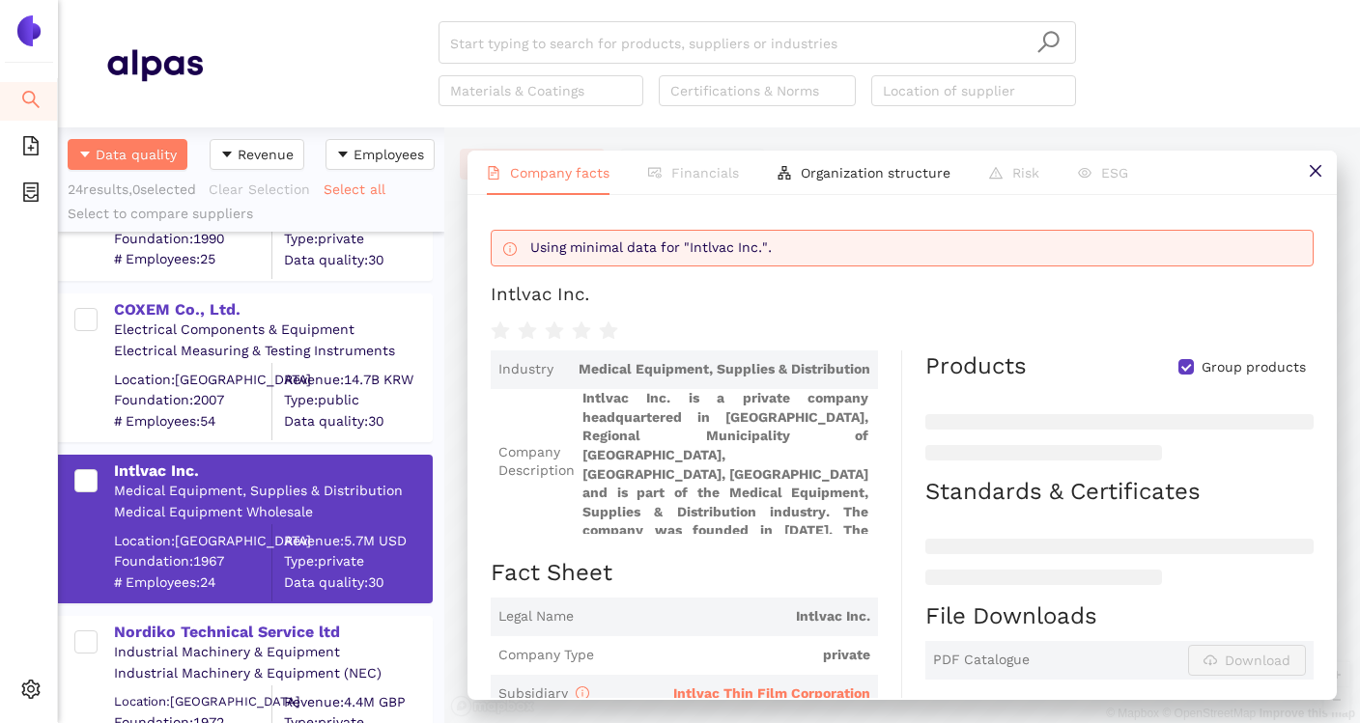
scroll to position [2348, 0]
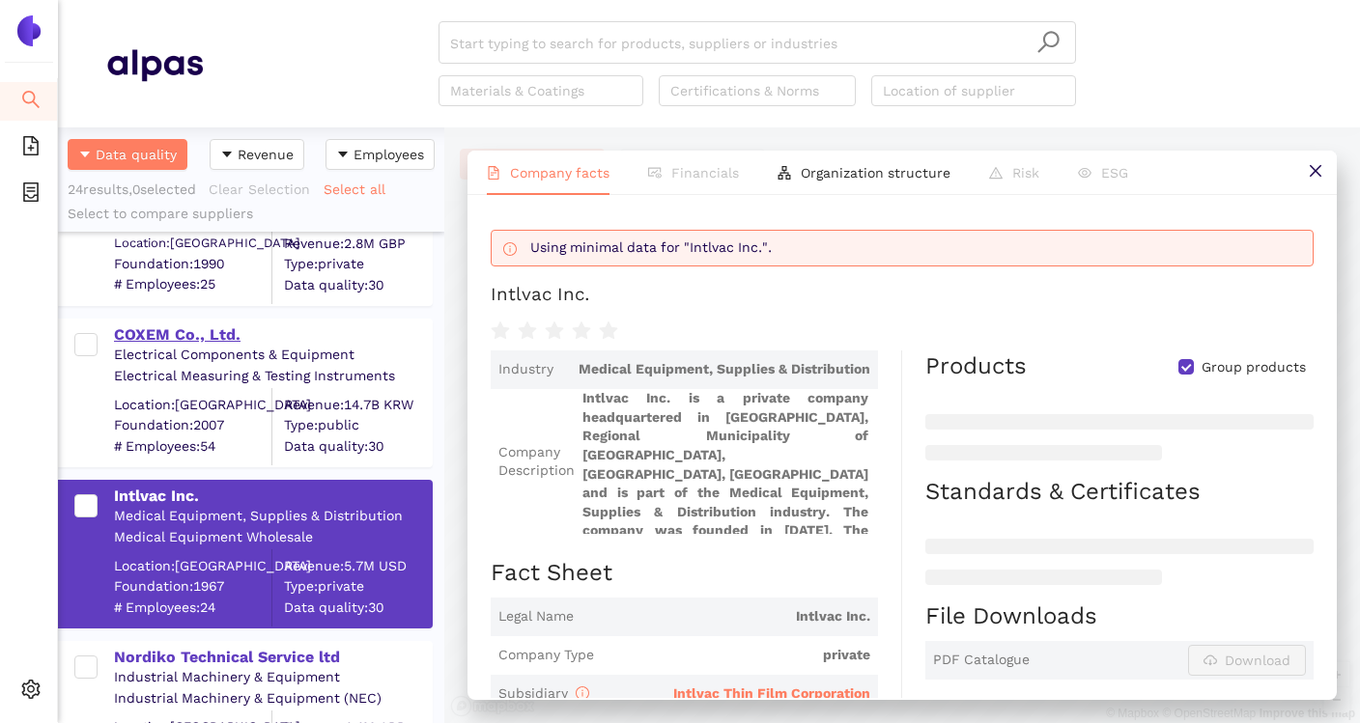
click at [202, 336] on div "COXEM Co., Ltd." at bounding box center [272, 335] width 317 height 21
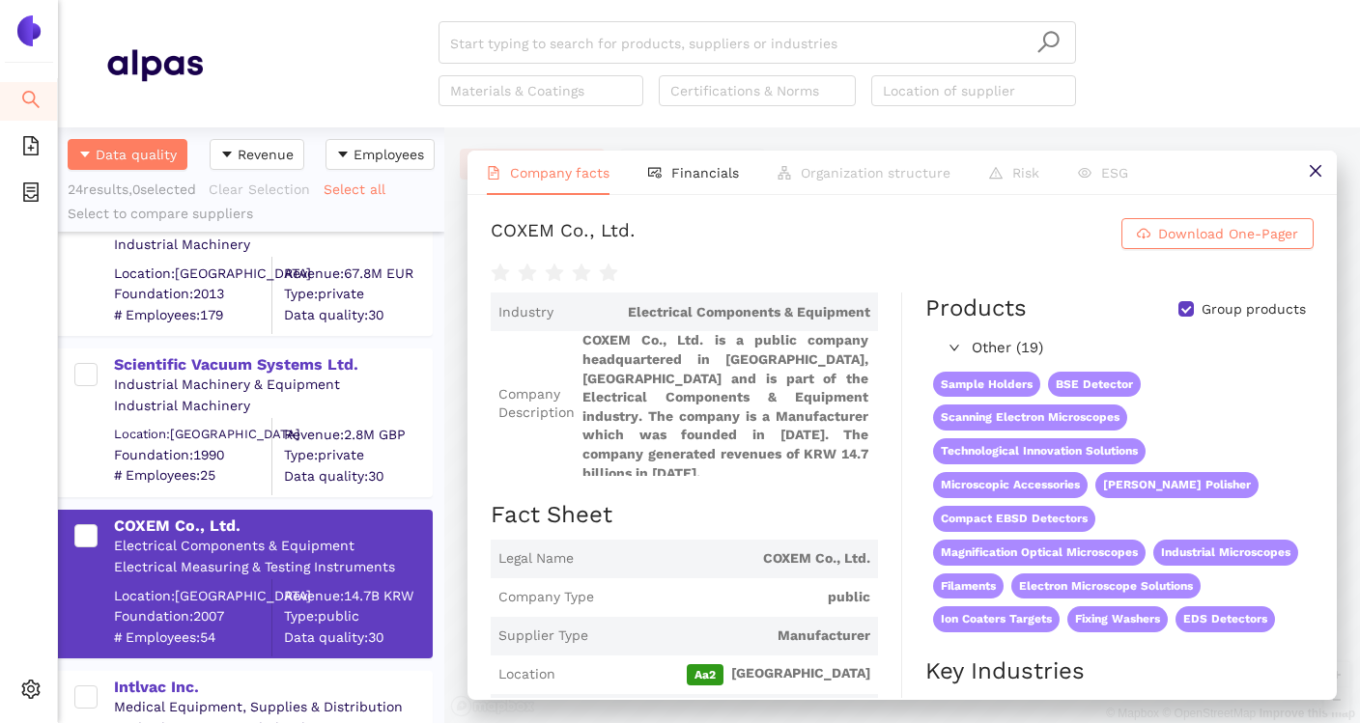
scroll to position [2149, 0]
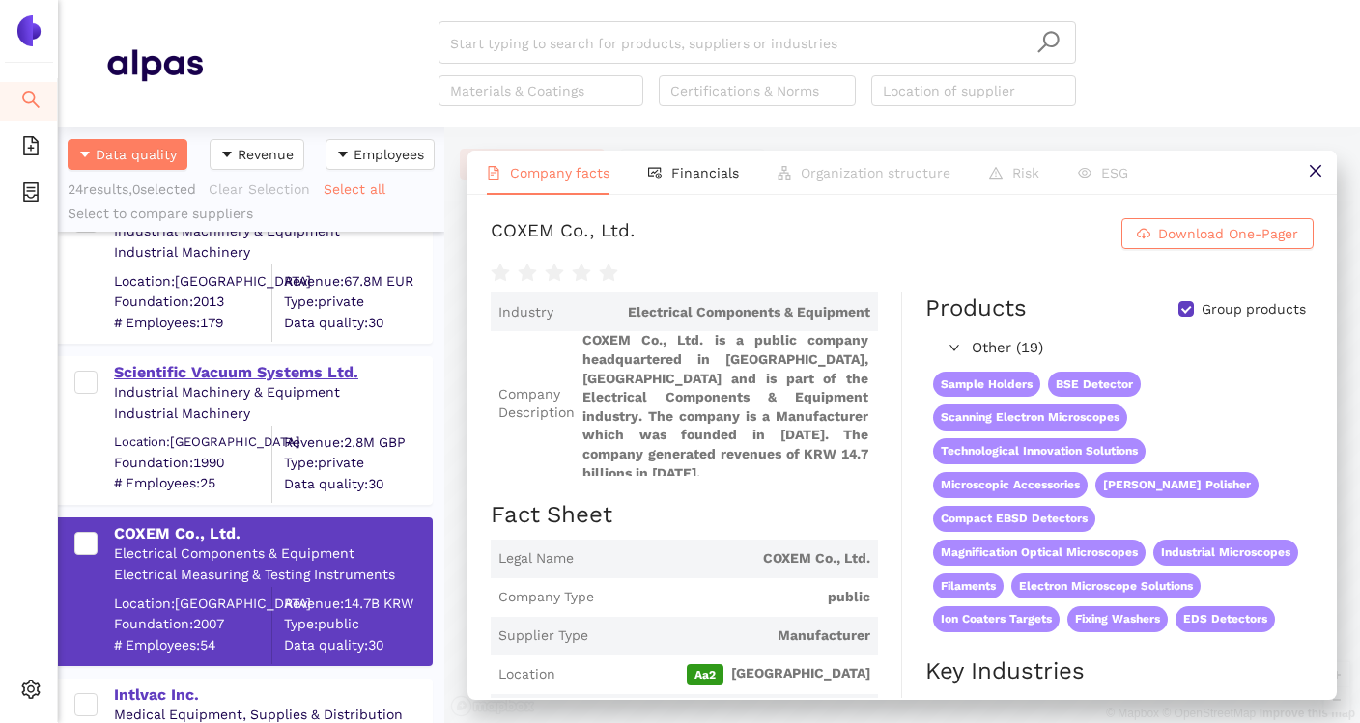
click at [320, 381] on div "Scientific Vacuum Systems Ltd." at bounding box center [272, 372] width 317 height 21
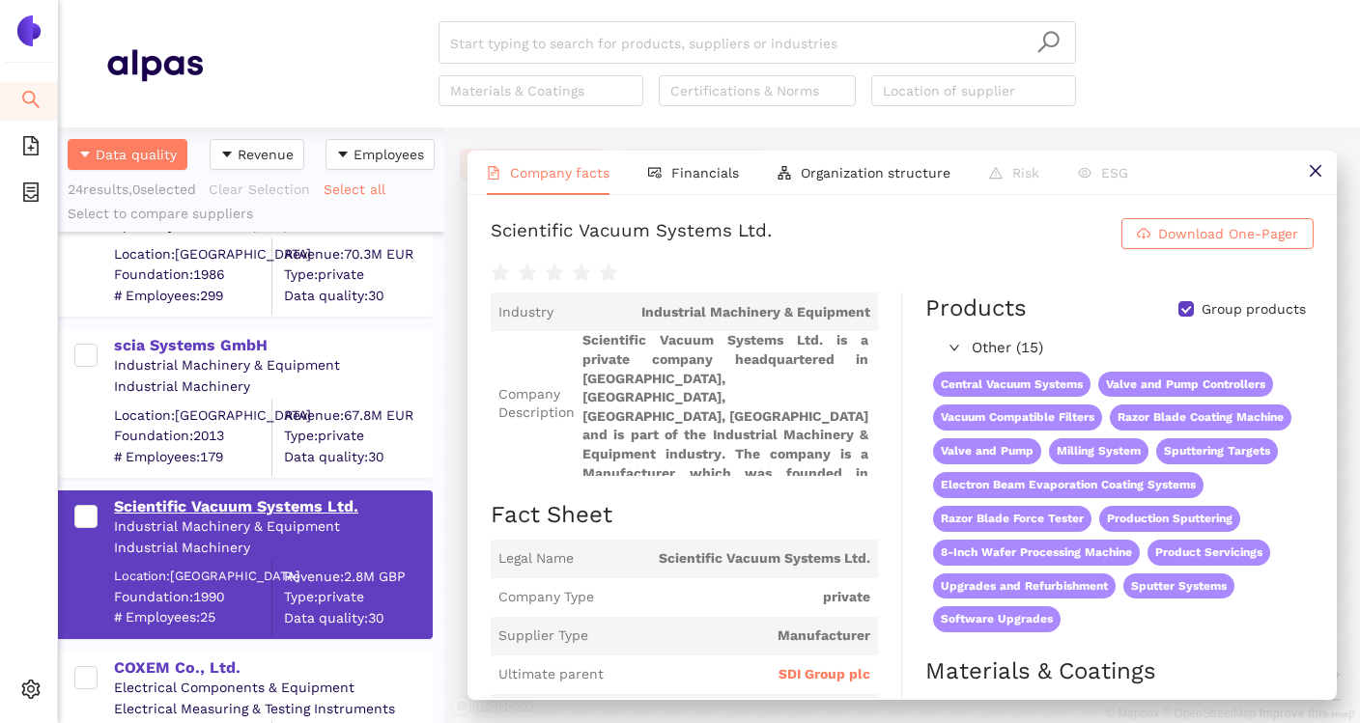
scroll to position [1981, 0]
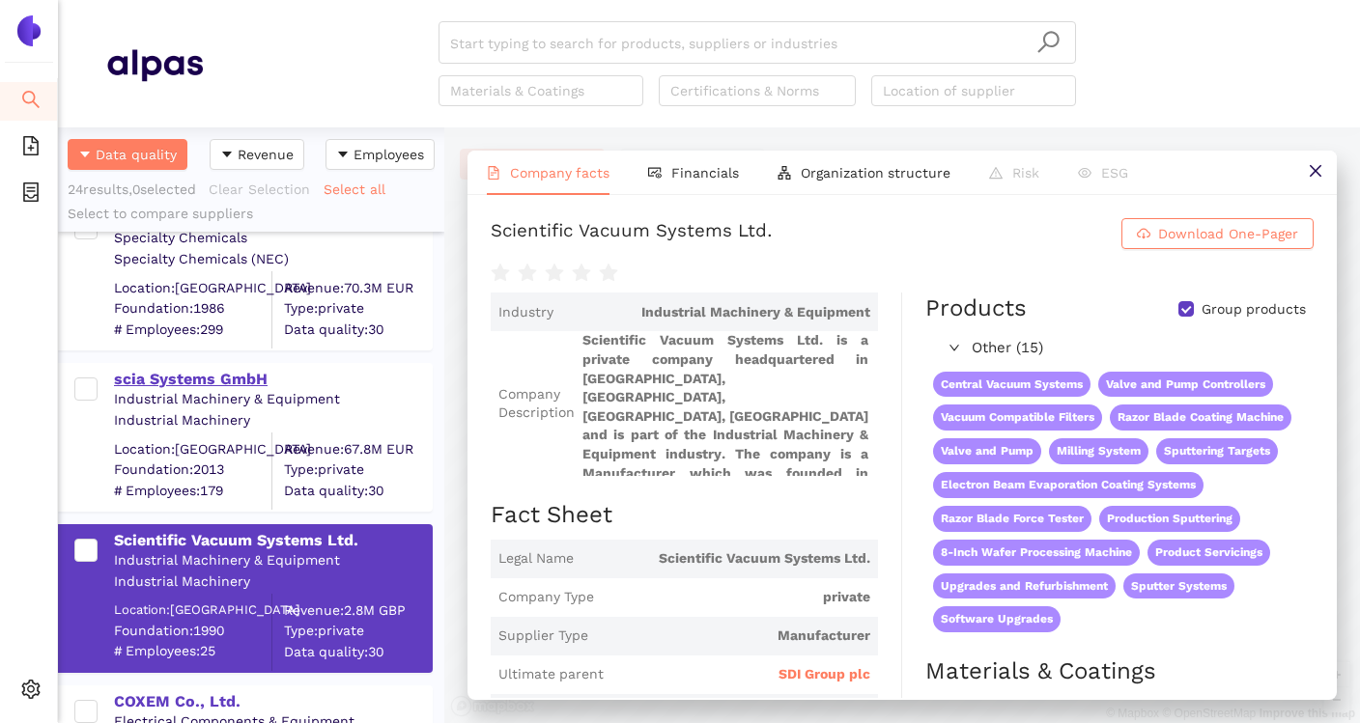
click at [241, 377] on div "scia Systems GmbH" at bounding box center [272, 379] width 317 height 21
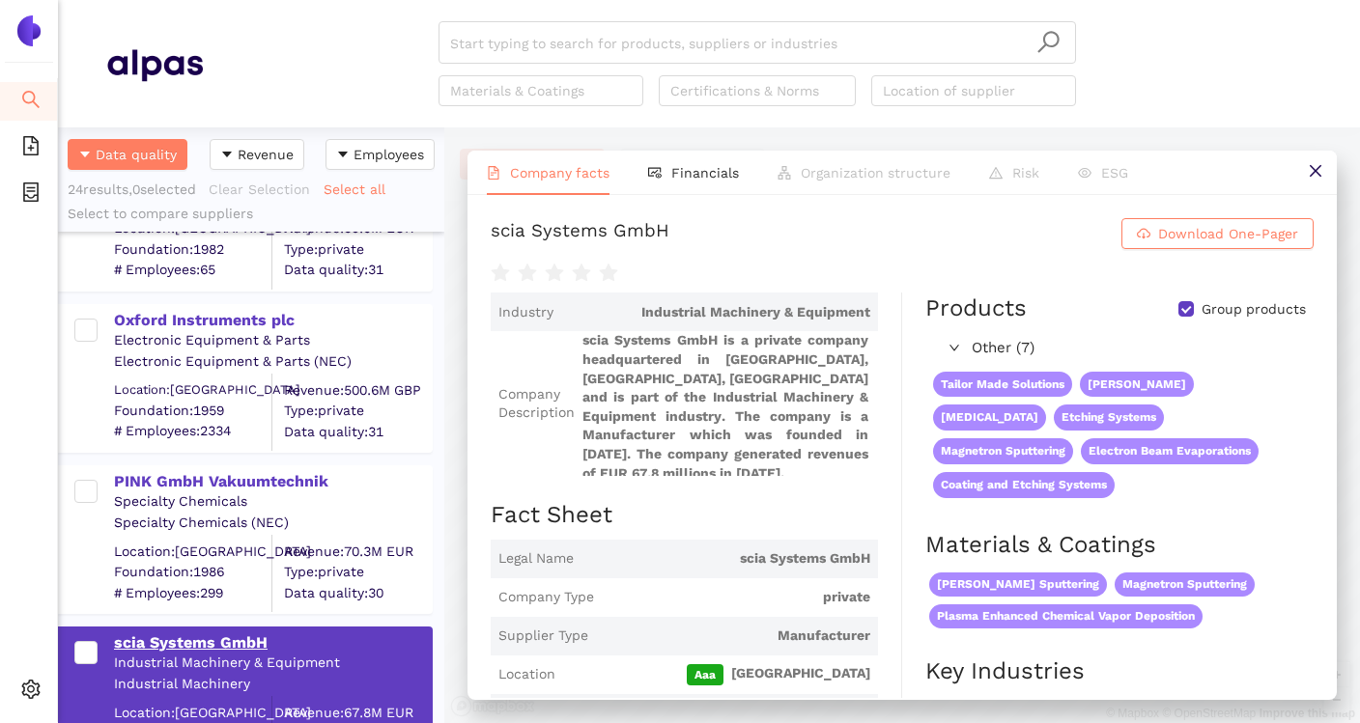
scroll to position [1714, 0]
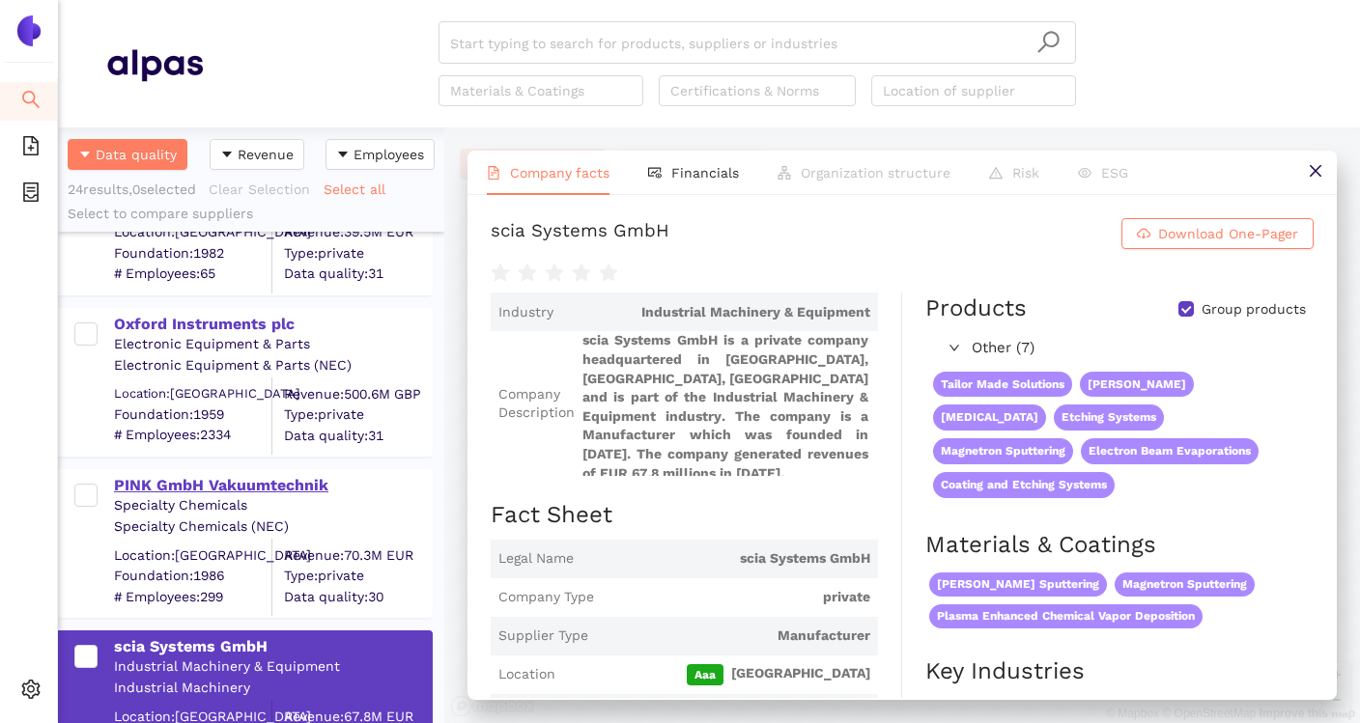
click at [232, 477] on div "PINK GmbH Vakuumtechnik" at bounding box center [272, 485] width 317 height 21
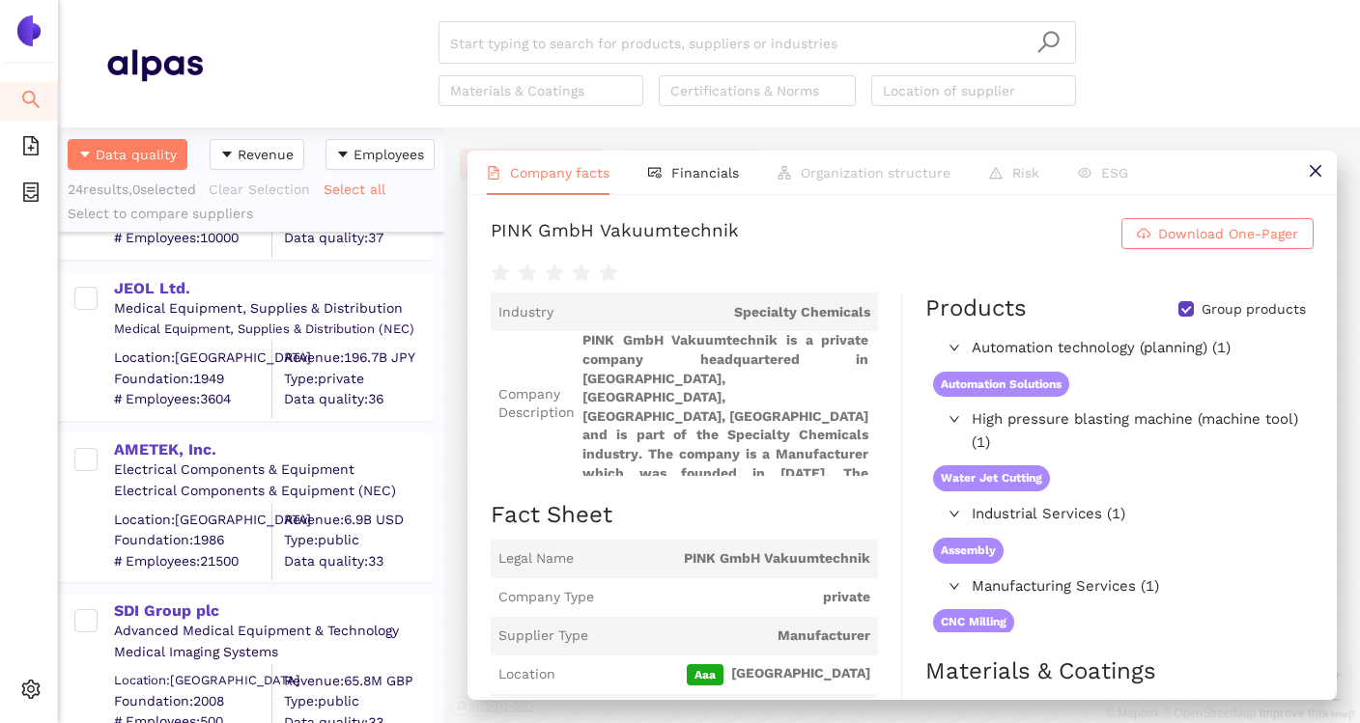
scroll to position [0, 0]
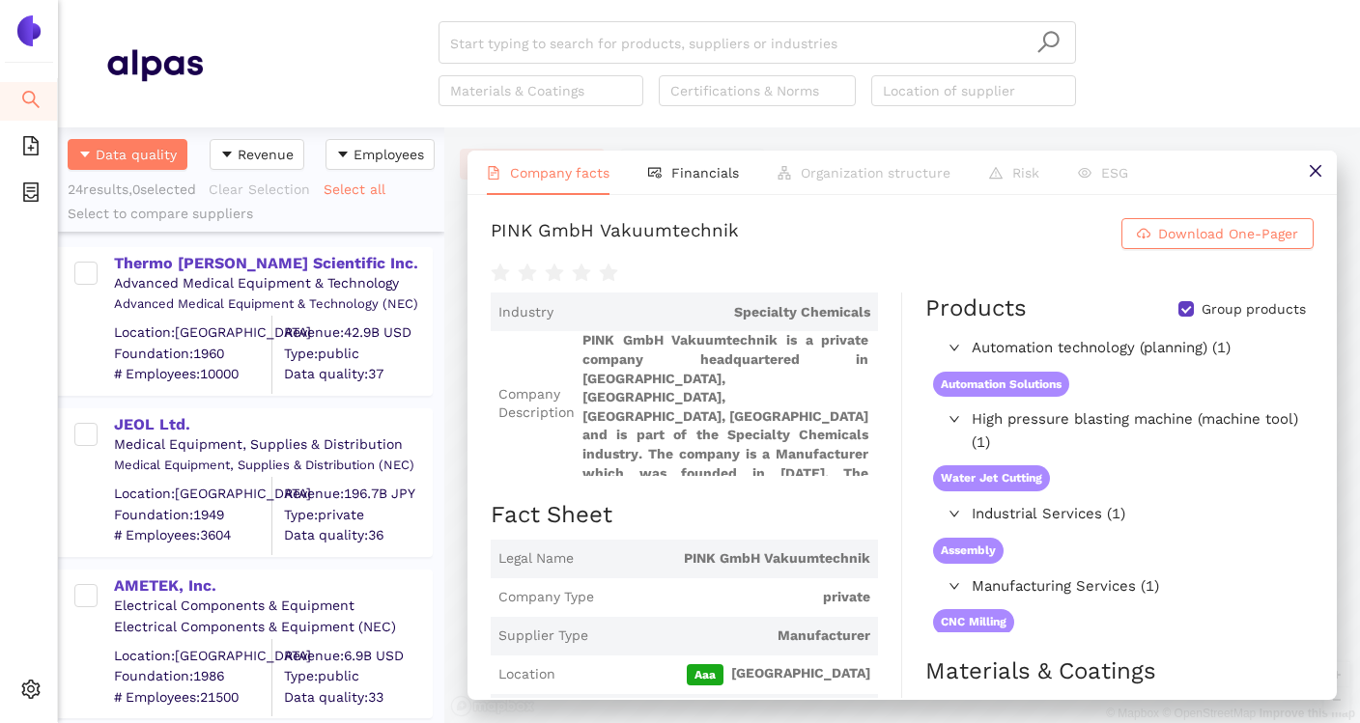
click at [284, 274] on div "Advanced Medical Equipment & Technology" at bounding box center [272, 283] width 317 height 19
click at [289, 264] on div "Thermo [PERSON_NAME] Scientific Inc." at bounding box center [272, 263] width 317 height 21
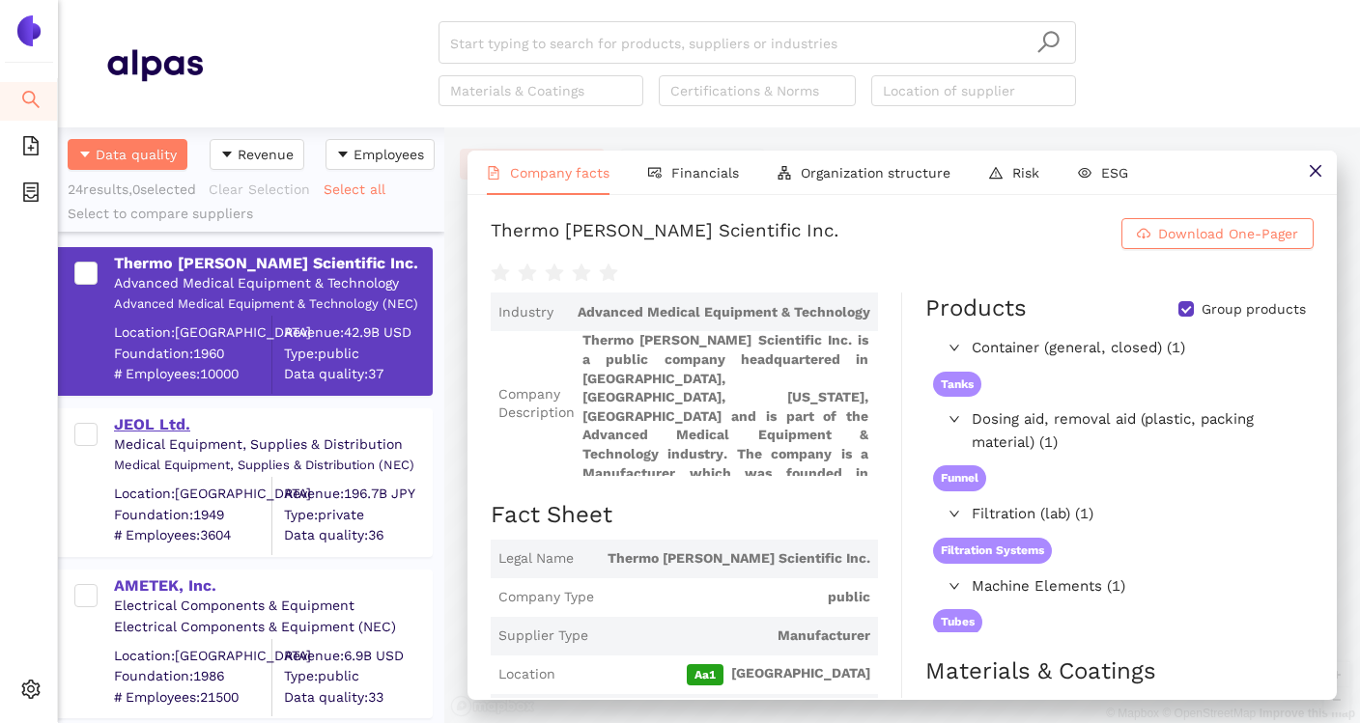
click at [167, 429] on div "JEOL Ltd." at bounding box center [272, 424] width 317 height 21
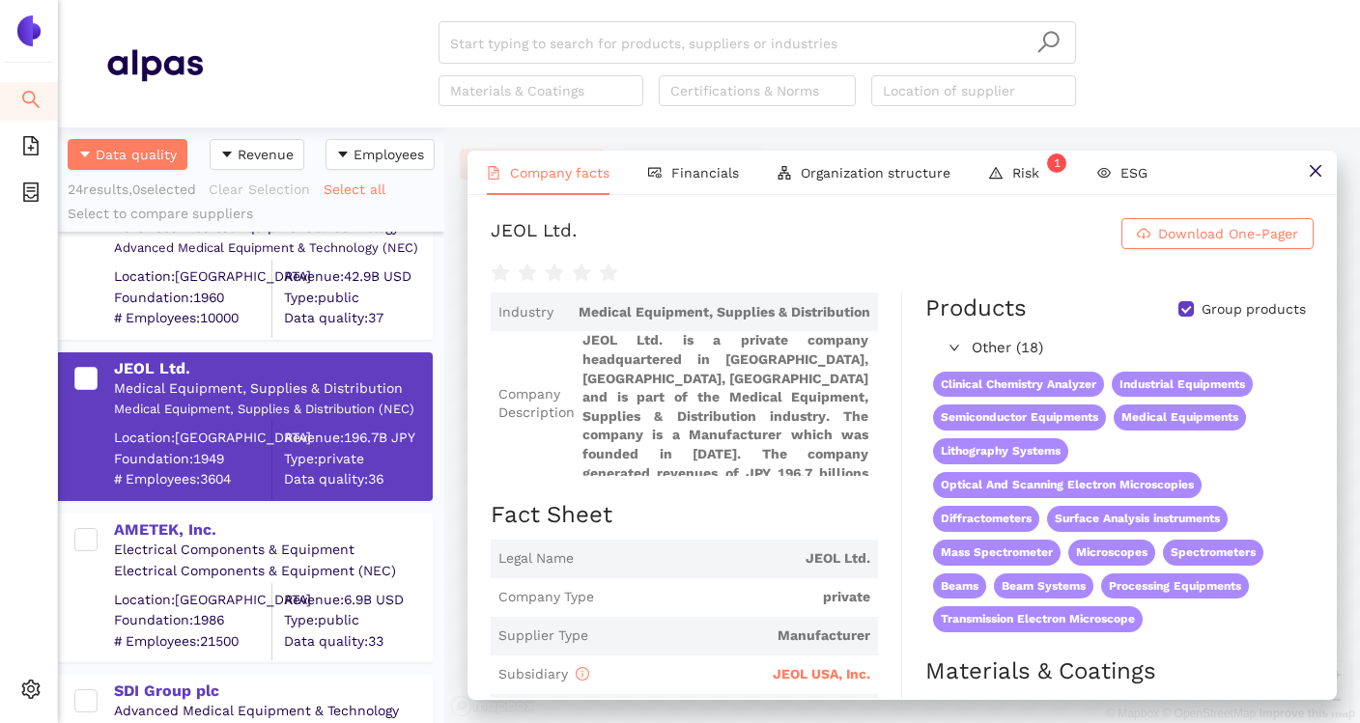
scroll to position [85, 0]
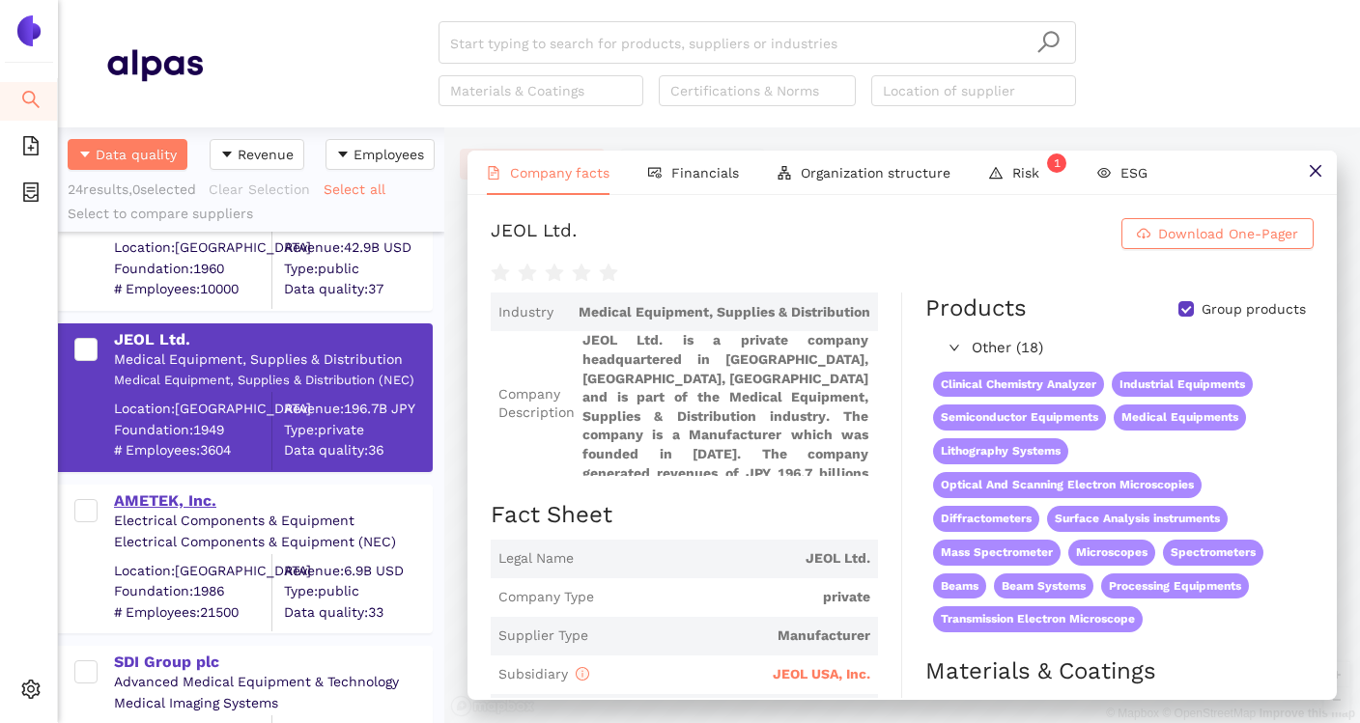
click at [197, 500] on div "AMETEK, Inc." at bounding box center [272, 501] width 317 height 21
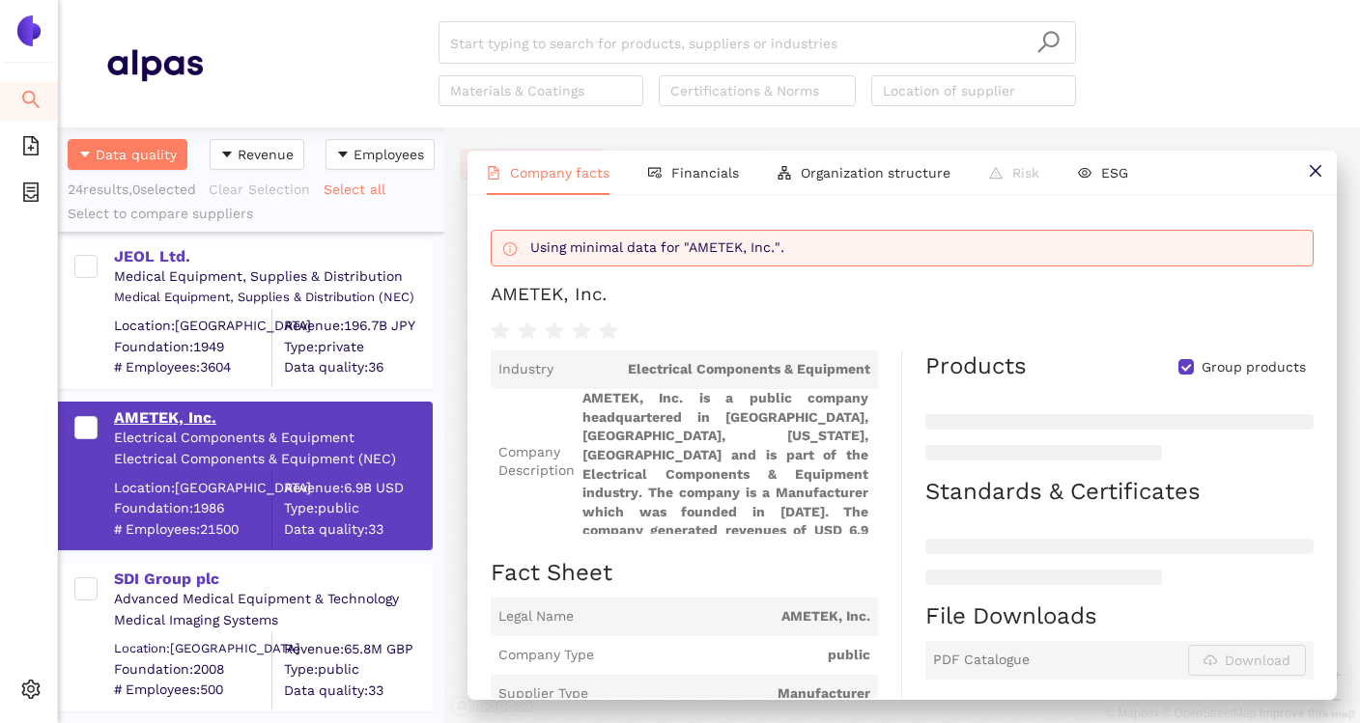
scroll to position [178, 0]
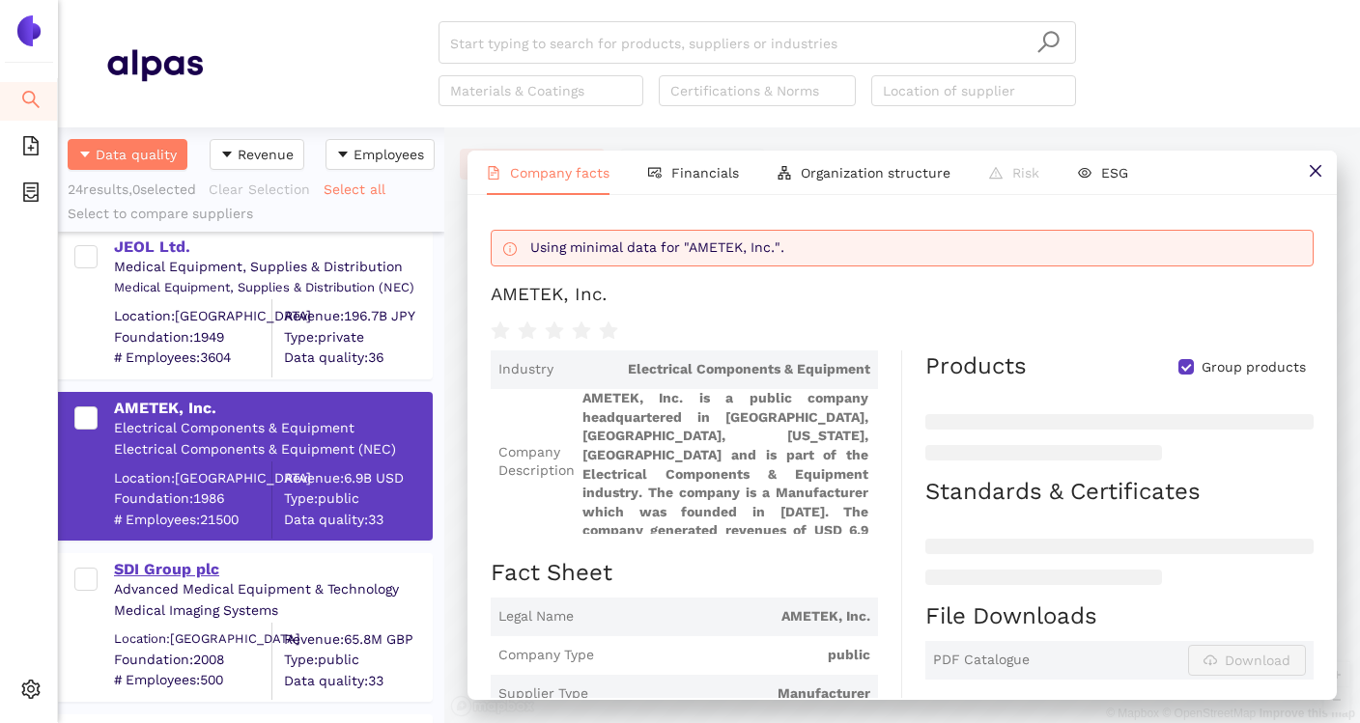
click at [182, 563] on div "SDI Group plc" at bounding box center [272, 569] width 317 height 21
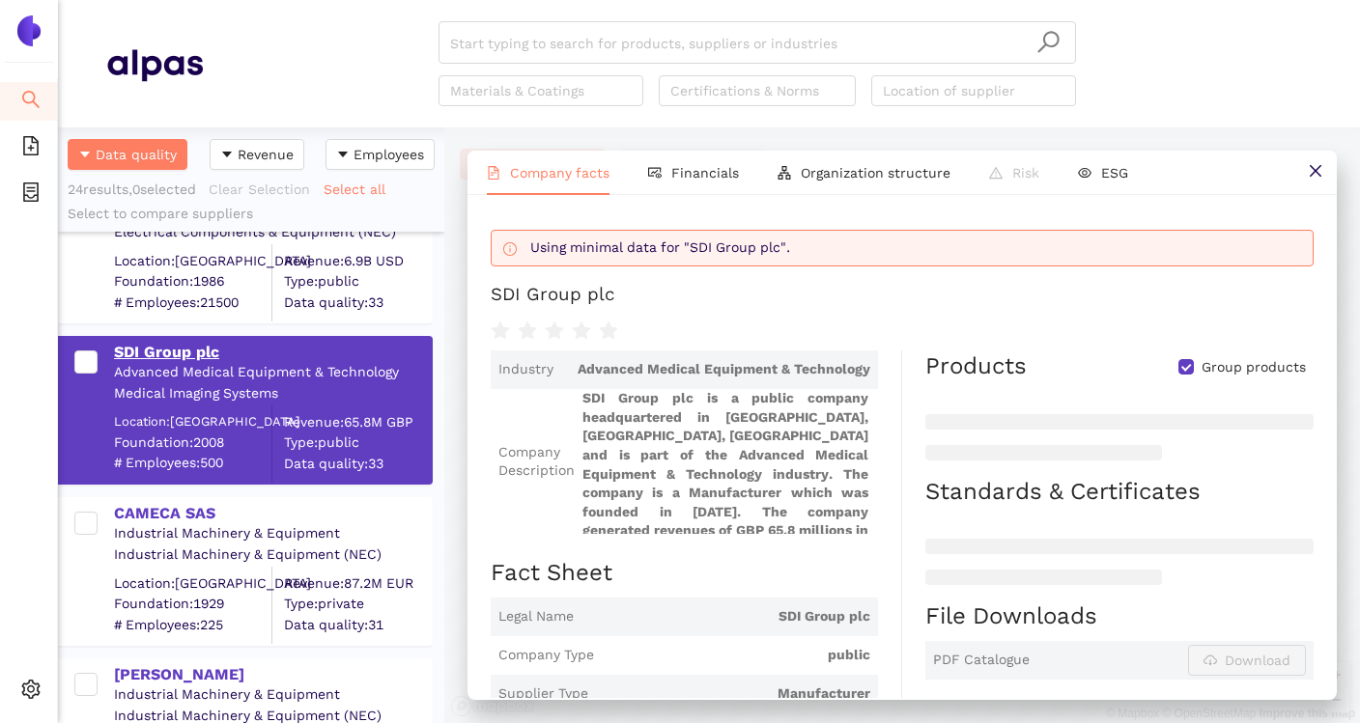
scroll to position [411, 0]
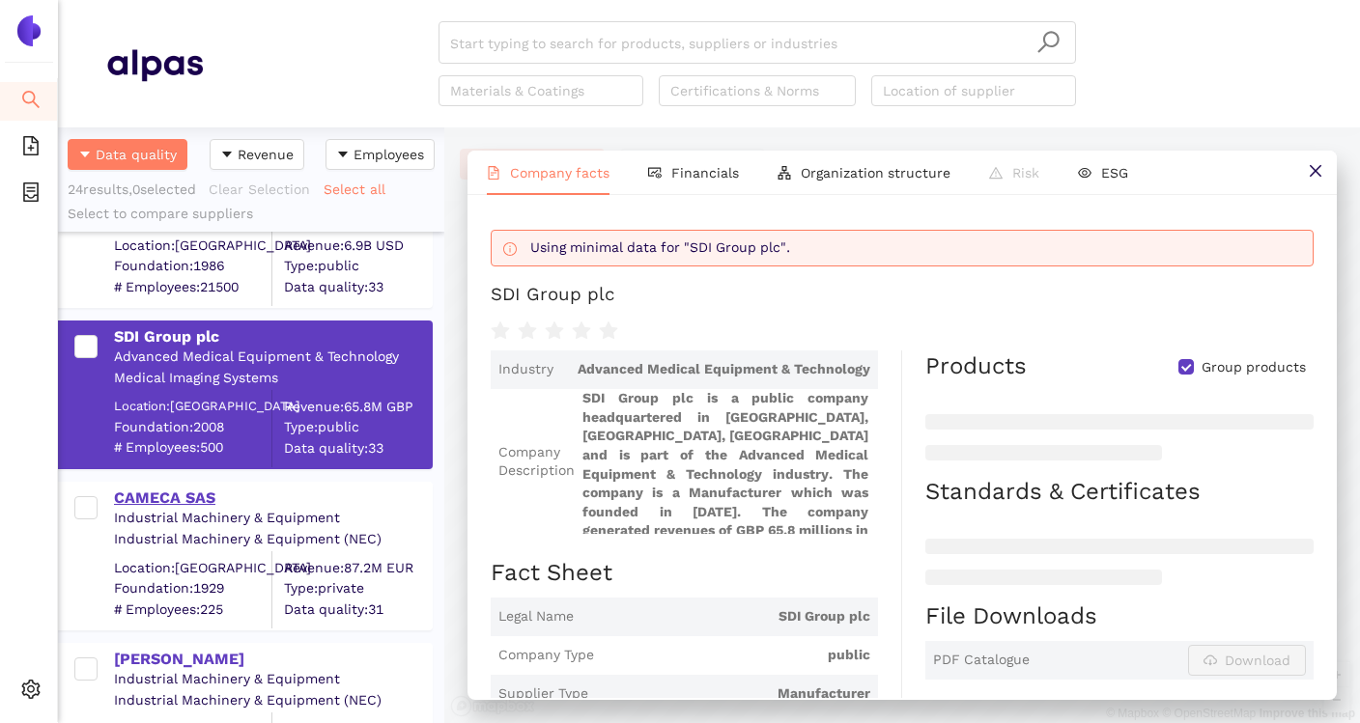
click at [201, 504] on div "CAMECA SAS" at bounding box center [272, 498] width 317 height 21
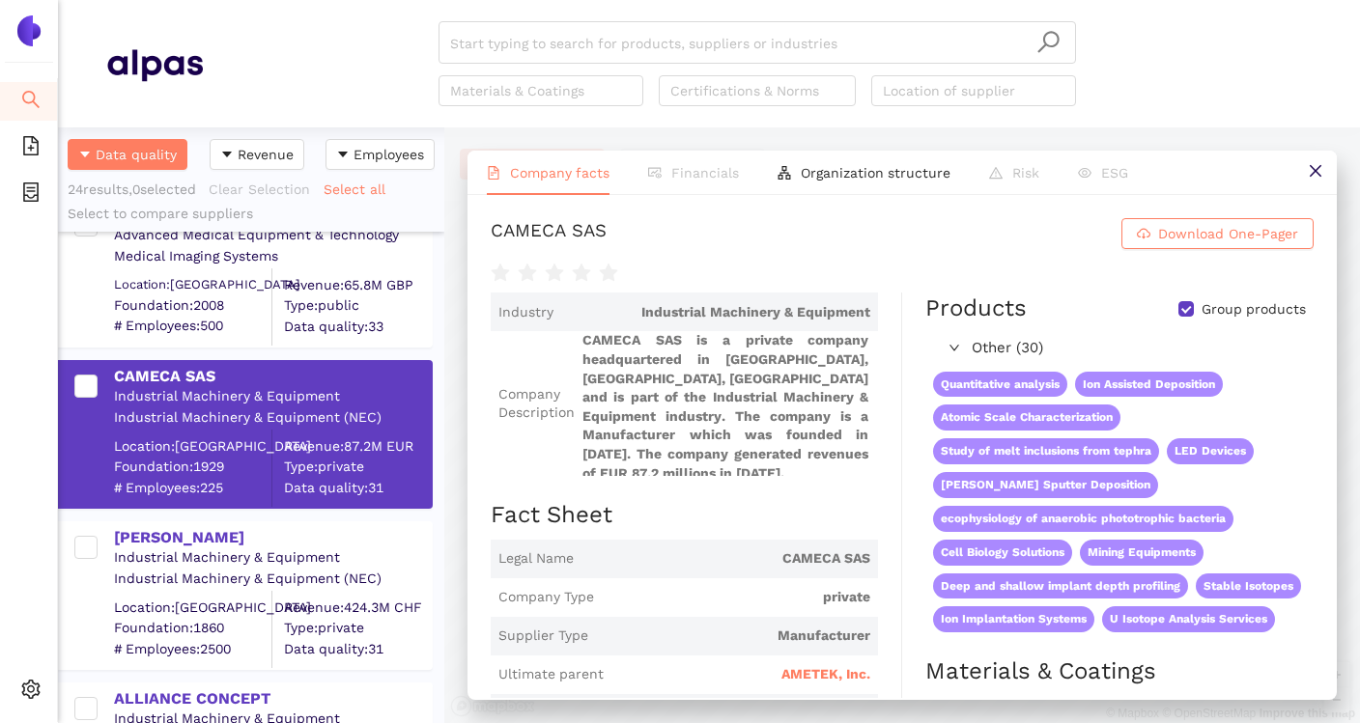
scroll to position [538, 0]
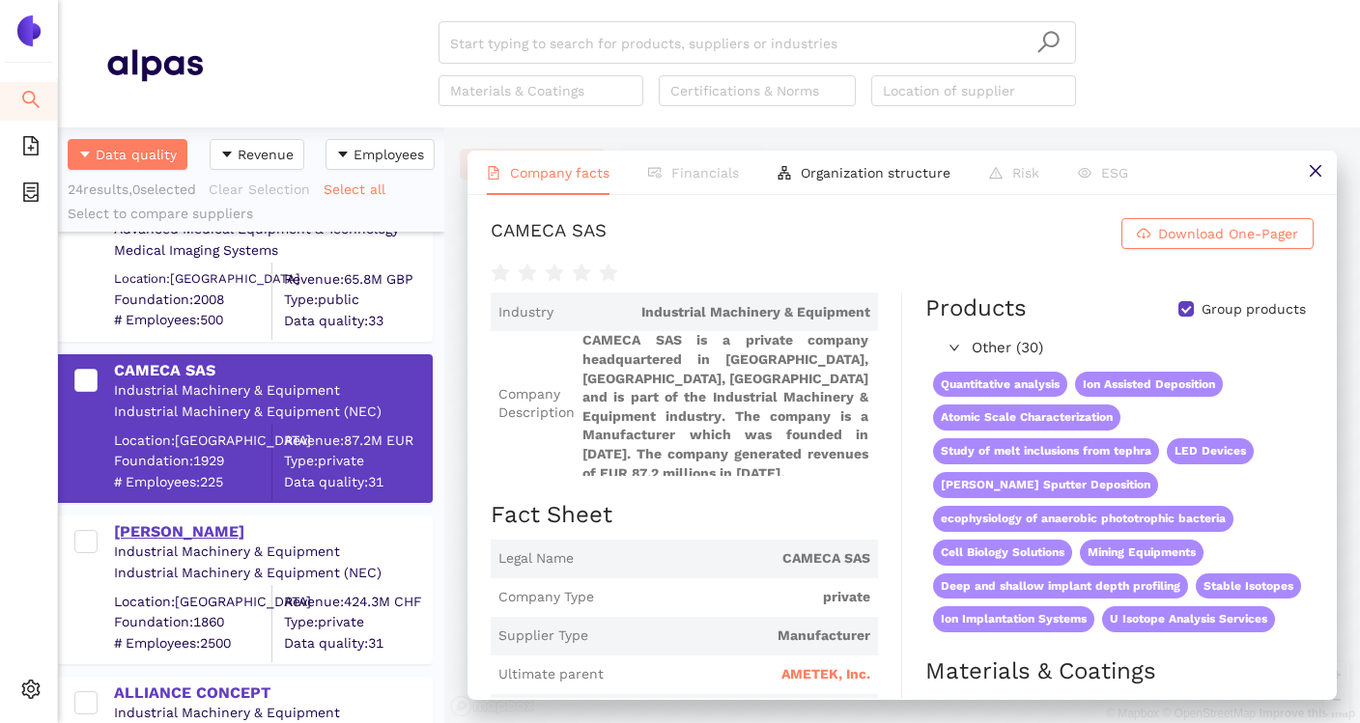
click at [184, 538] on div "[PERSON_NAME]" at bounding box center [272, 532] width 317 height 21
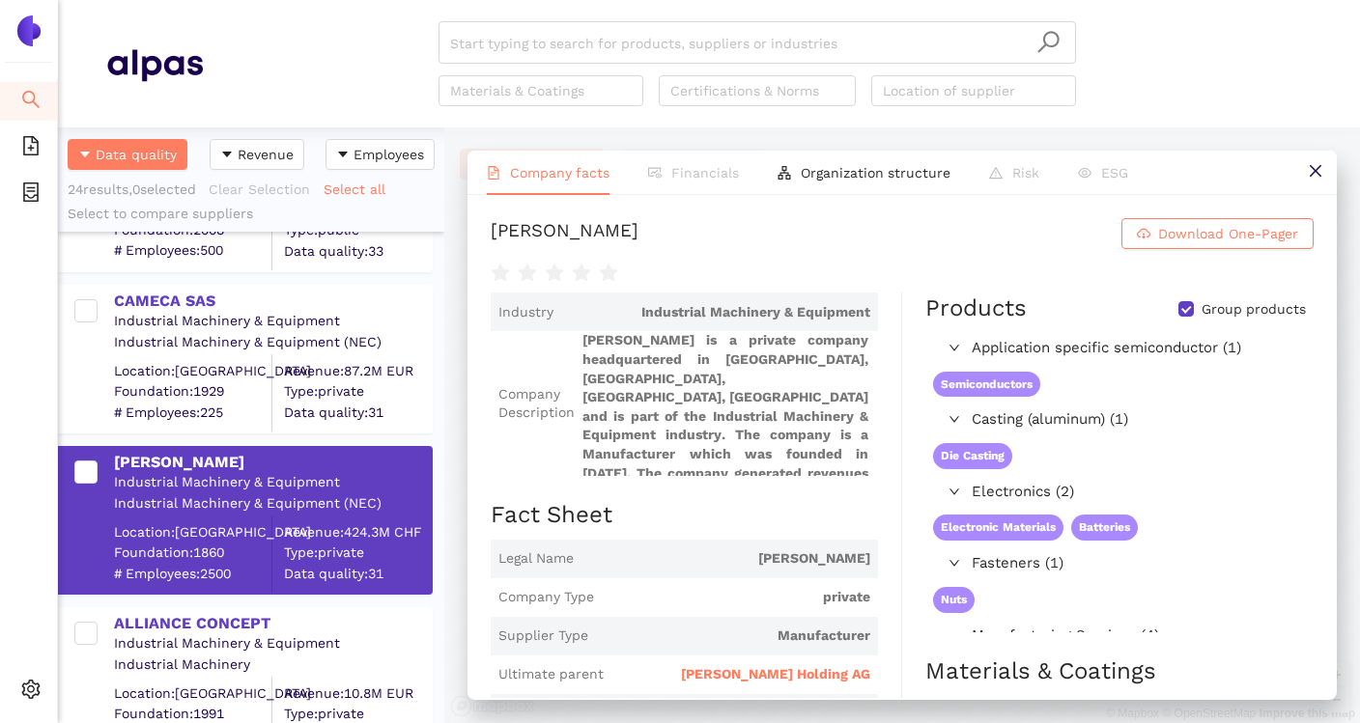
scroll to position [638, 0]
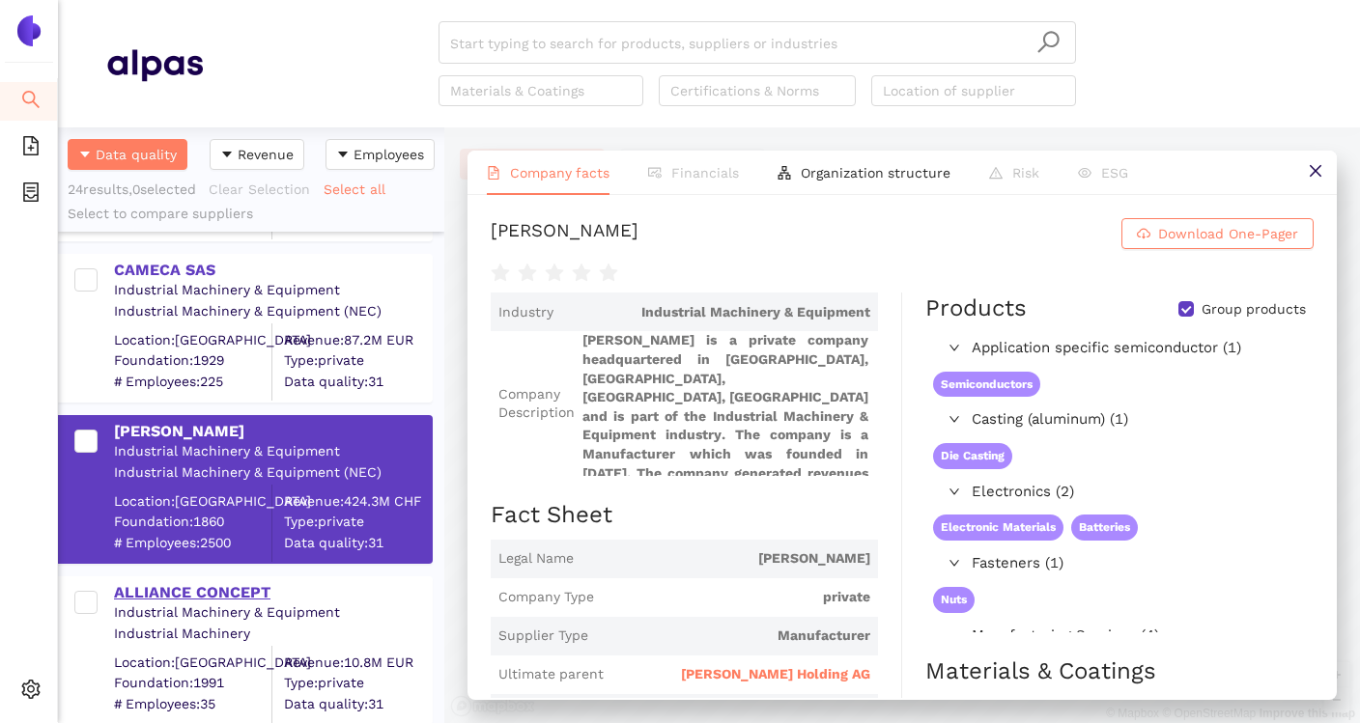
click at [241, 591] on div "ALLIANCE CONCEPT" at bounding box center [272, 592] width 317 height 21
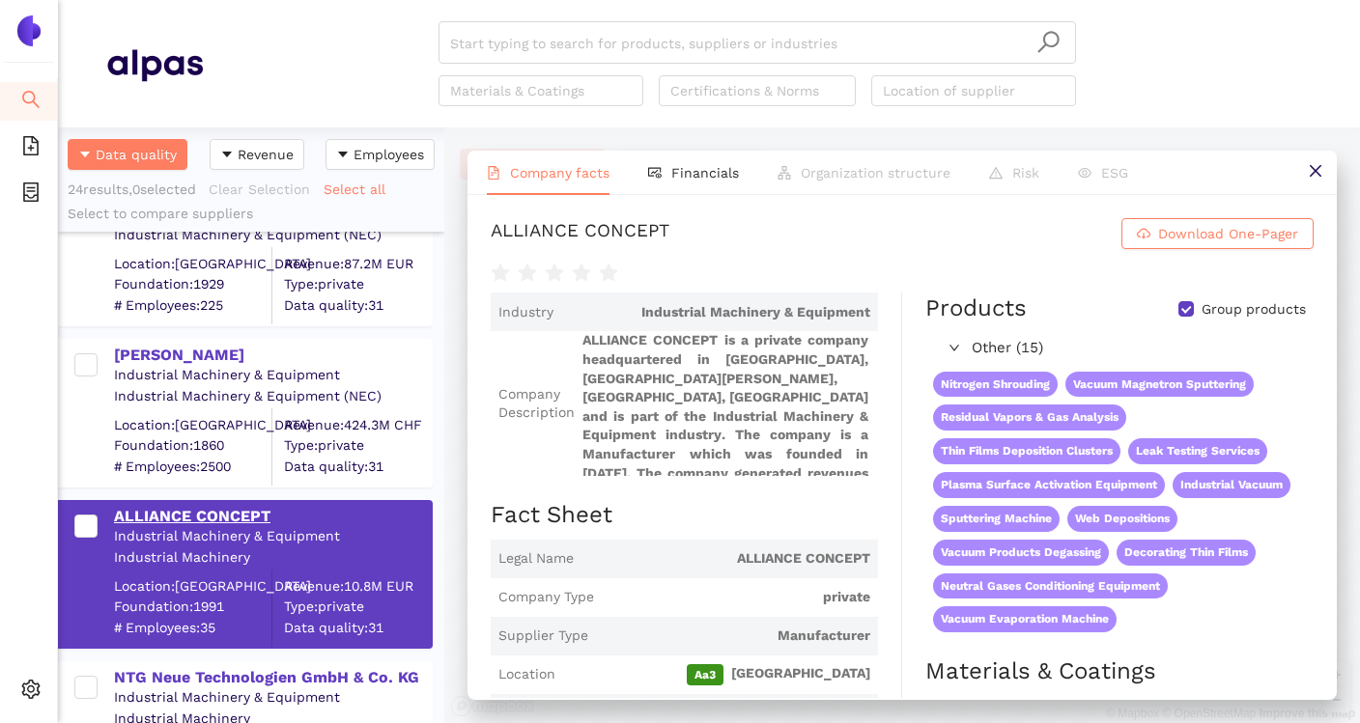
scroll to position [753, 0]
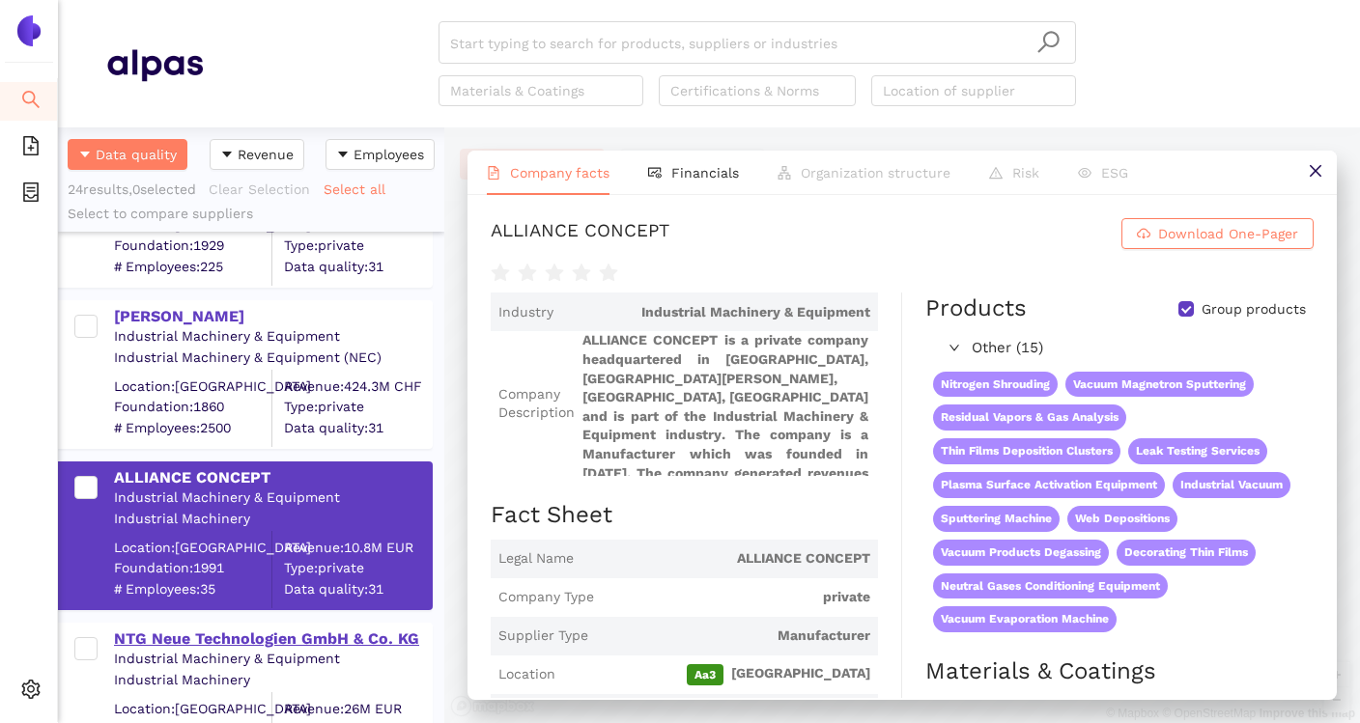
click at [209, 632] on div "NTG Neue Technologien GmbH & Co. KG" at bounding box center [272, 639] width 317 height 21
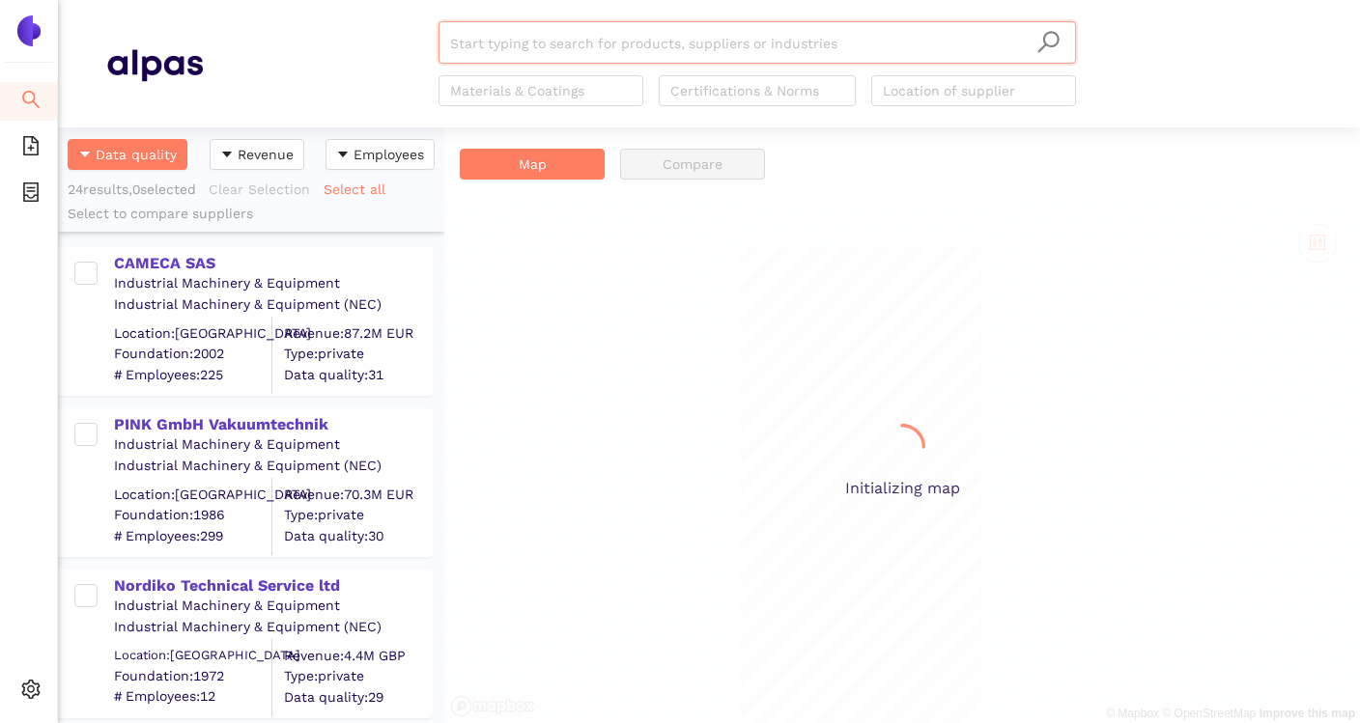
scroll to position [596, 386]
click at [202, 267] on div "CAMECA SAS" at bounding box center [272, 263] width 317 height 21
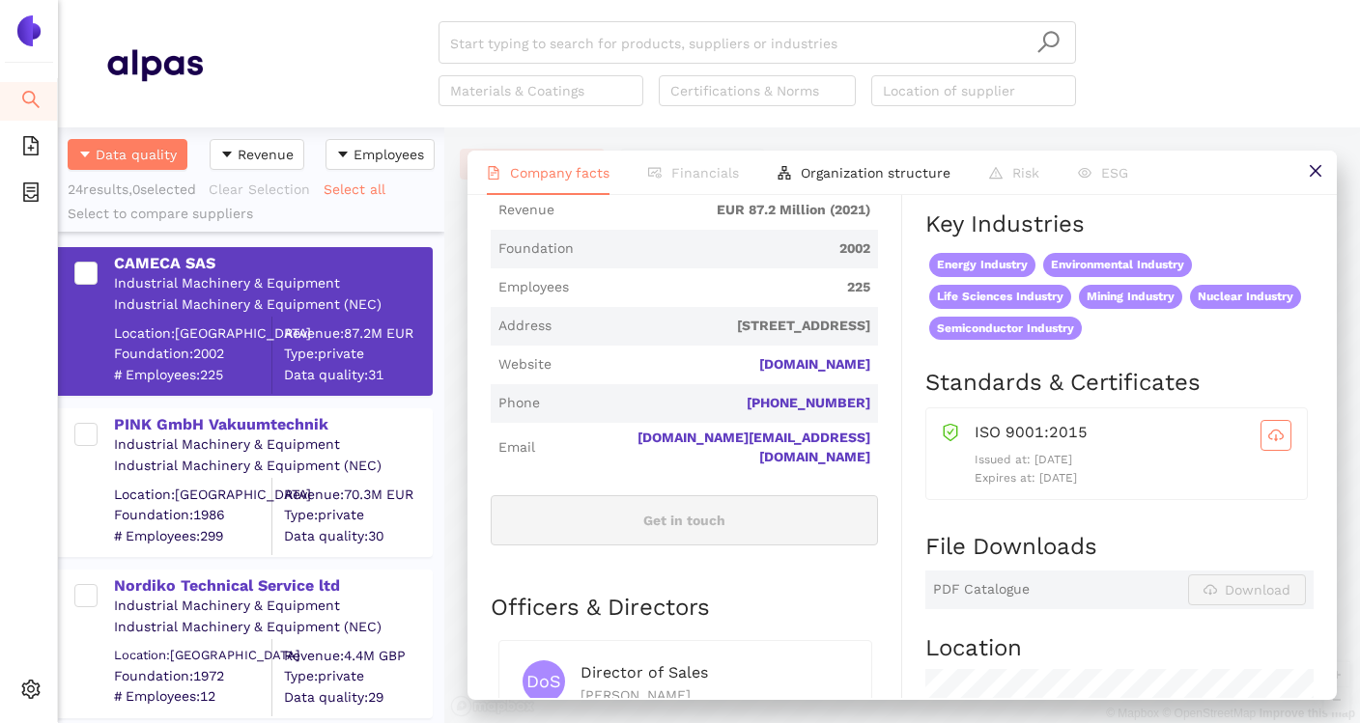
scroll to position [524, 0]
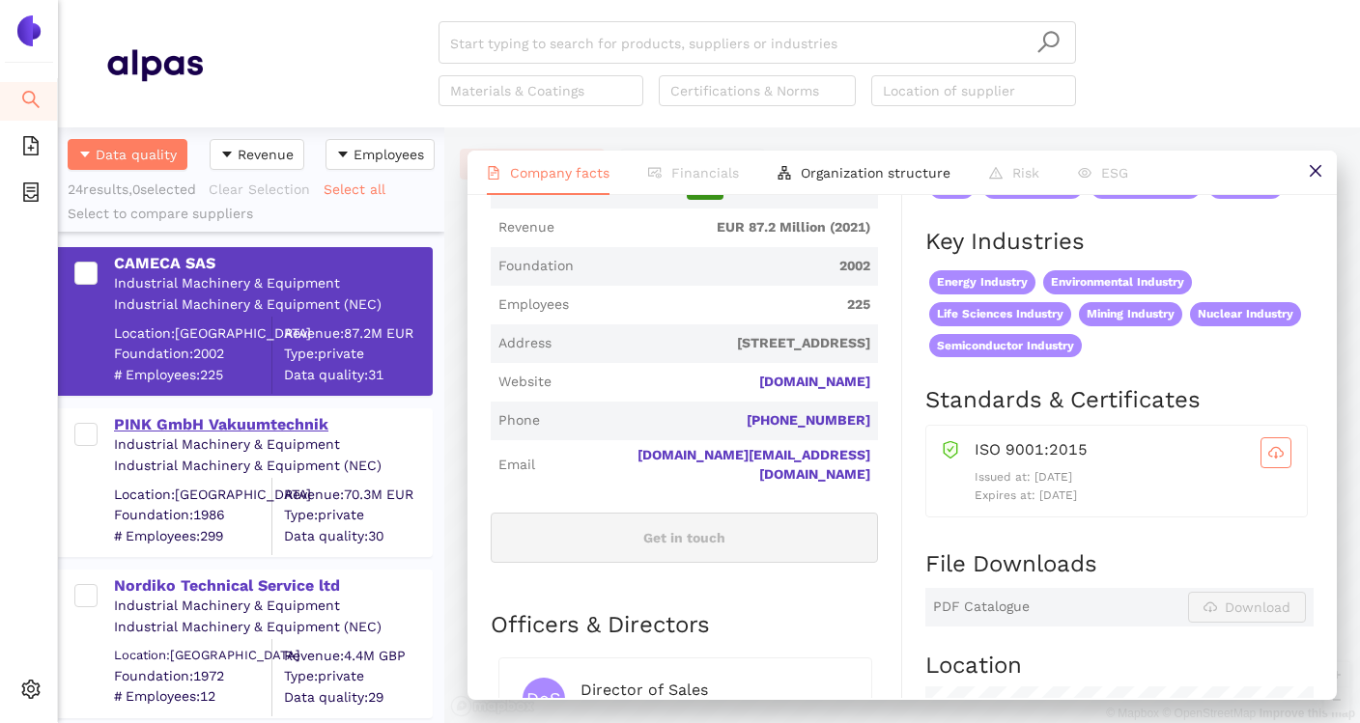
click at [301, 432] on div "PINK GmbH Vakuumtechnik" at bounding box center [272, 424] width 317 height 21
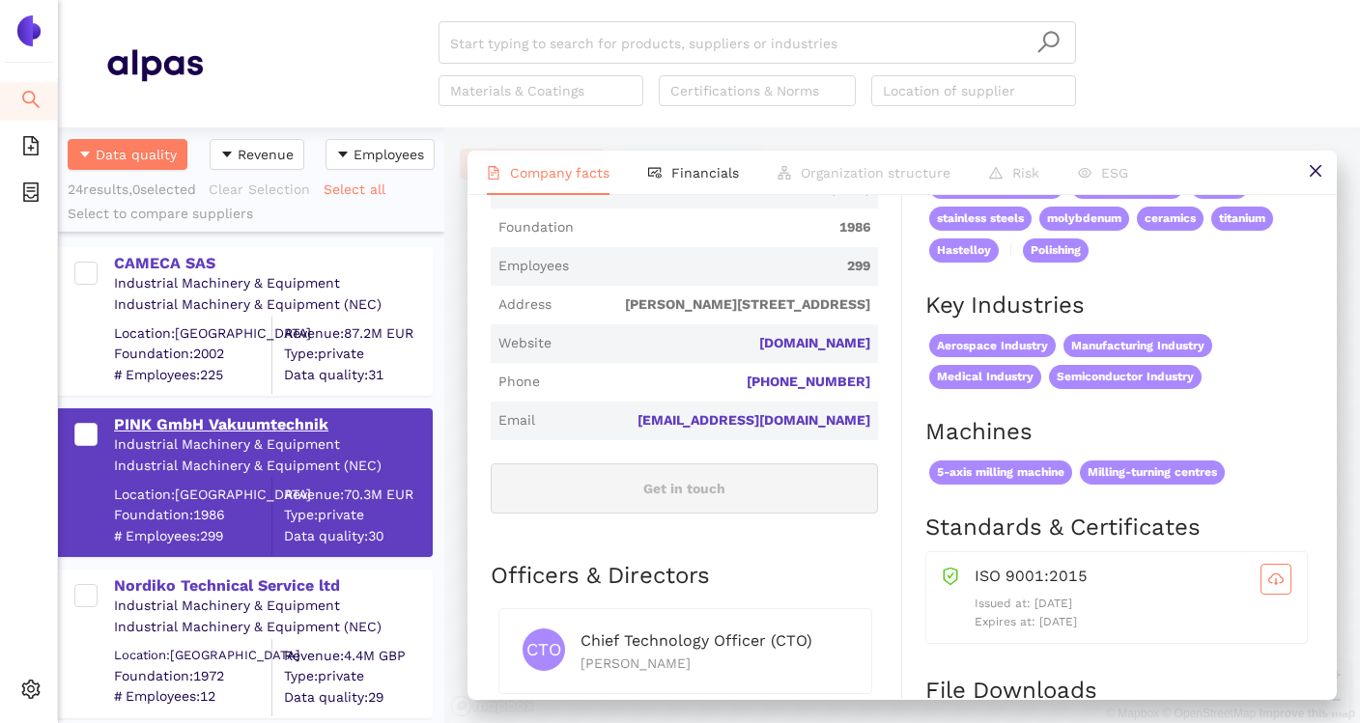
scroll to position [0, 0]
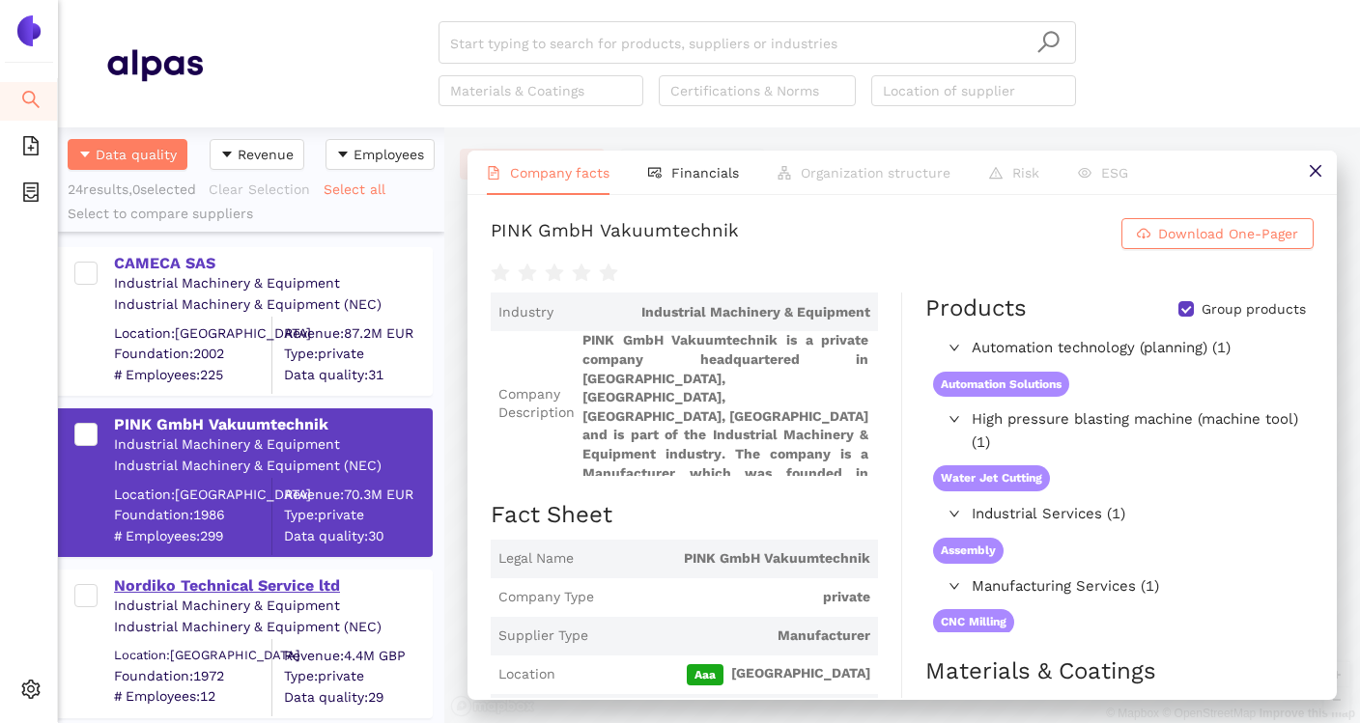
click at [254, 579] on div "Nordiko Technical Service ltd" at bounding box center [272, 586] width 317 height 21
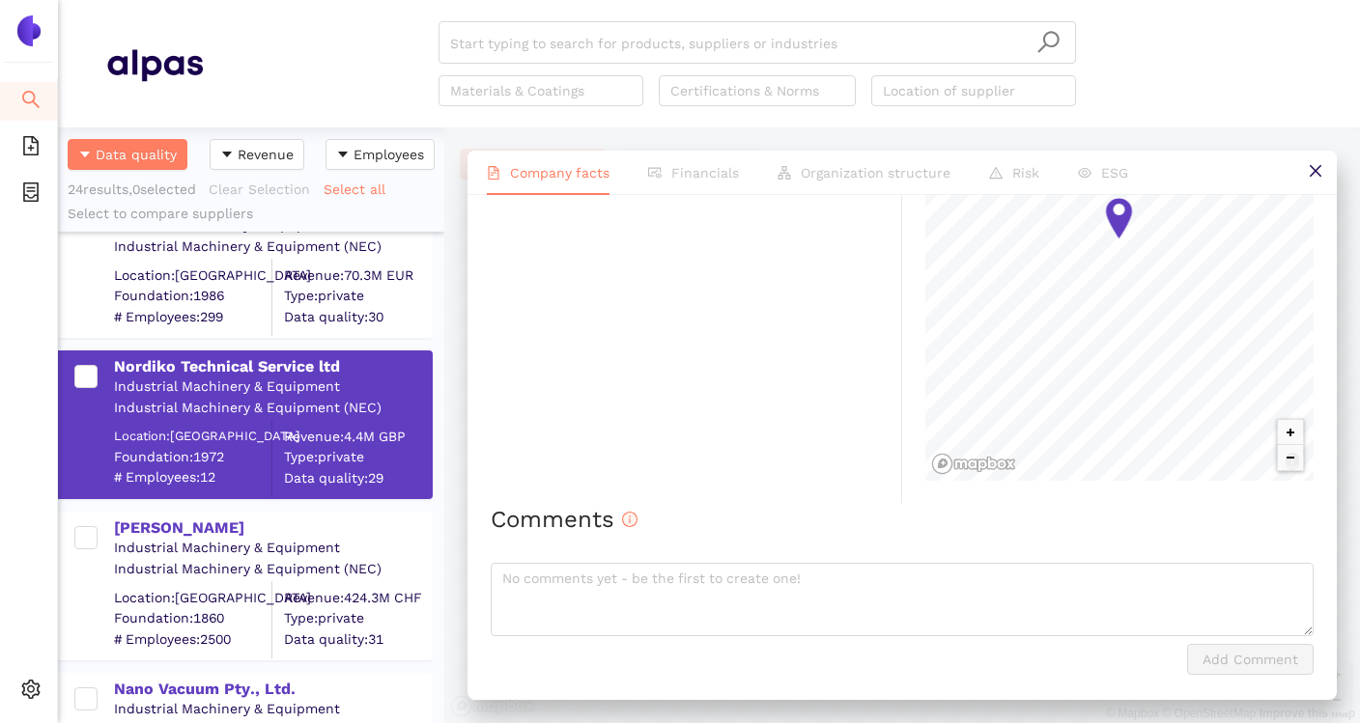
scroll to position [241, 0]
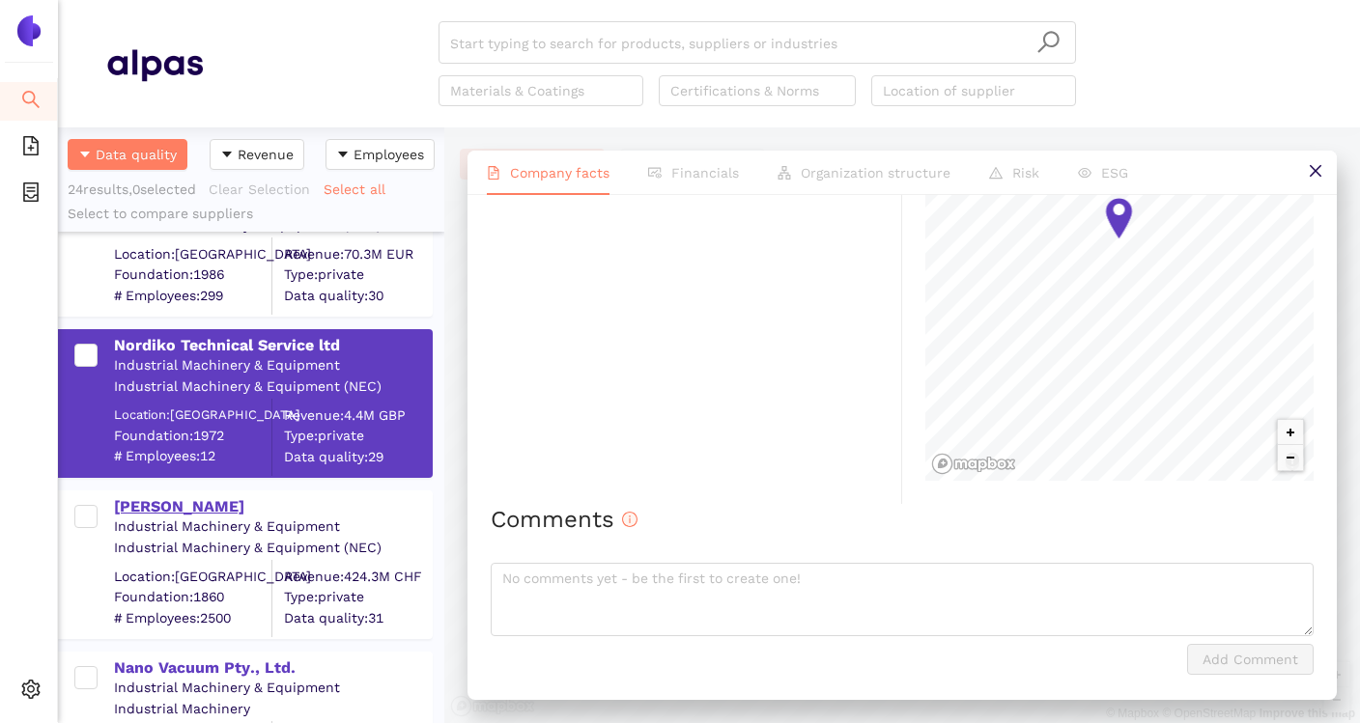
click at [168, 513] on div "[PERSON_NAME]" at bounding box center [272, 506] width 317 height 21
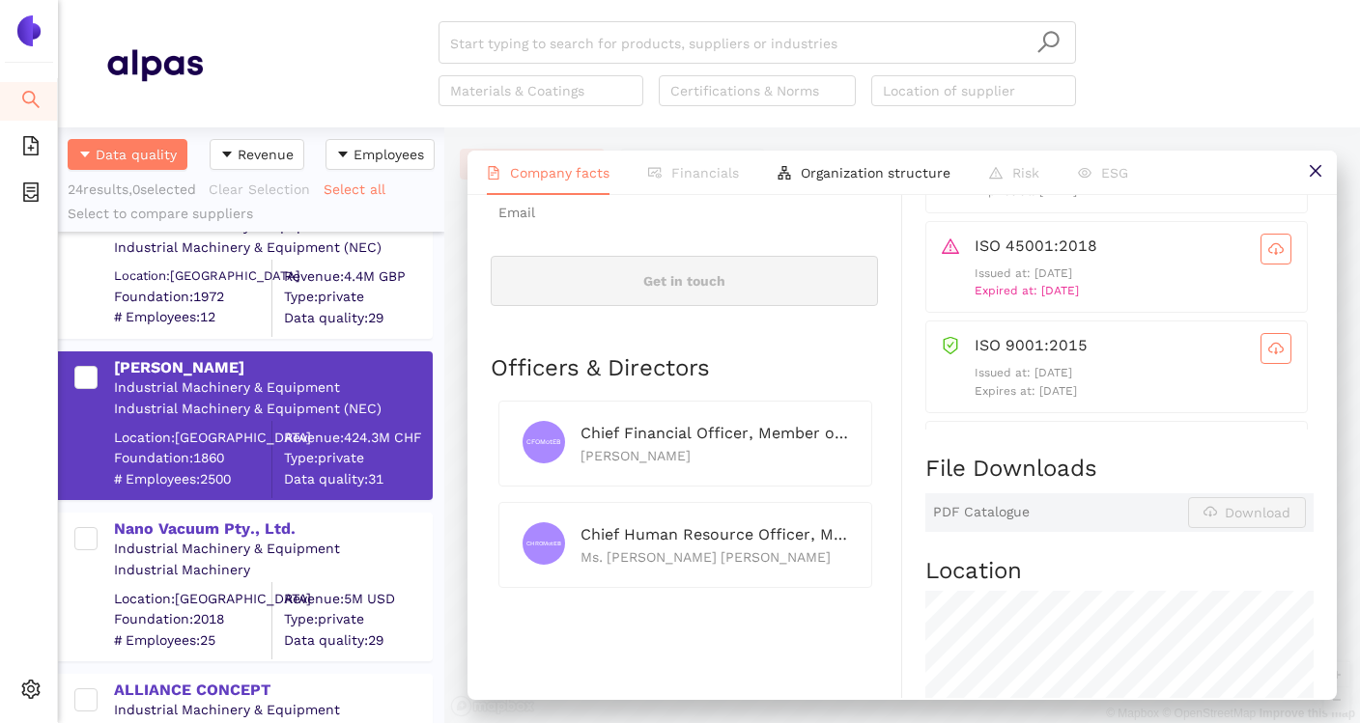
scroll to position [390, 0]
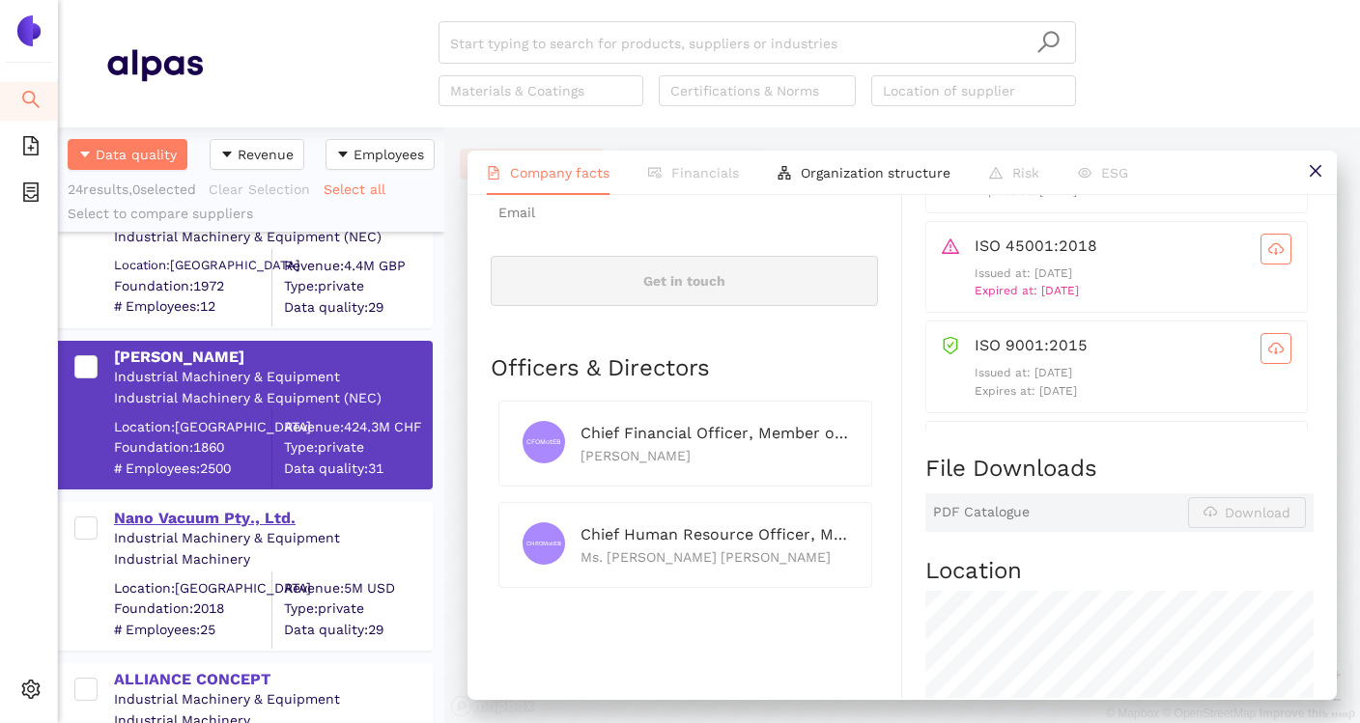
click at [269, 524] on div "Nano Vacuum Pty., Ltd." at bounding box center [272, 518] width 317 height 21
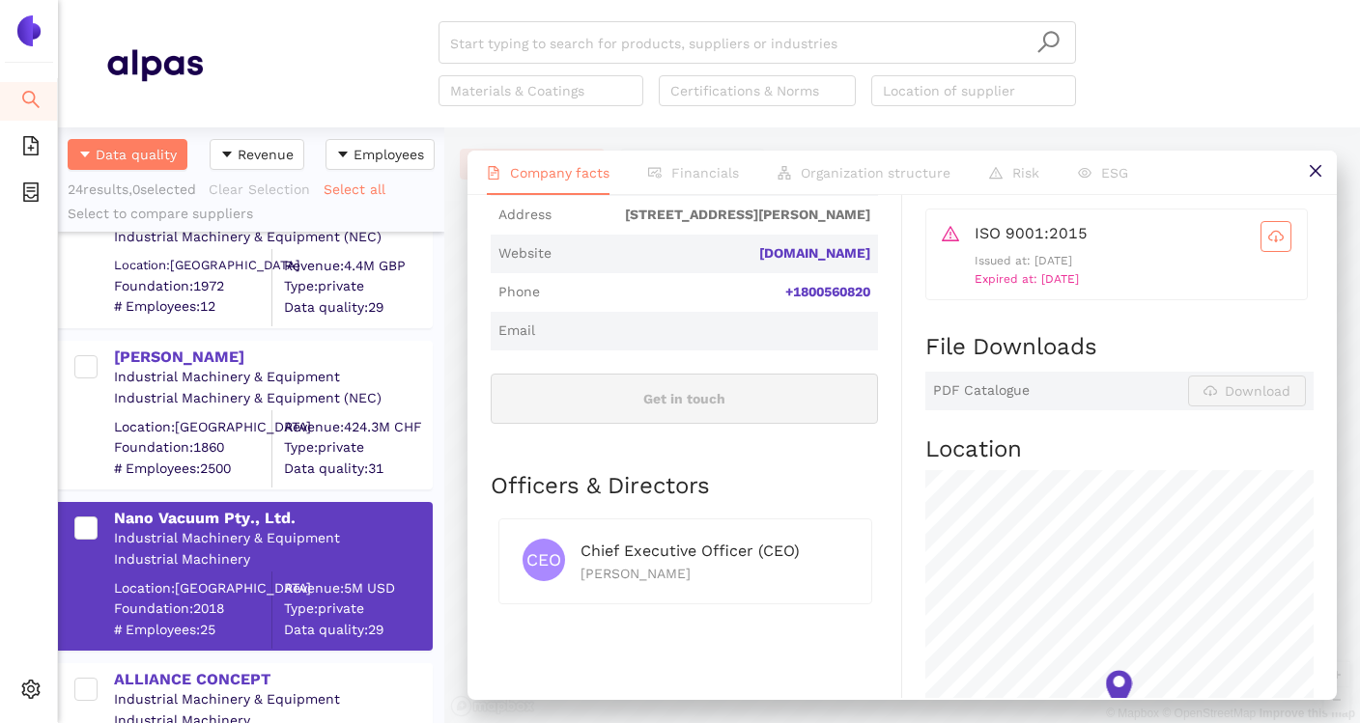
scroll to position [787, 0]
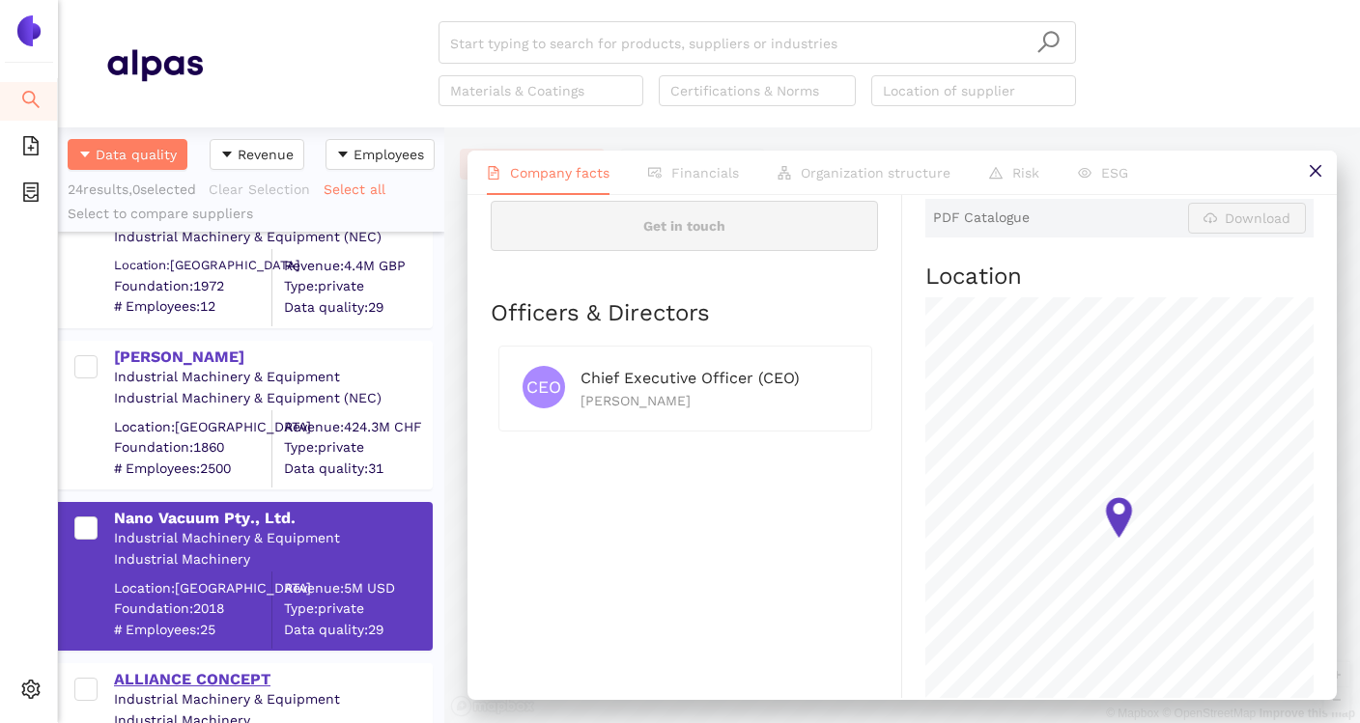
click at [224, 680] on div "ALLIANCE CONCEPT" at bounding box center [272, 679] width 317 height 21
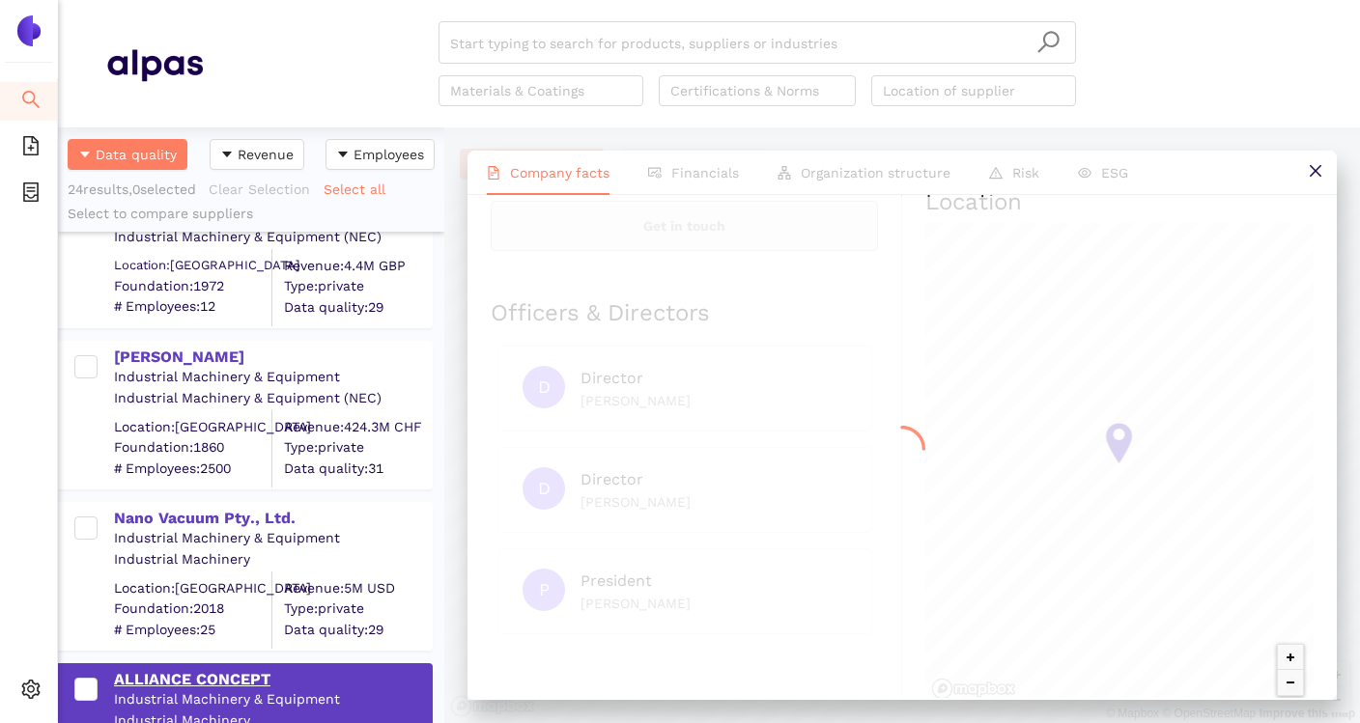
scroll to position [0, 0]
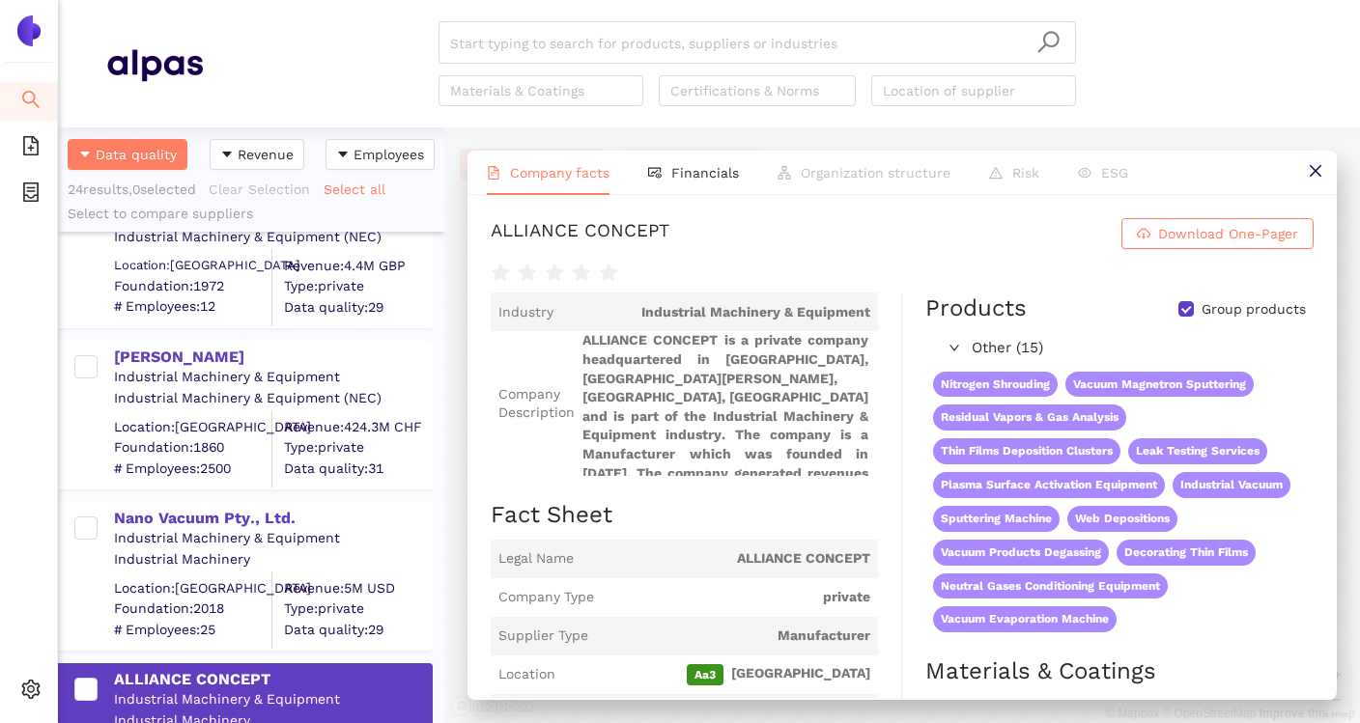
click at [235, 531] on div "Industrial Machinery & Equipment" at bounding box center [272, 538] width 317 height 19
click at [242, 527] on div "Nano Vacuum Pty., Ltd." at bounding box center [272, 518] width 317 height 21
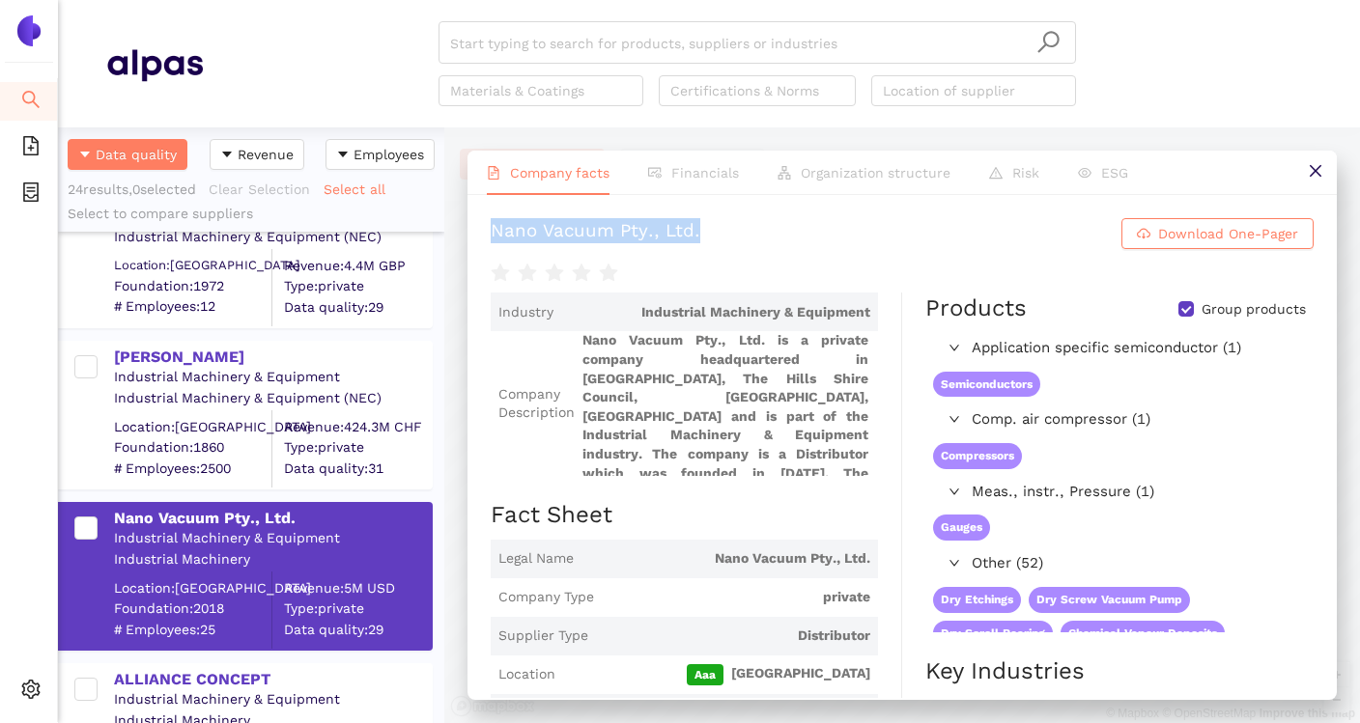
drag, startPoint x: 491, startPoint y: 233, endPoint x: 721, endPoint y: 233, distance: 229.9
click at [721, 233] on h1 "Nano Vacuum Pty., Ltd. Download One-Pager" at bounding box center [902, 233] width 823 height 31
copy div "Nano Vacuum Pty., Ltd."
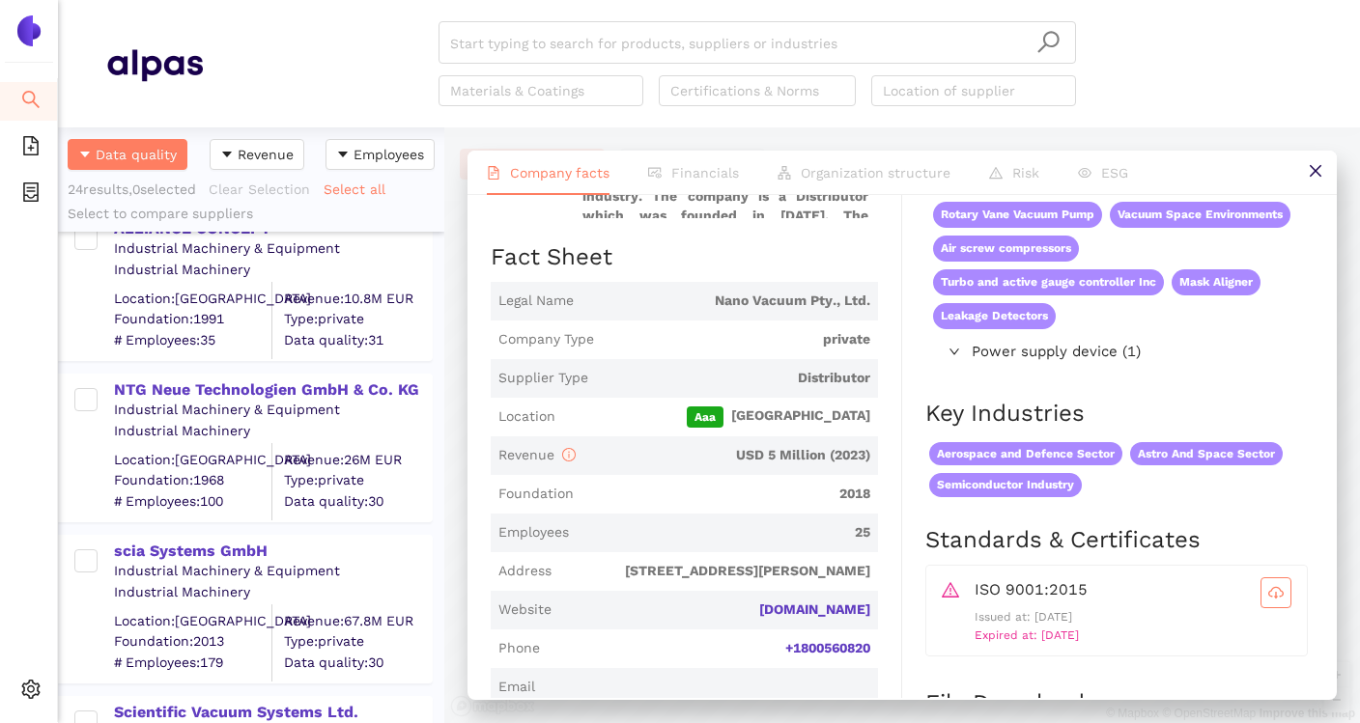
scroll to position [851, 0]
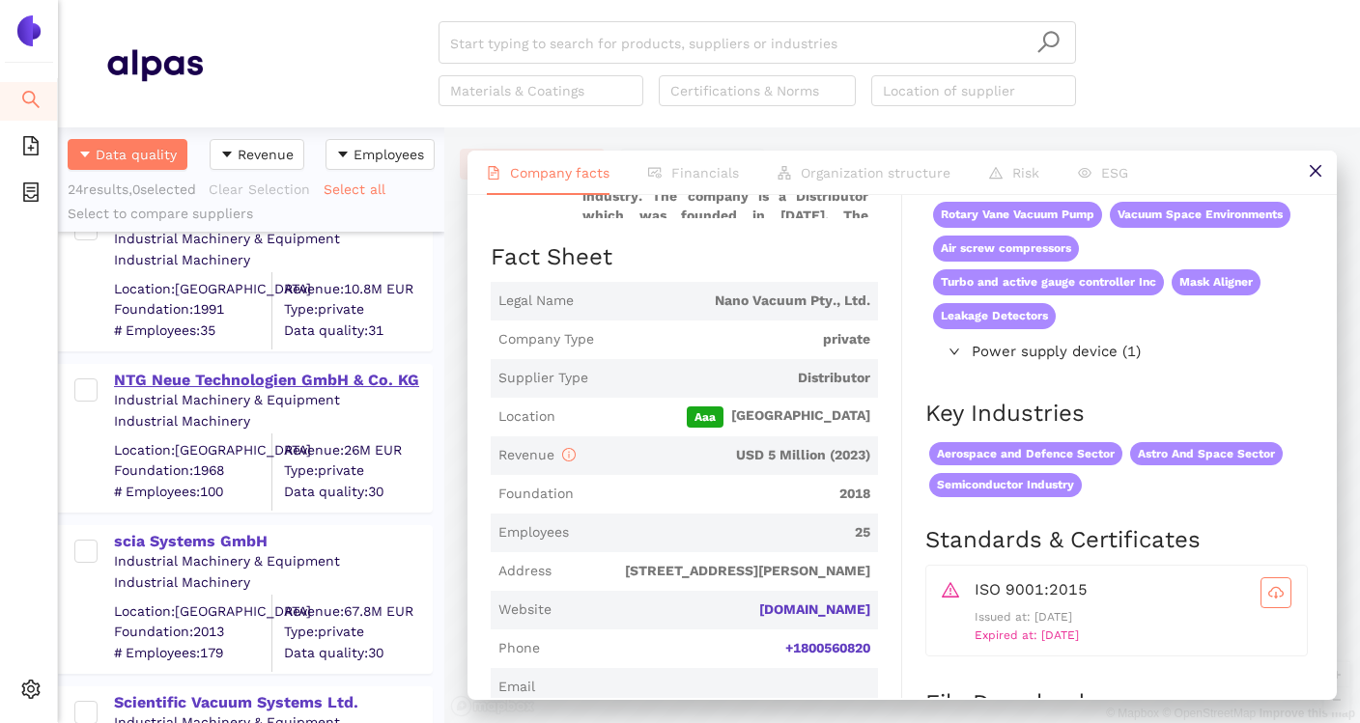
click at [349, 379] on div "NTG Neue Technologien GmbH & Co. KG" at bounding box center [272, 380] width 317 height 21
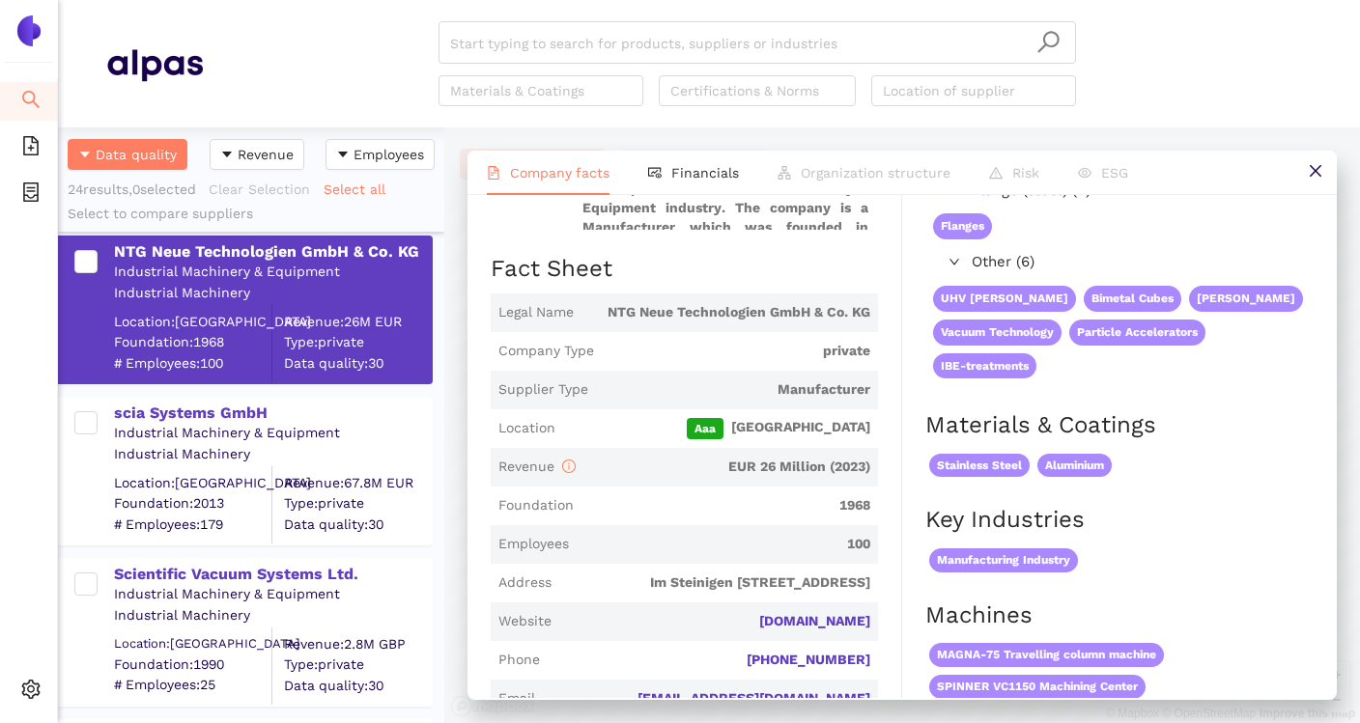
scroll to position [983, 0]
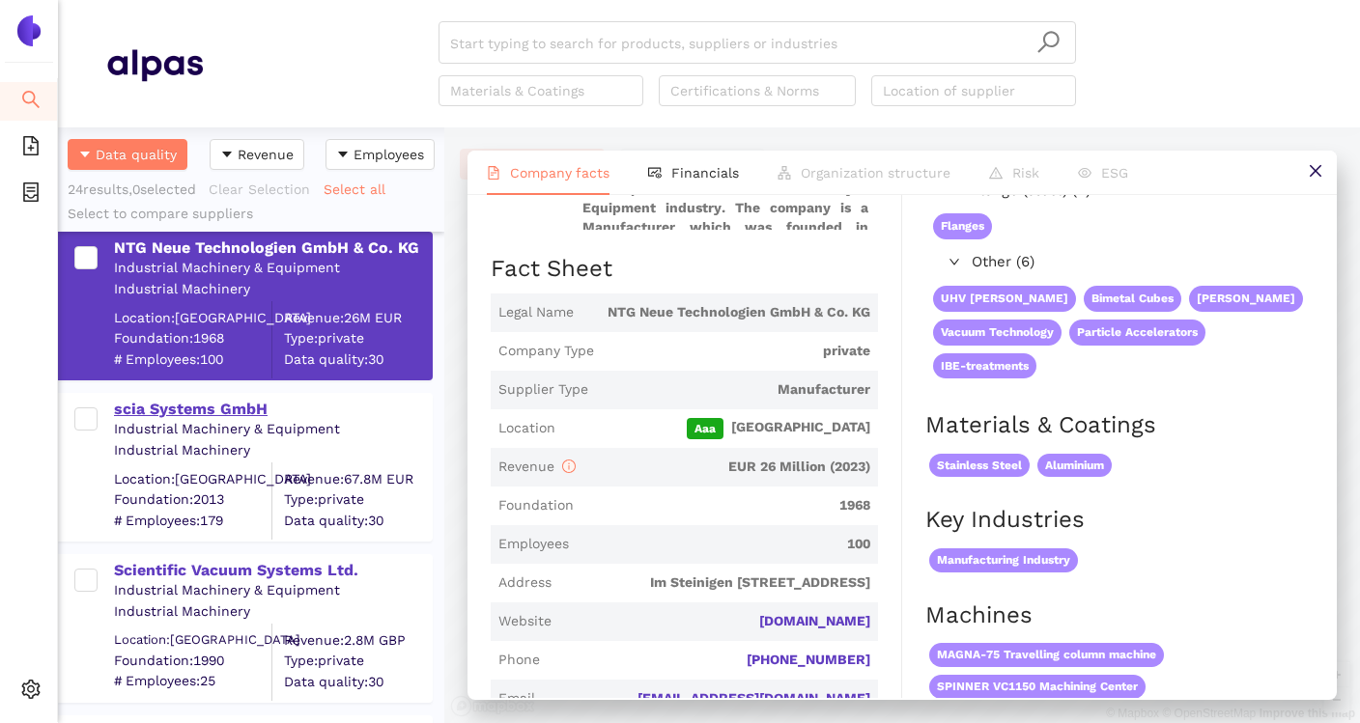
click at [241, 413] on div "scia Systems GmbH" at bounding box center [272, 409] width 317 height 21
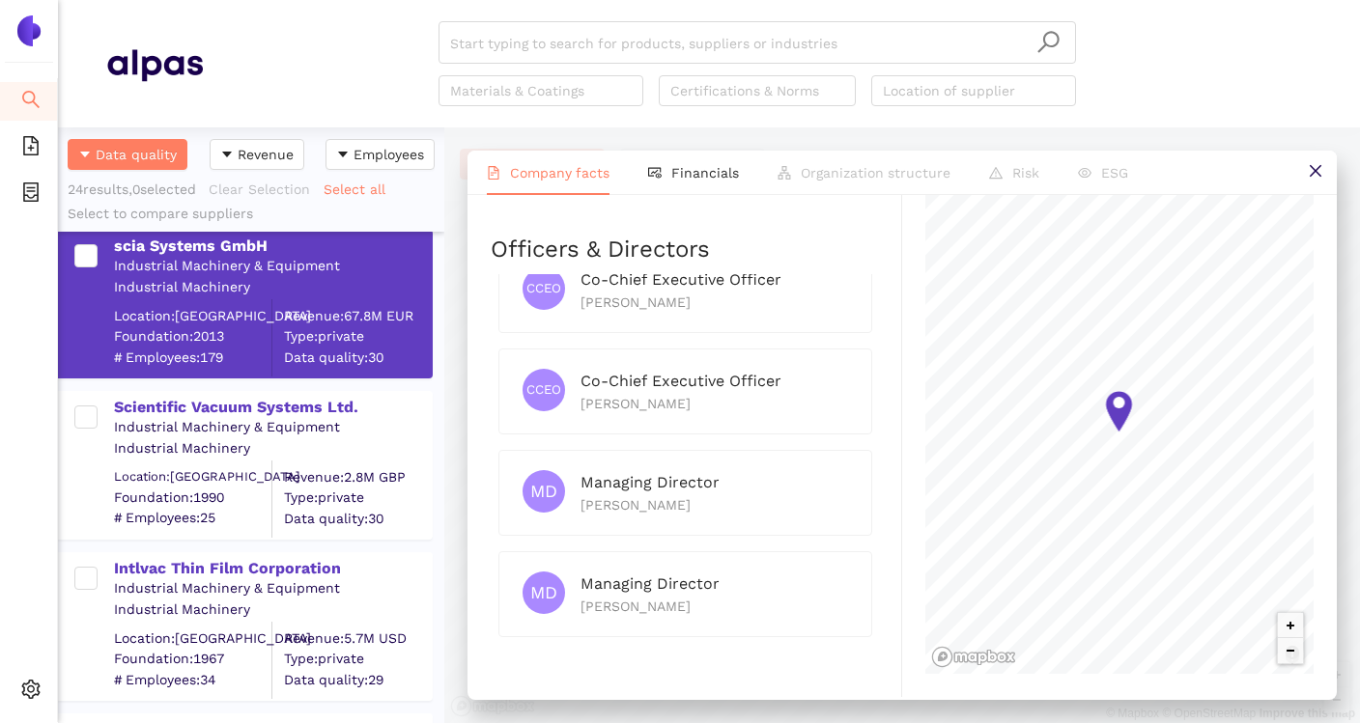
scroll to position [1185, 0]
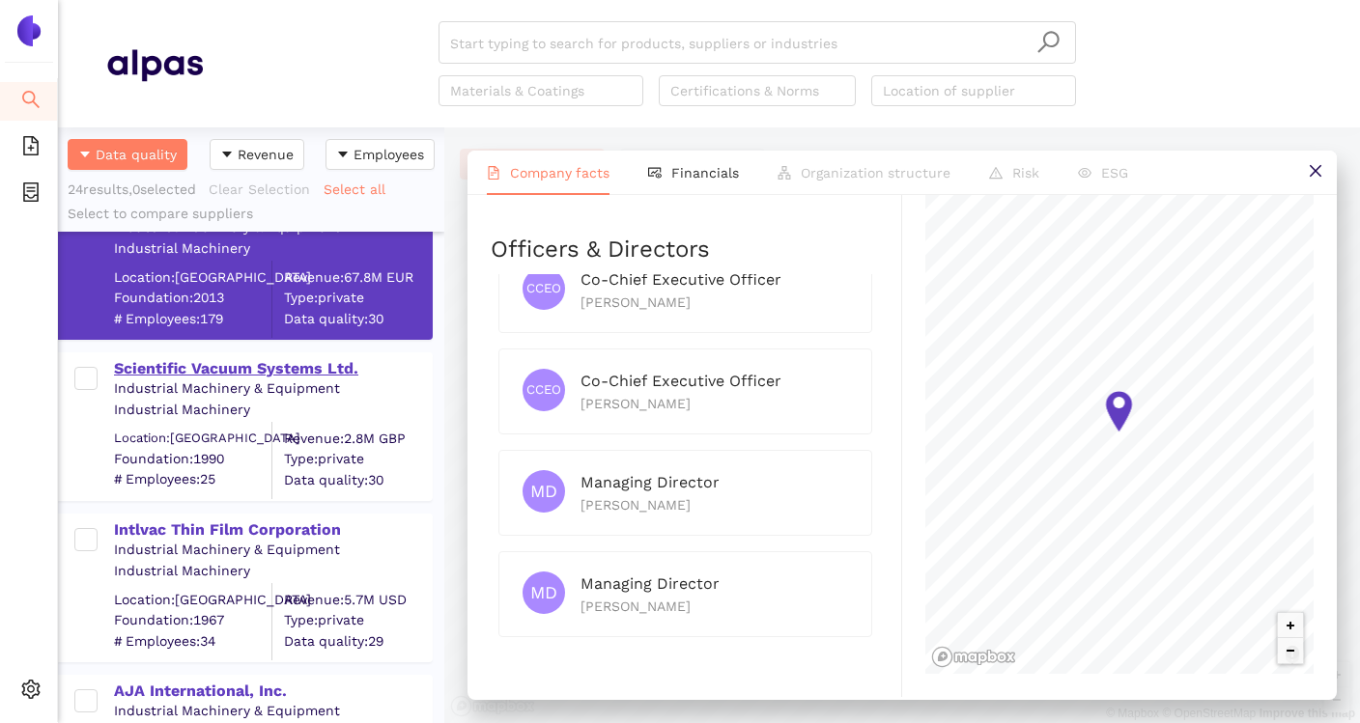
click at [331, 376] on div "Scientific Vacuum Systems Ltd." at bounding box center [272, 368] width 317 height 21
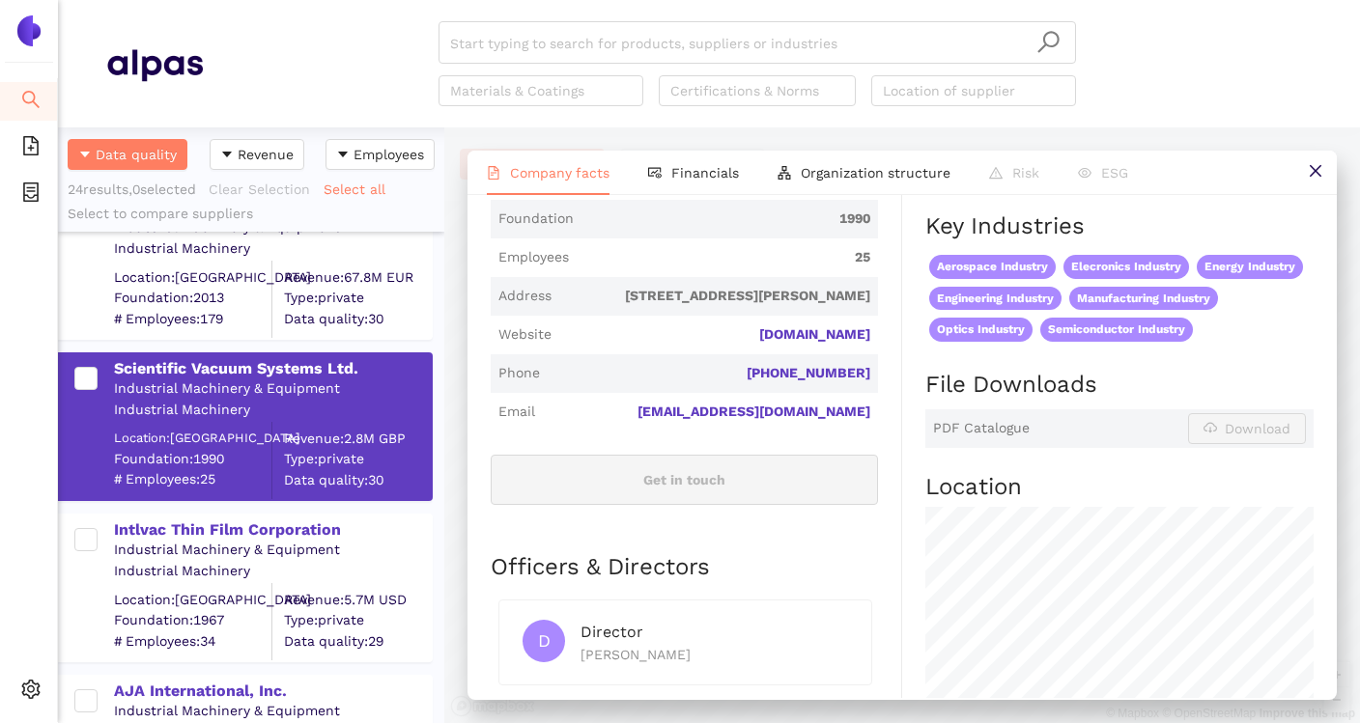
scroll to position [610, 0]
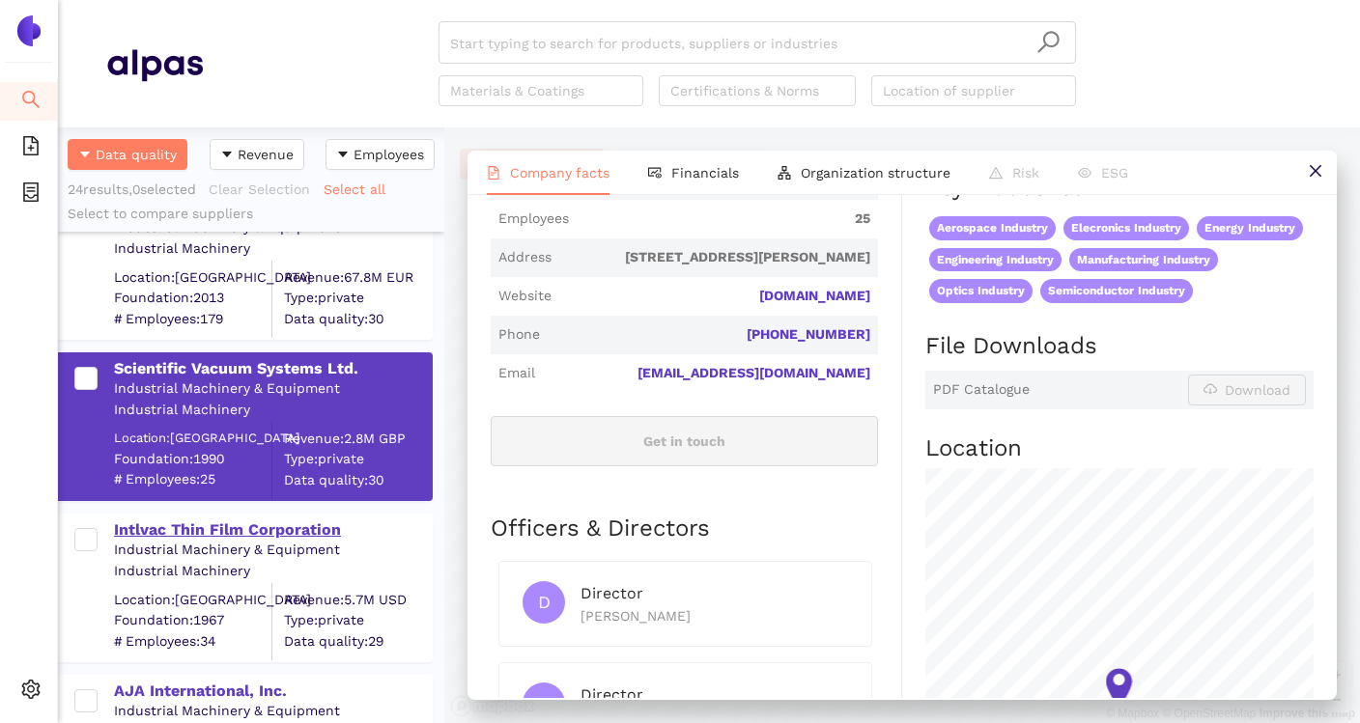
click at [328, 536] on div "Intlvac Thin Film Corporation" at bounding box center [272, 530] width 317 height 21
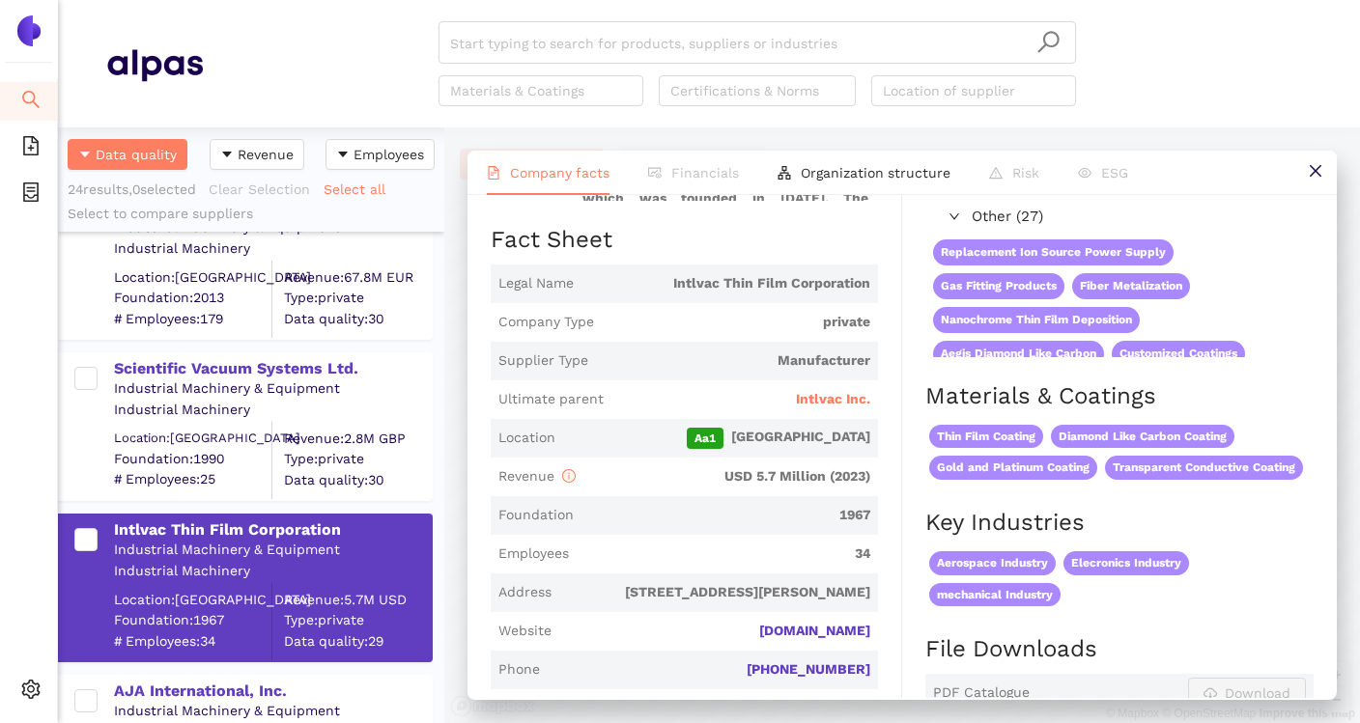
scroll to position [0, 0]
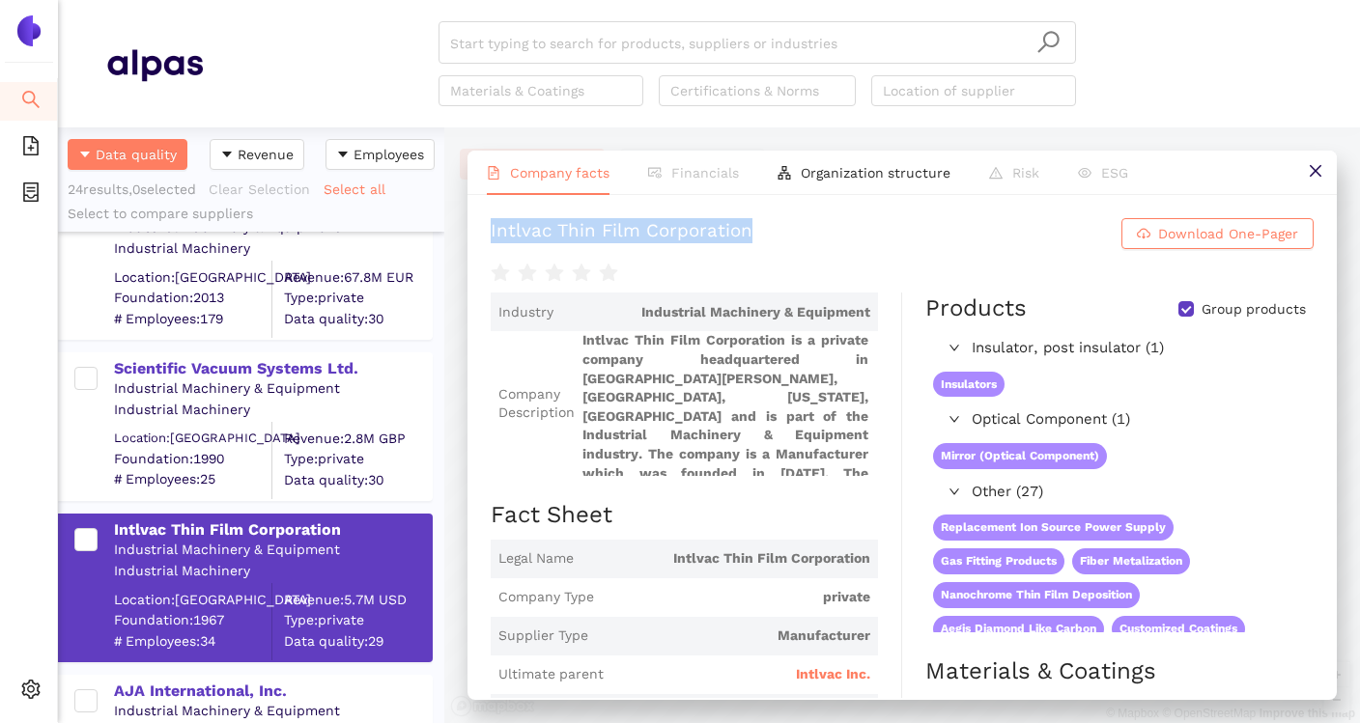
drag, startPoint x: 493, startPoint y: 231, endPoint x: 751, endPoint y: 235, distance: 258.9
click at [751, 235] on h1 "Intlvac Thin Film Corporation Download One-Pager" at bounding box center [902, 233] width 823 height 31
copy div "Intlvac Thin Film Corporation"
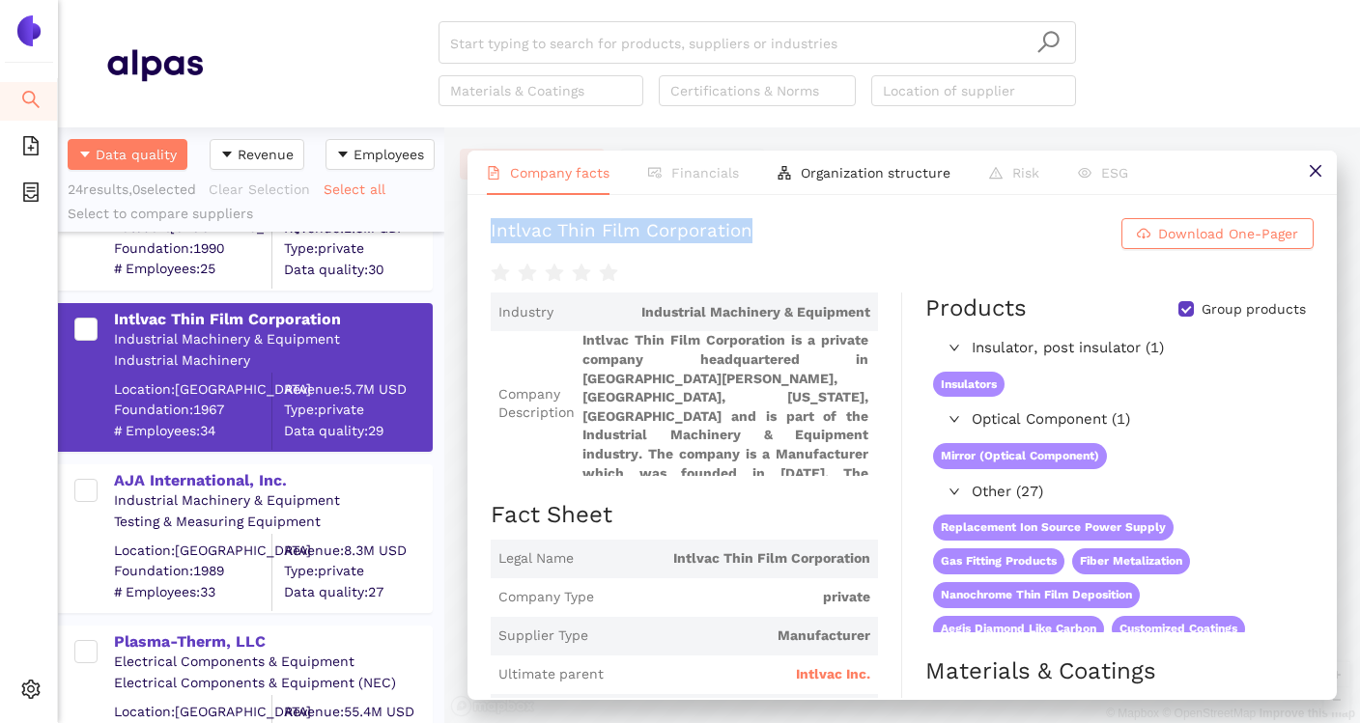
scroll to position [1424, 0]
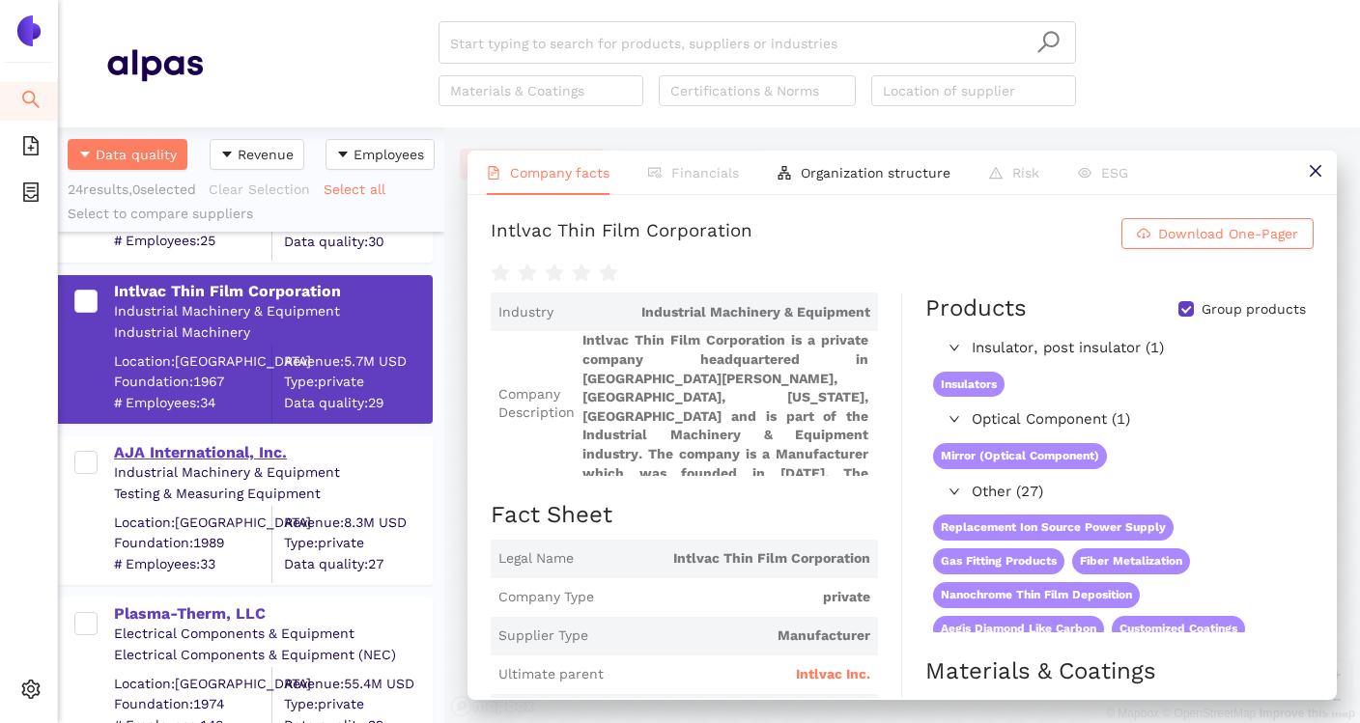
click at [244, 445] on div "AJA International, Inc." at bounding box center [272, 452] width 317 height 21
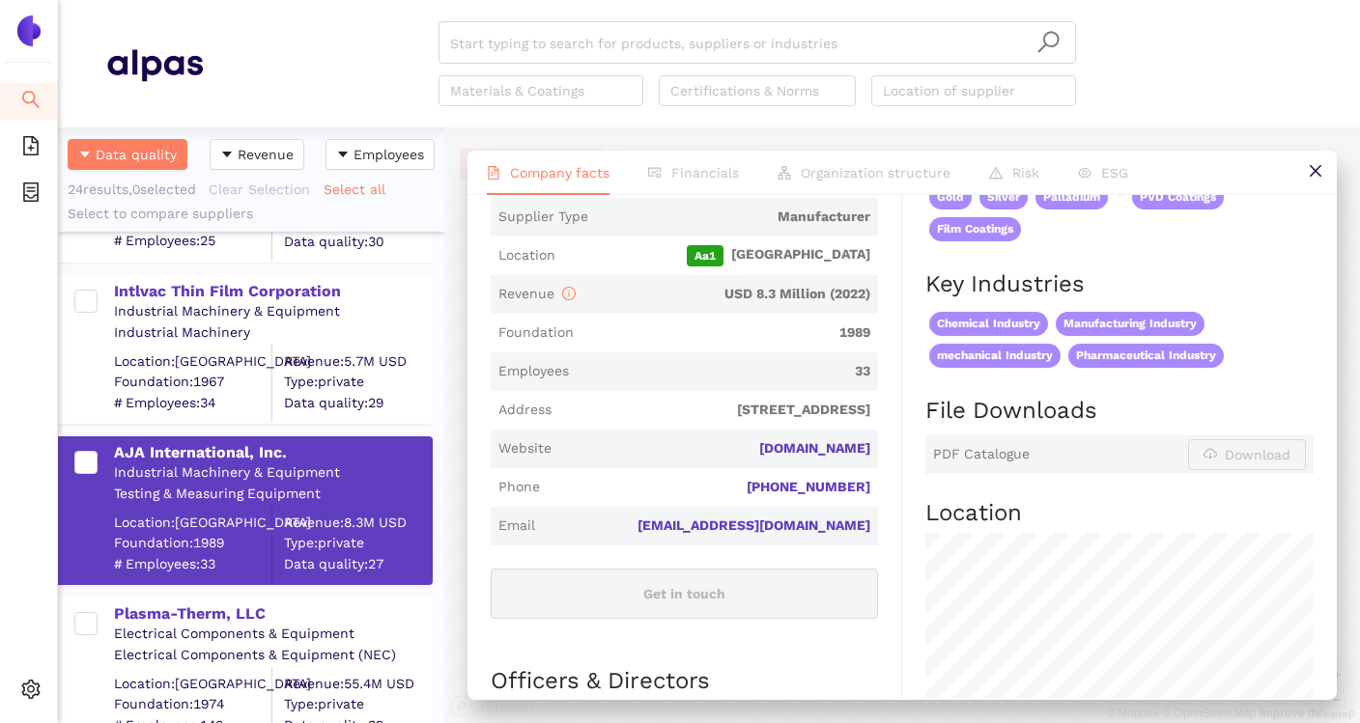
scroll to position [422, 0]
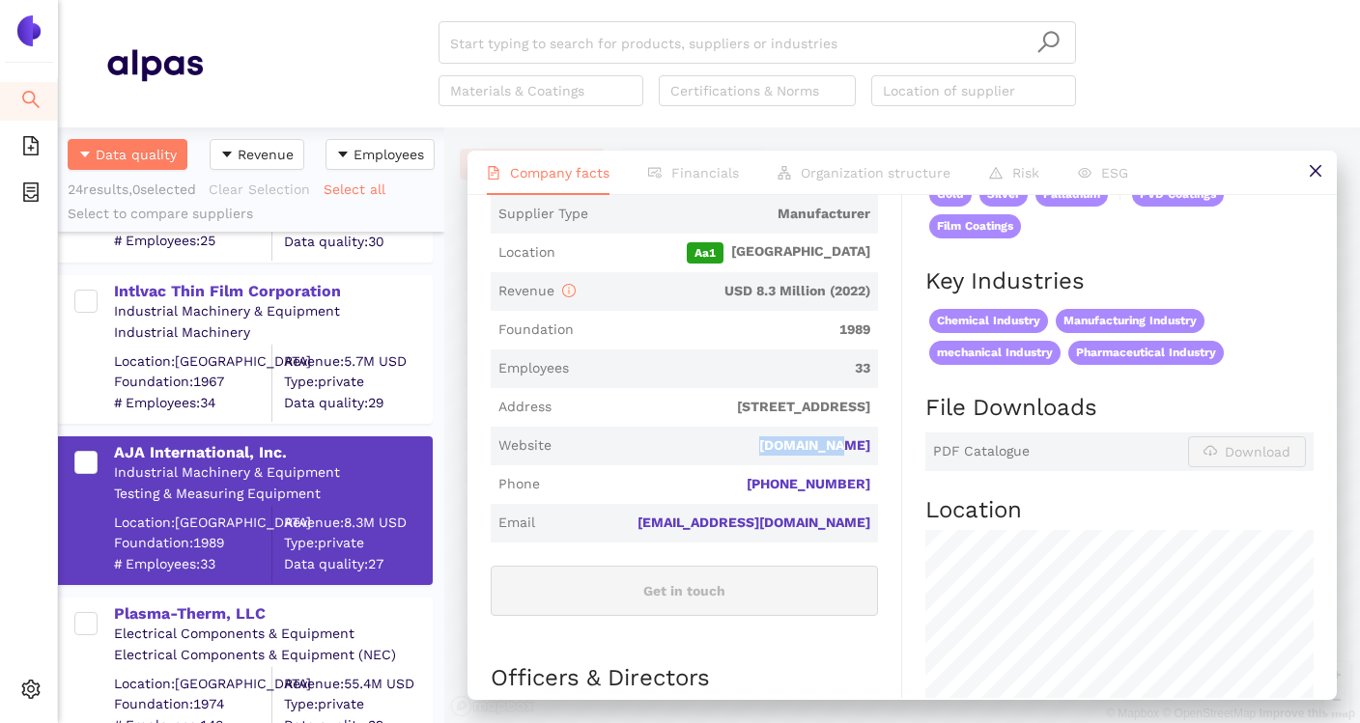
drag, startPoint x: 772, startPoint y: 448, endPoint x: 880, endPoint y: 449, distance: 108.2
click at [881, 449] on div "Industry Industrial Machinery & Equipment Company Description AJA International…" at bounding box center [696, 454] width 411 height 1166
copy link "ajaint.com"
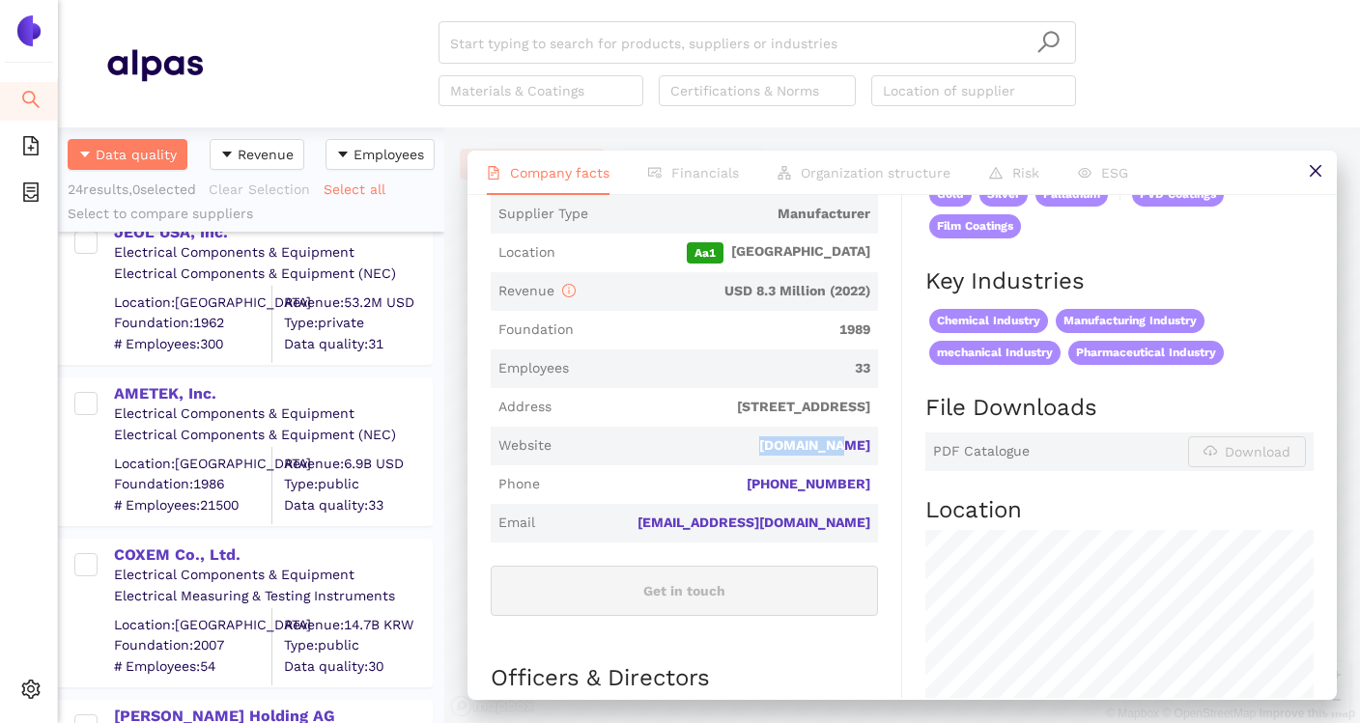
scroll to position [1979, 0]
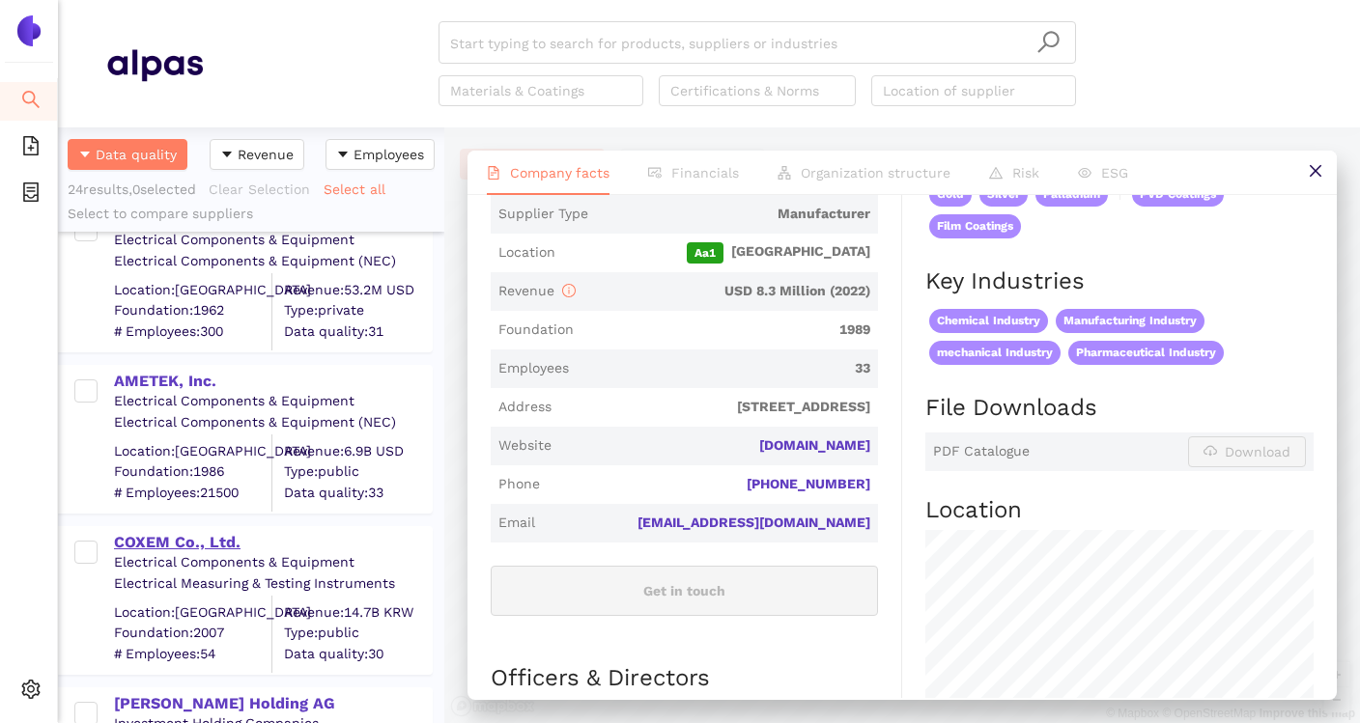
click at [194, 545] on div "COXEM Co., Ltd." at bounding box center [272, 542] width 317 height 21
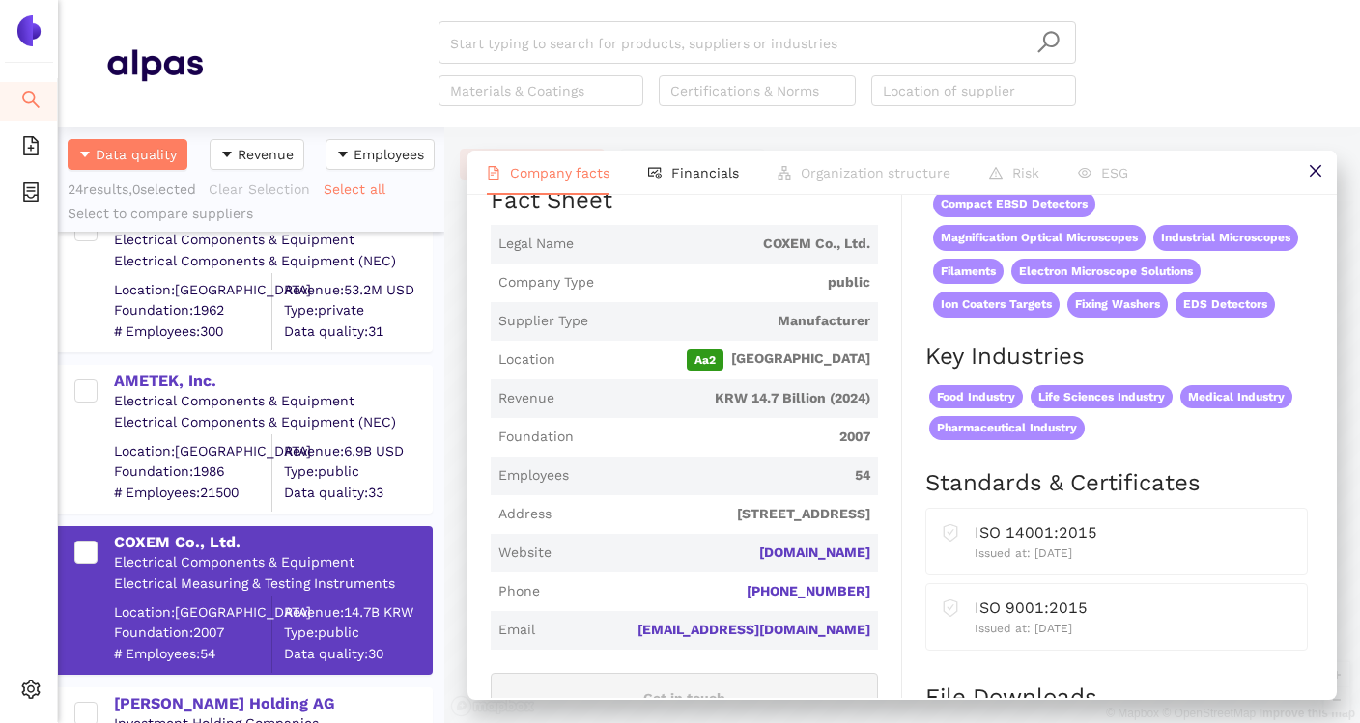
scroll to position [320, 0]
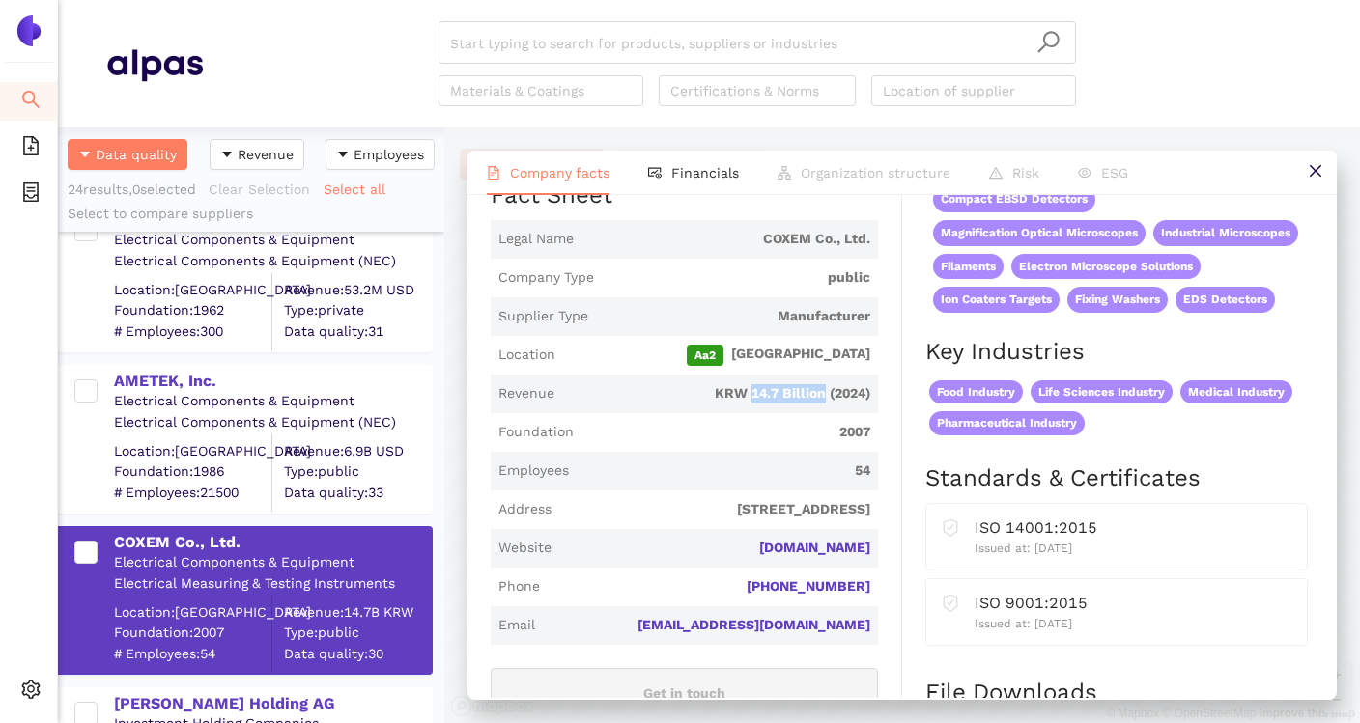
drag, startPoint x: 750, startPoint y: 383, endPoint x: 821, endPoint y: 384, distance: 71.5
click at [821, 384] on span "KRW 14.7 Billion (2024)" at bounding box center [716, 393] width 308 height 19
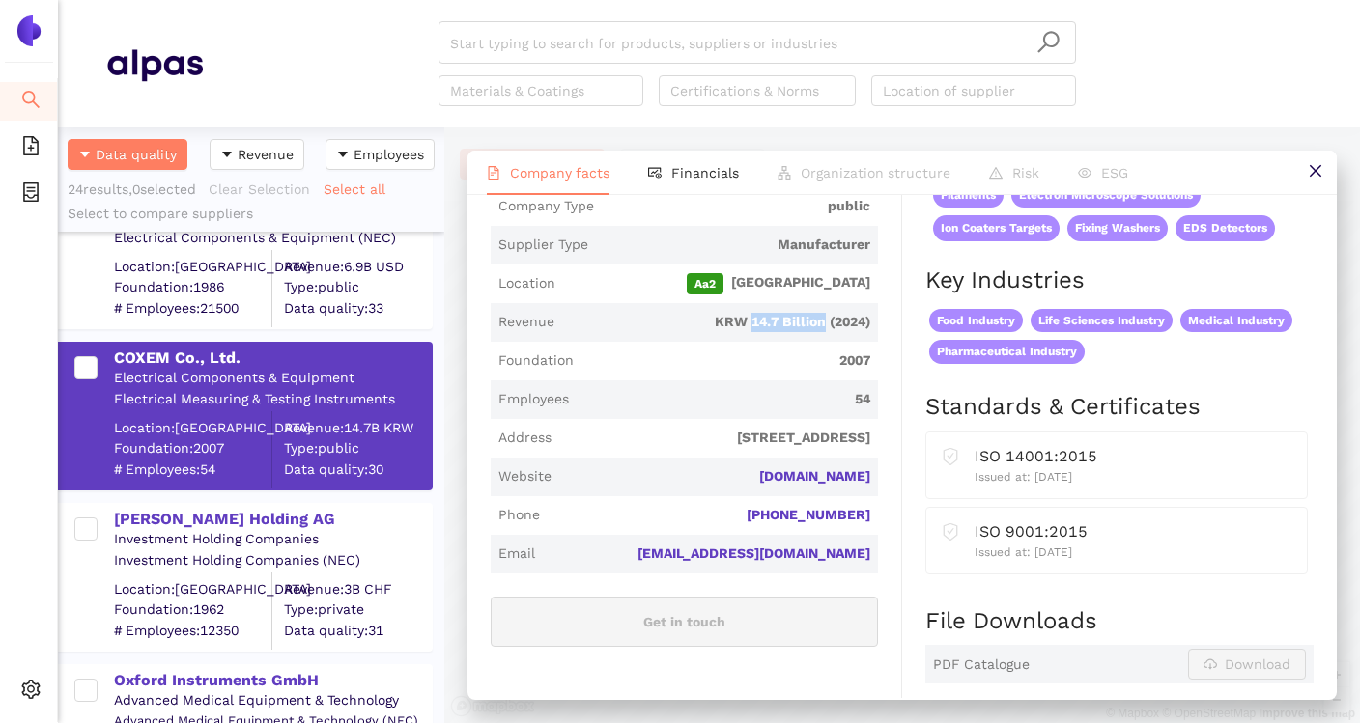
scroll to position [2183, 0]
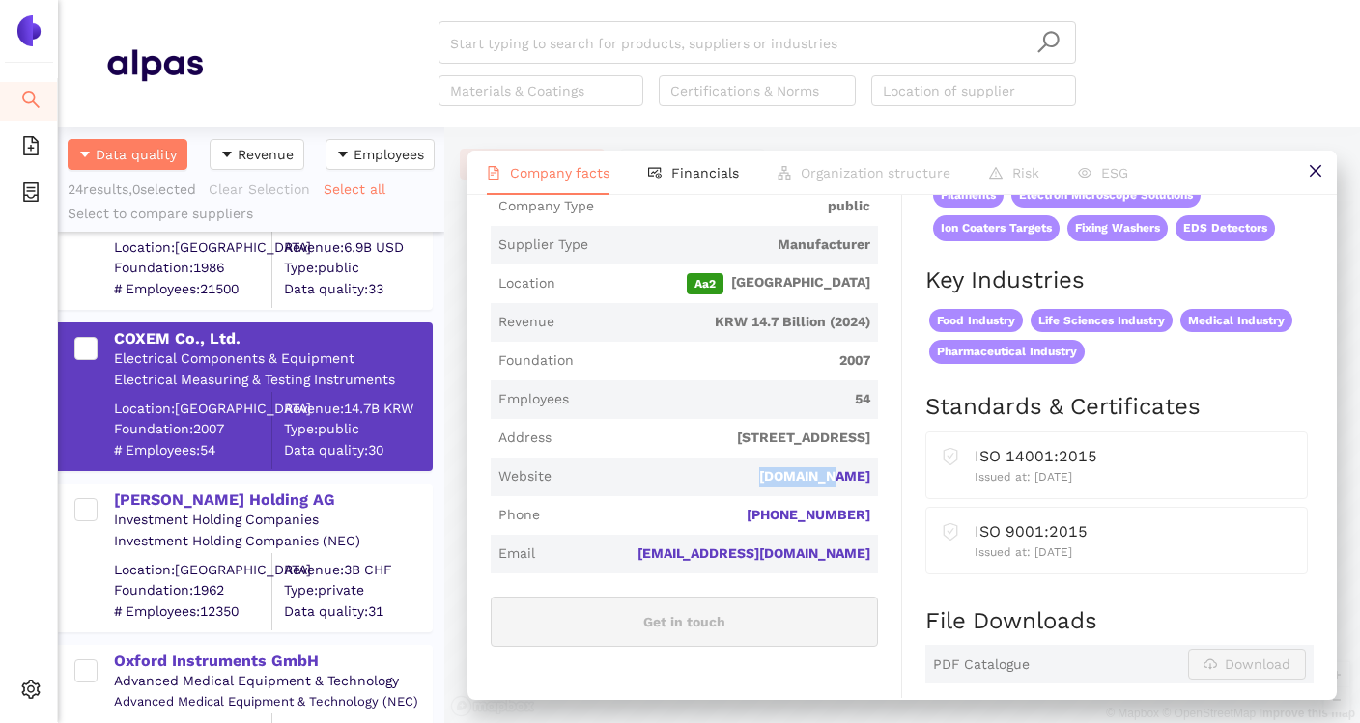
drag, startPoint x: 769, startPoint y: 472, endPoint x: 870, endPoint y: 472, distance: 101.4
click at [870, 472] on span "Website coxem.com" at bounding box center [684, 477] width 387 height 39
copy link "coxem.com"
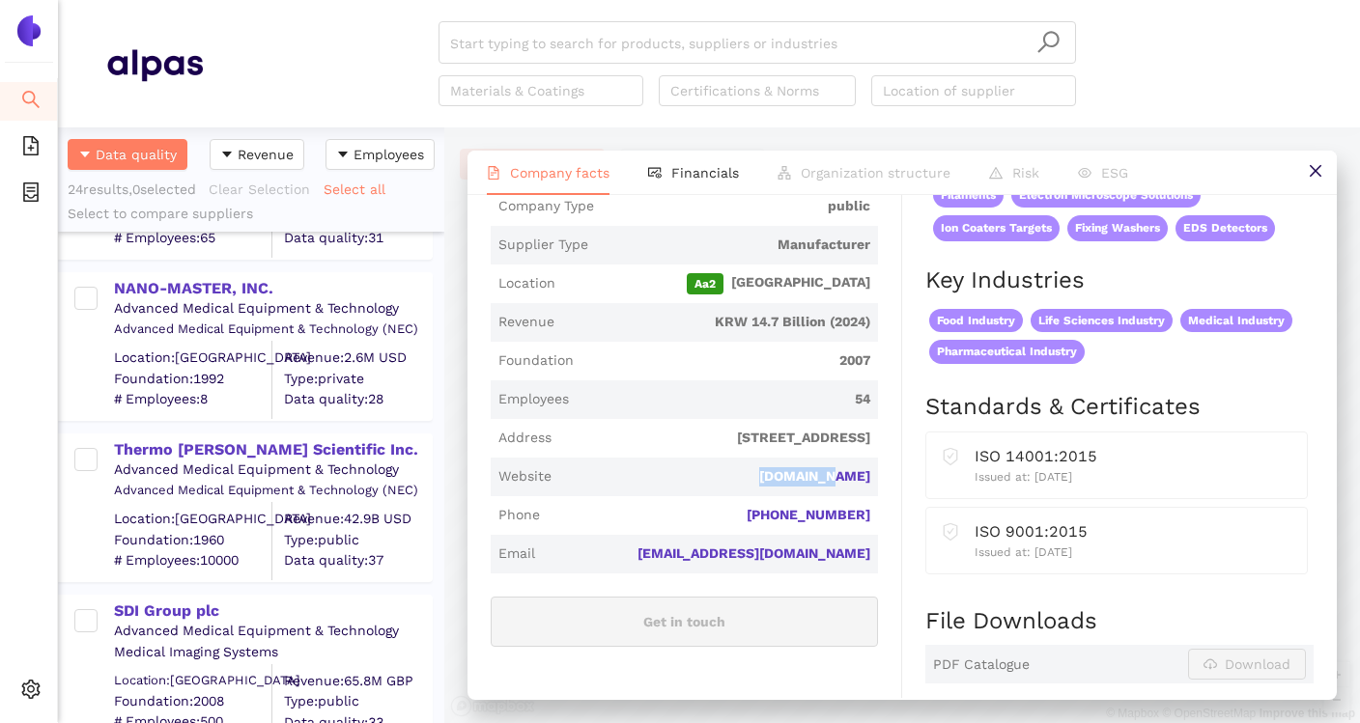
scroll to position [2722, 0]
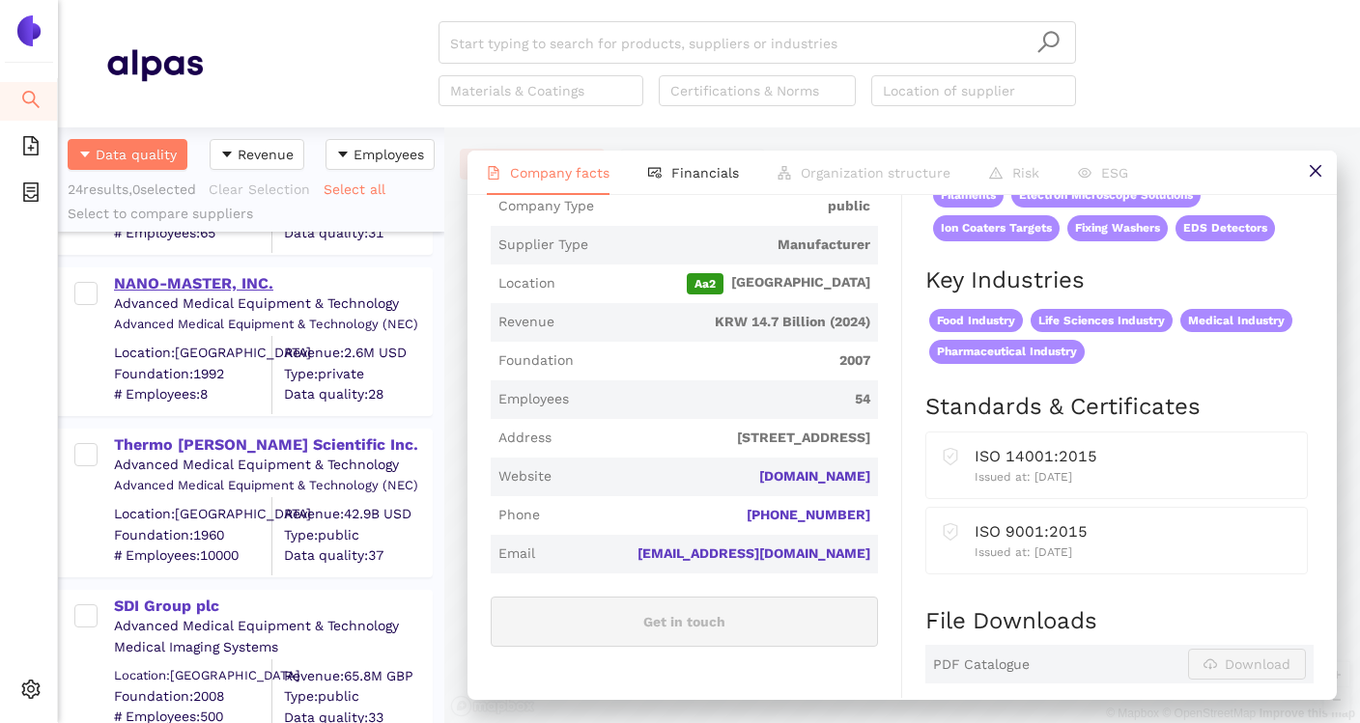
click at [241, 283] on div "NANO-MASTER, INC." at bounding box center [272, 283] width 317 height 21
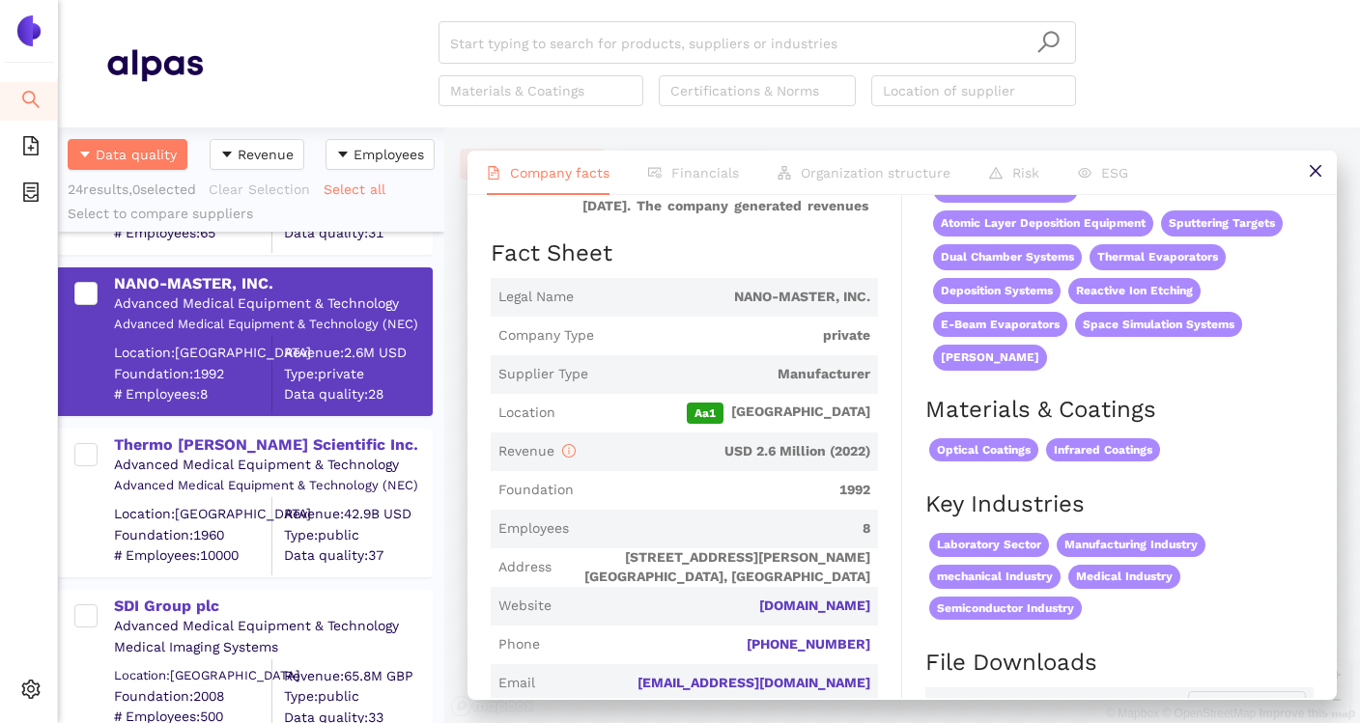
scroll to position [266, 0]
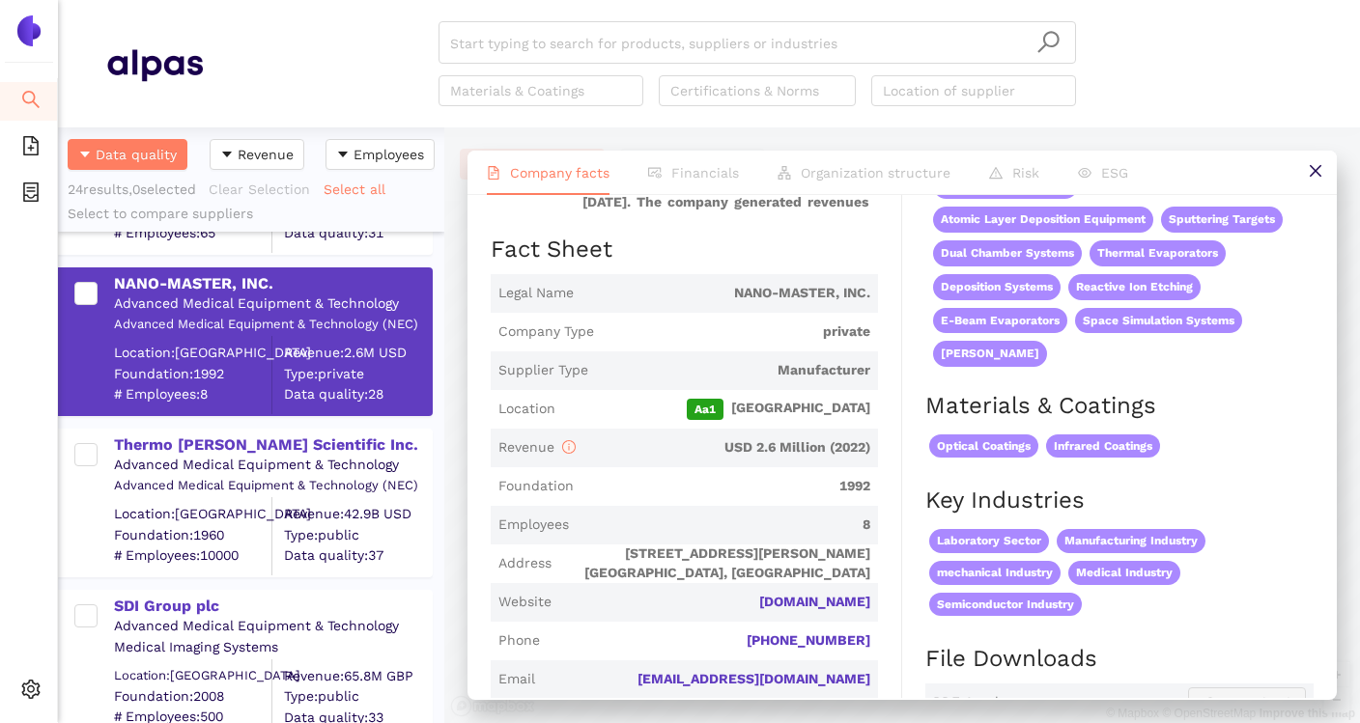
drag, startPoint x: 719, startPoint y: 592, endPoint x: 881, endPoint y: 598, distance: 162.4
copy link "[DOMAIN_NAME]"
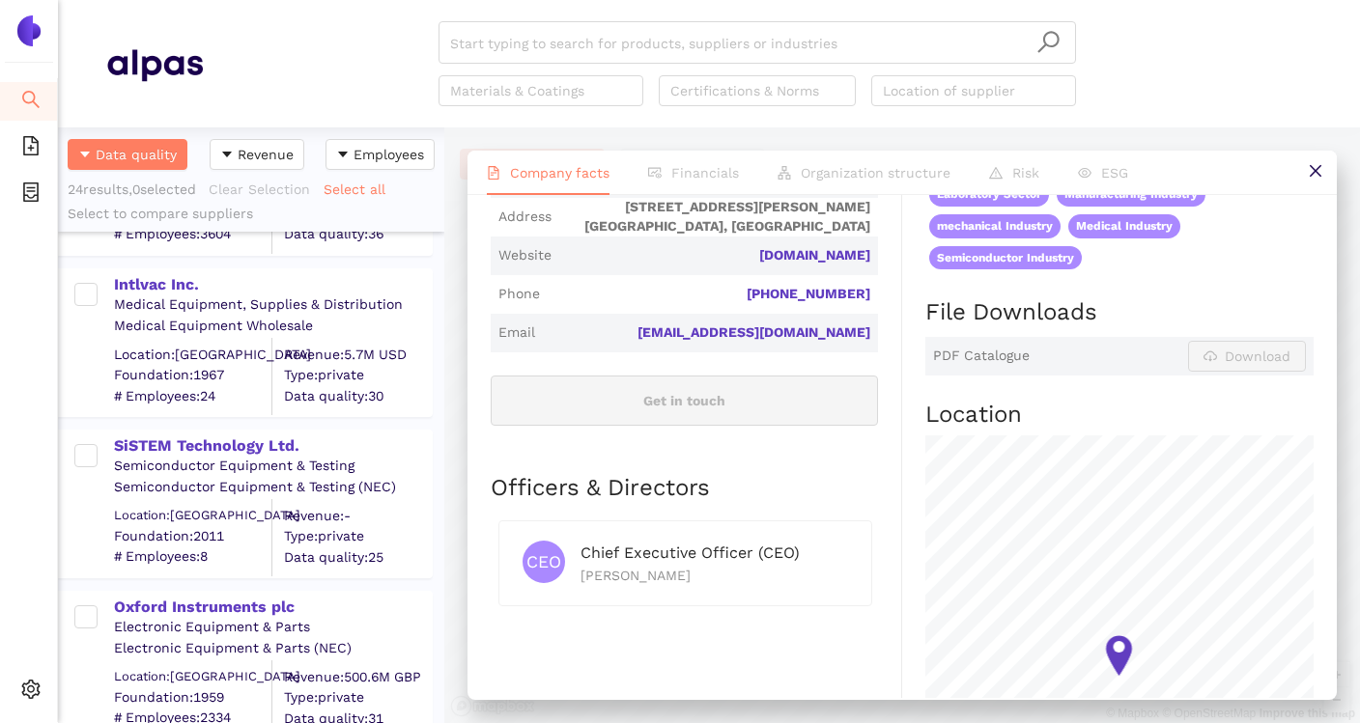
scroll to position [3382, 0]
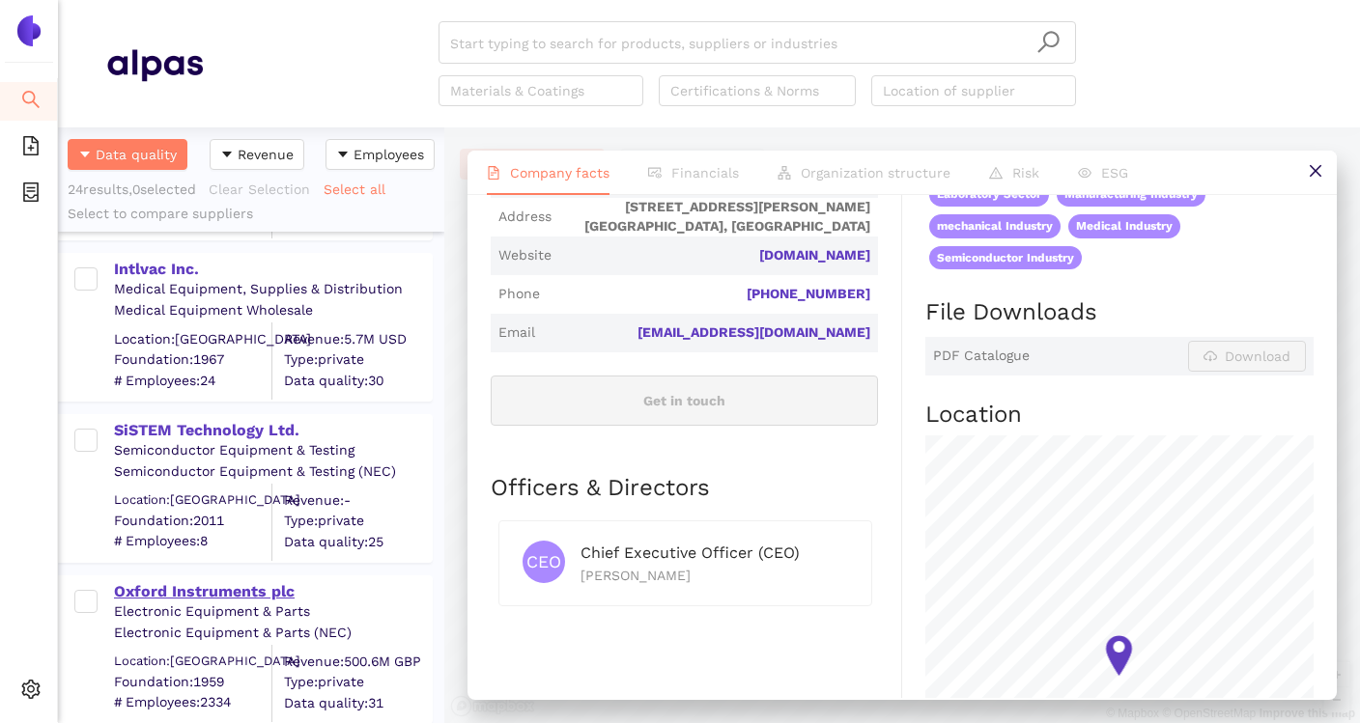
click at [269, 595] on div "Oxford Instruments plc" at bounding box center [272, 591] width 317 height 21
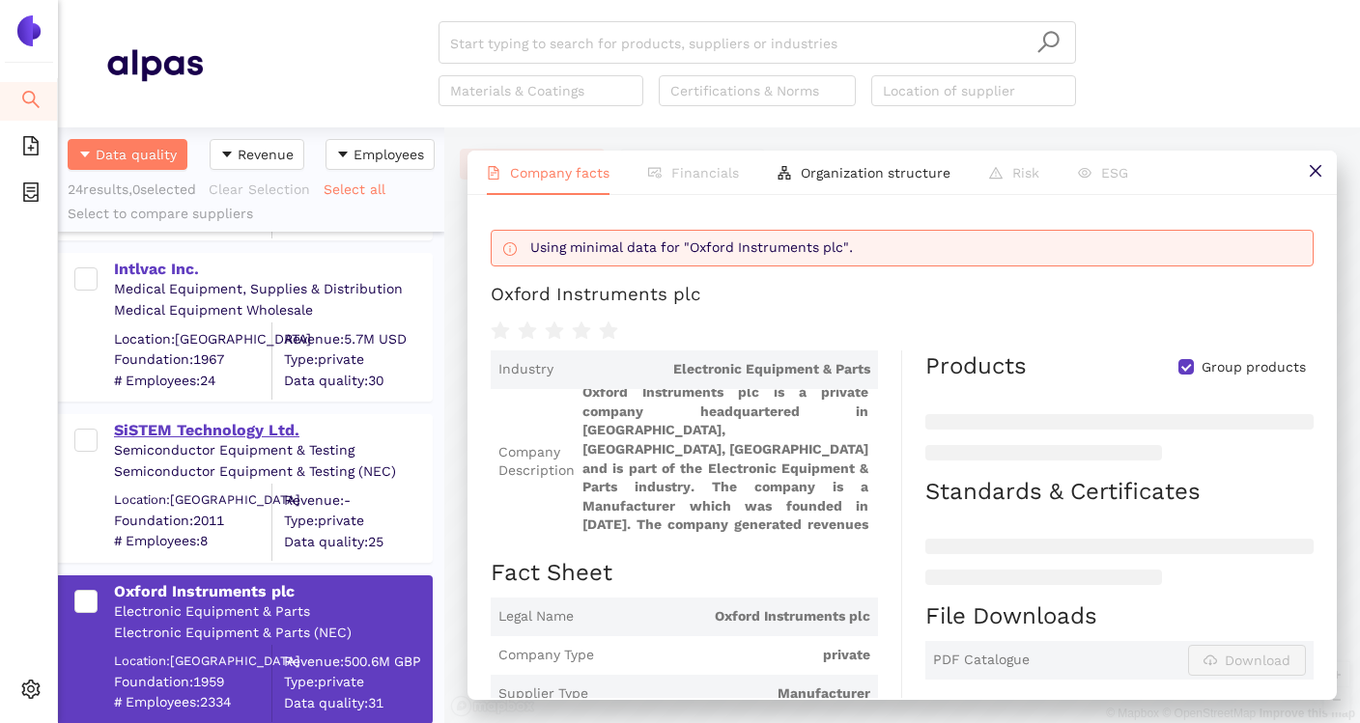
click at [262, 431] on div "SiSTEM Technology Ltd." at bounding box center [272, 430] width 317 height 21
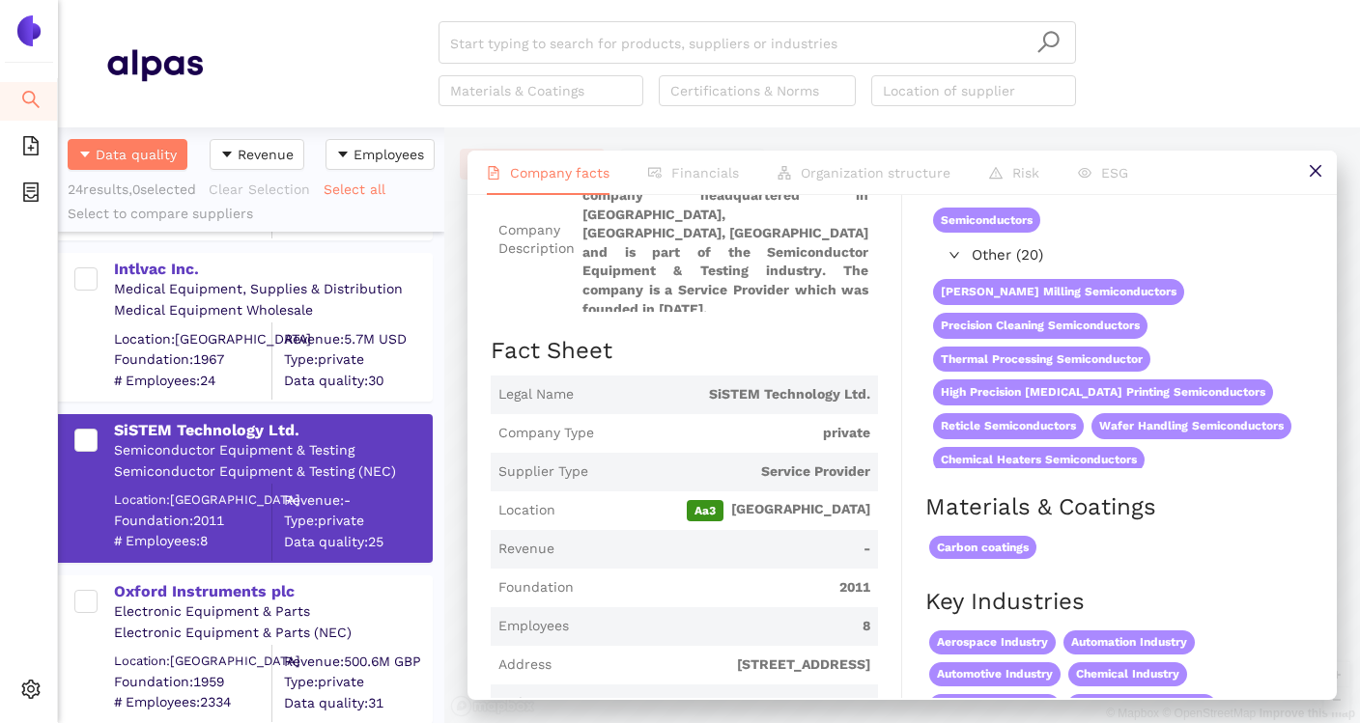
scroll to position [221, 0]
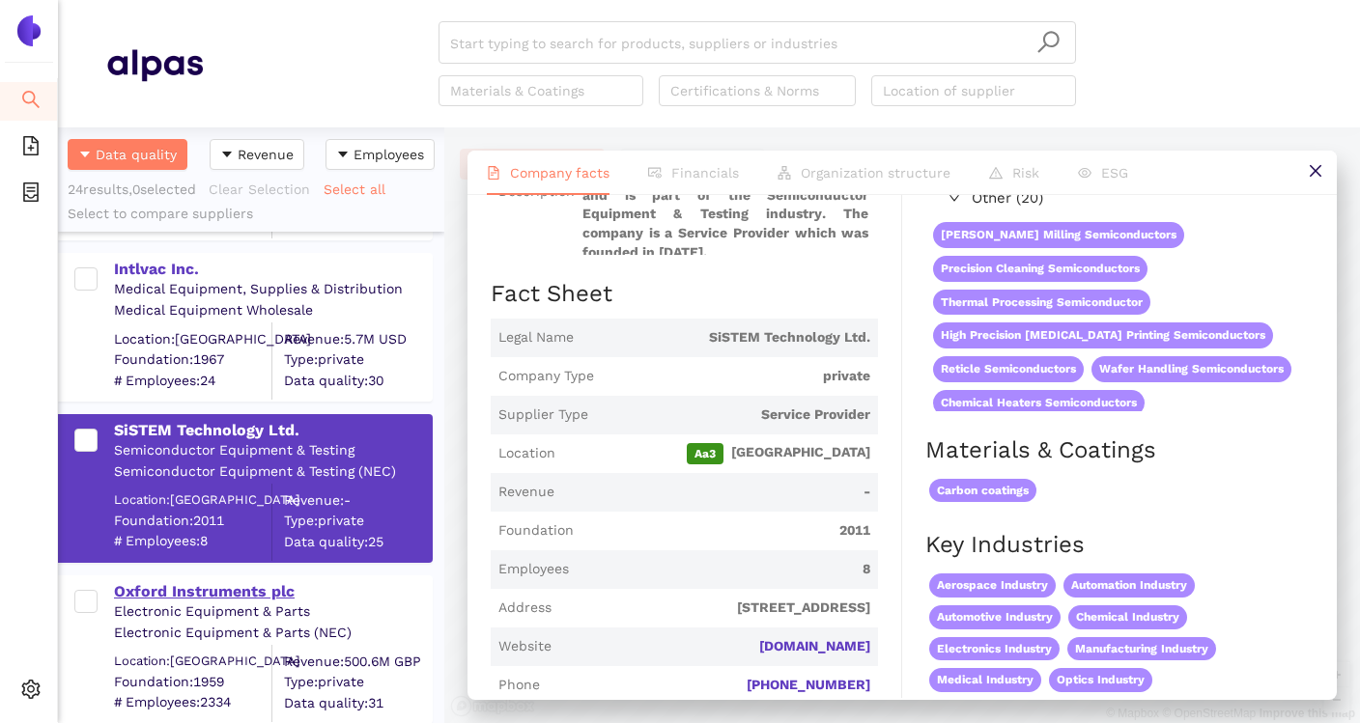
click at [263, 596] on div "Oxford Instruments plc" at bounding box center [272, 591] width 317 height 21
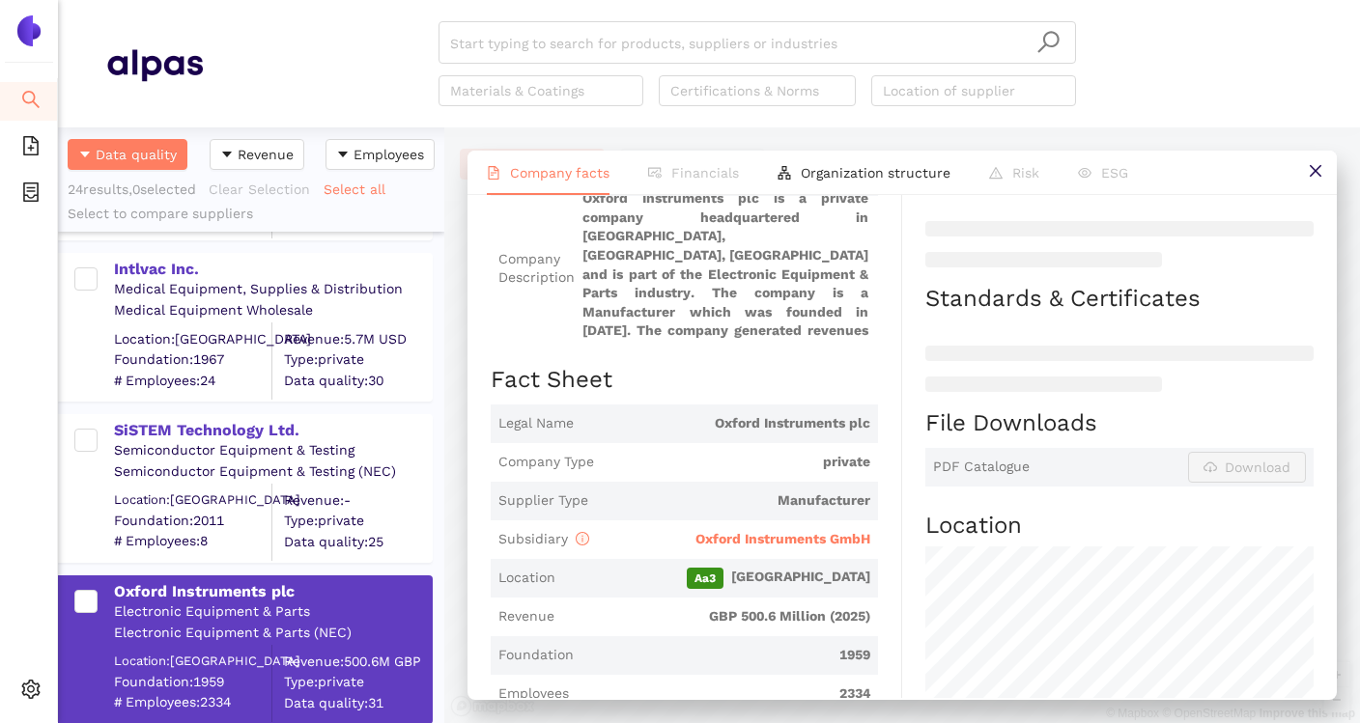
scroll to position [196, 0]
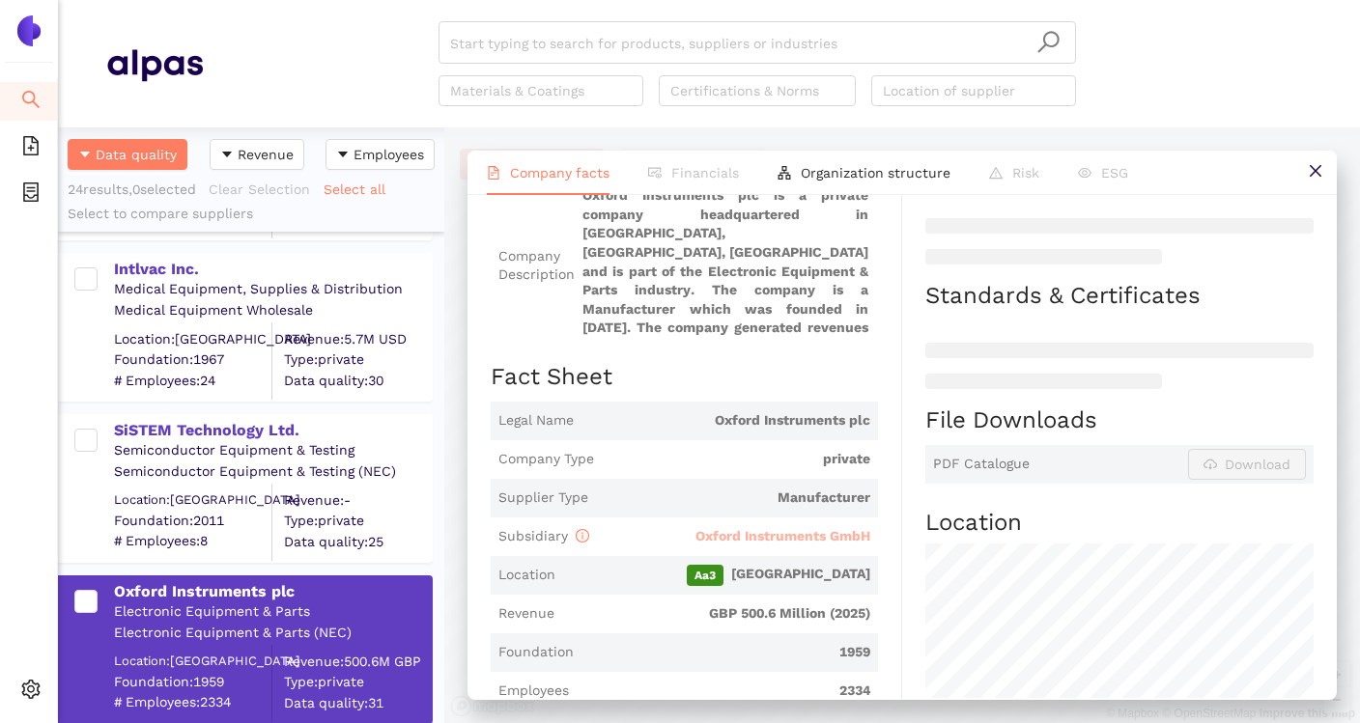
click at [742, 531] on span "Oxford Instruments GmbH" at bounding box center [782, 535] width 175 height 15
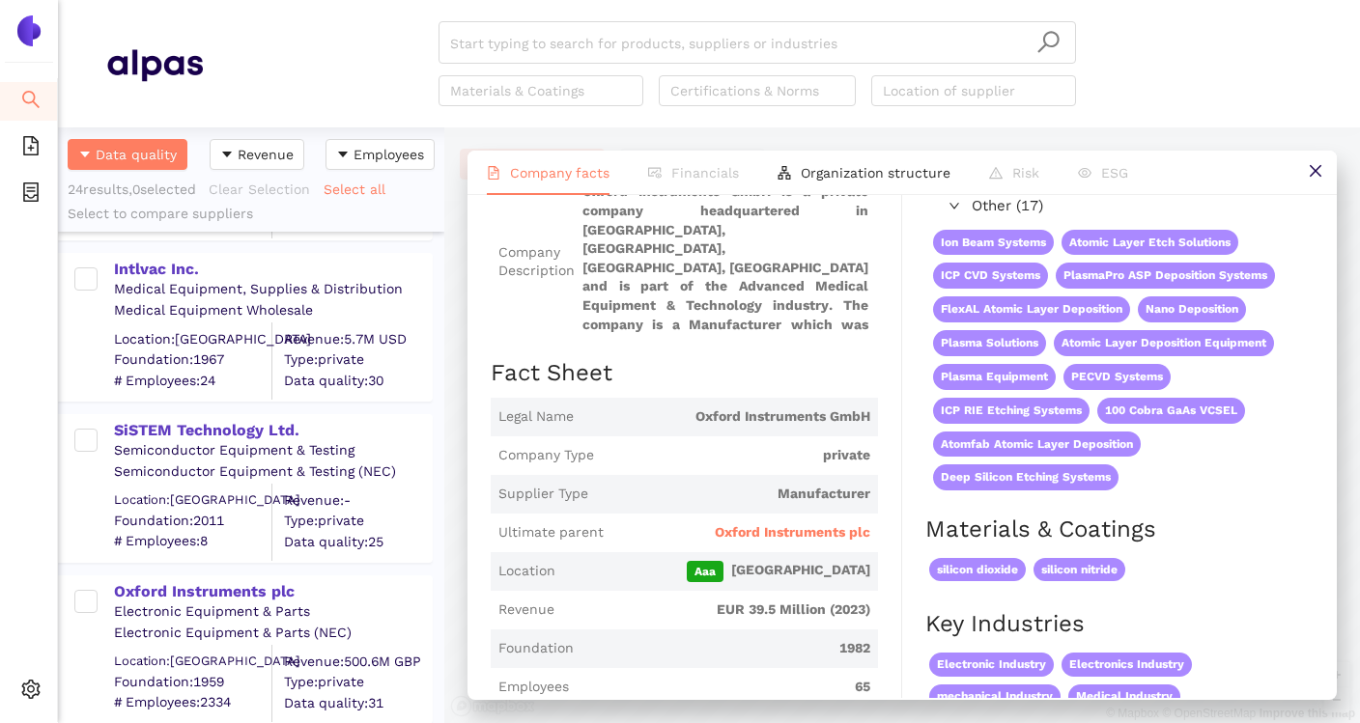
scroll to position [241, 0]
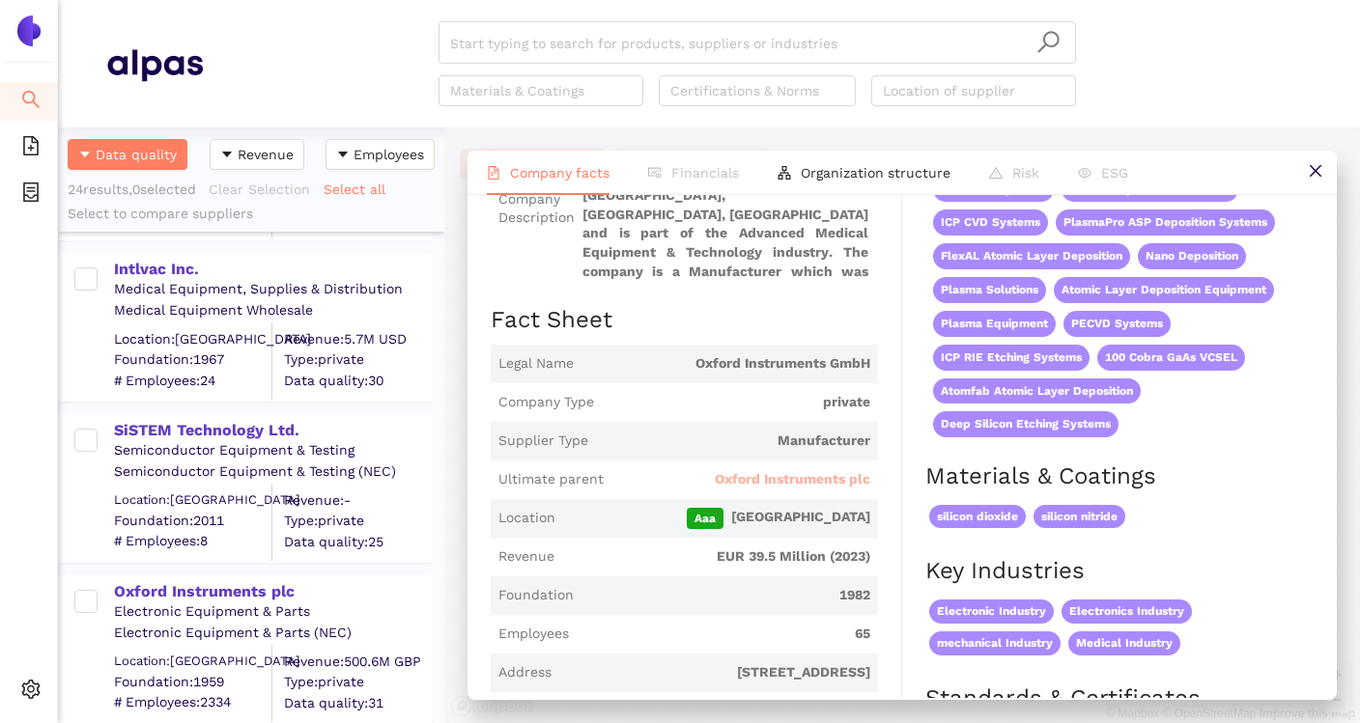
click at [803, 482] on span "Oxford Instruments plc" at bounding box center [793, 479] width 156 height 19
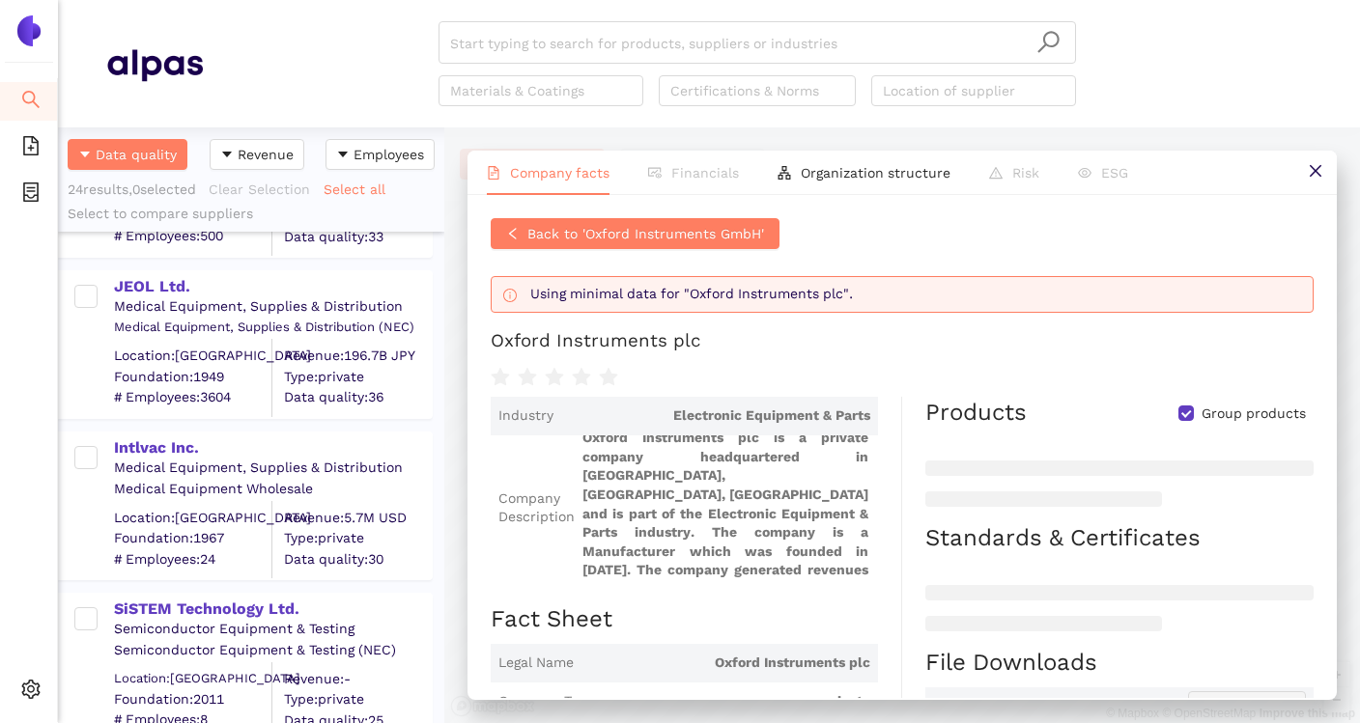
scroll to position [3177, 0]
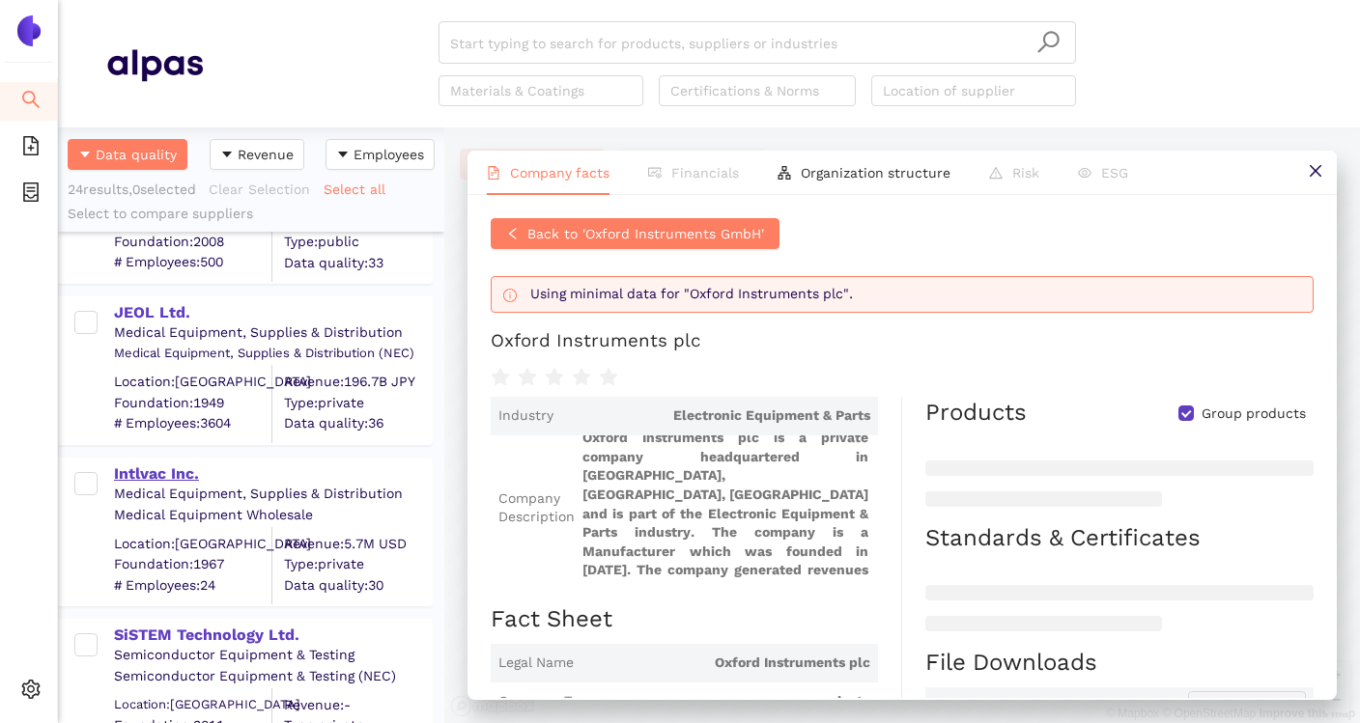
click at [186, 474] on div "Intlvac Inc." at bounding box center [272, 474] width 317 height 21
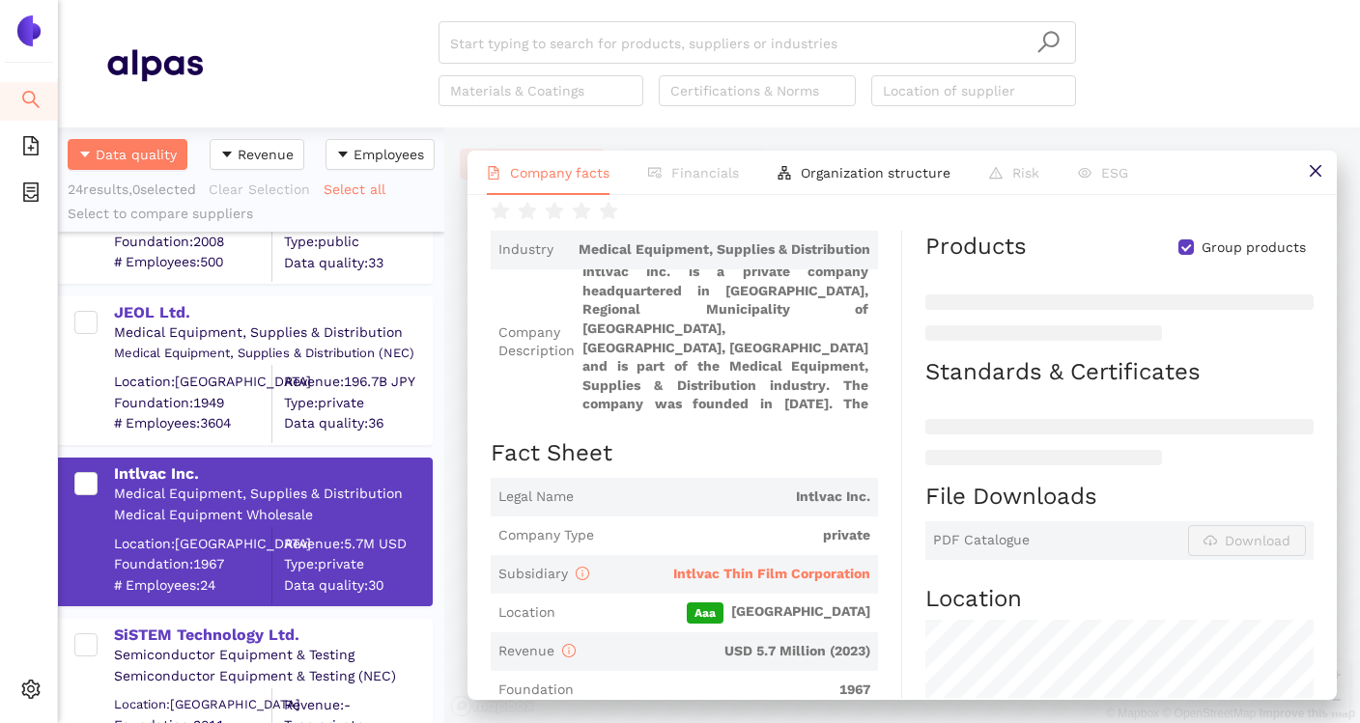
scroll to position [134, 0]
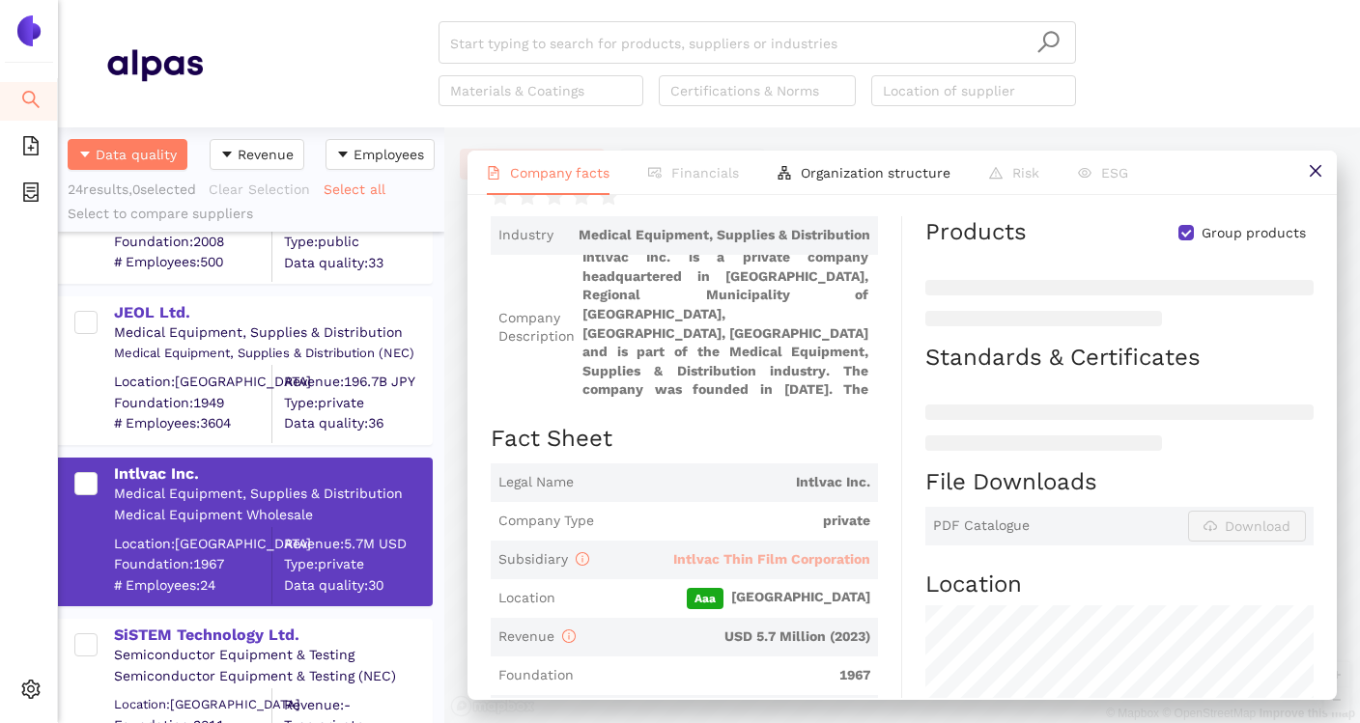
click at [778, 562] on span "Intlvac Thin Film Corporation" at bounding box center [771, 559] width 197 height 15
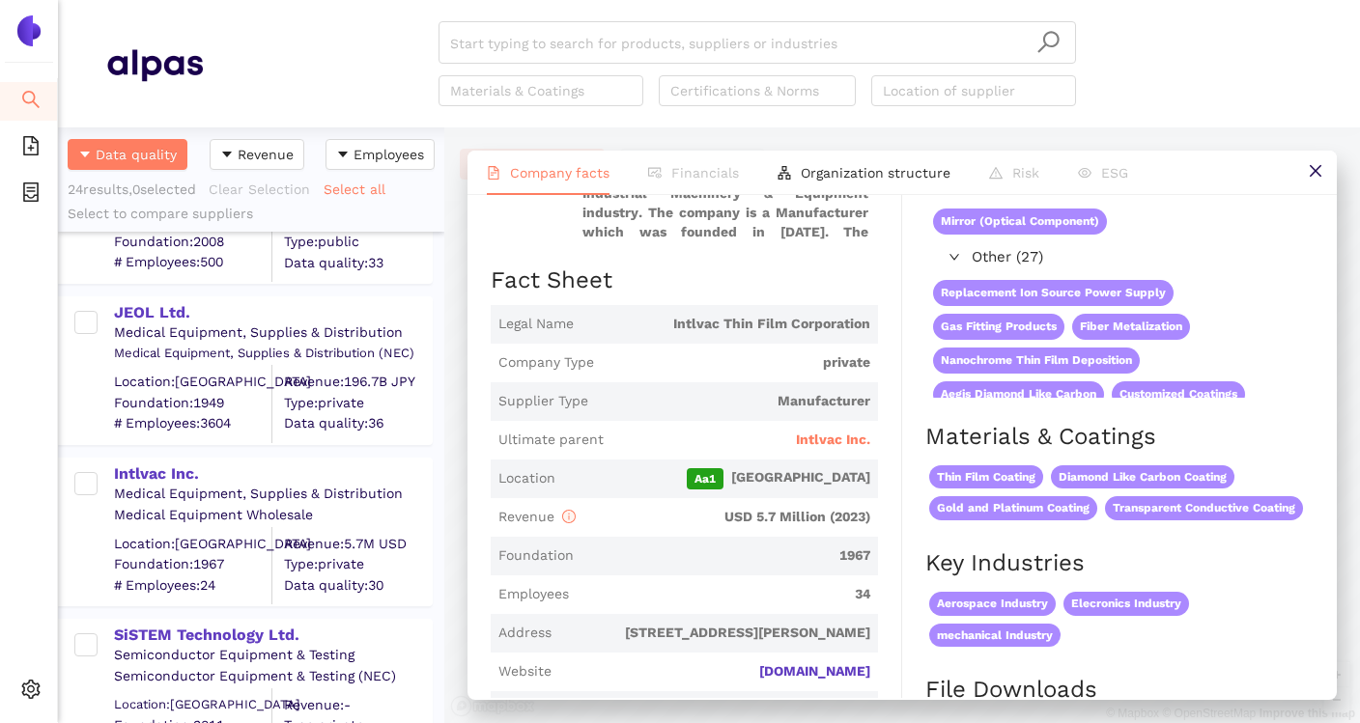
scroll to position [323, 0]
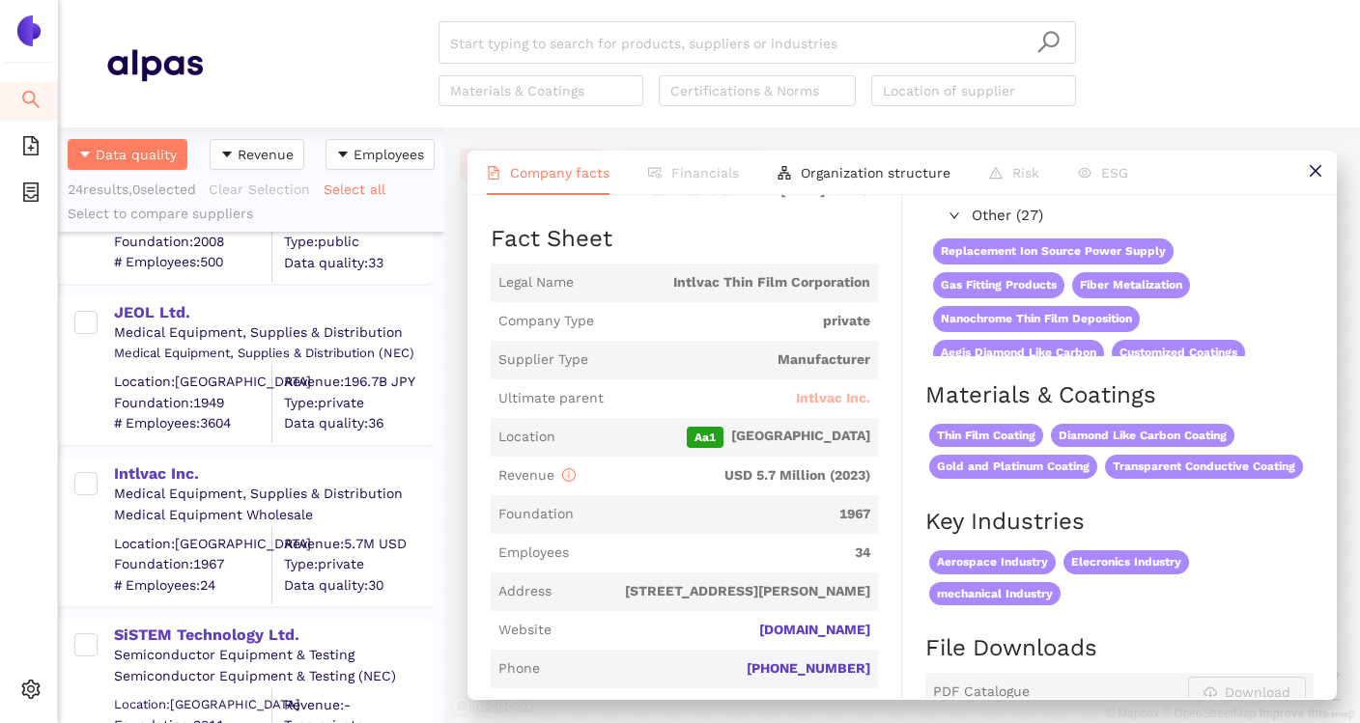
click at [831, 399] on span "Intlvac Inc." at bounding box center [833, 398] width 74 height 19
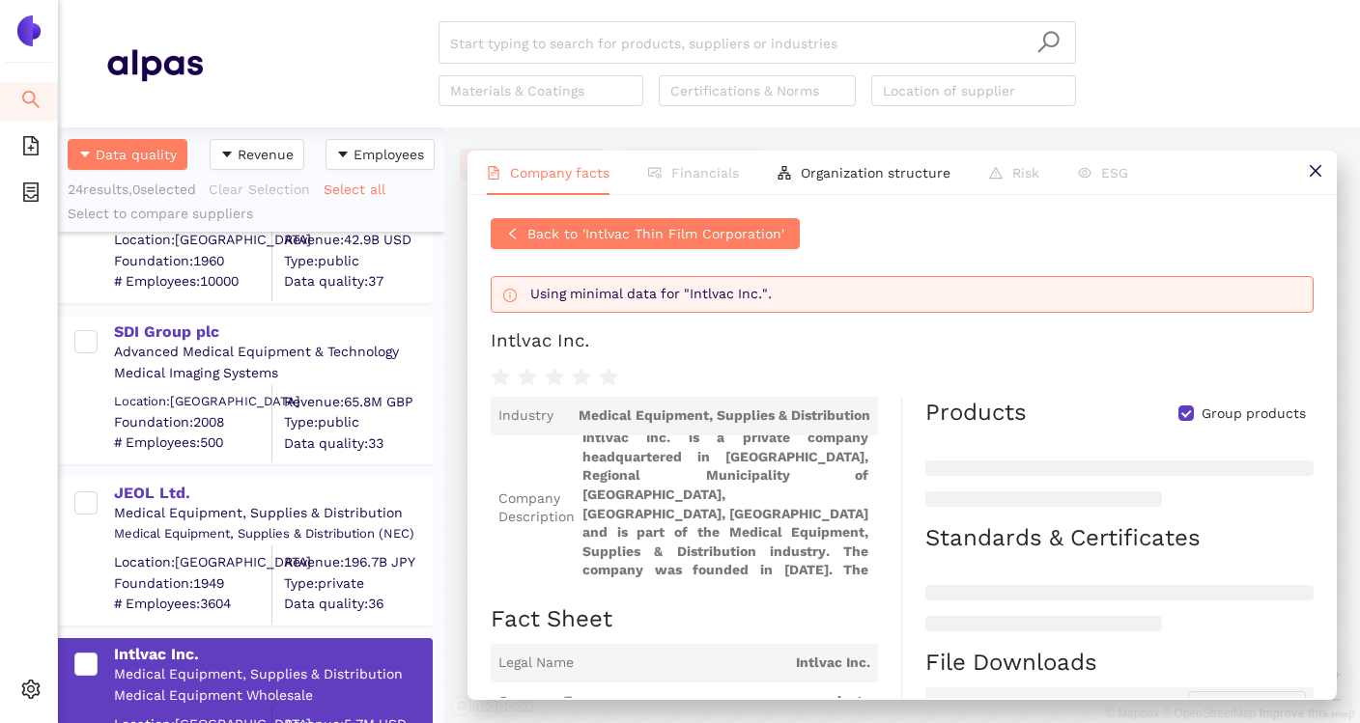
scroll to position [2958, 0]
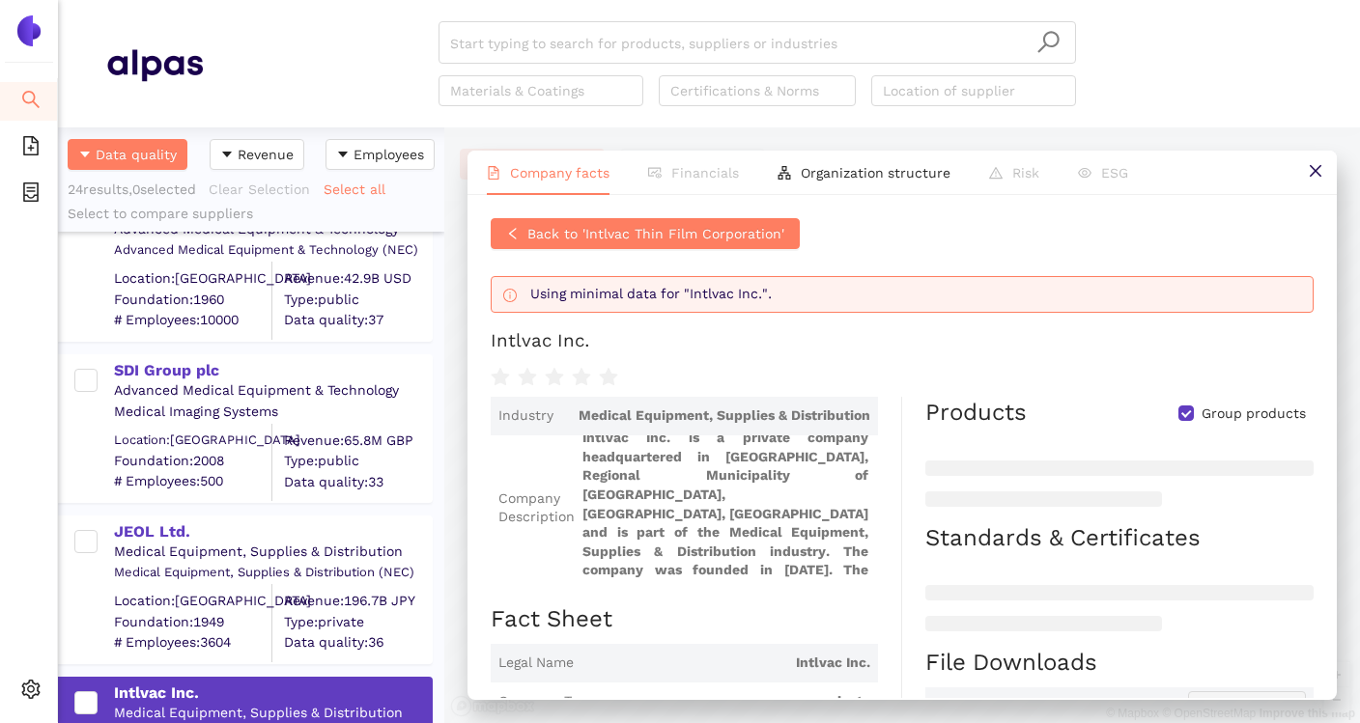
click at [172, 544] on div "Medical Equipment, Supplies & Distribution" at bounding box center [272, 552] width 317 height 19
click at [172, 532] on div "JEOL Ltd." at bounding box center [272, 532] width 317 height 21
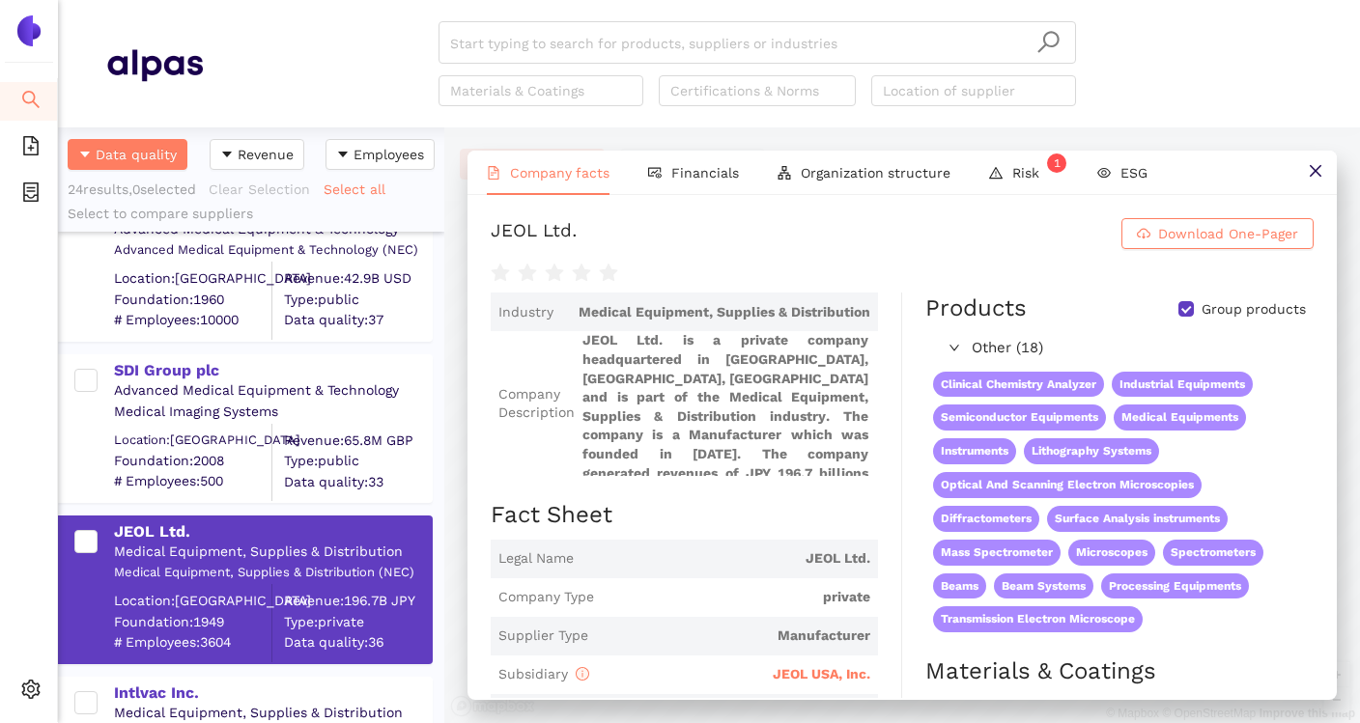
scroll to position [57, 0]
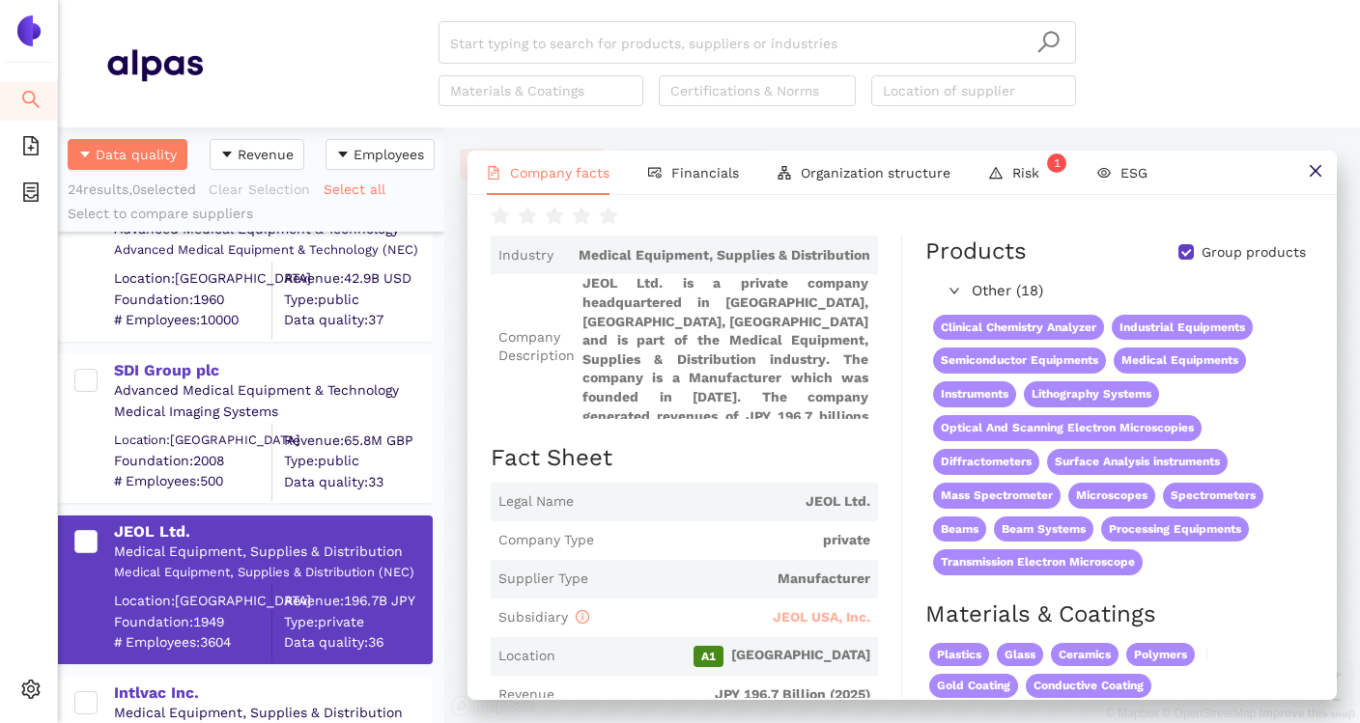
click at [832, 609] on span "JEOL USA, Inc." at bounding box center [822, 616] width 98 height 15
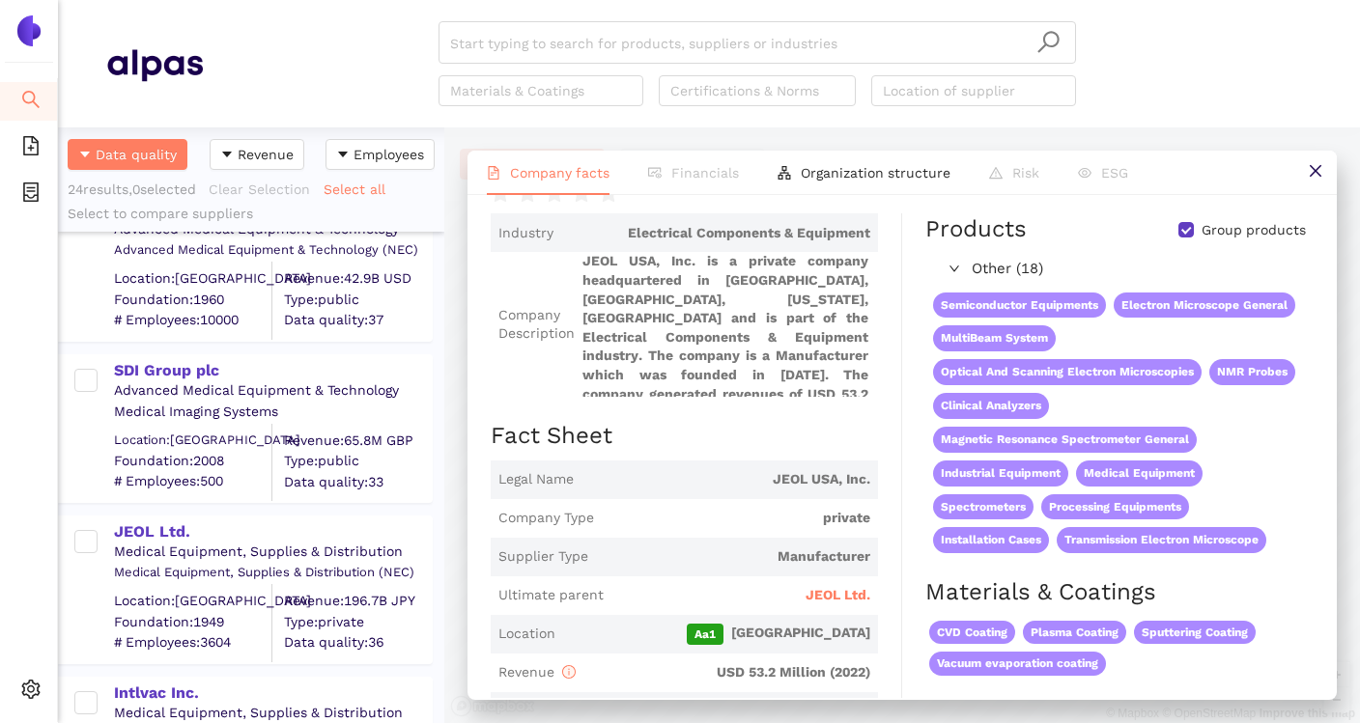
scroll to position [139, 0]
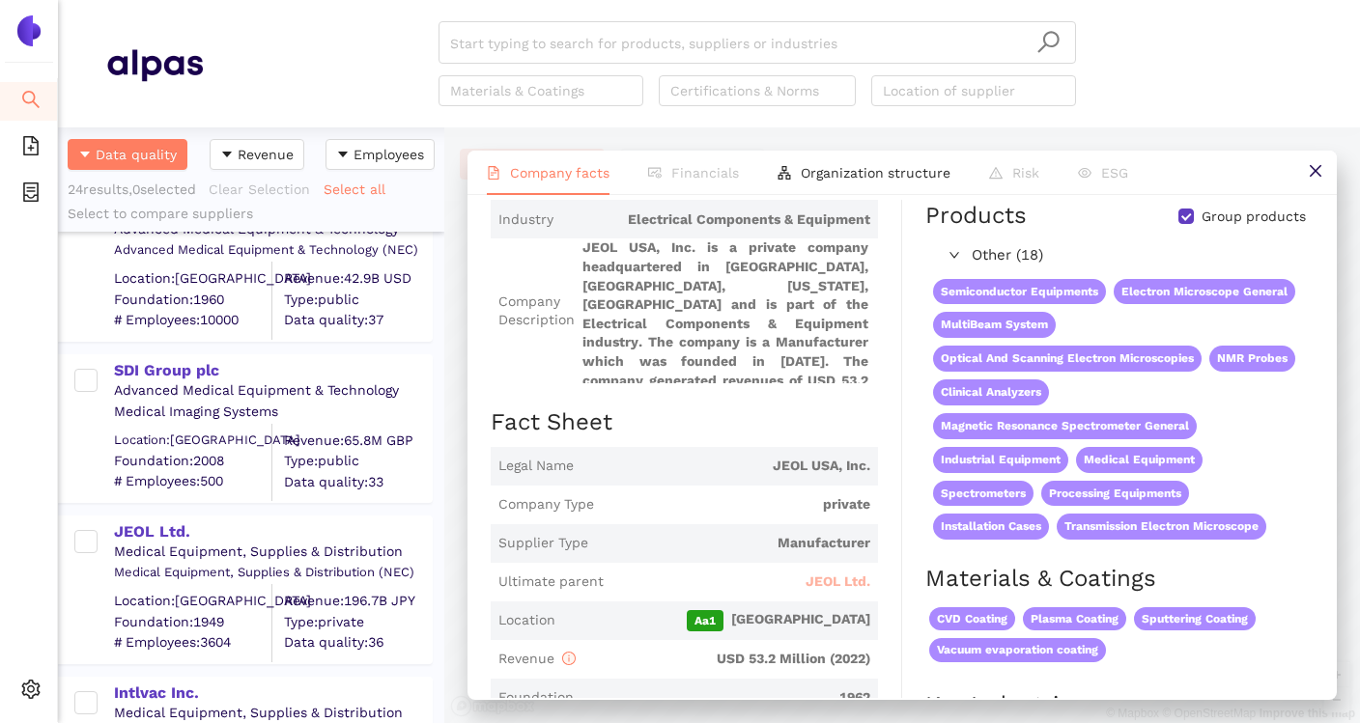
click at [836, 587] on span "JEOL Ltd." at bounding box center [838, 582] width 65 height 19
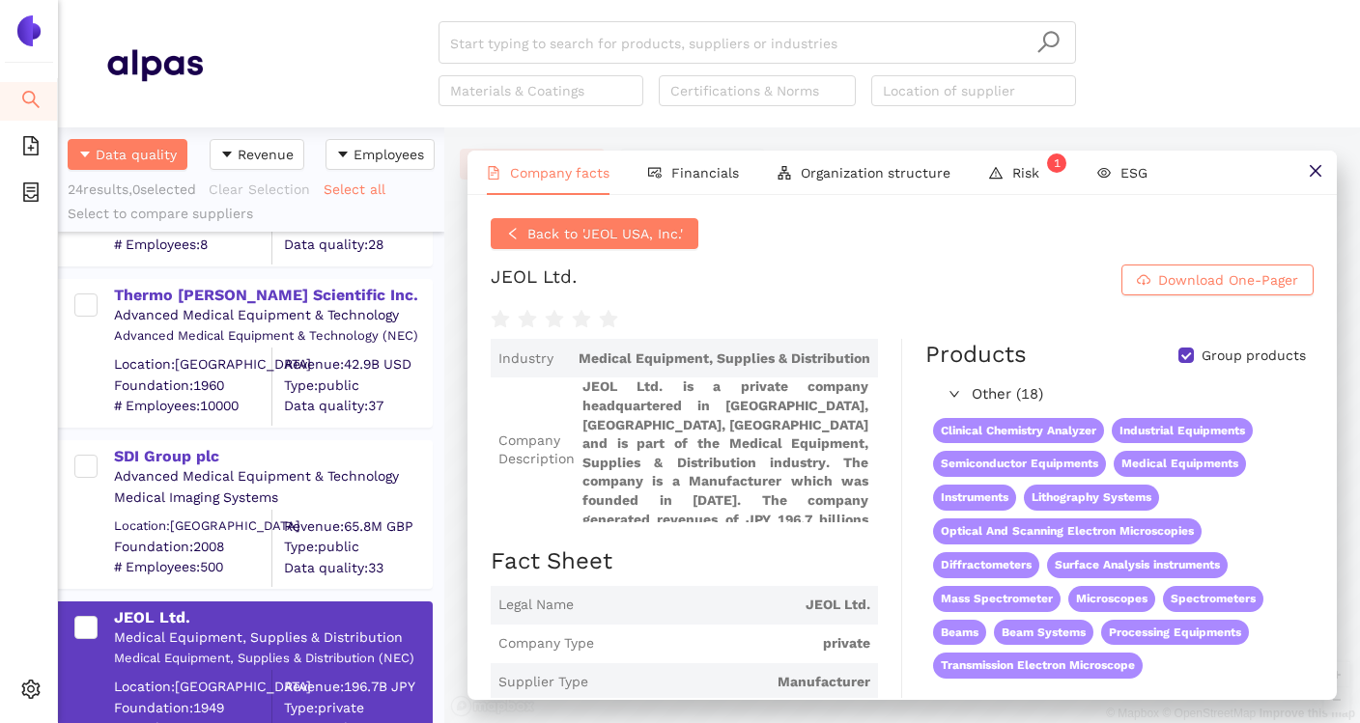
scroll to position [2849, 0]
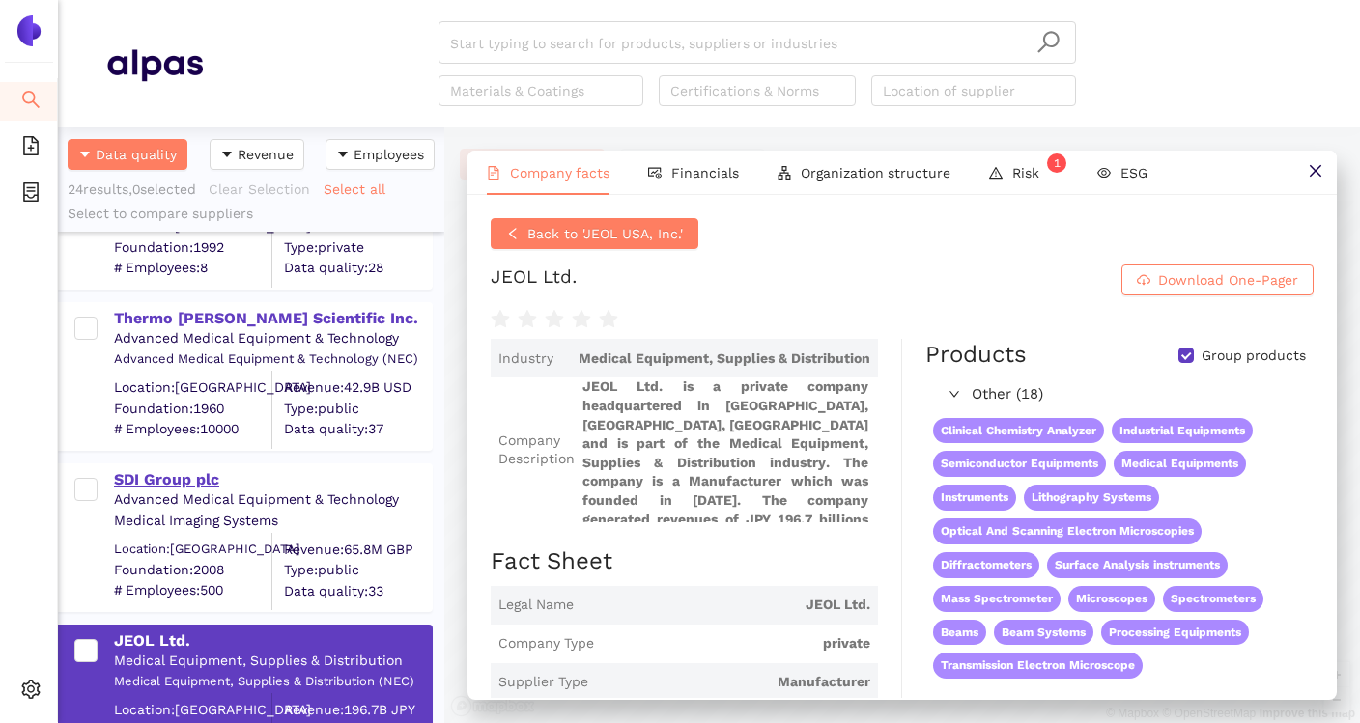
click at [205, 482] on div "SDI Group plc" at bounding box center [272, 479] width 317 height 21
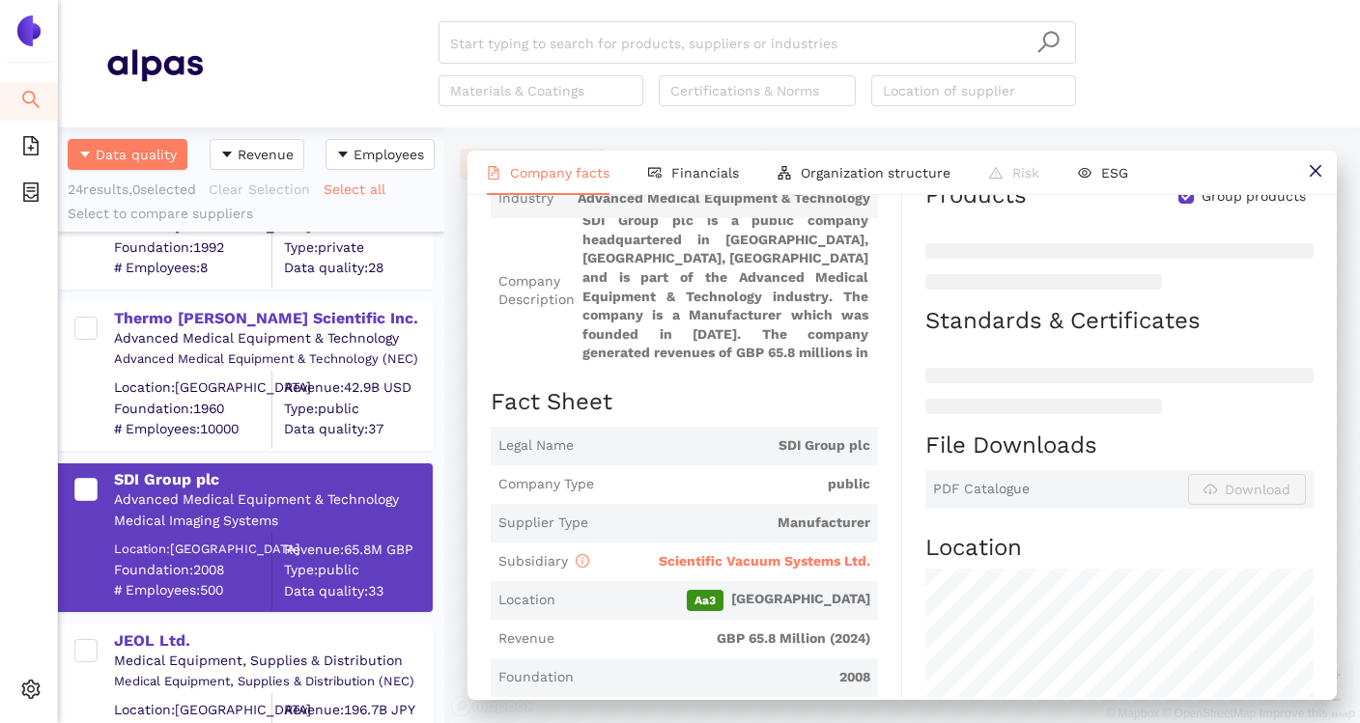
scroll to position [186, 0]
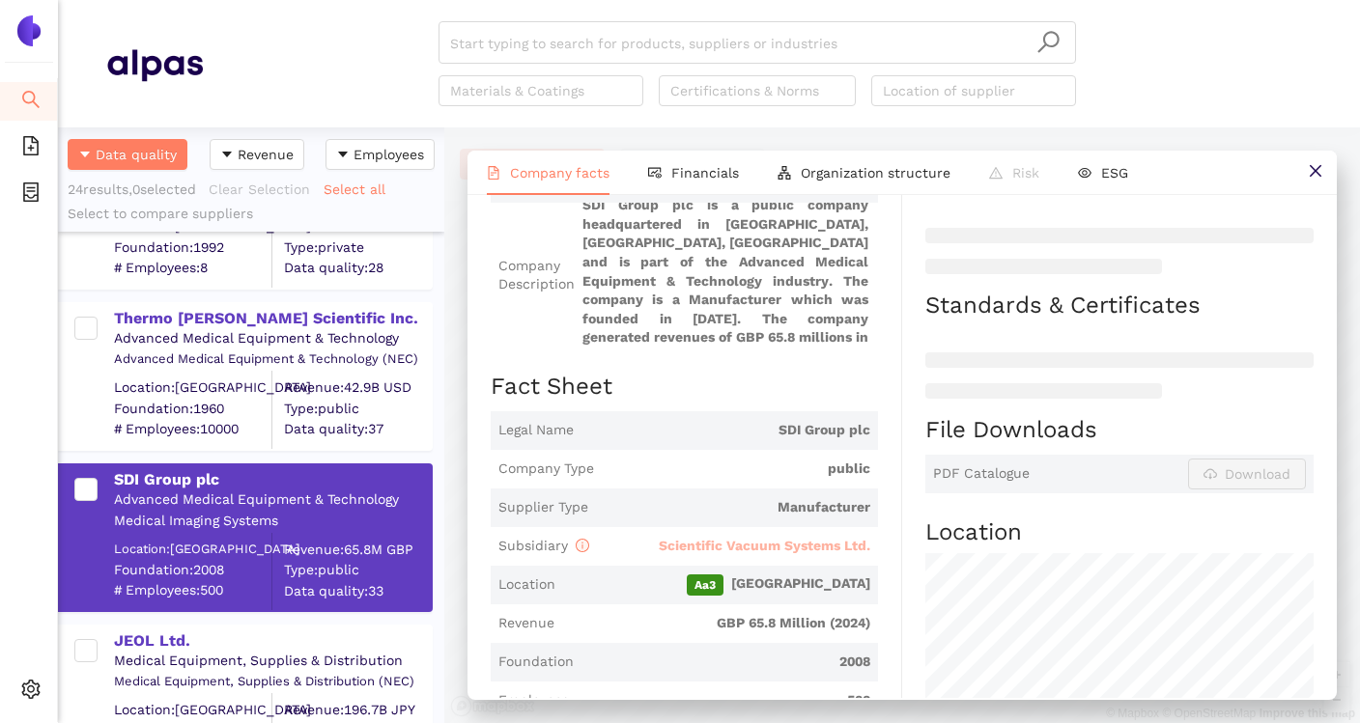
click at [759, 545] on span "Scientific Vacuum Systems Ltd." at bounding box center [765, 545] width 212 height 15
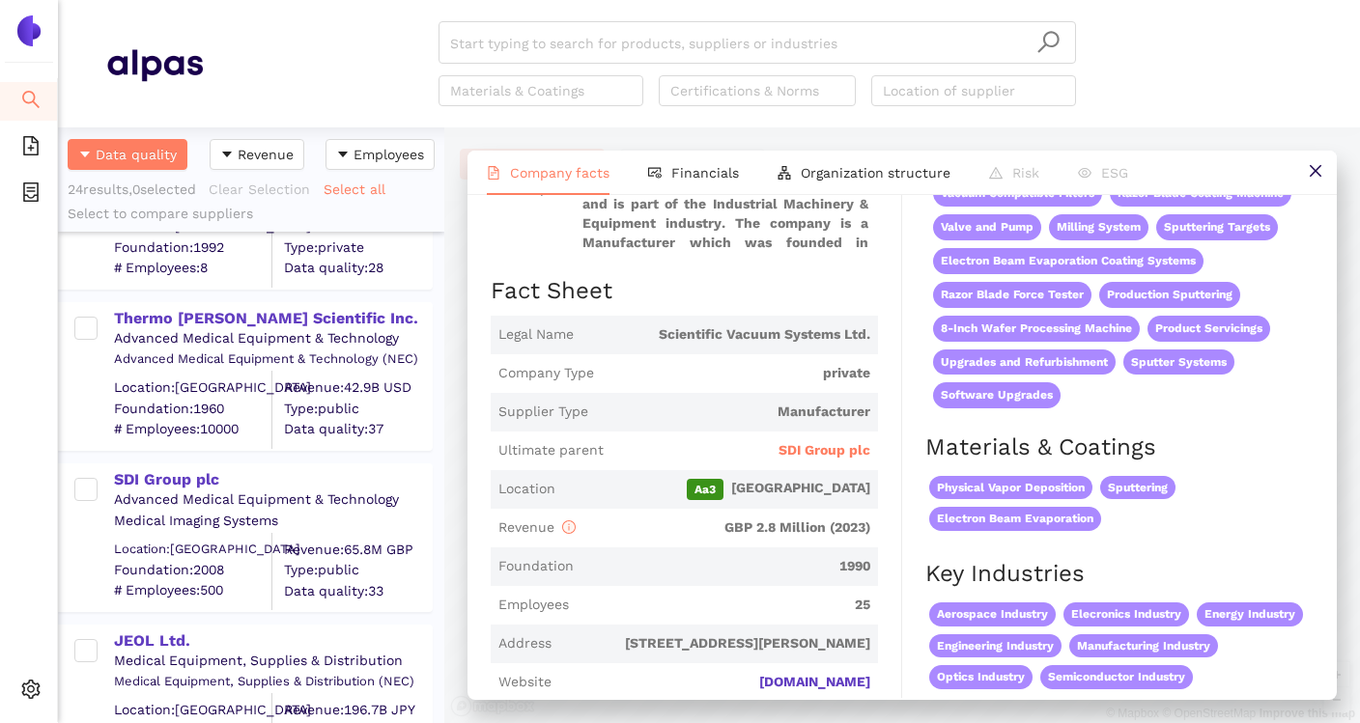
scroll to position [294, 0]
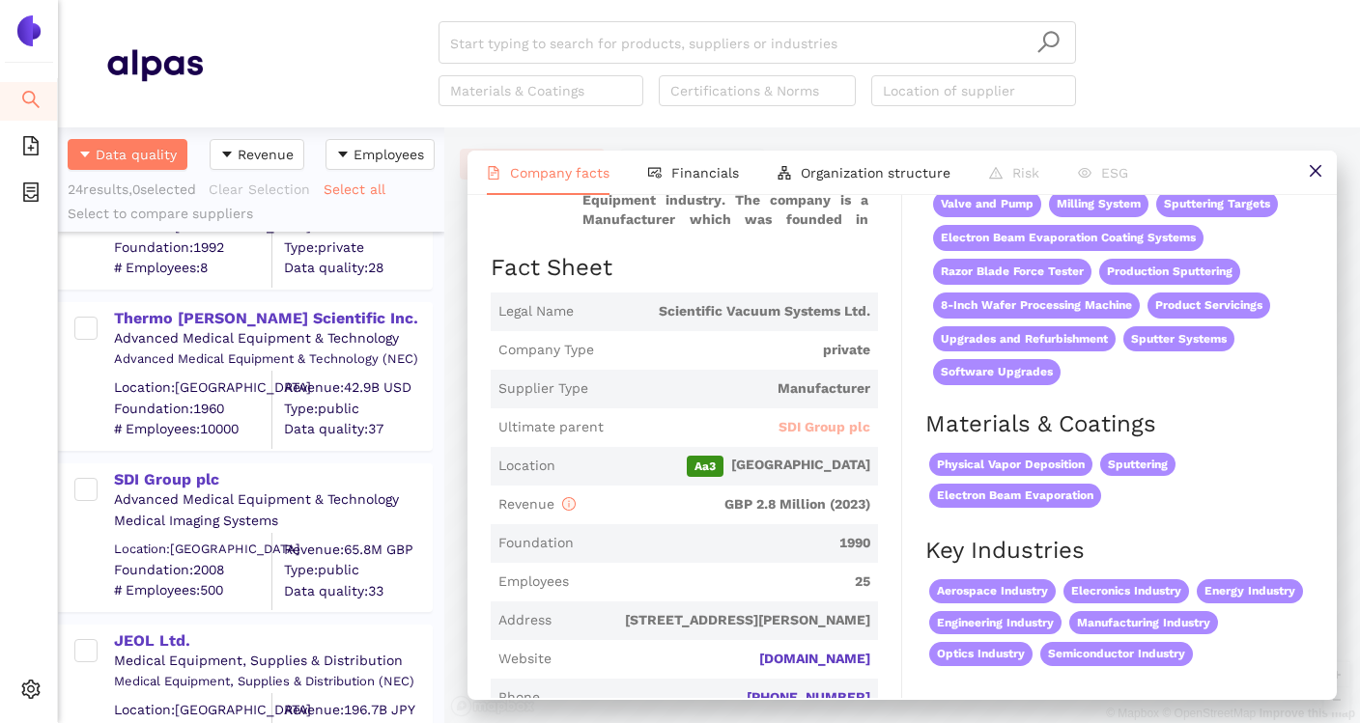
click at [821, 424] on span "SDI Group plc" at bounding box center [825, 427] width 92 height 19
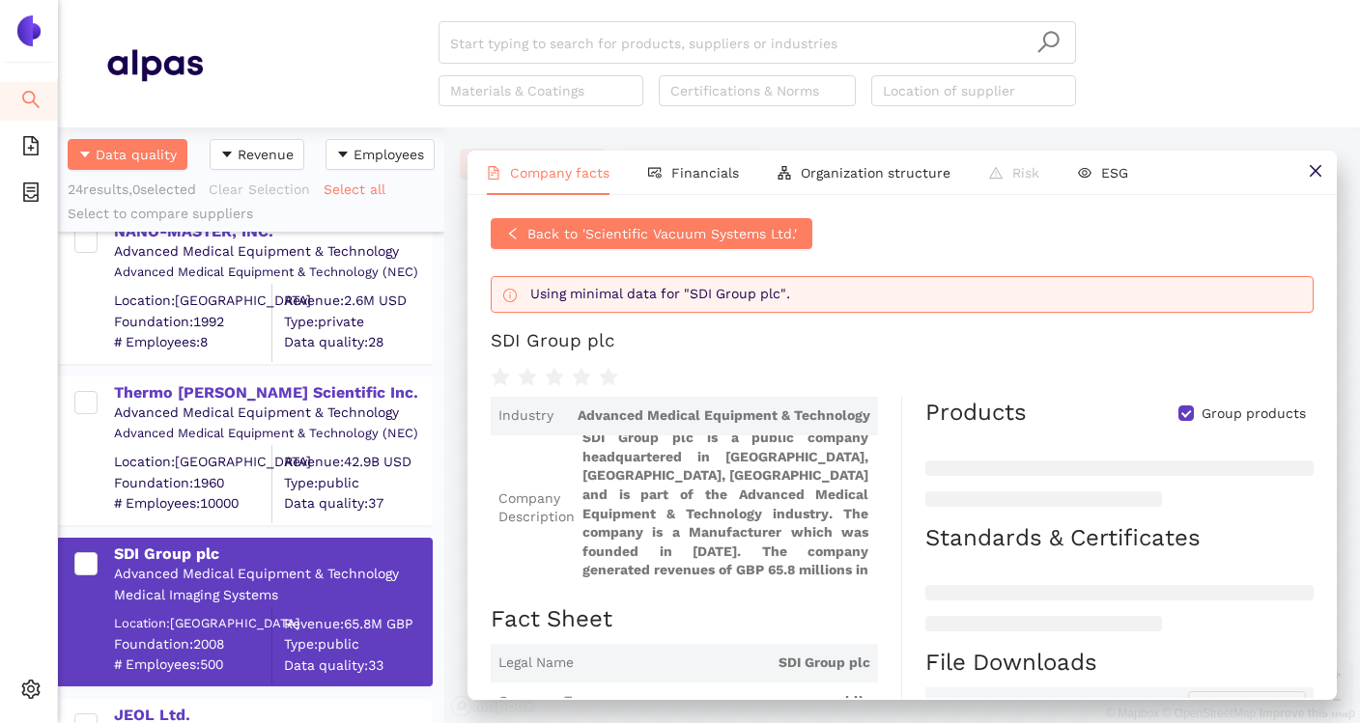
scroll to position [2731, 0]
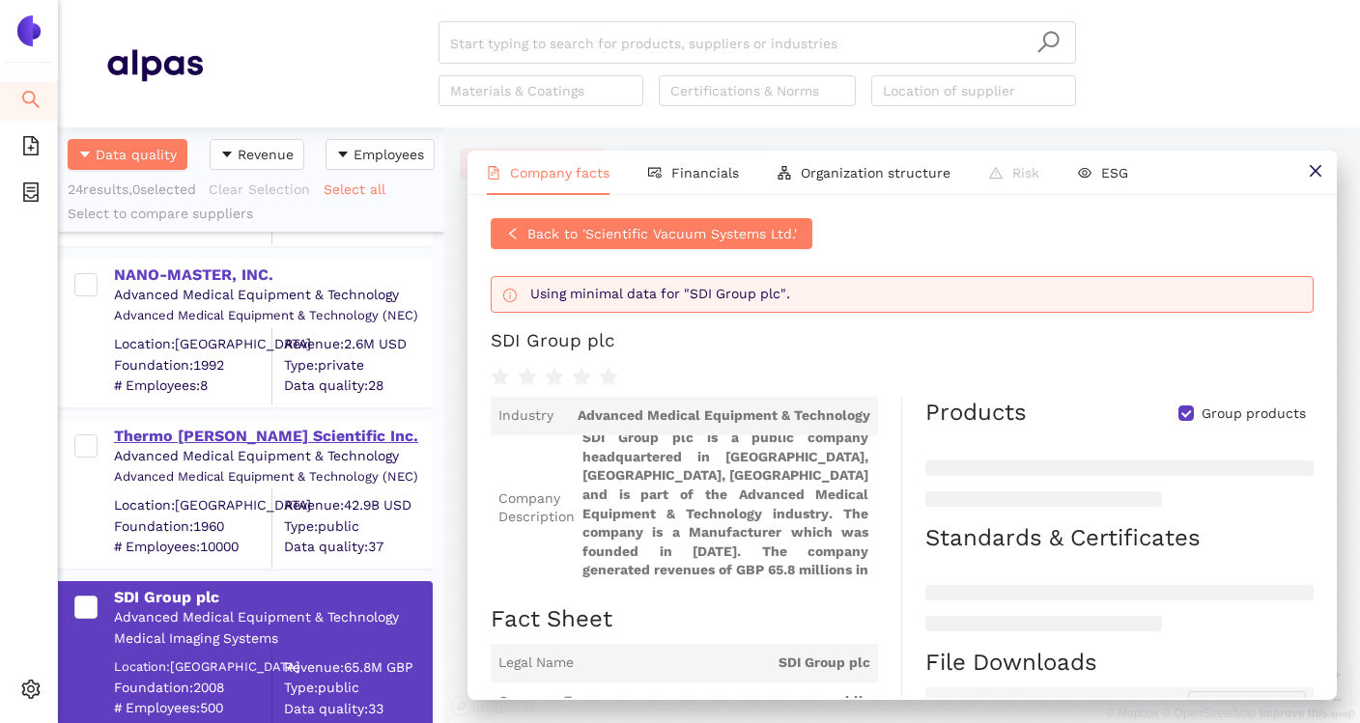
click at [276, 440] on div "Thermo [PERSON_NAME] Scientific Inc." at bounding box center [272, 436] width 317 height 21
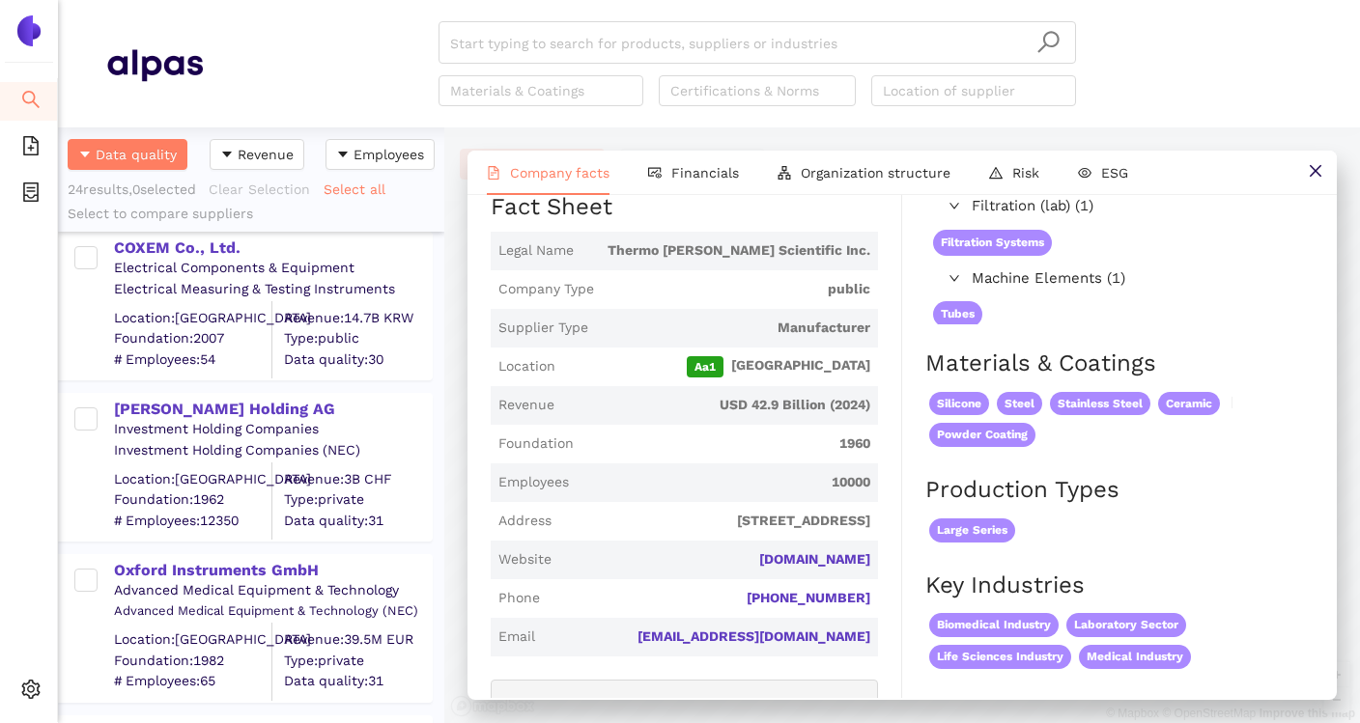
scroll to position [2271, 0]
click at [226, 413] on div "[PERSON_NAME] Holding AG" at bounding box center [272, 412] width 317 height 21
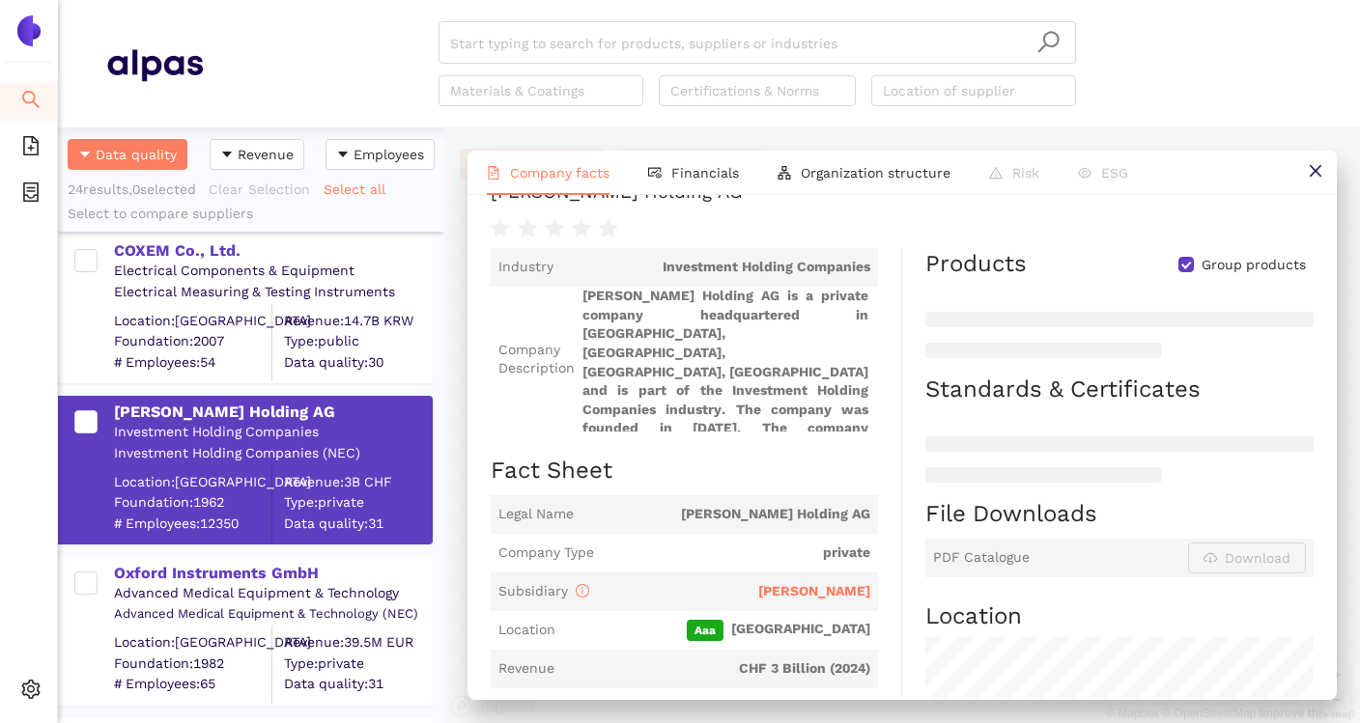
scroll to position [0, 0]
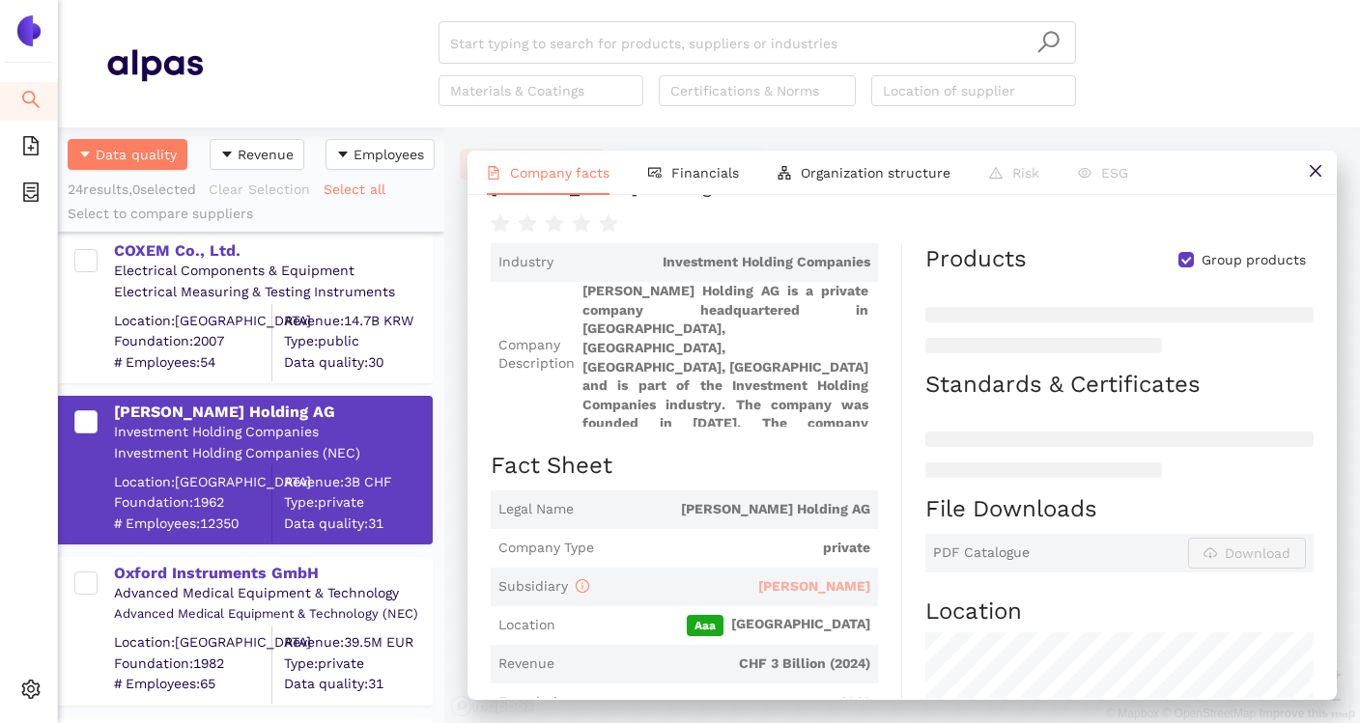
click at [836, 580] on span "[PERSON_NAME]" at bounding box center [814, 586] width 112 height 15
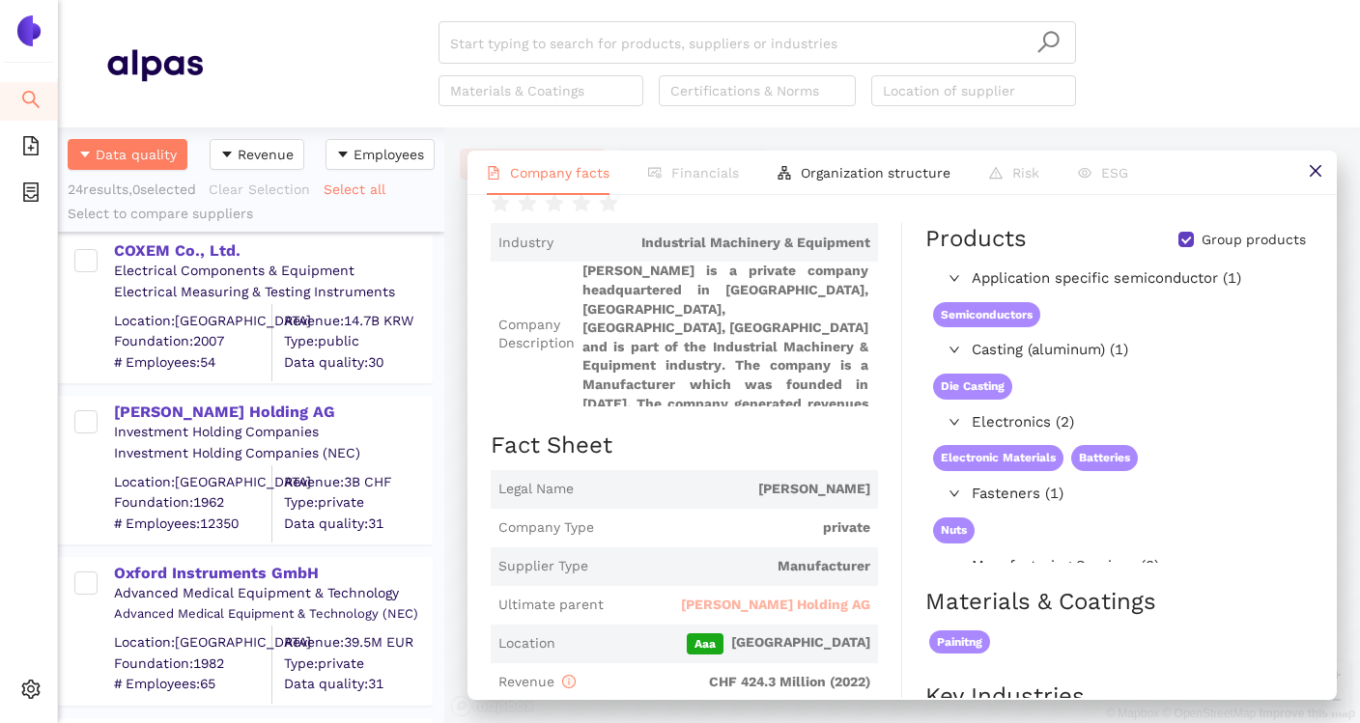
click at [822, 596] on span "[PERSON_NAME] Holding AG" at bounding box center [775, 605] width 189 height 19
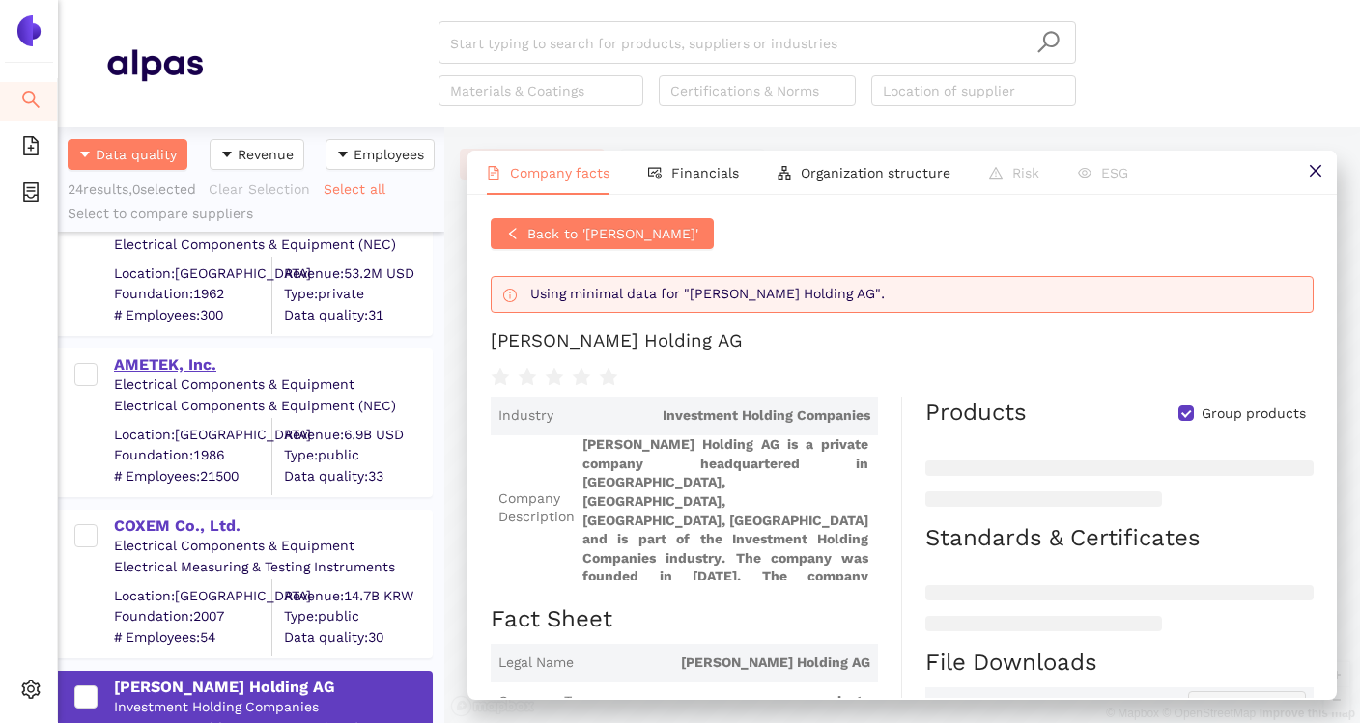
click at [186, 372] on div "AMETEK, Inc." at bounding box center [272, 364] width 317 height 21
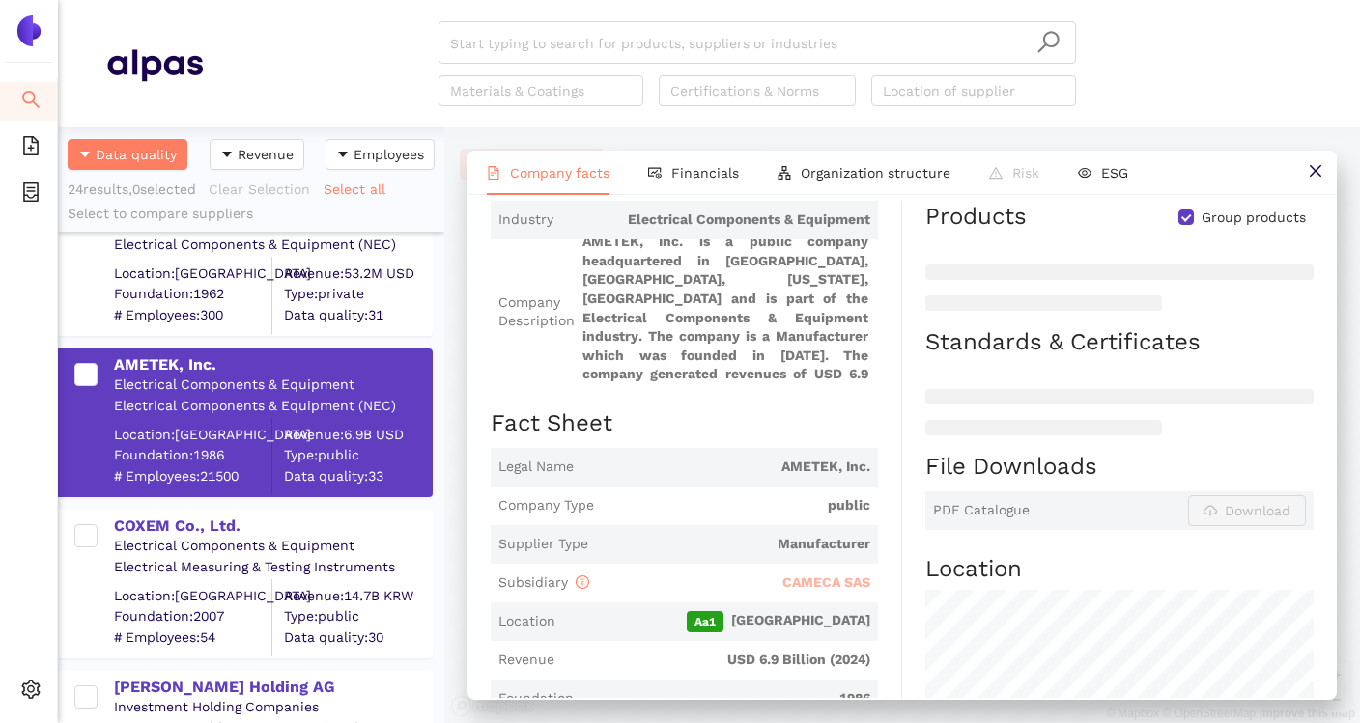
click at [827, 585] on span "CAMECA SAS" at bounding box center [826, 582] width 88 height 15
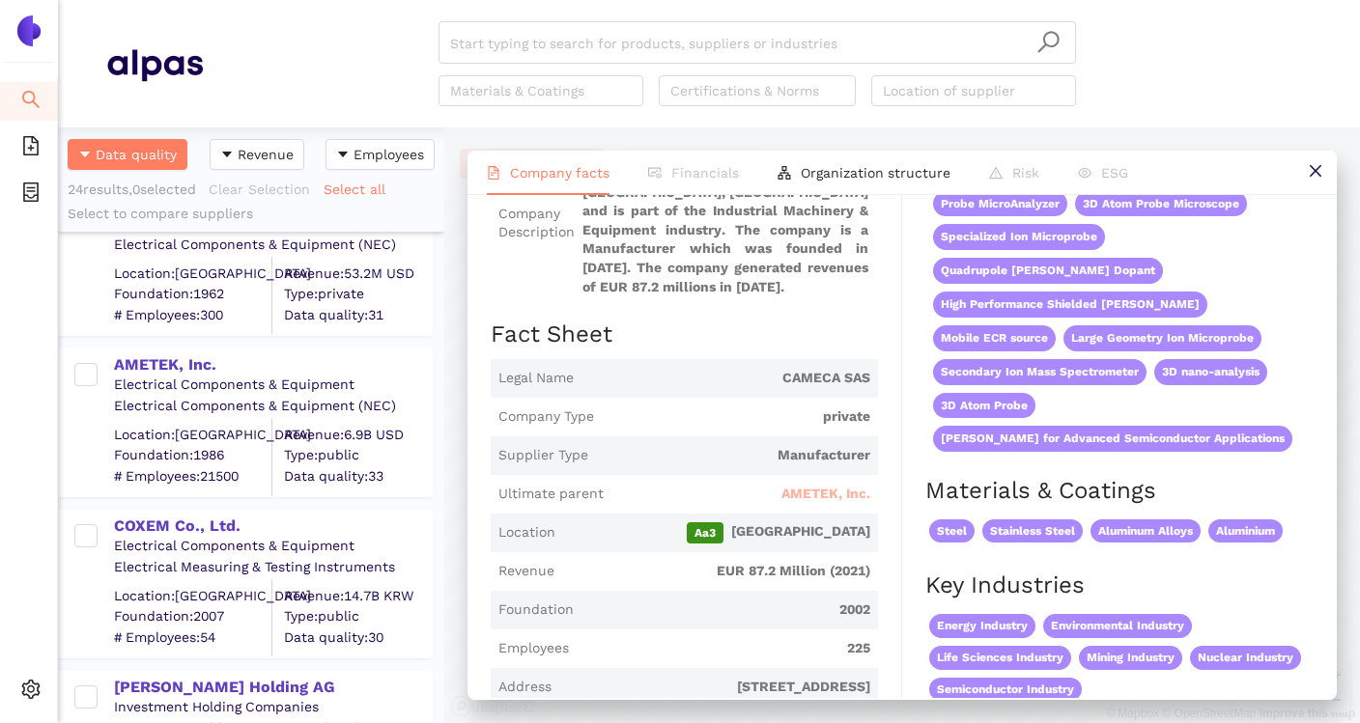
click at [799, 490] on span "AMETEK, Inc." at bounding box center [825, 494] width 89 height 19
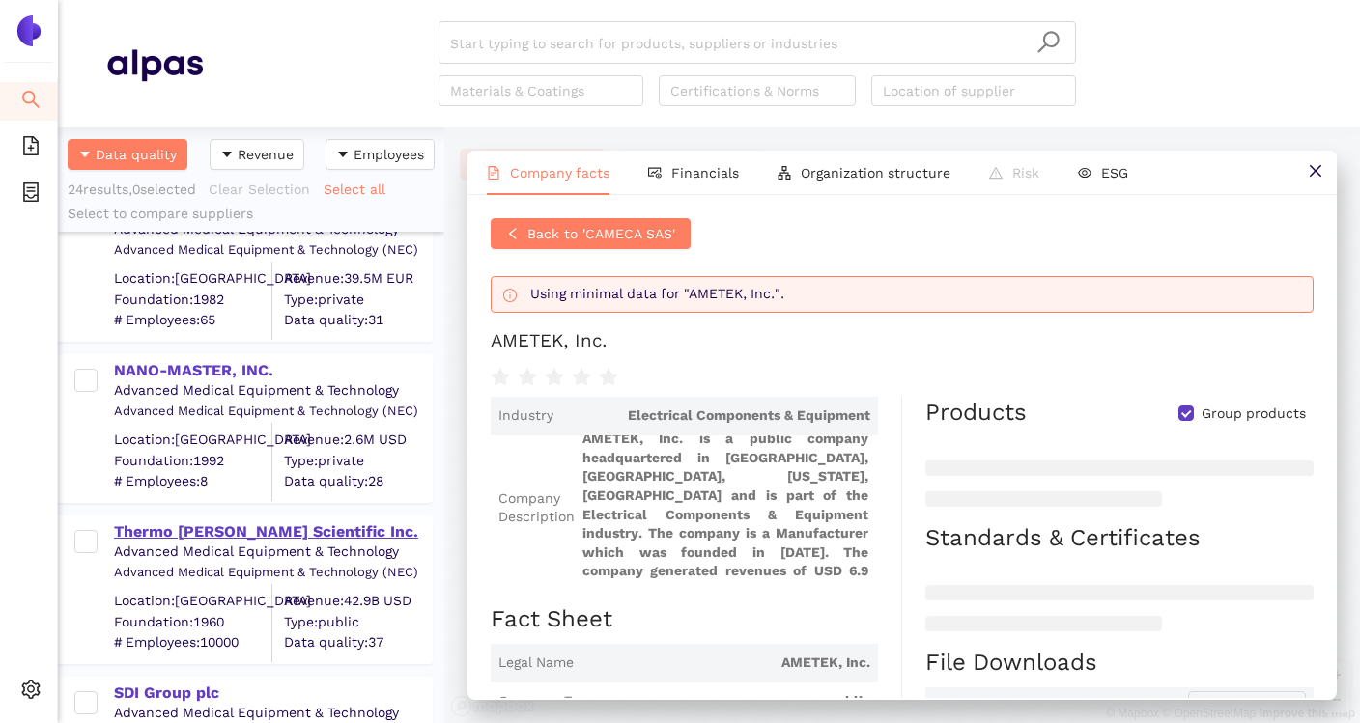
click at [257, 533] on div "Thermo [PERSON_NAME] Scientific Inc." at bounding box center [272, 532] width 317 height 21
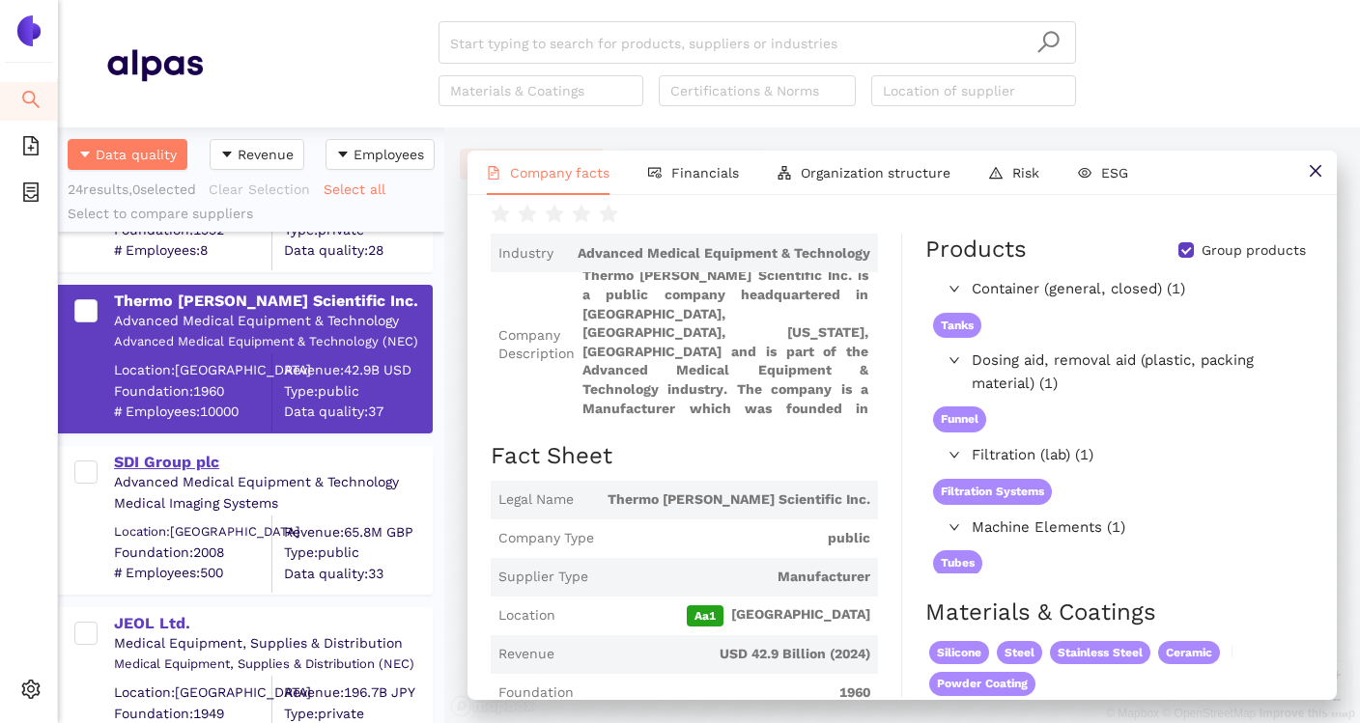
click at [208, 470] on div "SDI Group plc" at bounding box center [272, 462] width 317 height 21
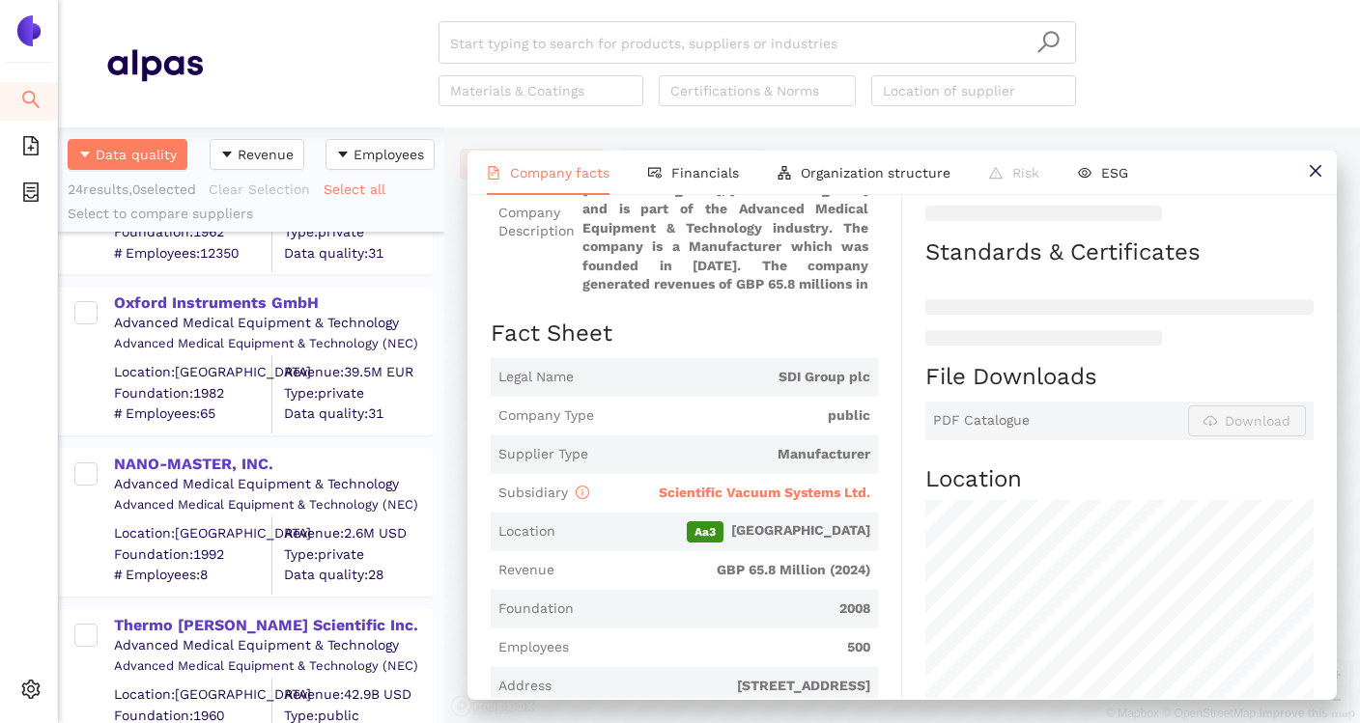
click at [272, 314] on div "Advanced Medical Equipment & Technology" at bounding box center [272, 323] width 317 height 19
click at [279, 300] on div "Oxford Instruments GmbH" at bounding box center [272, 303] width 317 height 21
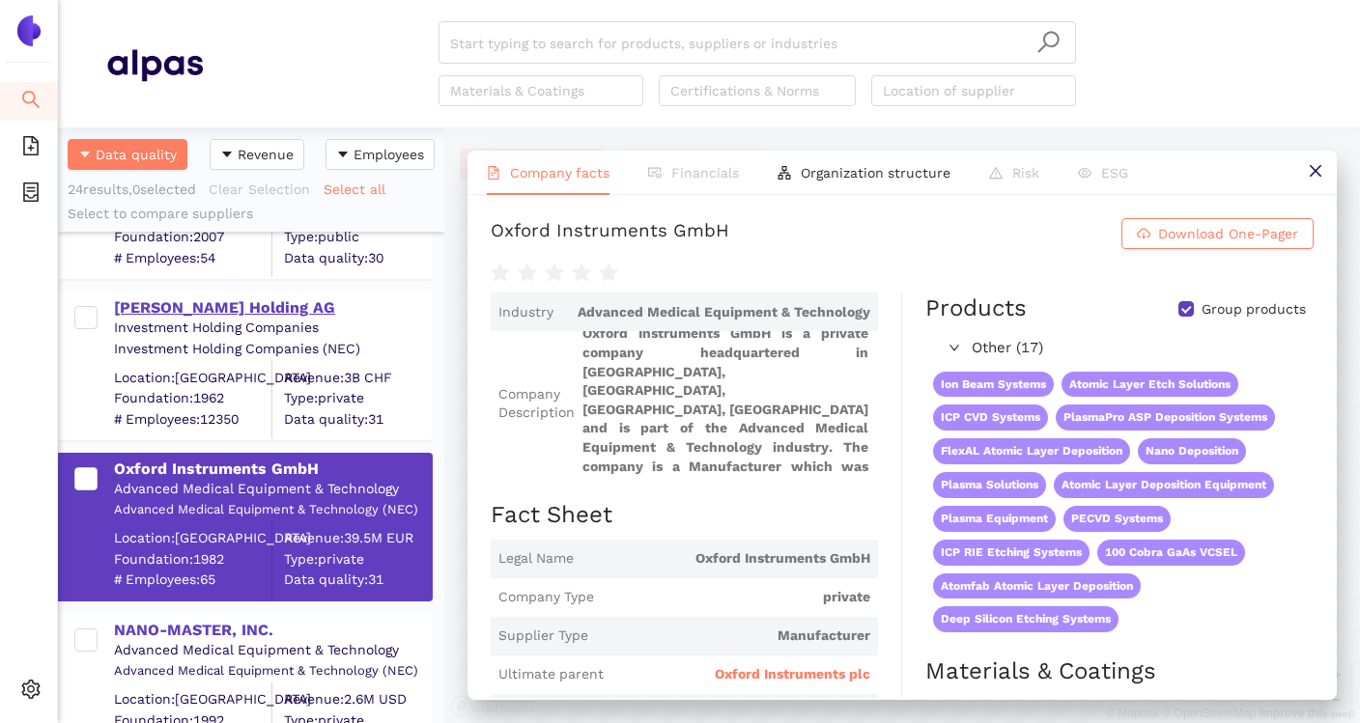
click at [237, 317] on div "[PERSON_NAME] Holding AG" at bounding box center [272, 308] width 317 height 21
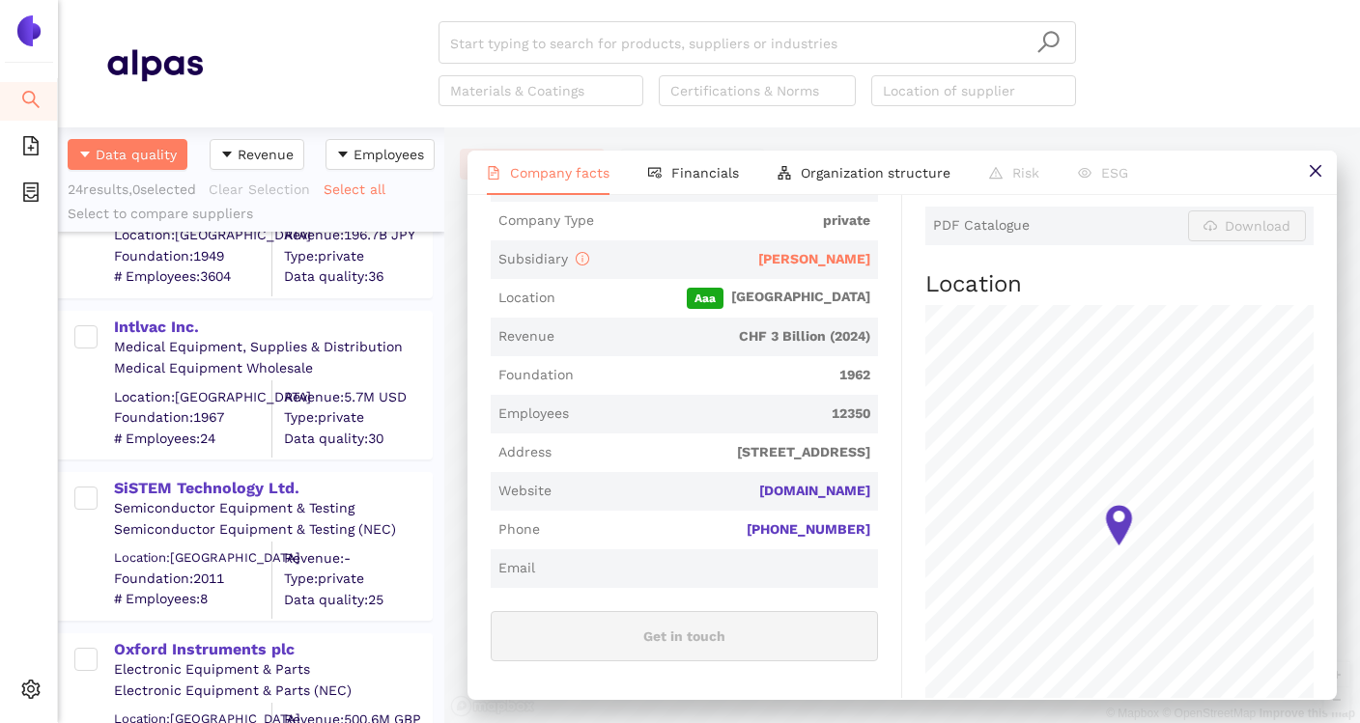
scroll to position [3377, 0]
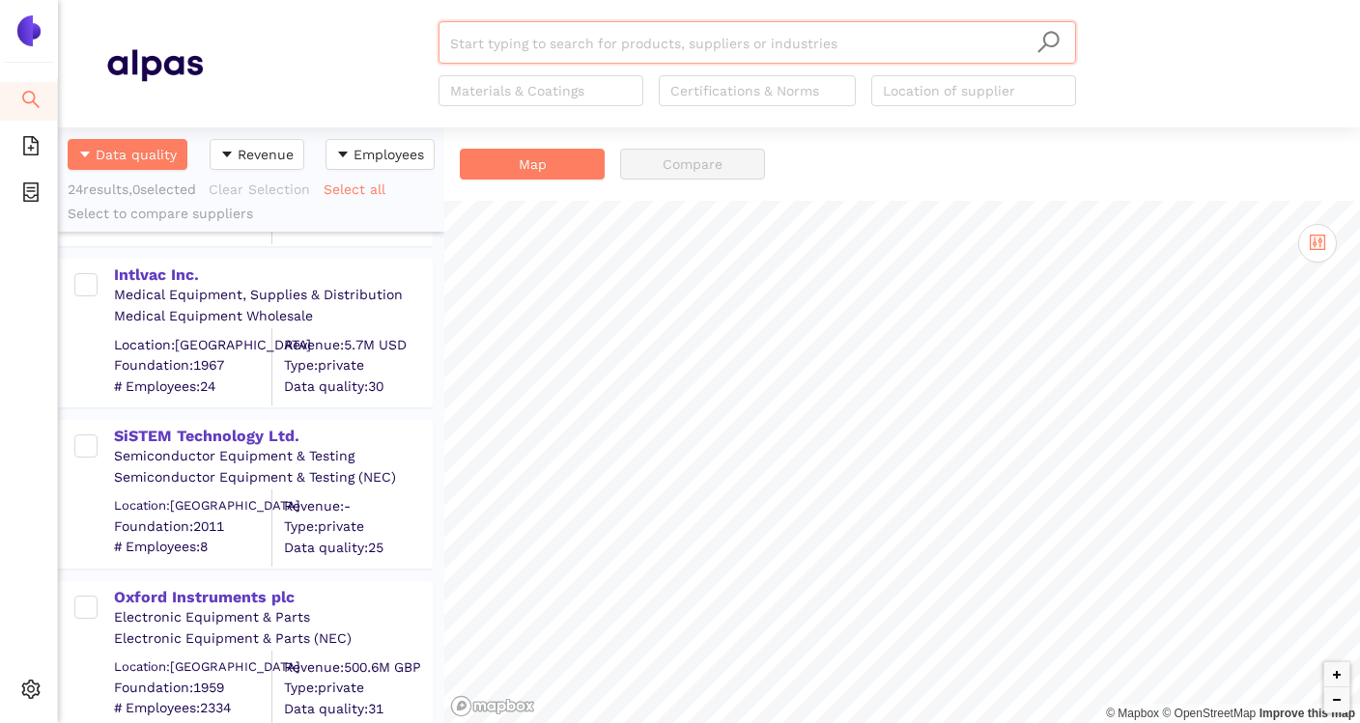
scroll to position [3382, 0]
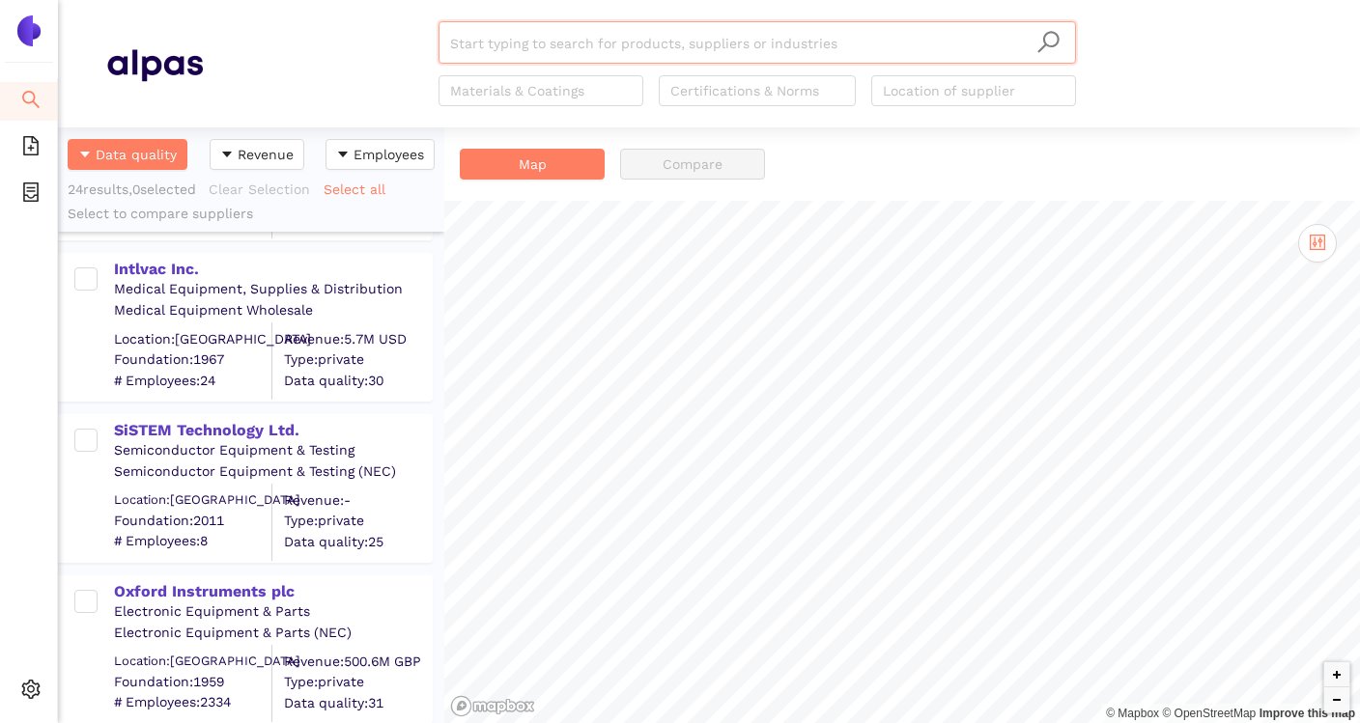
click at [270, 425] on div "SiSTEM Technology Ltd." at bounding box center [272, 430] width 317 height 21
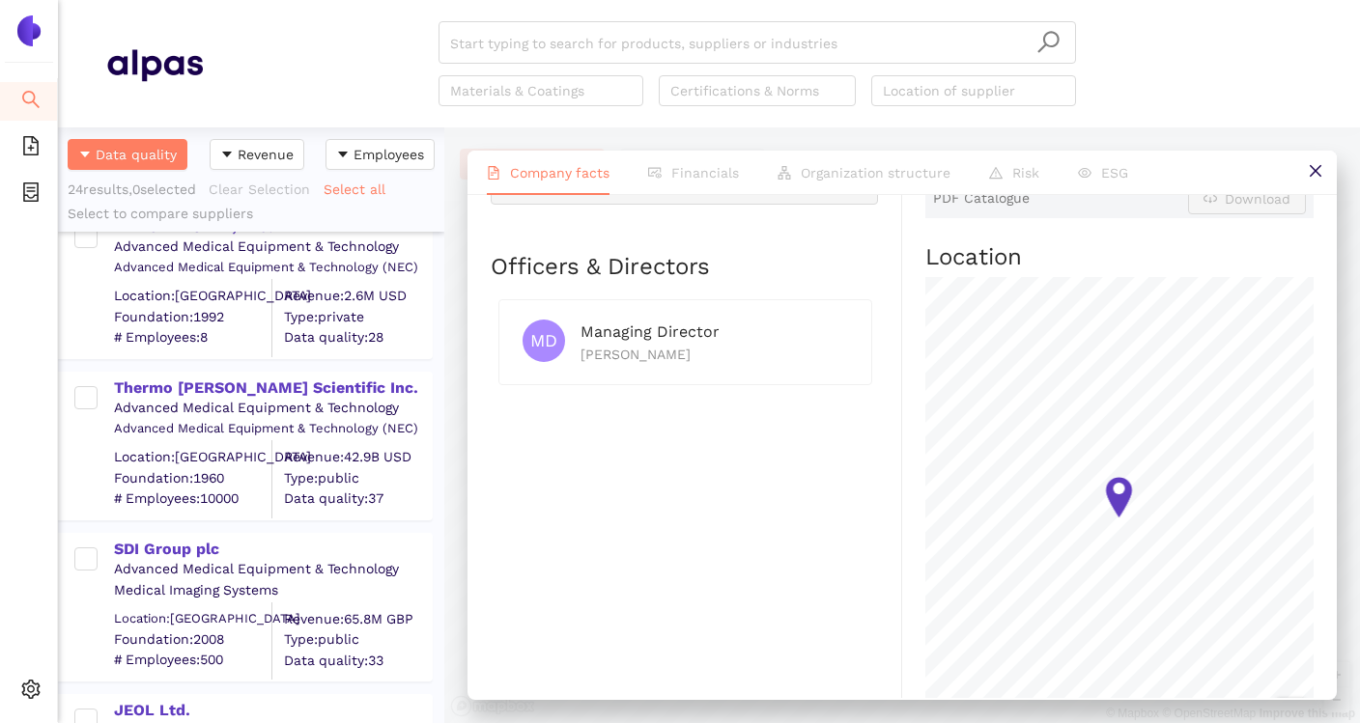
scroll to position [2692, 0]
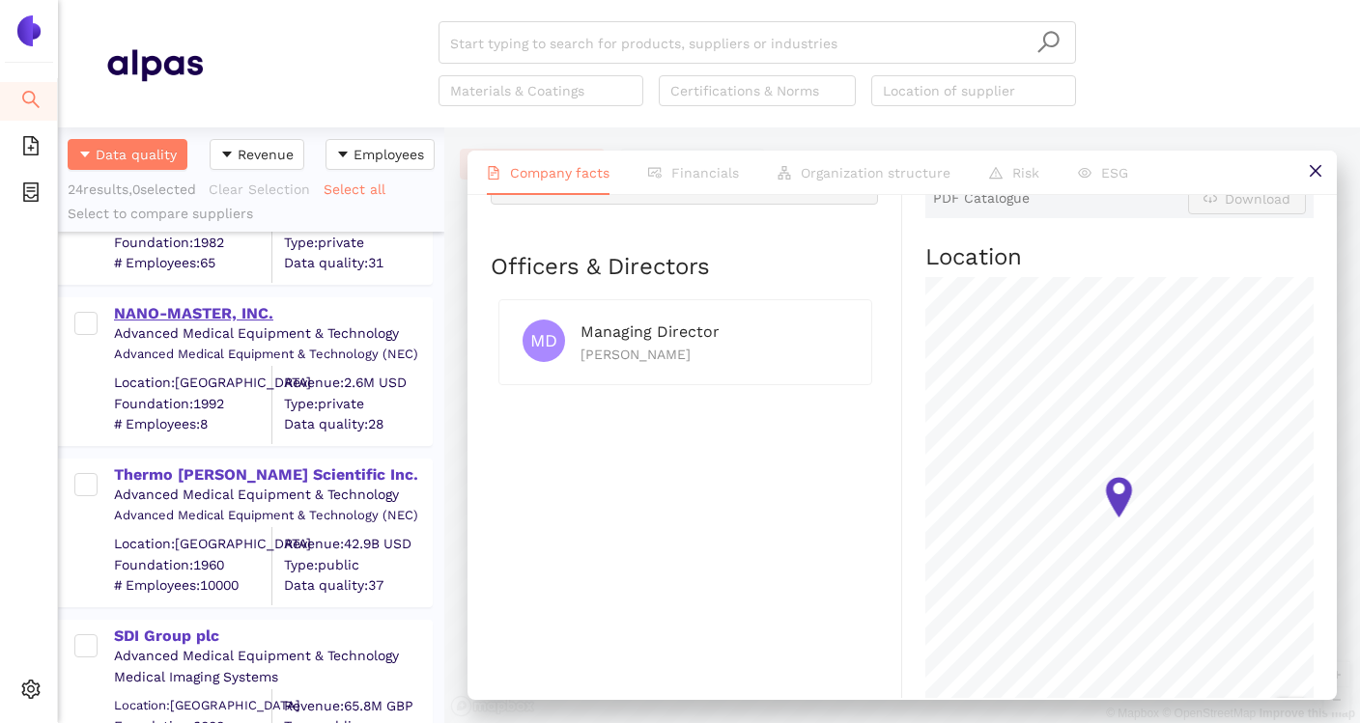
click at [238, 318] on div "NANO-MASTER, INC." at bounding box center [272, 313] width 317 height 21
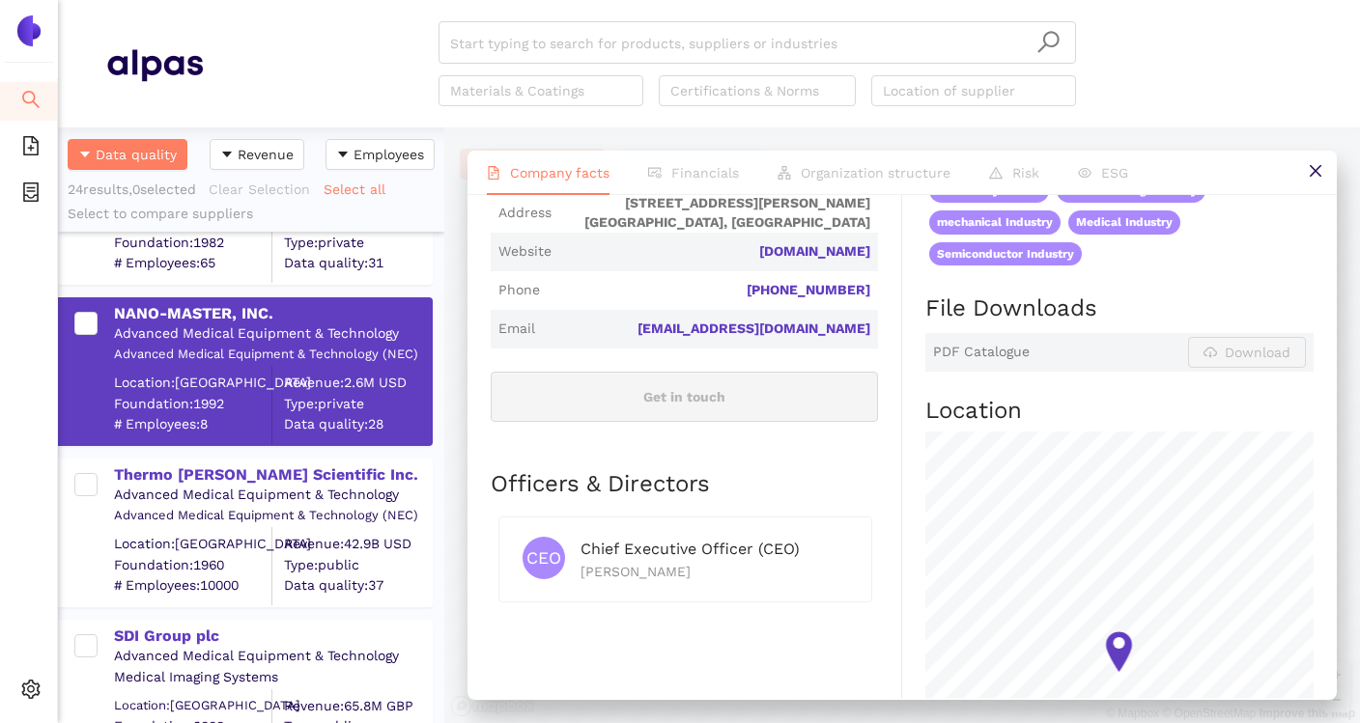
scroll to position [642, 0]
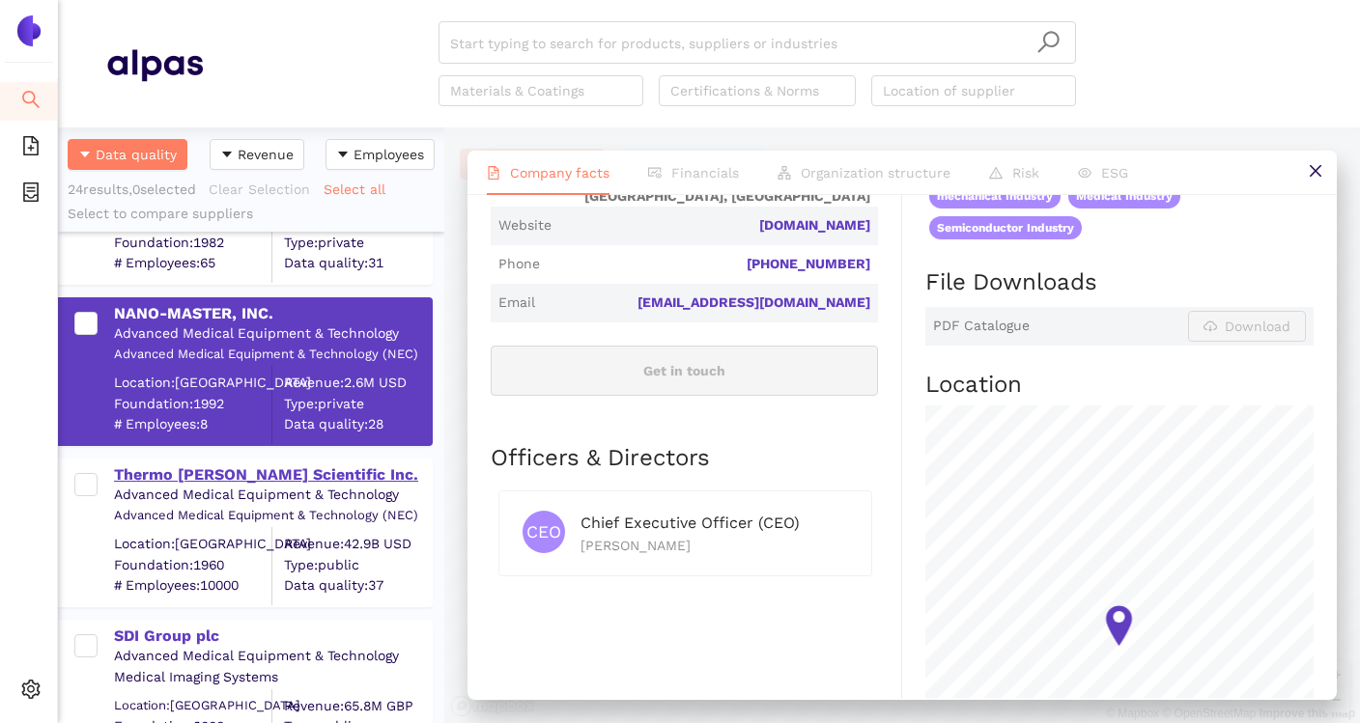
click at [268, 478] on div "Thermo [PERSON_NAME] Scientific Inc." at bounding box center [272, 475] width 317 height 21
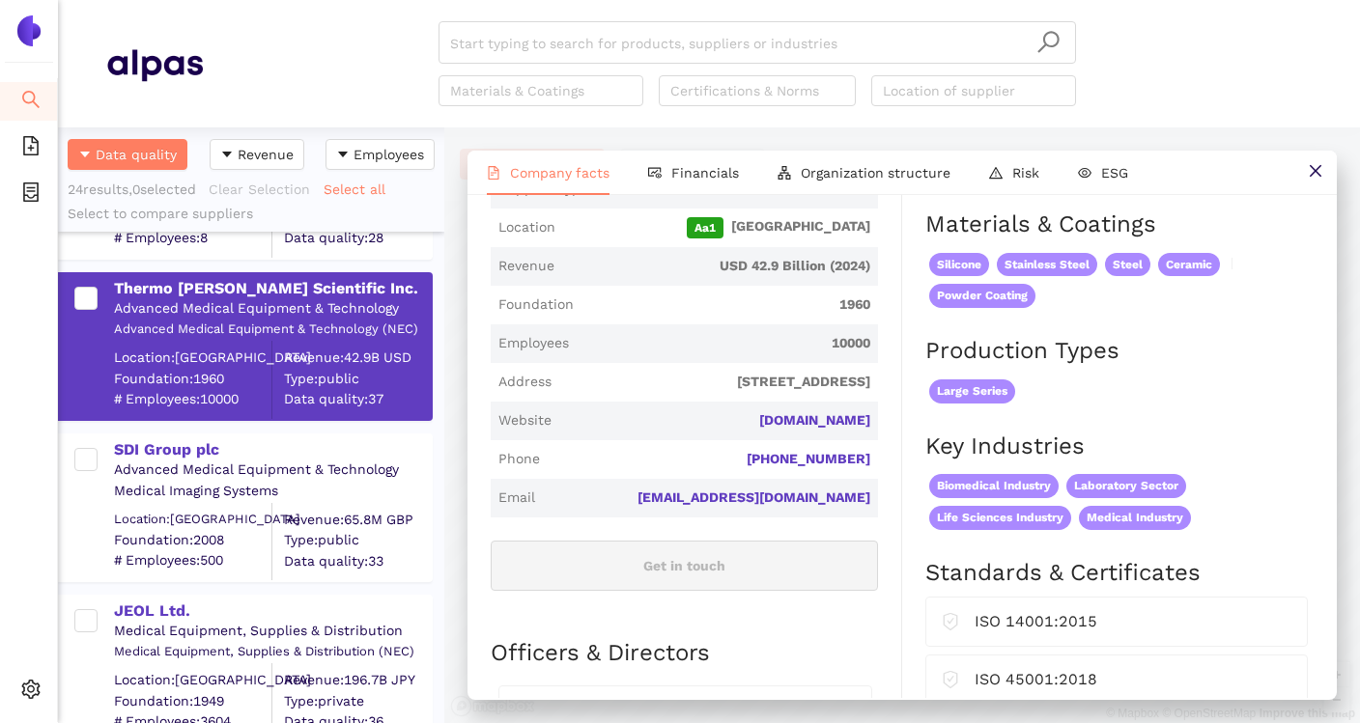
scroll to position [2881, 0]
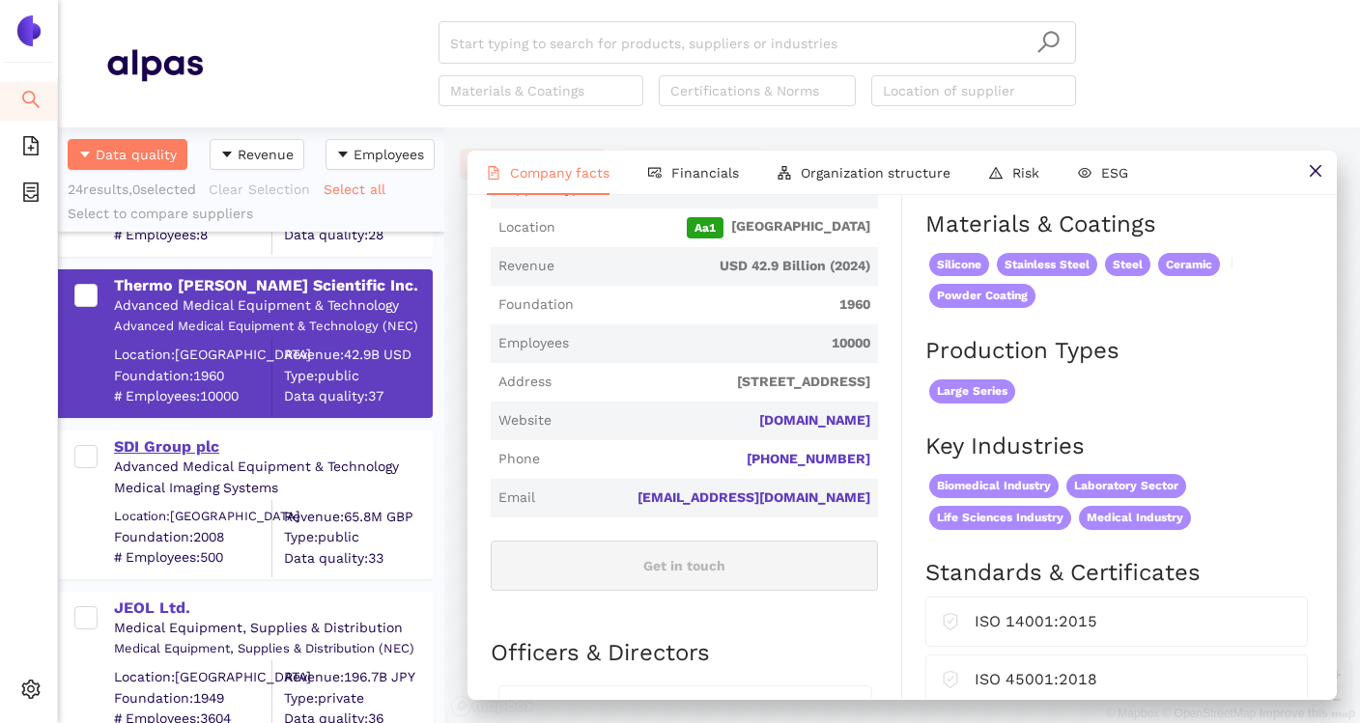
click at [194, 454] on div "SDI Group plc" at bounding box center [272, 447] width 317 height 21
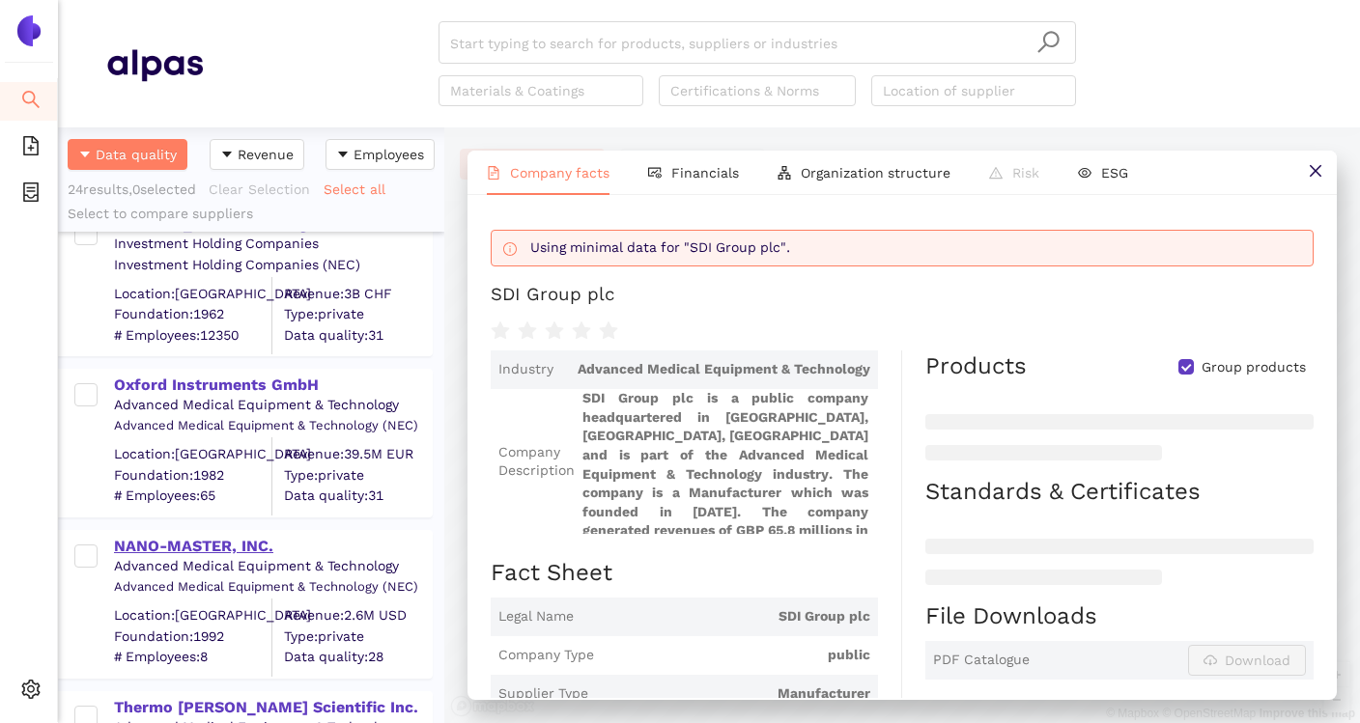
scroll to position [2458, 0]
click at [456, 123] on header "Start typing to search for products, suppliers or industries Materials & Coatin…" at bounding box center [709, 64] width 1302 height 128
click at [1312, 168] on icon "close" at bounding box center [1315, 171] width 12 height 12
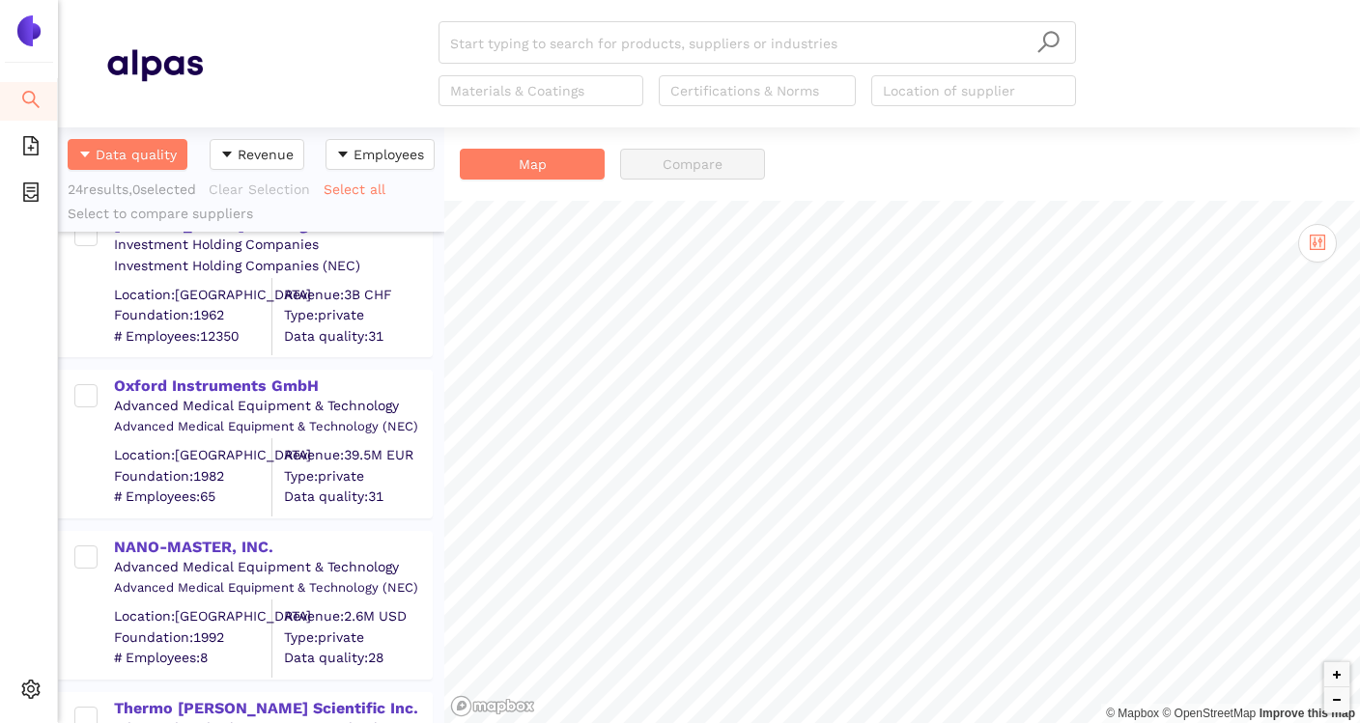
click at [369, 115] on header "Start typing to search for products, suppliers or industries Materials & Coatin…" at bounding box center [709, 64] width 1302 height 128
